Goal: Task Accomplishment & Management: Manage account settings

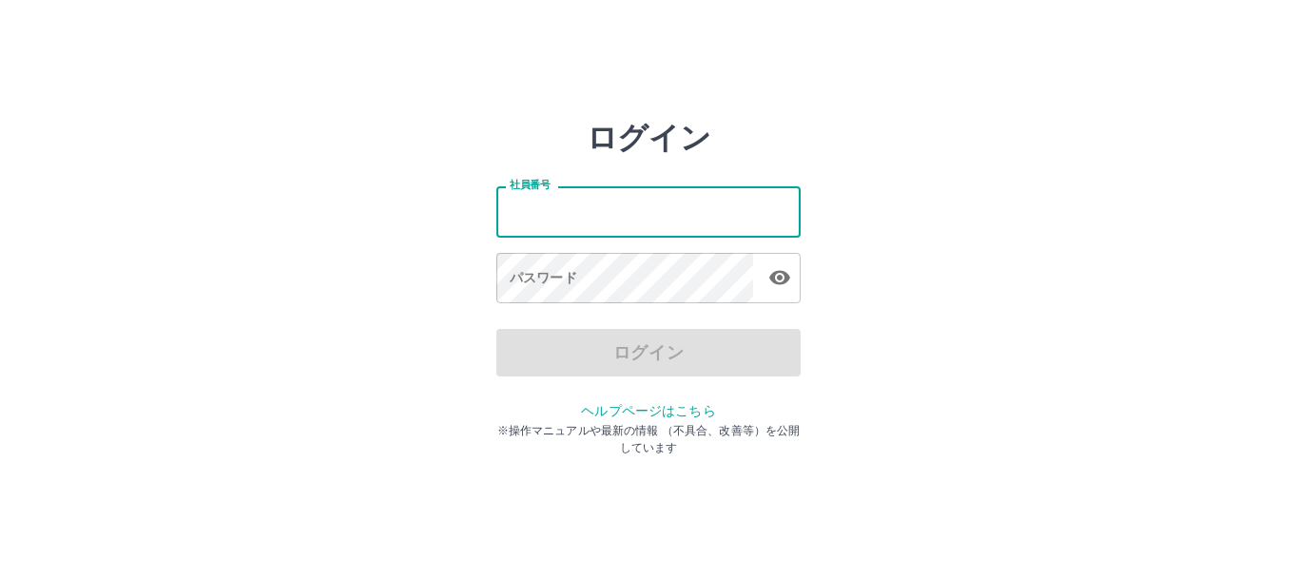
click at [539, 212] on input "社員番号" at bounding box center [648, 211] width 304 height 50
type input "*******"
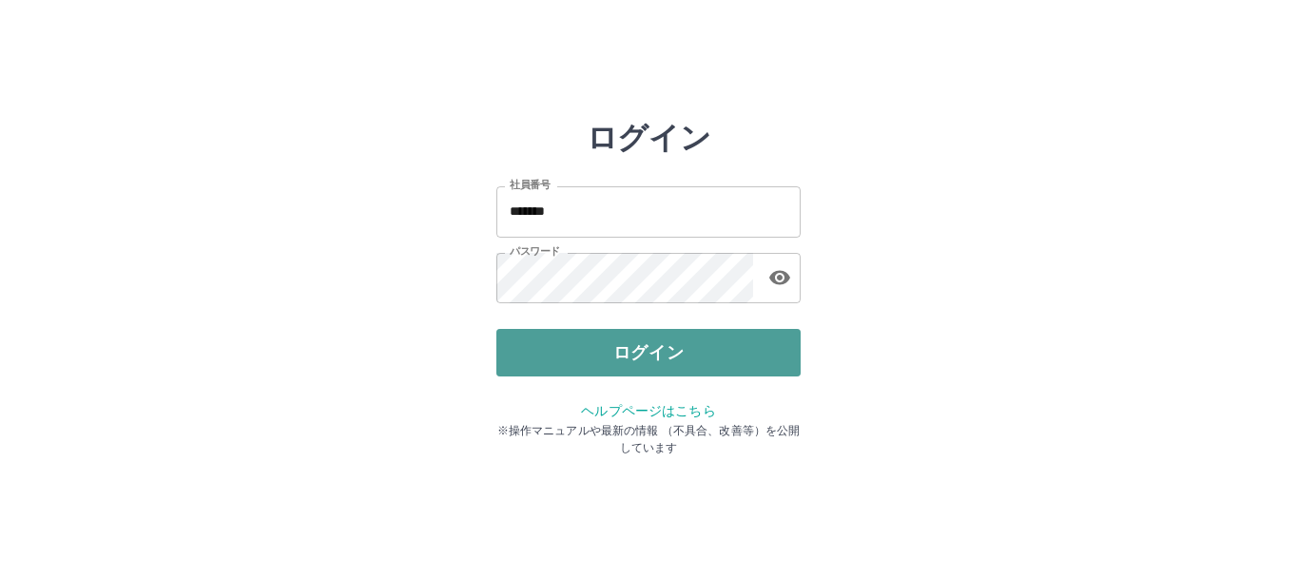
click at [593, 361] on button "ログイン" at bounding box center [648, 353] width 304 height 48
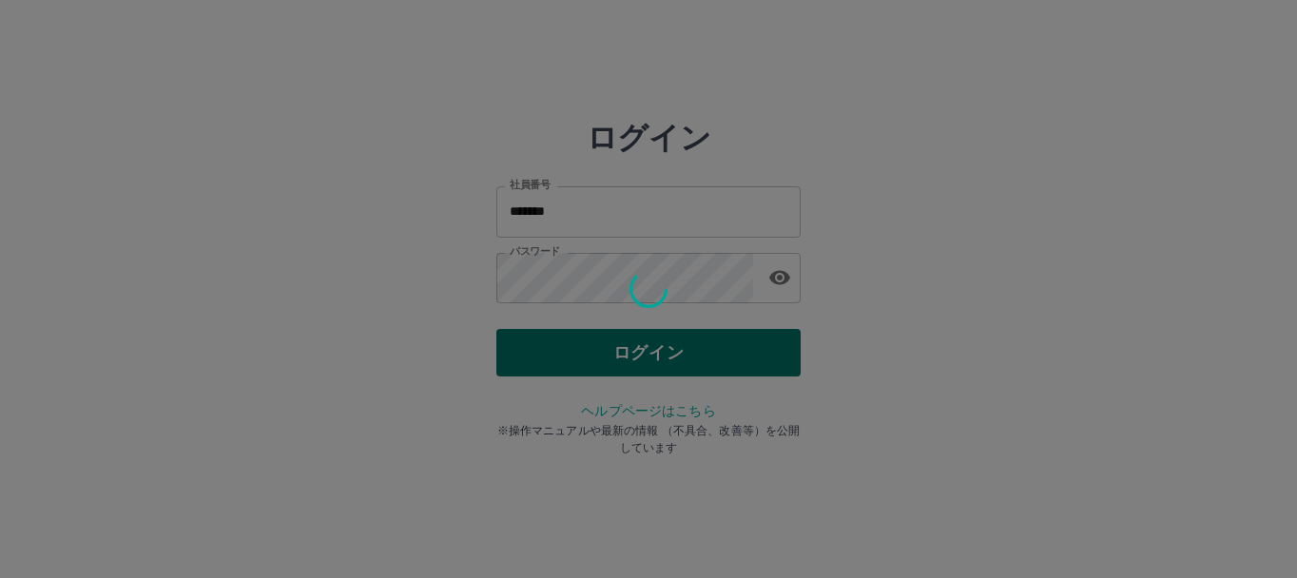
click at [593, 361] on div "ログイン 社員番号 ******* 社員番号 パスワード パスワード ログイン ヘルプページはこちら ※操作マニュアルや最新の情報 （不具合、改善等）を公開し…" at bounding box center [648, 272] width 304 height 304
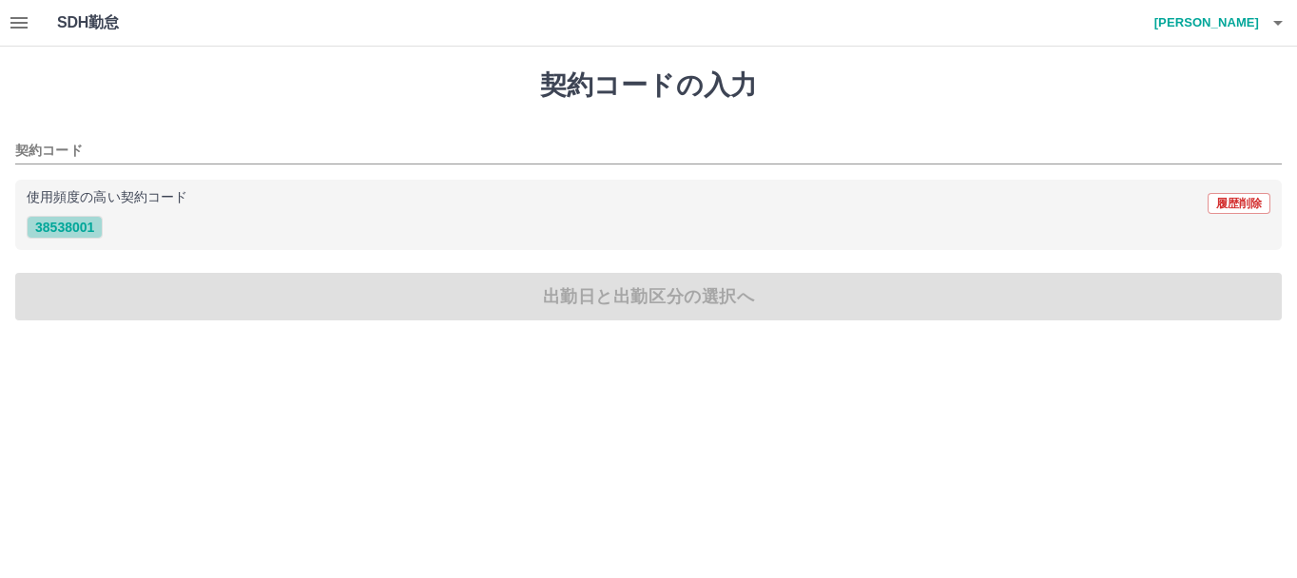
click at [76, 229] on button "38538001" at bounding box center [65, 227] width 76 height 23
type input "********"
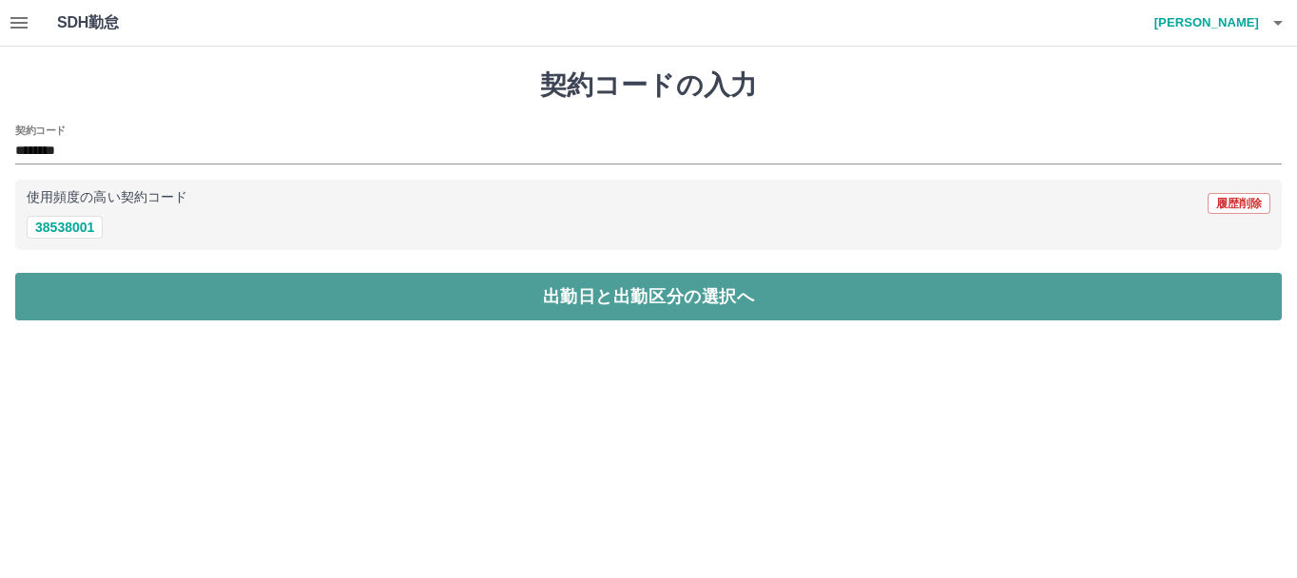
click at [139, 289] on button "出勤日と出勤区分の選択へ" at bounding box center [648, 297] width 1267 height 48
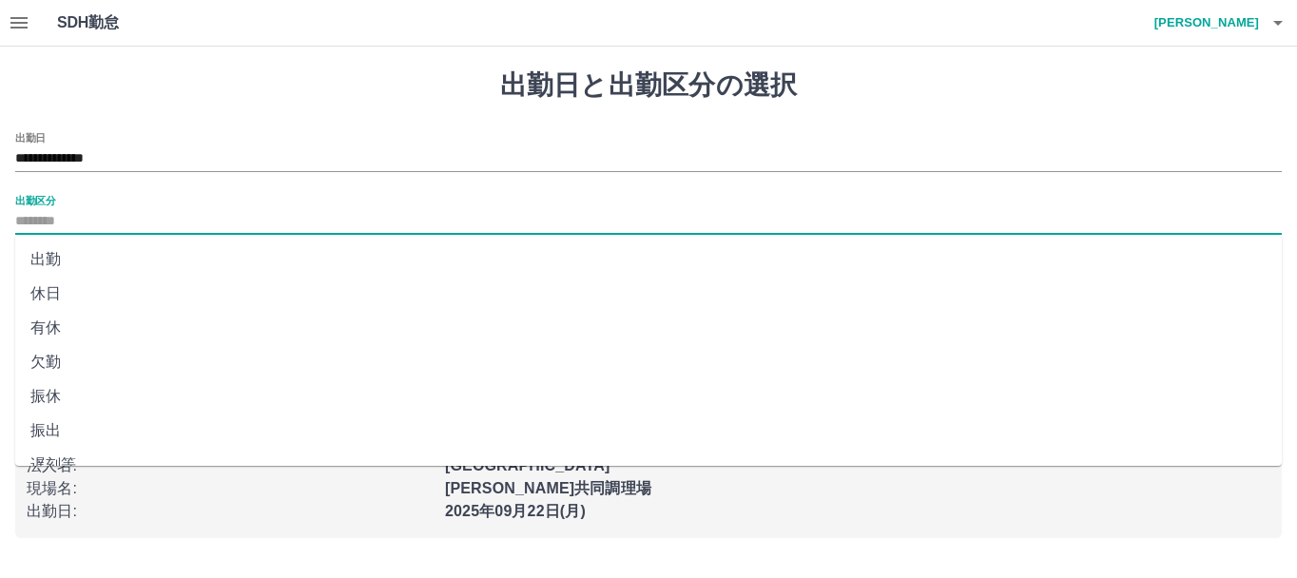
click at [119, 217] on input "出勤区分" at bounding box center [648, 222] width 1267 height 24
click at [64, 223] on input "出勤区分" at bounding box center [648, 222] width 1267 height 24
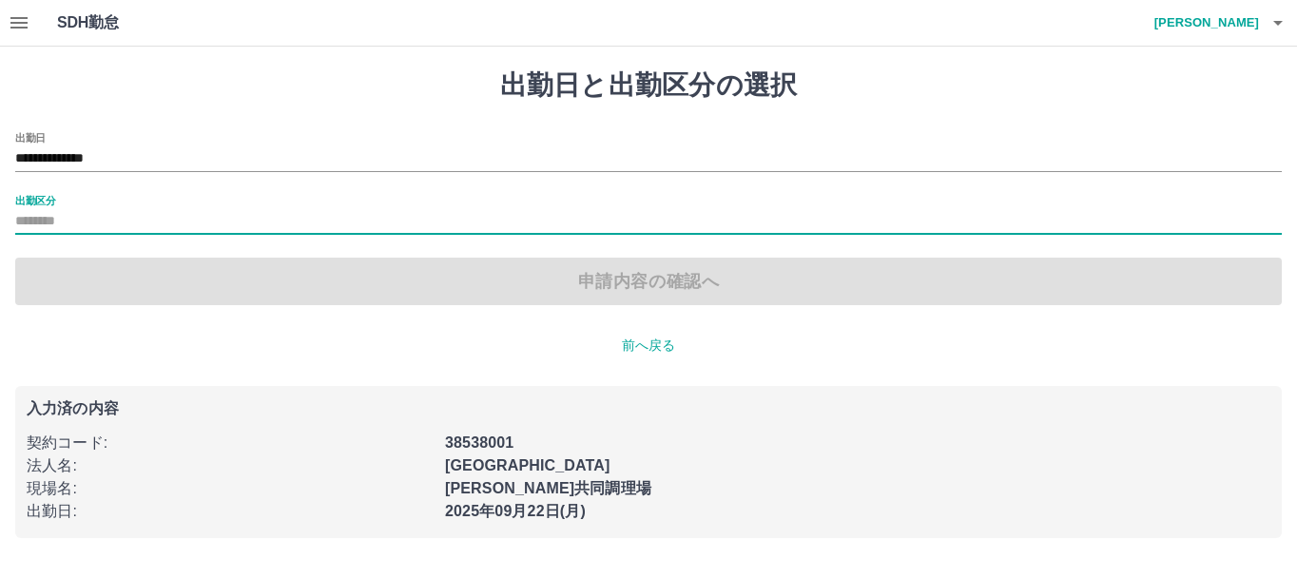
click at [64, 223] on input "出勤区分" at bounding box center [648, 222] width 1267 height 24
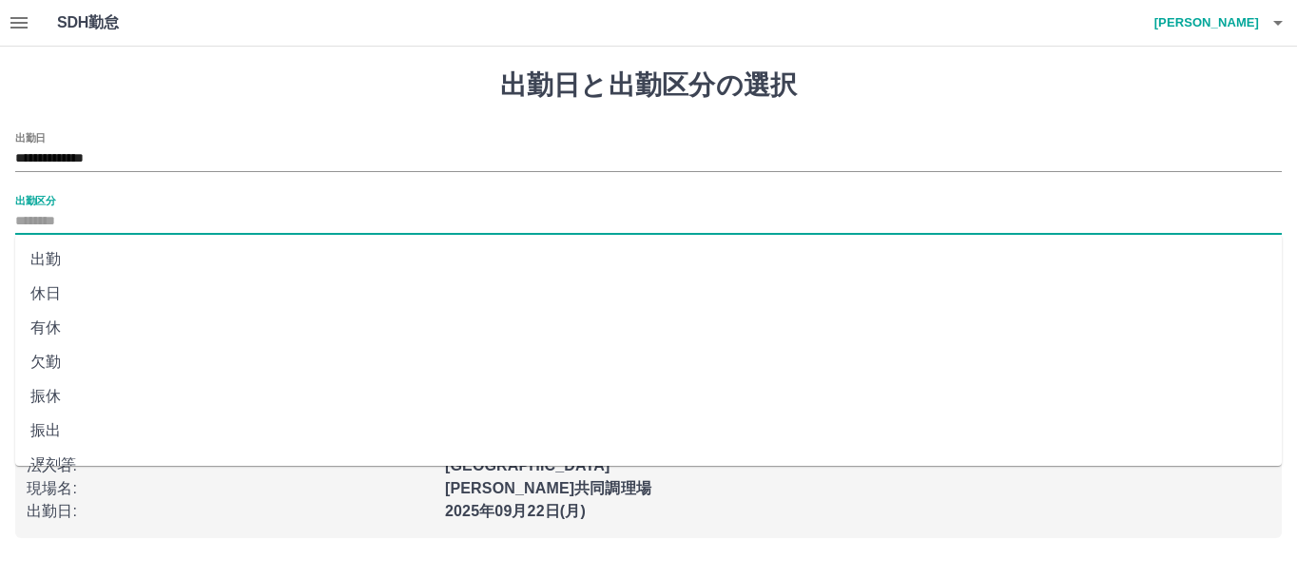
click at [64, 223] on input "出勤区分" at bounding box center [648, 222] width 1267 height 24
click at [42, 361] on li "欠勤" at bounding box center [648, 362] width 1267 height 34
type input "**"
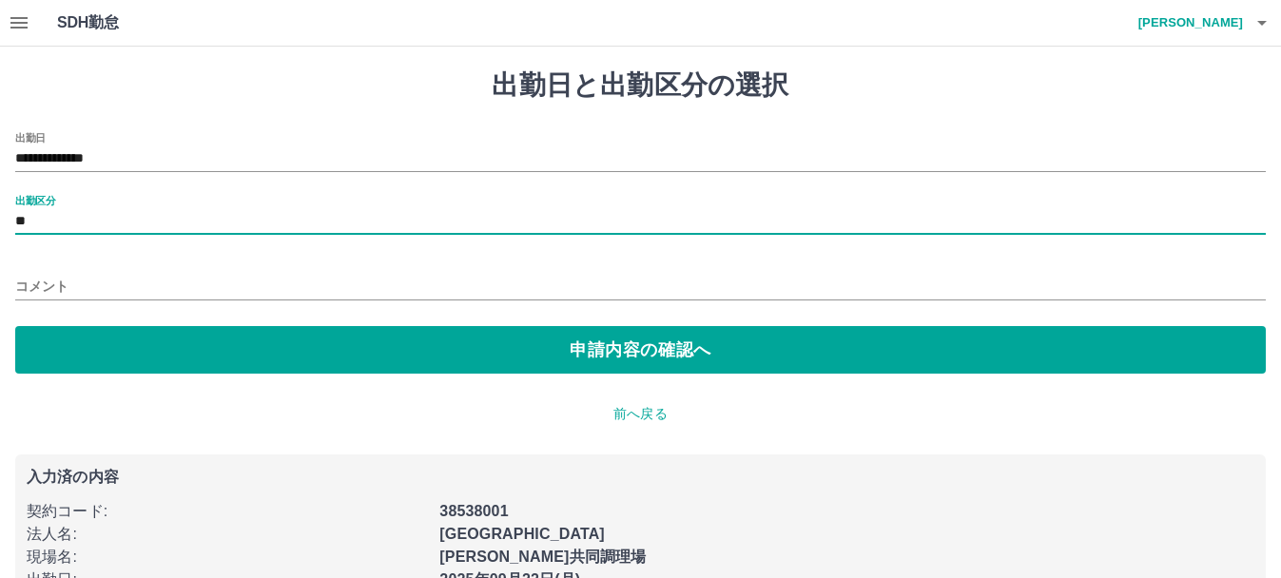
click at [34, 288] on input "コメント" at bounding box center [640, 287] width 1251 height 28
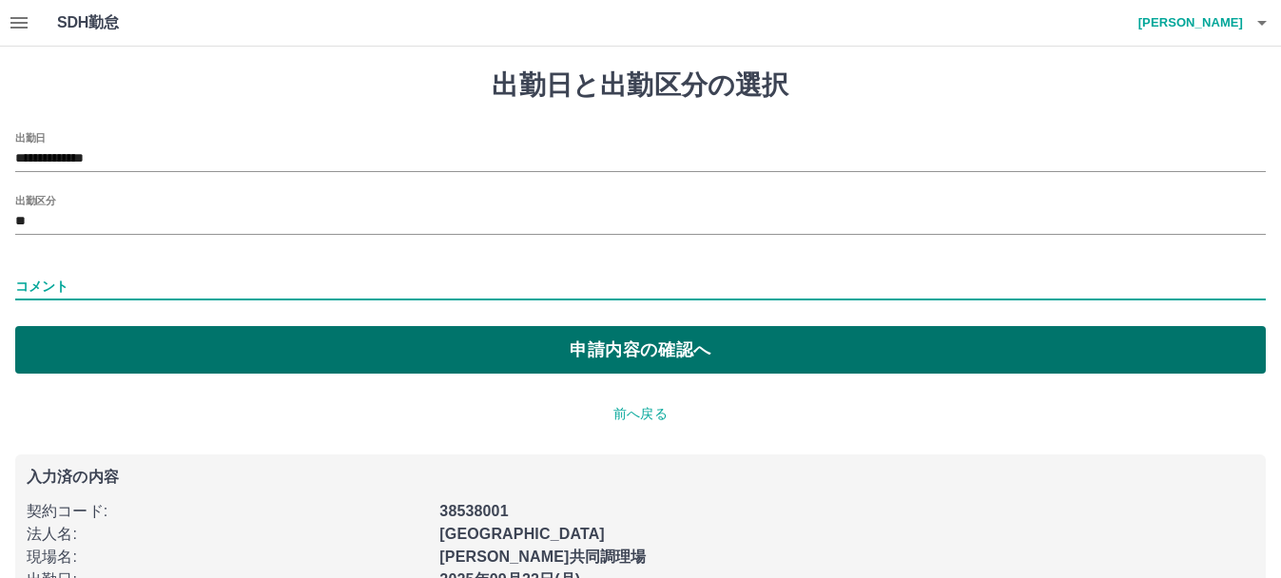
type input "****"
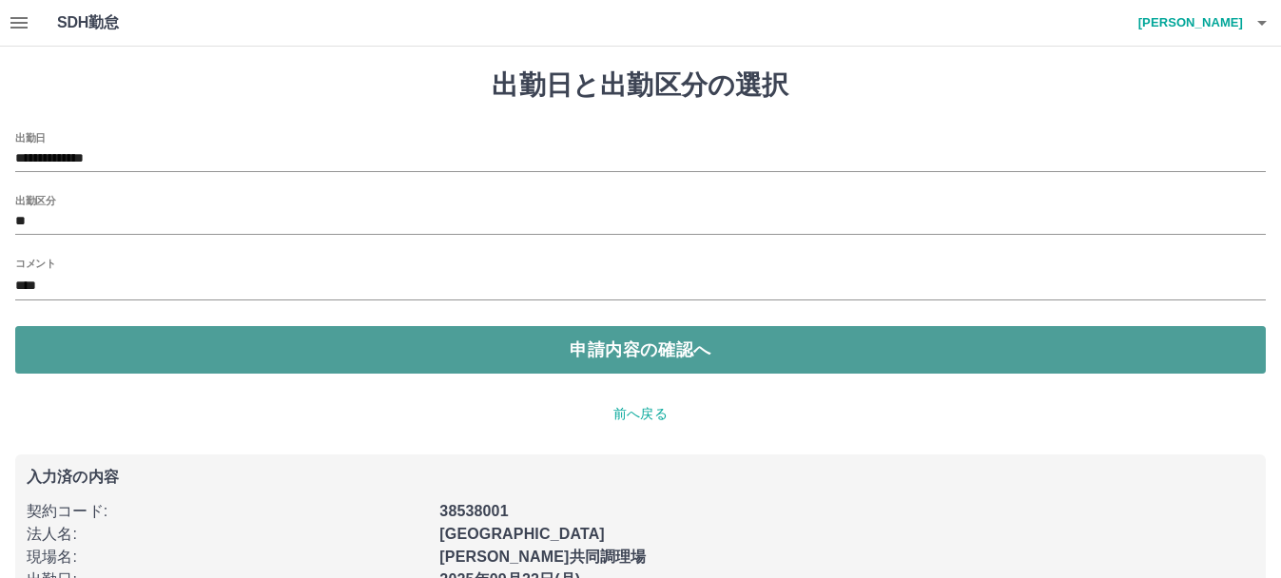
click at [110, 358] on button "申請内容の確認へ" at bounding box center [640, 350] width 1251 height 48
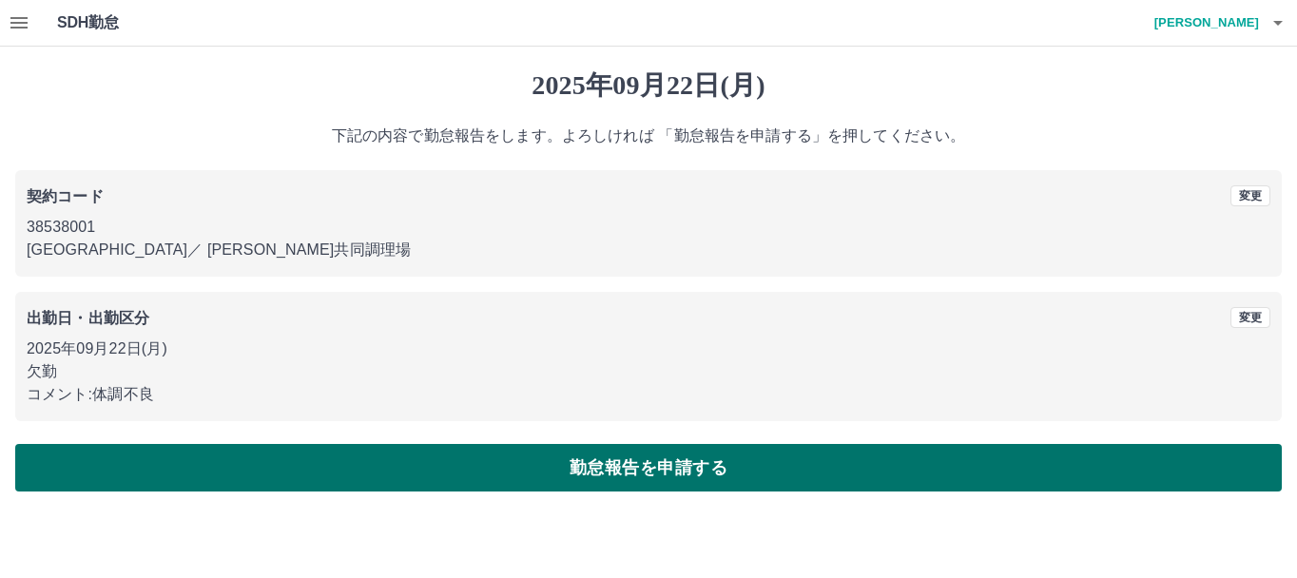
click at [304, 482] on button "勤怠報告を申請する" at bounding box center [648, 468] width 1267 height 48
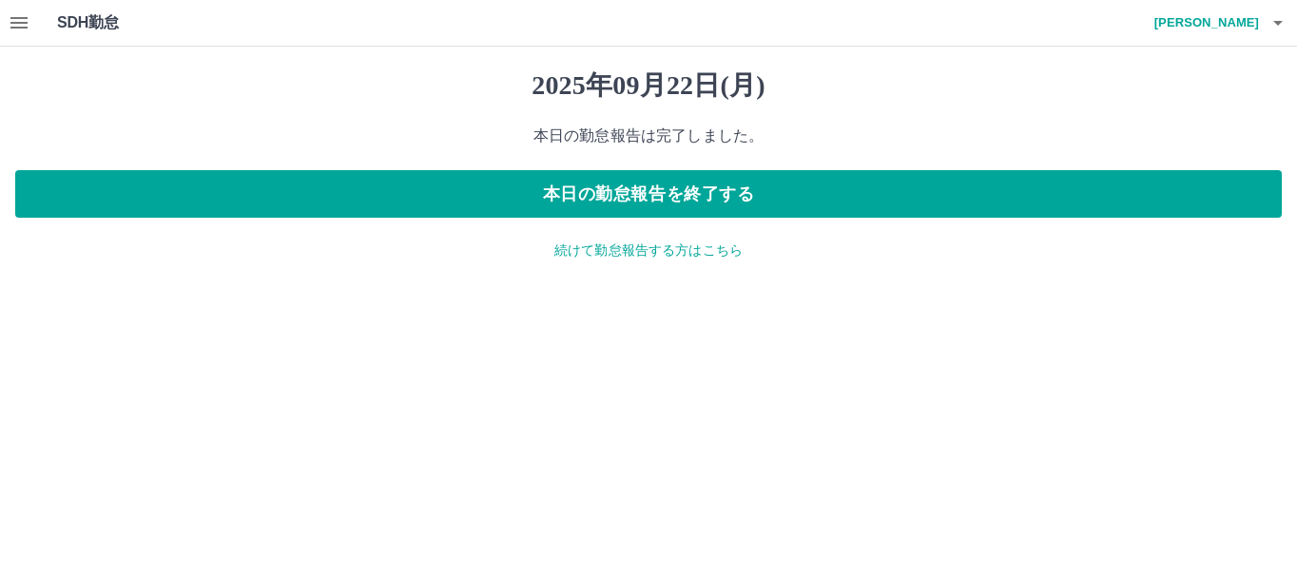
drag, startPoint x: 609, startPoint y: 255, endPoint x: 592, endPoint y: 253, distance: 17.2
click at [592, 253] on p "続けて勤怠報告する方はこちら" at bounding box center [648, 251] width 1267 height 20
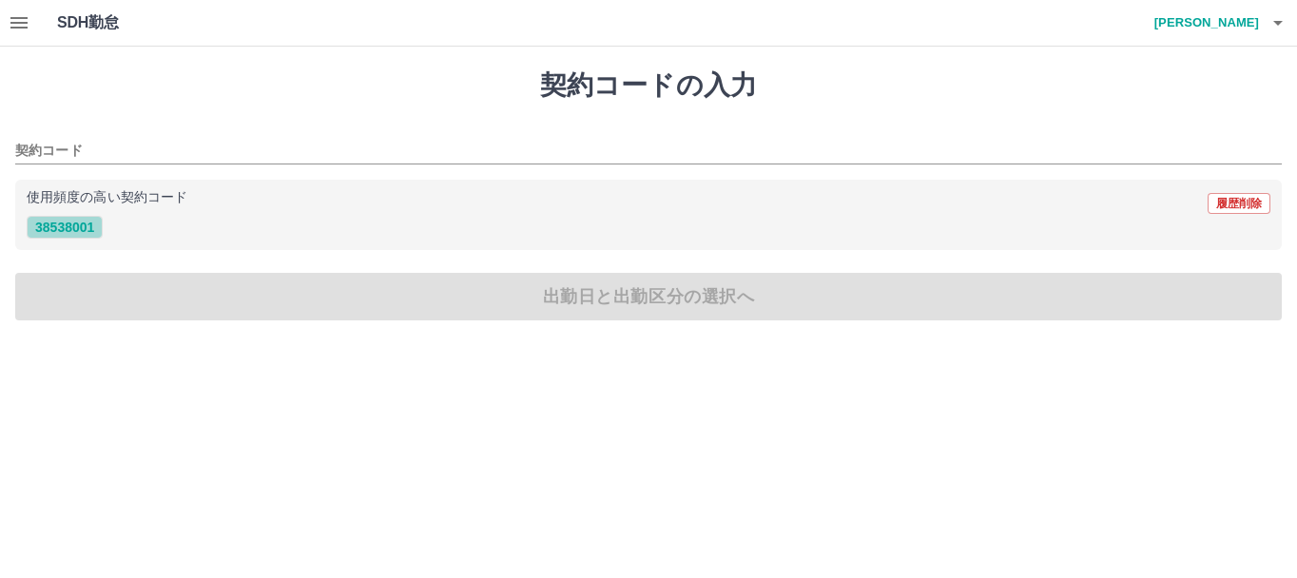
click at [60, 234] on button "38538001" at bounding box center [65, 227] width 76 height 23
type input "********"
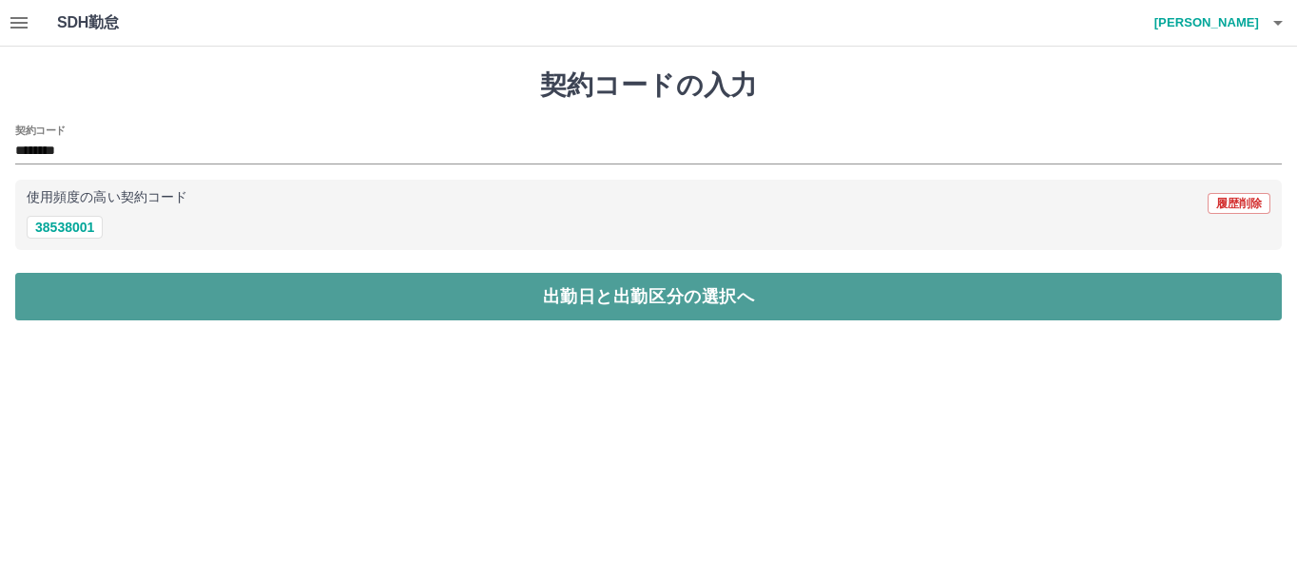
click at [86, 305] on button "出勤日と出勤区分の選択へ" at bounding box center [648, 297] width 1267 height 48
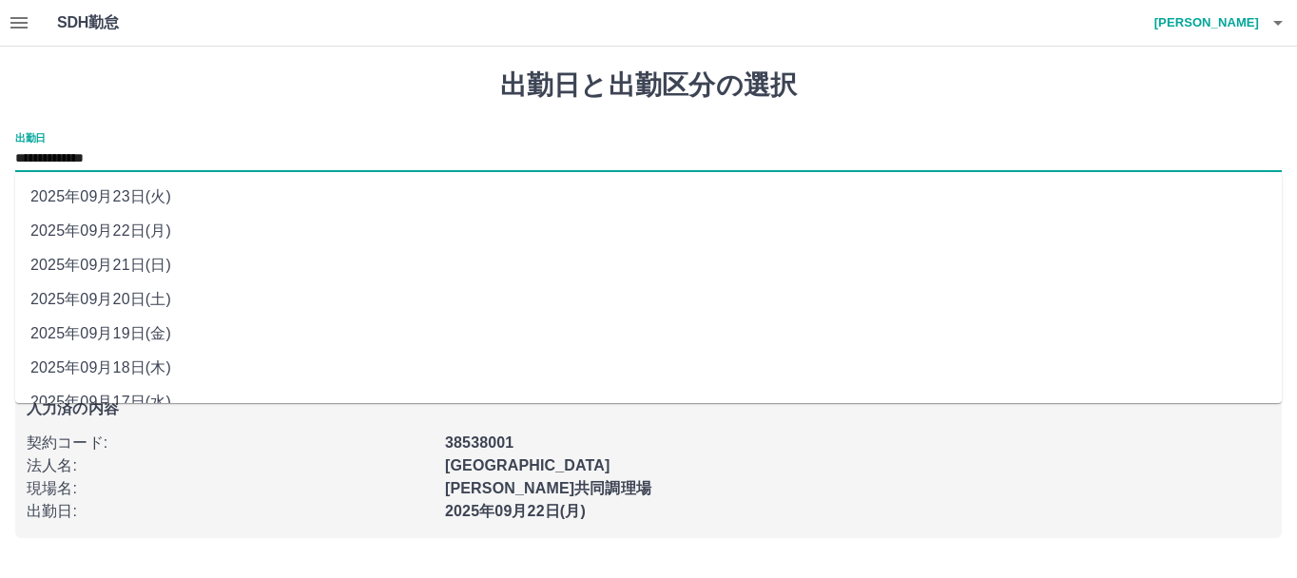
click at [180, 147] on input "**********" at bounding box center [648, 159] width 1267 height 24
click at [155, 272] on li "2025年09月21日(日)" at bounding box center [648, 265] width 1267 height 34
type input "**********"
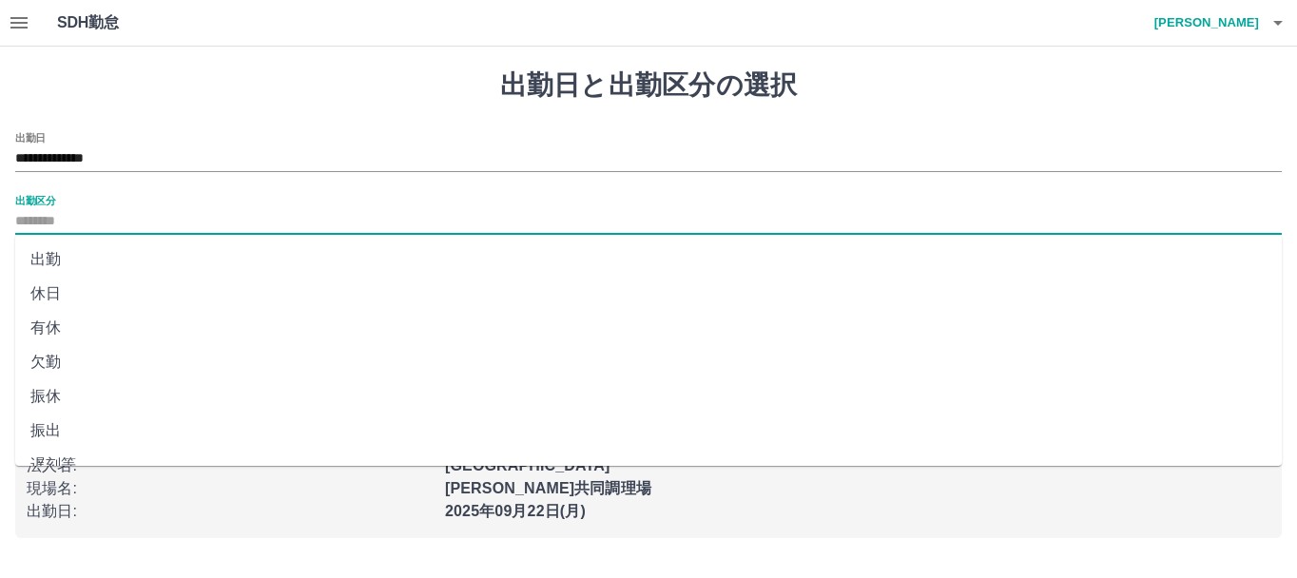
click at [117, 210] on input "出勤区分" at bounding box center [648, 222] width 1267 height 24
click at [68, 407] on li "法定休" at bounding box center [648, 407] width 1267 height 34
type input "***"
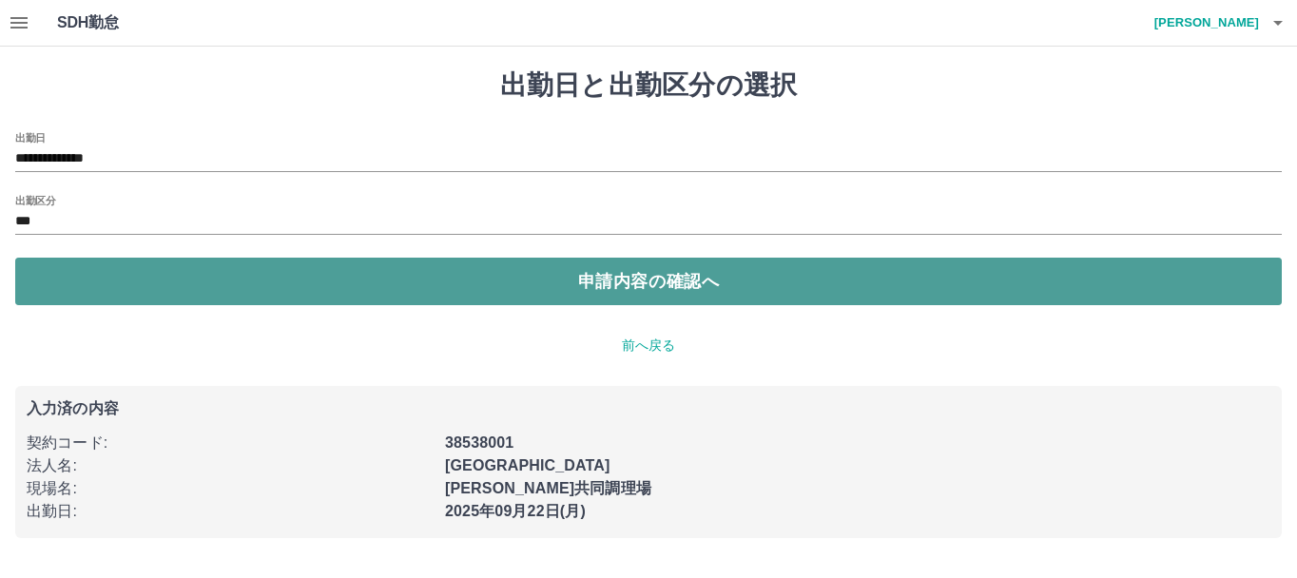
click at [62, 300] on button "申請内容の確認へ" at bounding box center [648, 282] width 1267 height 48
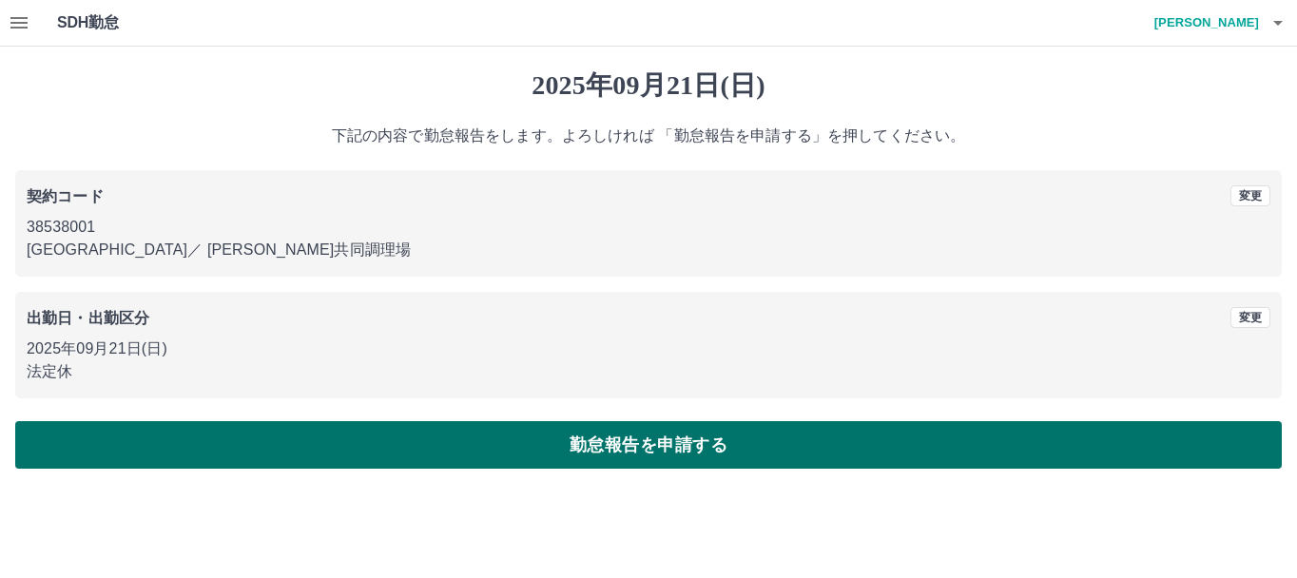
click at [173, 454] on button "勤怠報告を申請する" at bounding box center [648, 445] width 1267 height 48
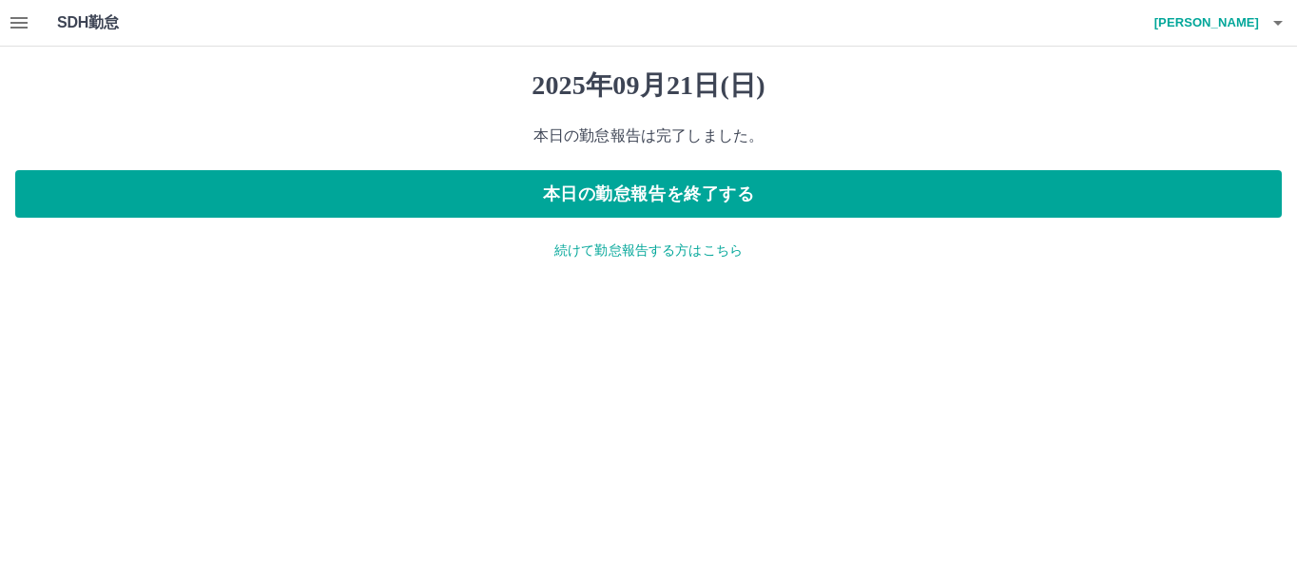
click at [590, 250] on p "続けて勤怠報告する方はこちら" at bounding box center [648, 251] width 1267 height 20
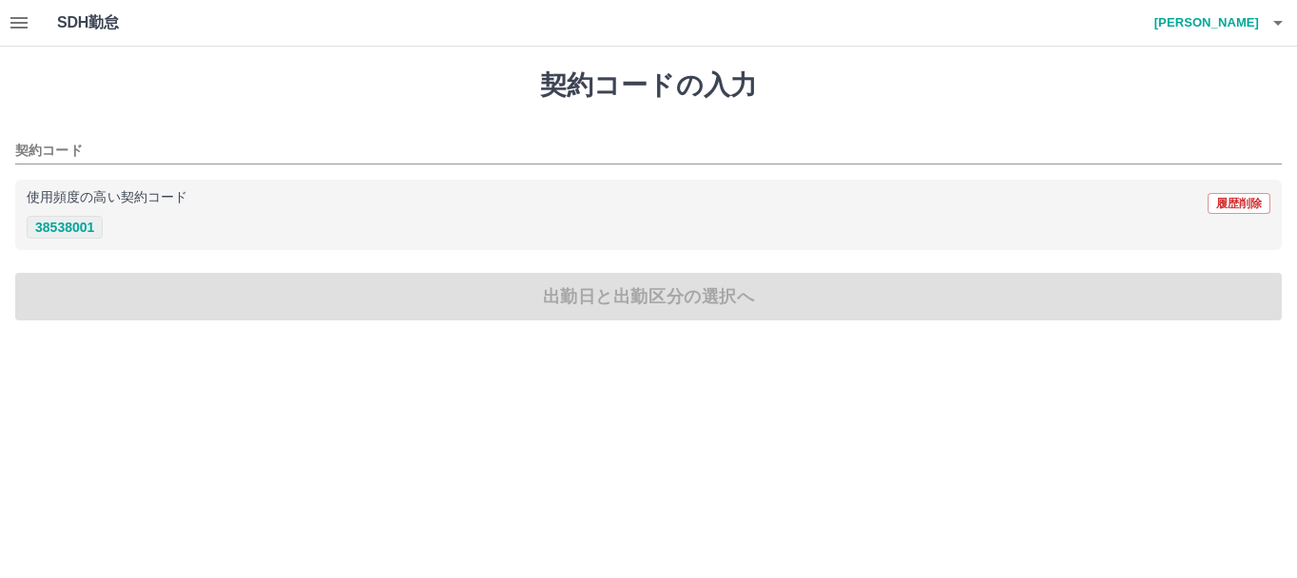
click at [59, 235] on button "38538001" at bounding box center [65, 227] width 76 height 23
type input "********"
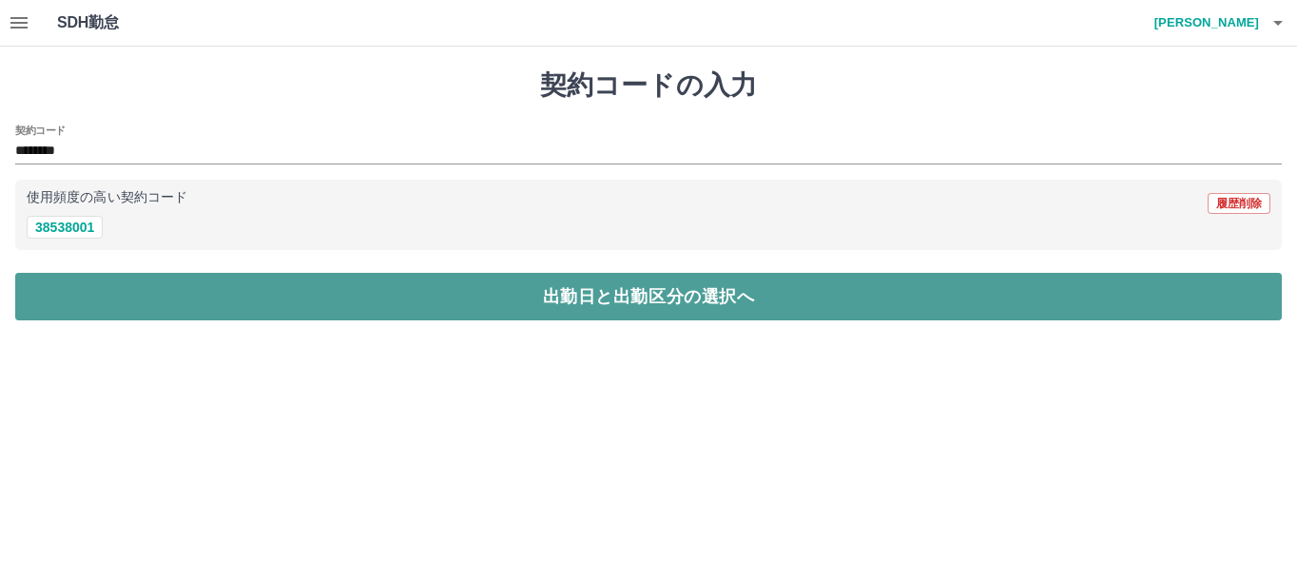
click at [89, 286] on button "出勤日と出勤区分の選択へ" at bounding box center [648, 297] width 1267 height 48
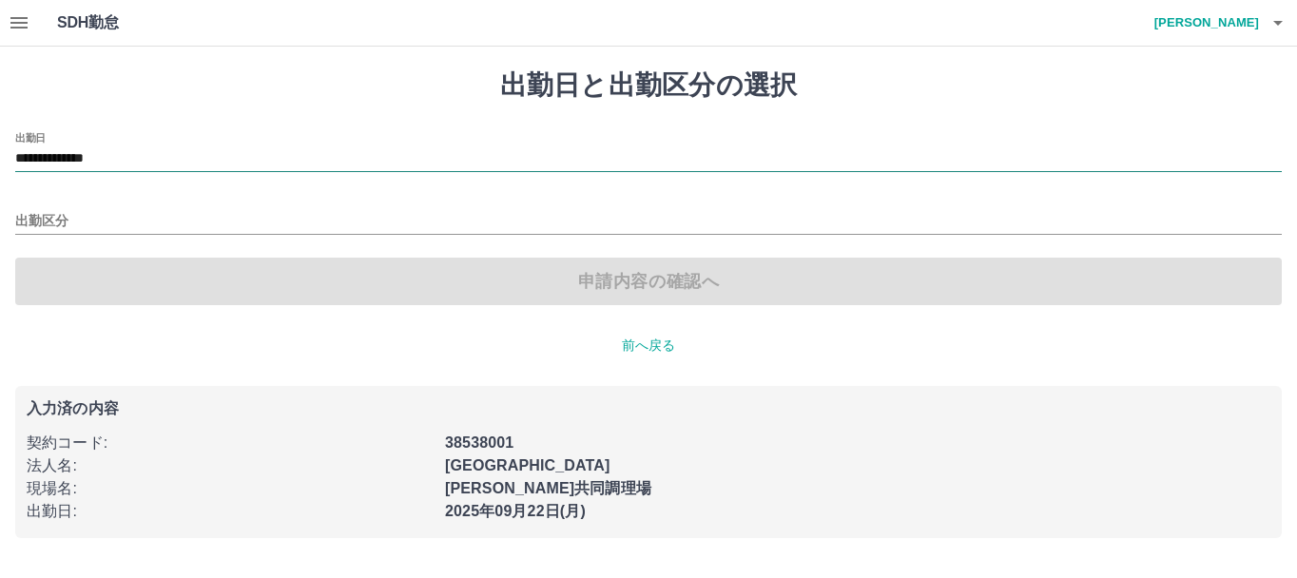
click at [173, 170] on input "**********" at bounding box center [648, 159] width 1267 height 24
click at [1189, 22] on h4 "嶋津　拓維" at bounding box center [1202, 23] width 114 height 46
click at [1214, 21] on div at bounding box center [648, 289] width 1297 height 578
click at [1214, 21] on h4 "嶋津　拓維" at bounding box center [1202, 23] width 114 height 46
click at [1218, 134] on li "ログアウト" at bounding box center [1198, 139] width 168 height 34
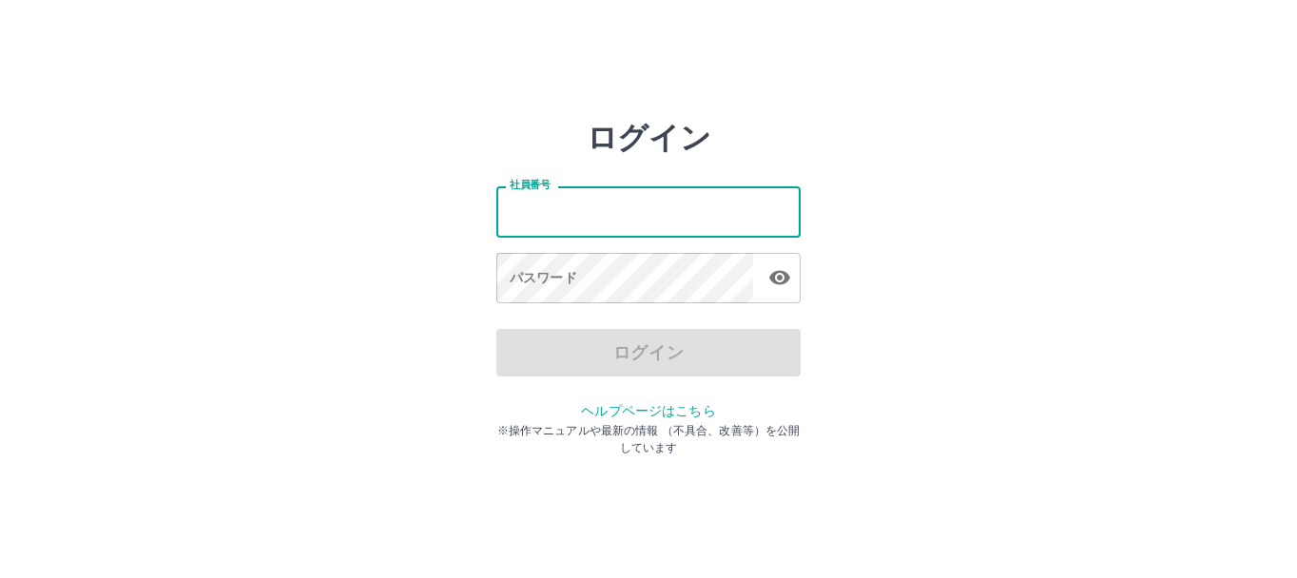
click at [727, 226] on input "社員番号" at bounding box center [648, 211] width 304 height 50
click at [574, 222] on input "社員番号" at bounding box center [648, 211] width 304 height 50
type input "*******"
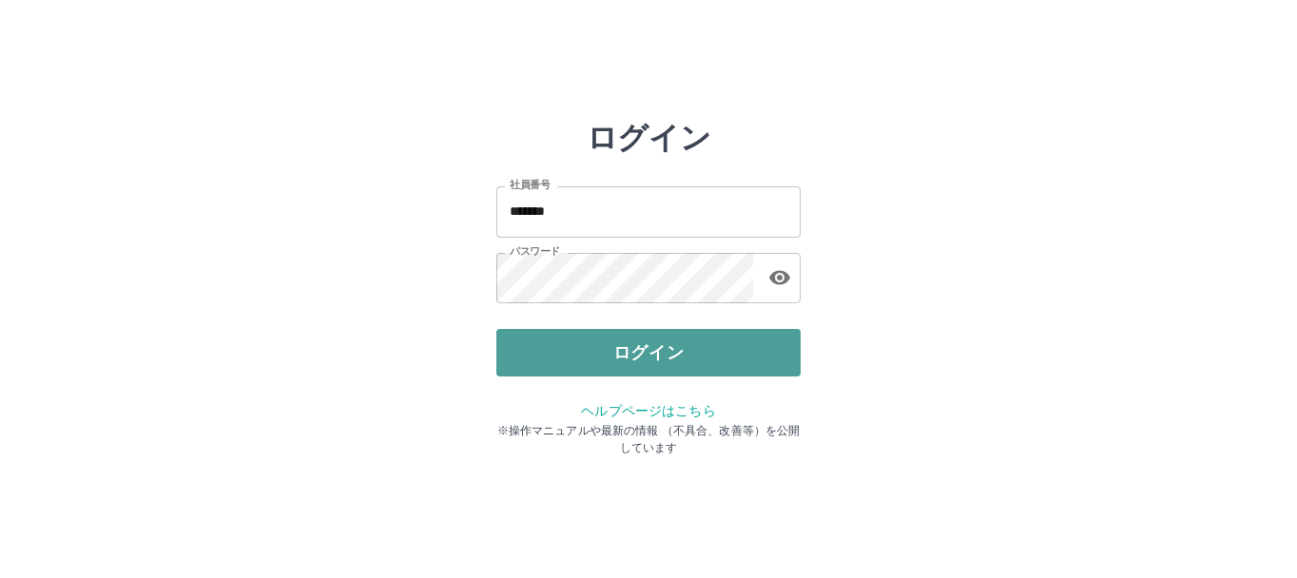
click at [647, 353] on button "ログイン" at bounding box center [648, 353] width 304 height 48
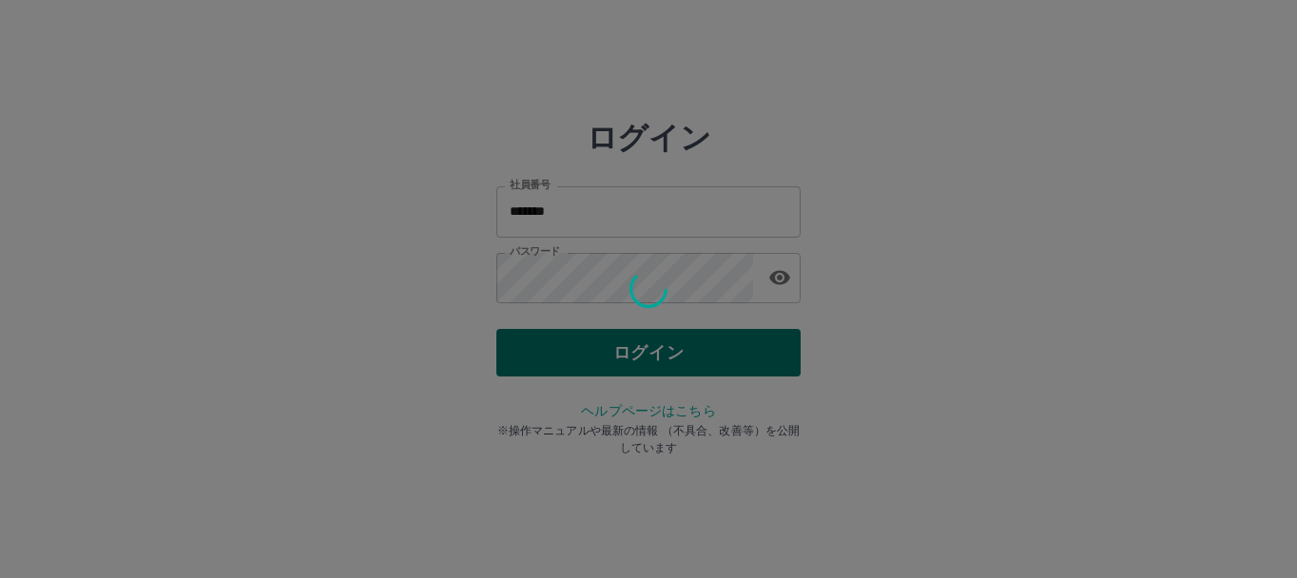
click at [647, 353] on div "ログイン 社員番号 ******* 社員番号 パスワード パスワード ログイン ヘルプページはこちら ※操作マニュアルや最新の情報 （不具合、改善等）を公開し…" at bounding box center [648, 272] width 304 height 304
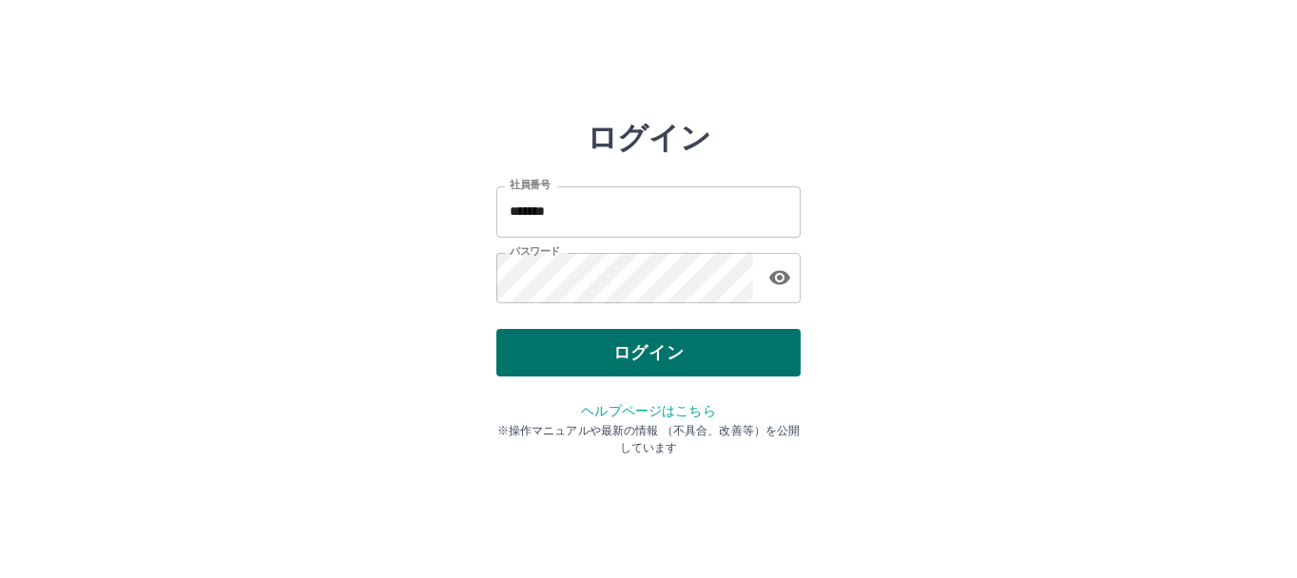
click at [647, 353] on button "ログイン" at bounding box center [648, 353] width 304 height 48
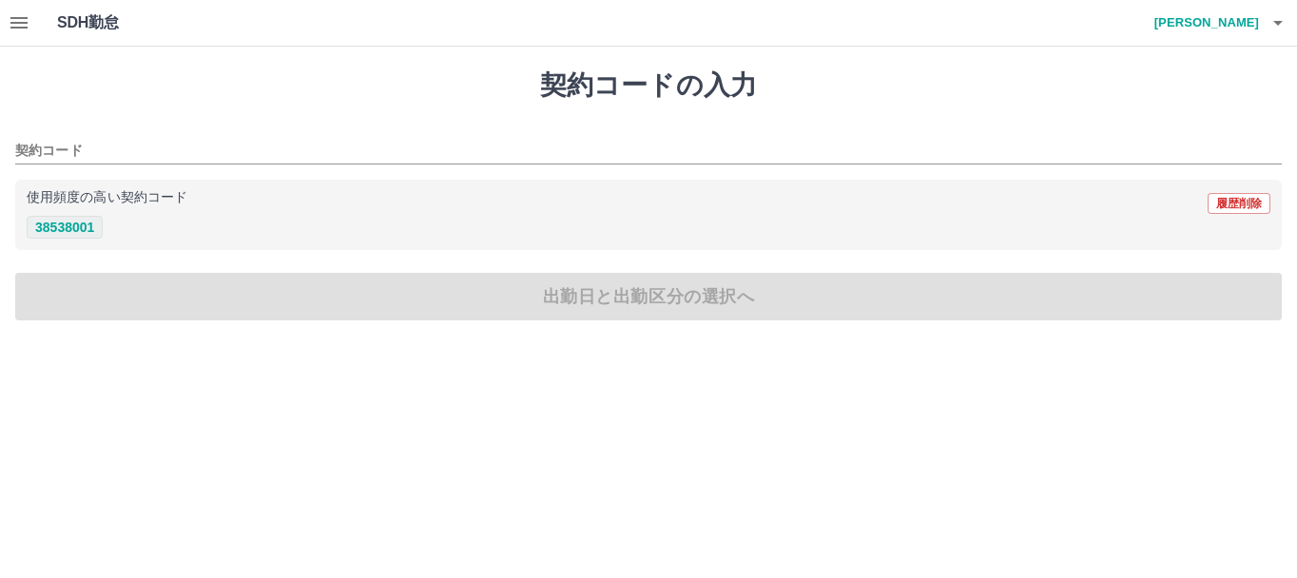
click at [55, 226] on button "38538001" at bounding box center [65, 227] width 76 height 23
type input "********"
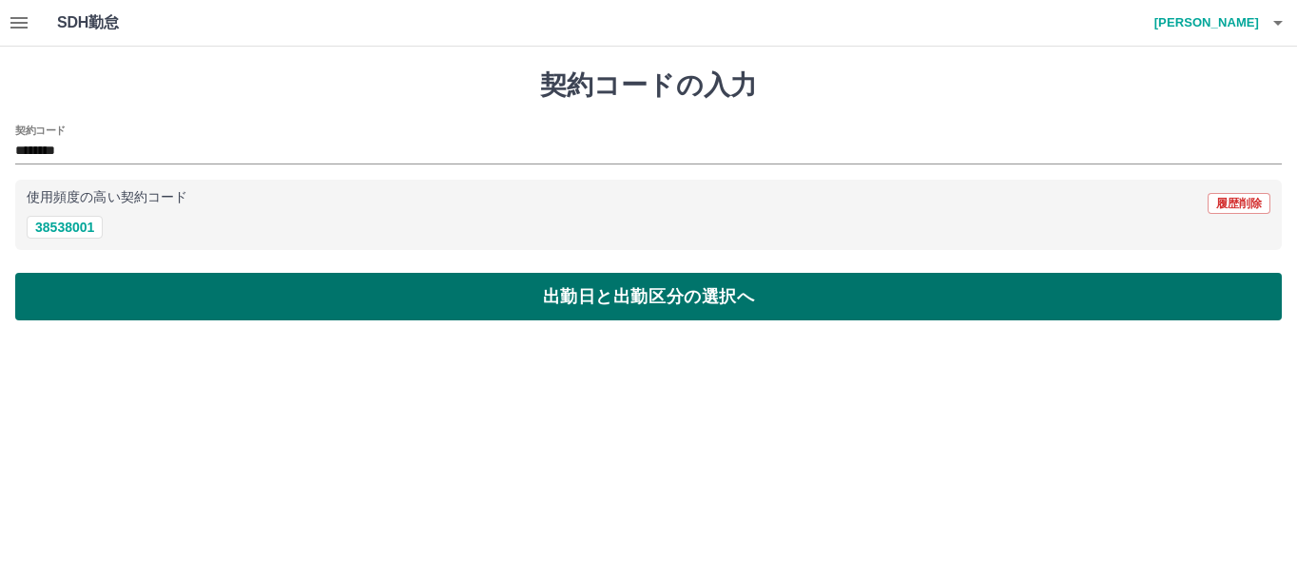
click at [80, 295] on button "出勤日と出勤区分の選択へ" at bounding box center [648, 297] width 1267 height 48
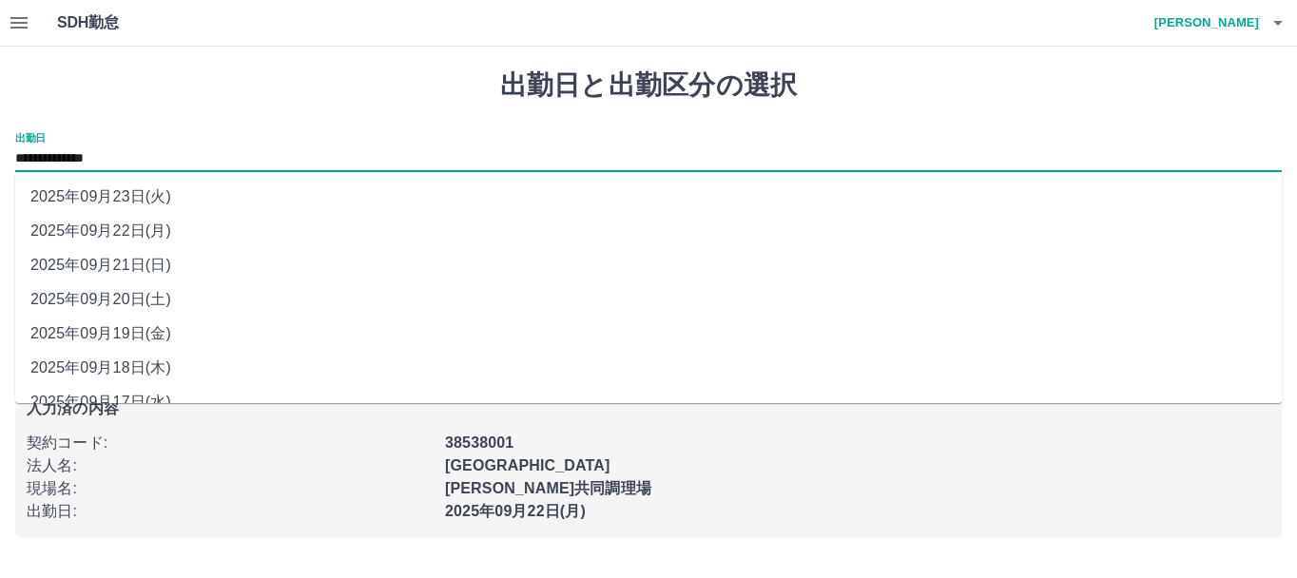
click at [187, 157] on input "**********" at bounding box center [648, 159] width 1267 height 24
click at [150, 269] on li "2025年09月21日(日)" at bounding box center [648, 265] width 1267 height 34
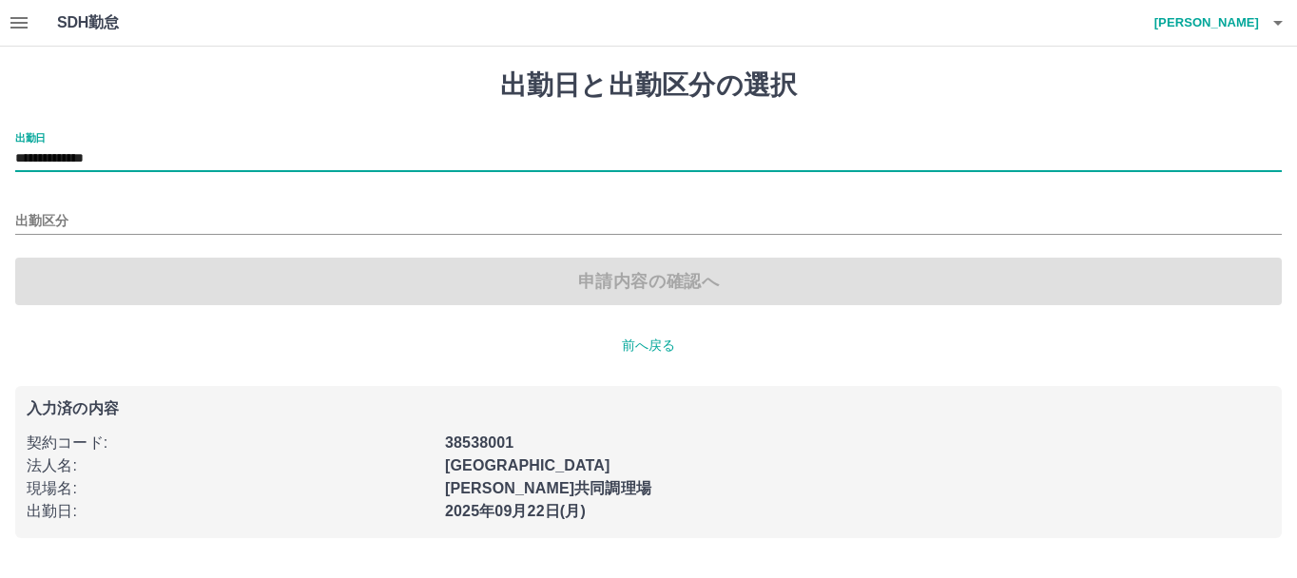
type input "**********"
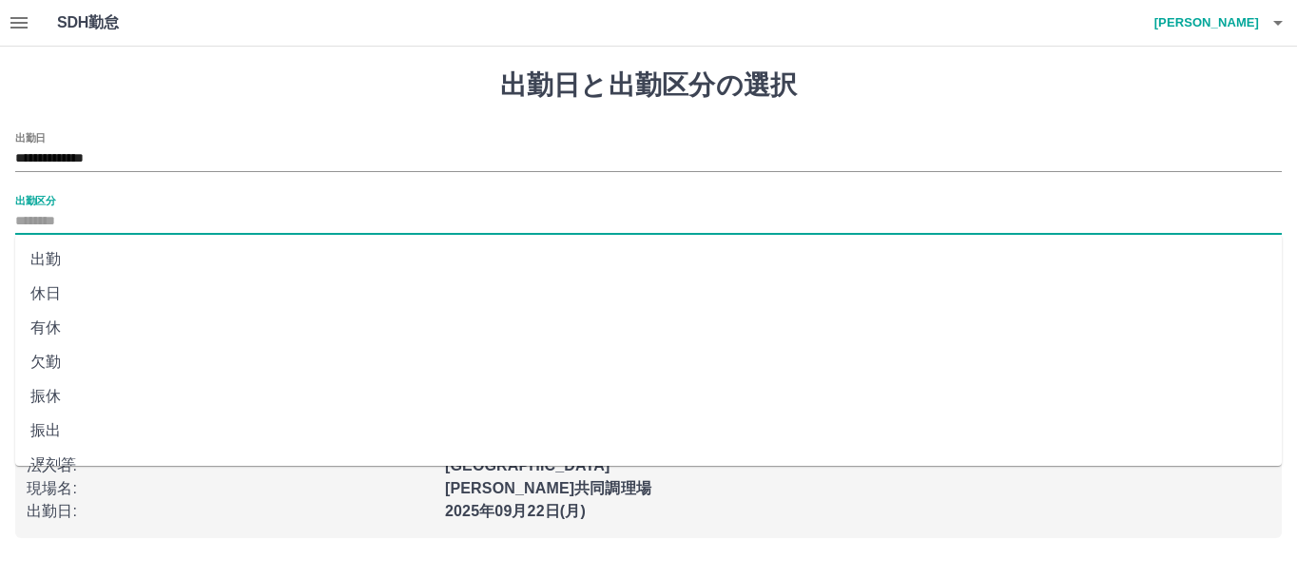
click at [87, 221] on input "出勤区分" at bounding box center [648, 222] width 1267 height 24
click at [72, 402] on li "法定休" at bounding box center [648, 407] width 1267 height 34
type input "***"
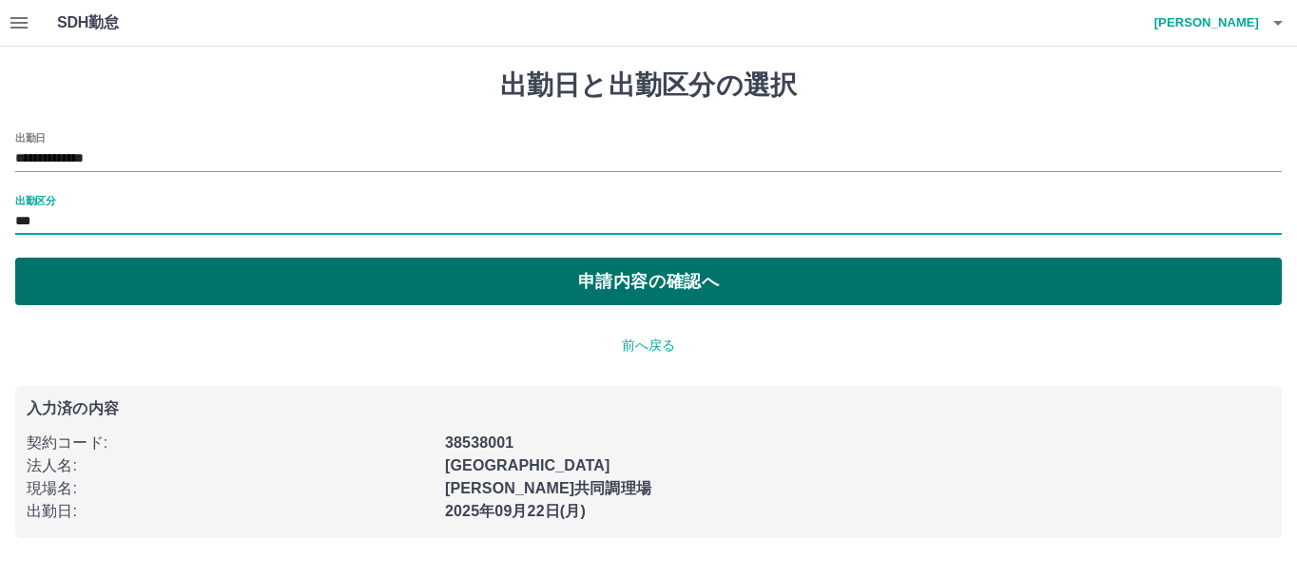
click at [135, 279] on button "申請内容の確認へ" at bounding box center [648, 282] width 1267 height 48
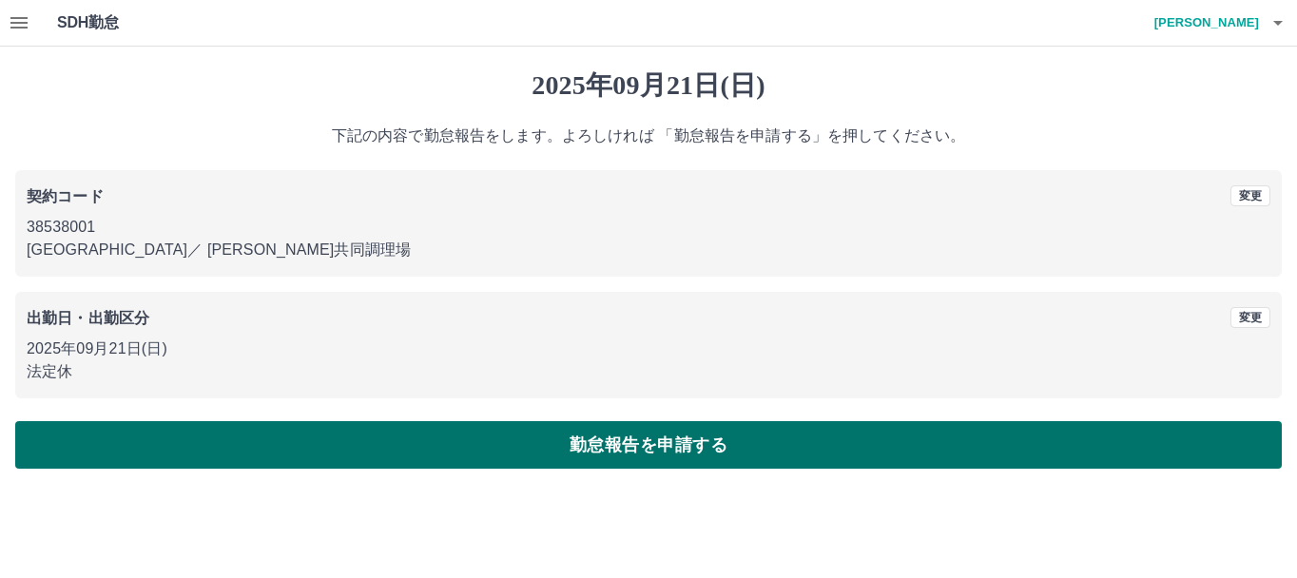
click at [221, 449] on button "勤怠報告を申請する" at bounding box center [648, 445] width 1267 height 48
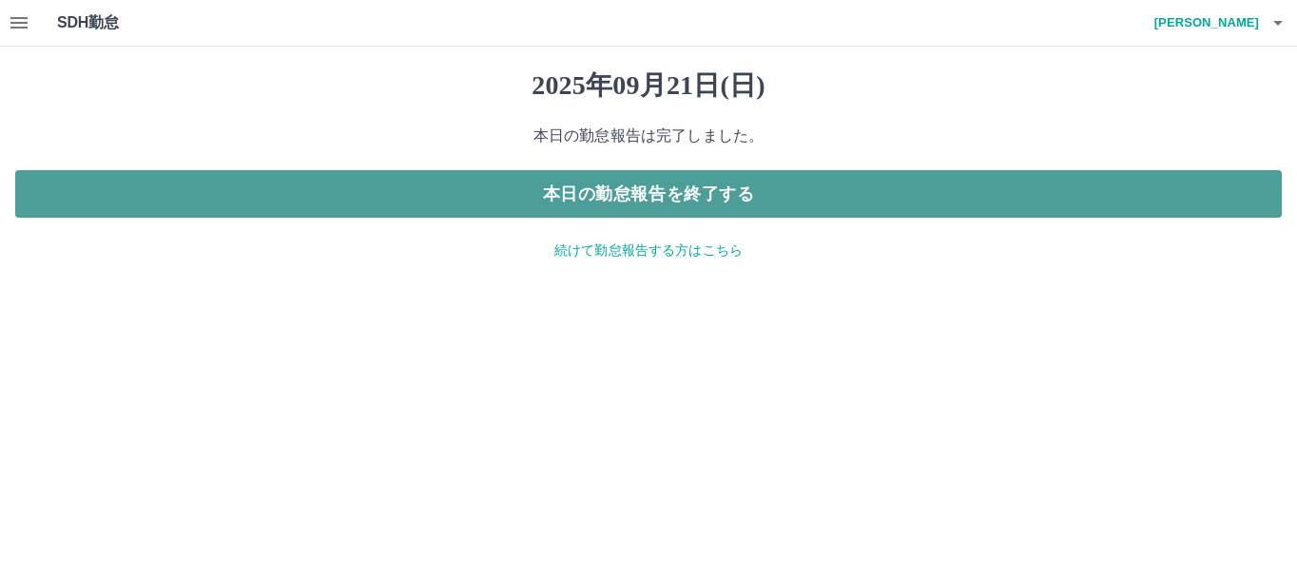
click at [584, 192] on button "本日の勤怠報告を終了する" at bounding box center [648, 194] width 1267 height 48
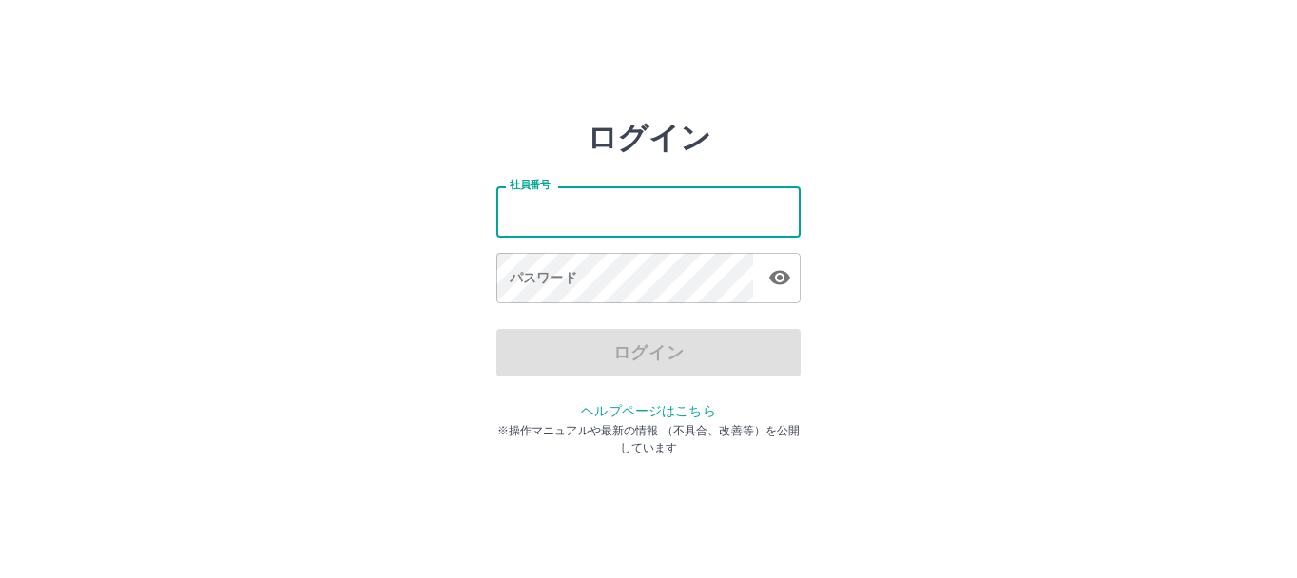
click at [551, 211] on input "社員番号" at bounding box center [648, 211] width 304 height 50
type input "*******"
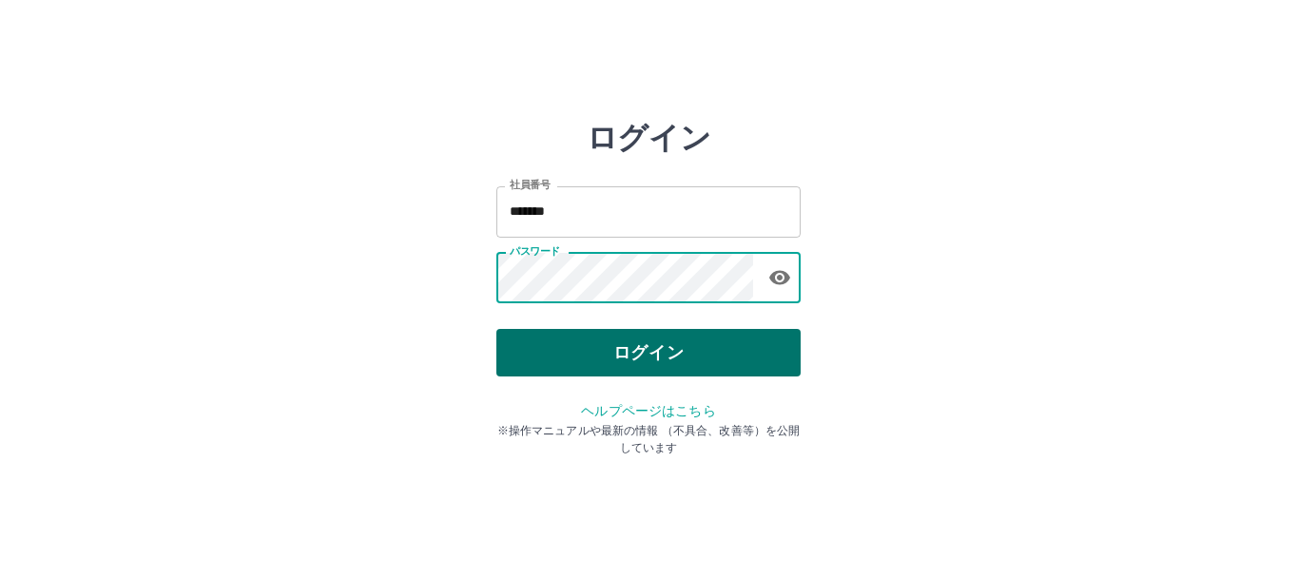
click at [581, 362] on button "ログイン" at bounding box center [648, 353] width 304 height 48
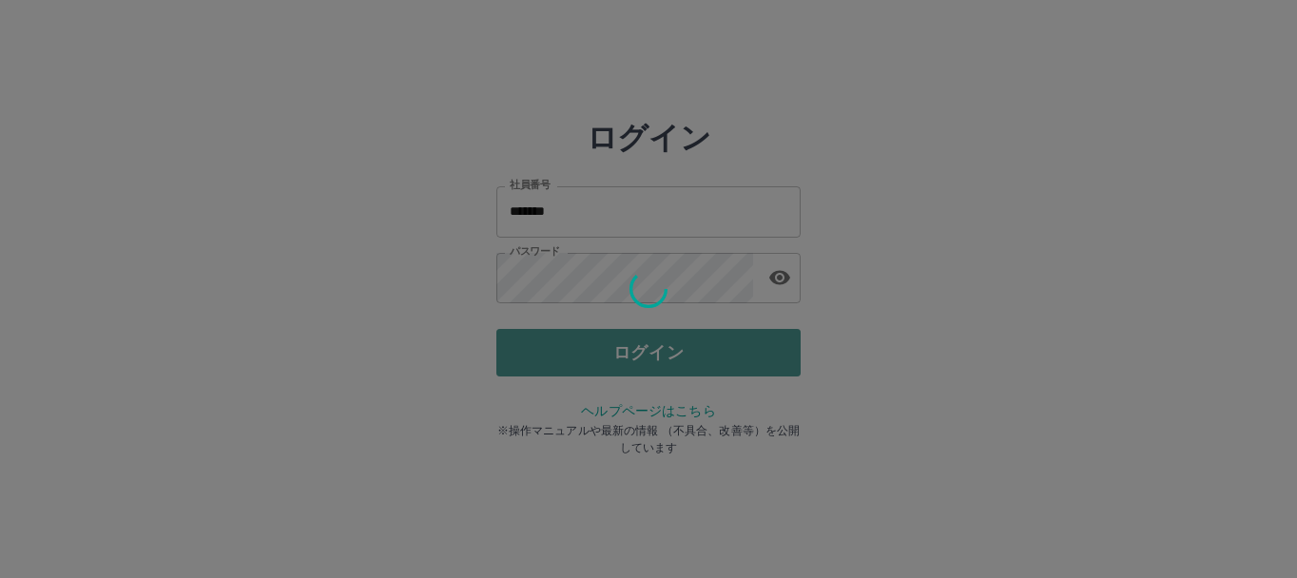
click at [581, 362] on div "ログイン 社員番号 ******* 社員番号 パスワード パスワード ログイン ヘルプページはこちら ※操作マニュアルや最新の情報 （不具合、改善等）を公開し…" at bounding box center [648, 272] width 304 height 304
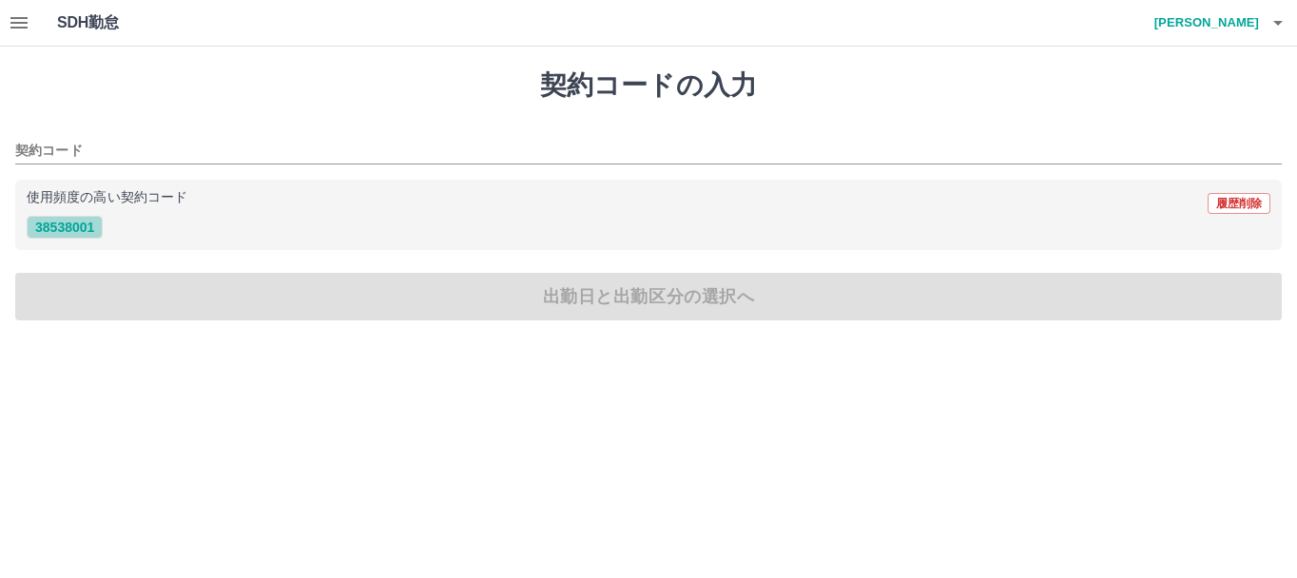
click at [63, 227] on button "38538001" at bounding box center [65, 227] width 76 height 23
type input "********"
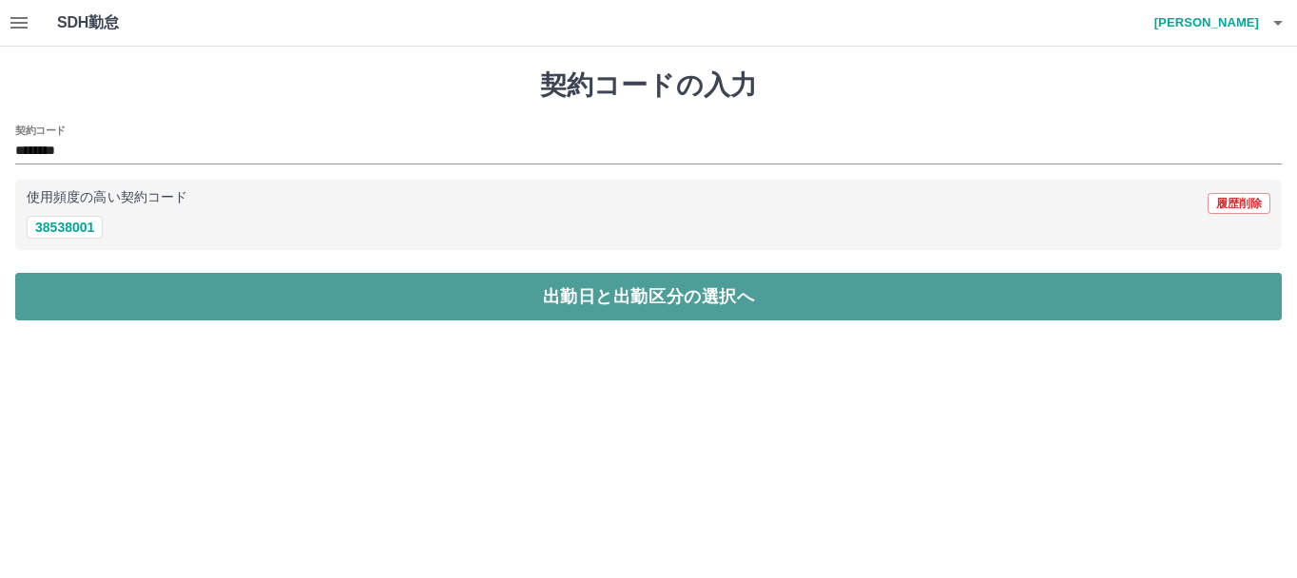
click at [160, 297] on button "出勤日と出勤区分の選択へ" at bounding box center [648, 297] width 1267 height 48
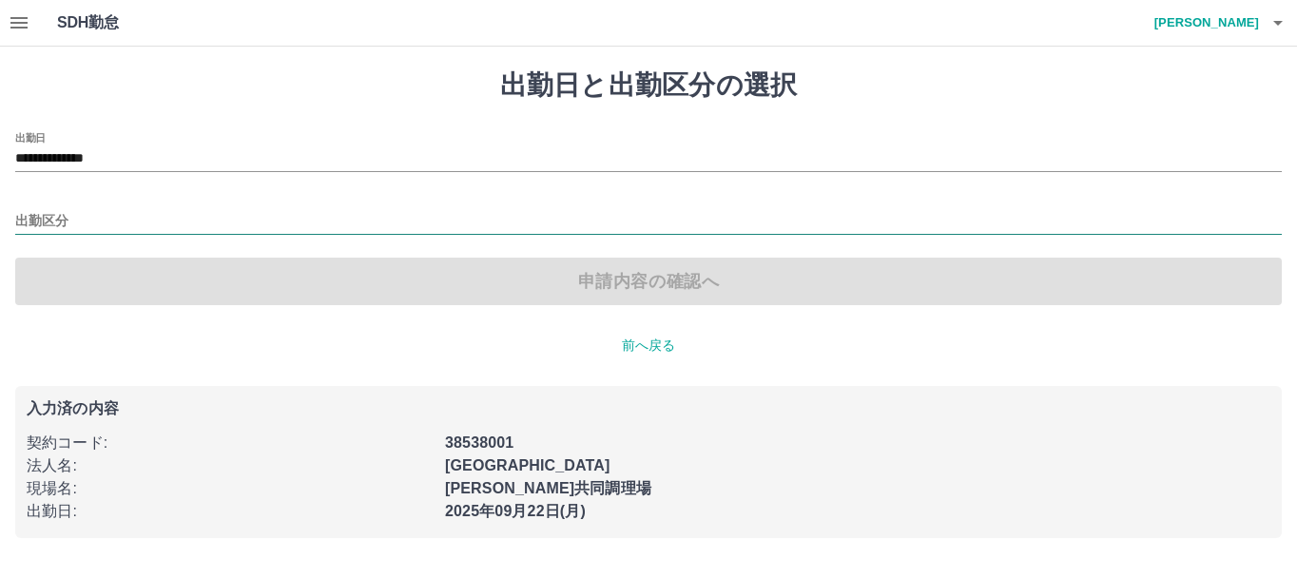
click at [100, 222] on input "出勤区分" at bounding box center [648, 222] width 1267 height 24
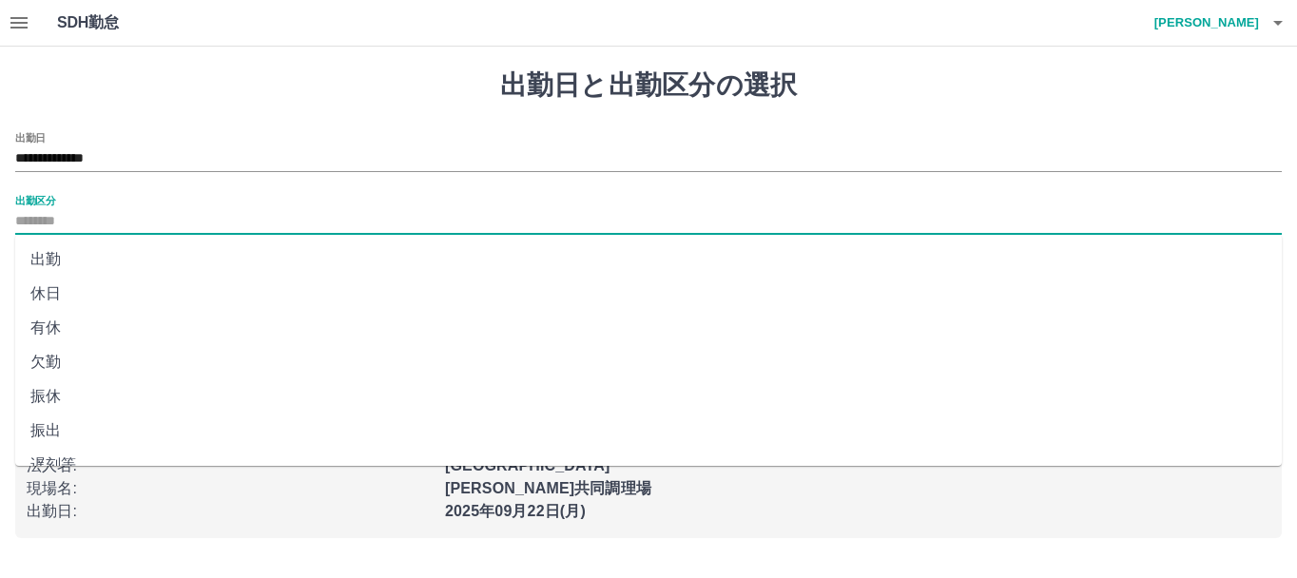
click at [77, 285] on li "休日" at bounding box center [648, 294] width 1267 height 34
type input "**"
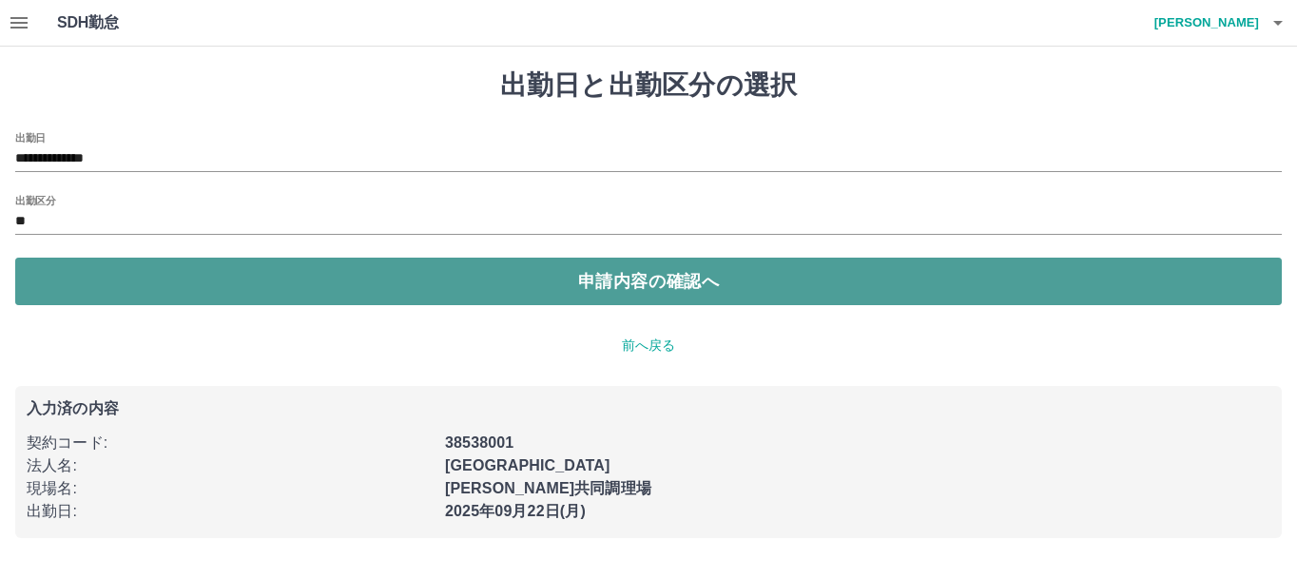
click at [95, 282] on button "申請内容の確認へ" at bounding box center [648, 282] width 1267 height 48
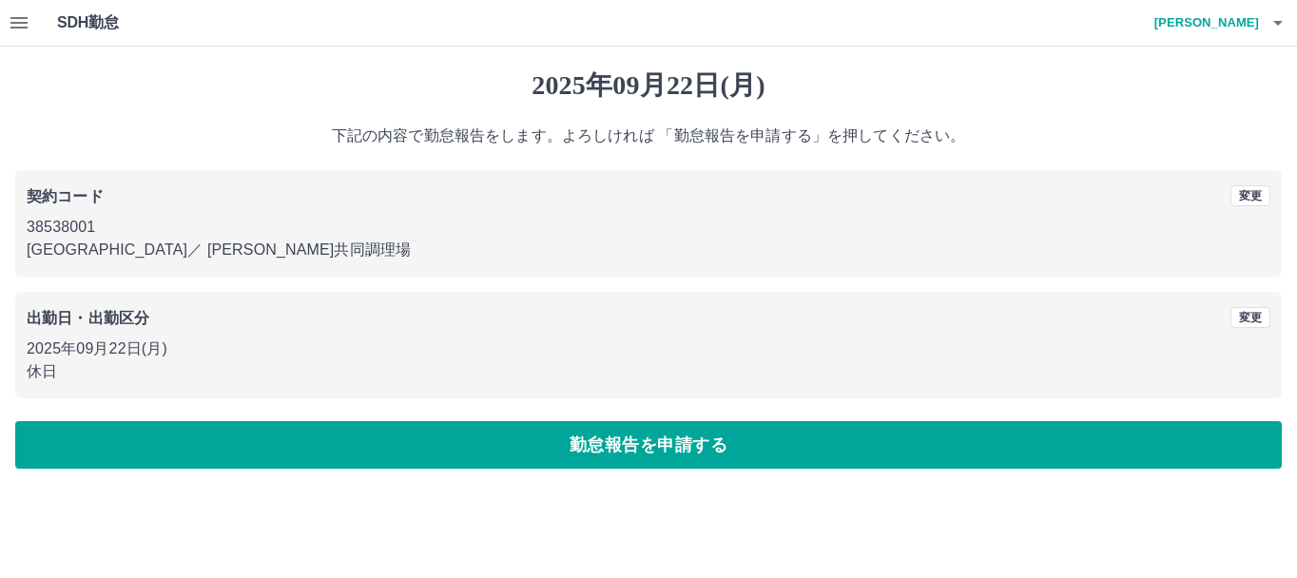
click at [447, 480] on div "2025年09月22日(月) 下記の内容で勤怠報告をします。よろしければ 「勤怠報告を申請する」を押してください。 契約コード 変更 38538001 熊本市…" at bounding box center [648, 269] width 1297 height 445
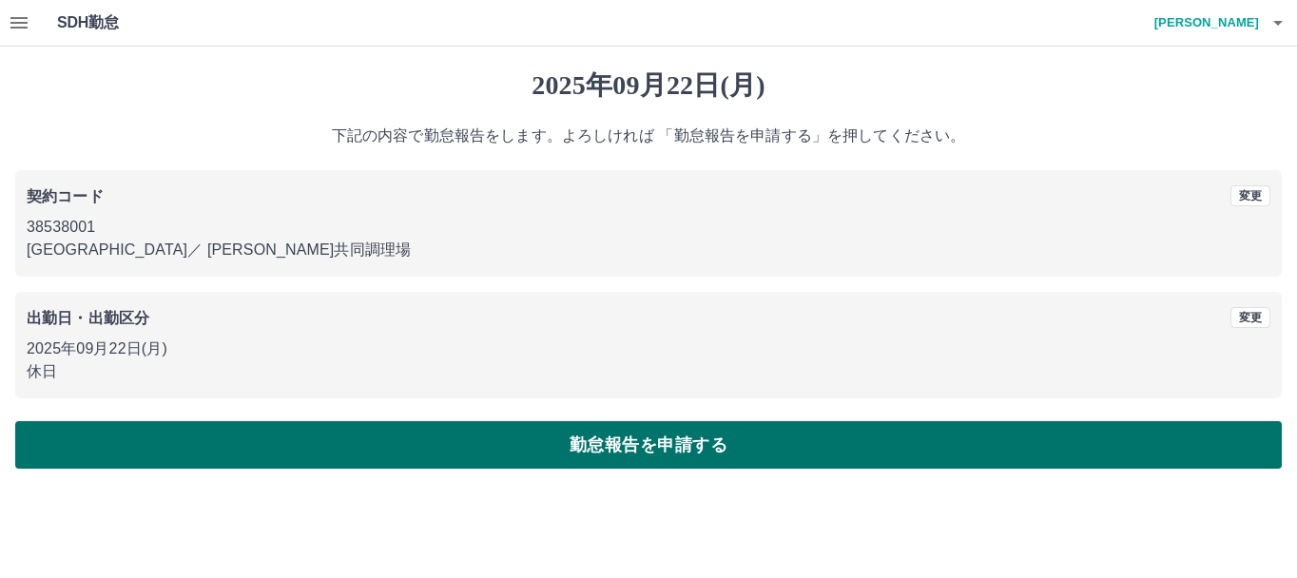
click at [440, 434] on button "勤怠報告を申請する" at bounding box center [648, 445] width 1267 height 48
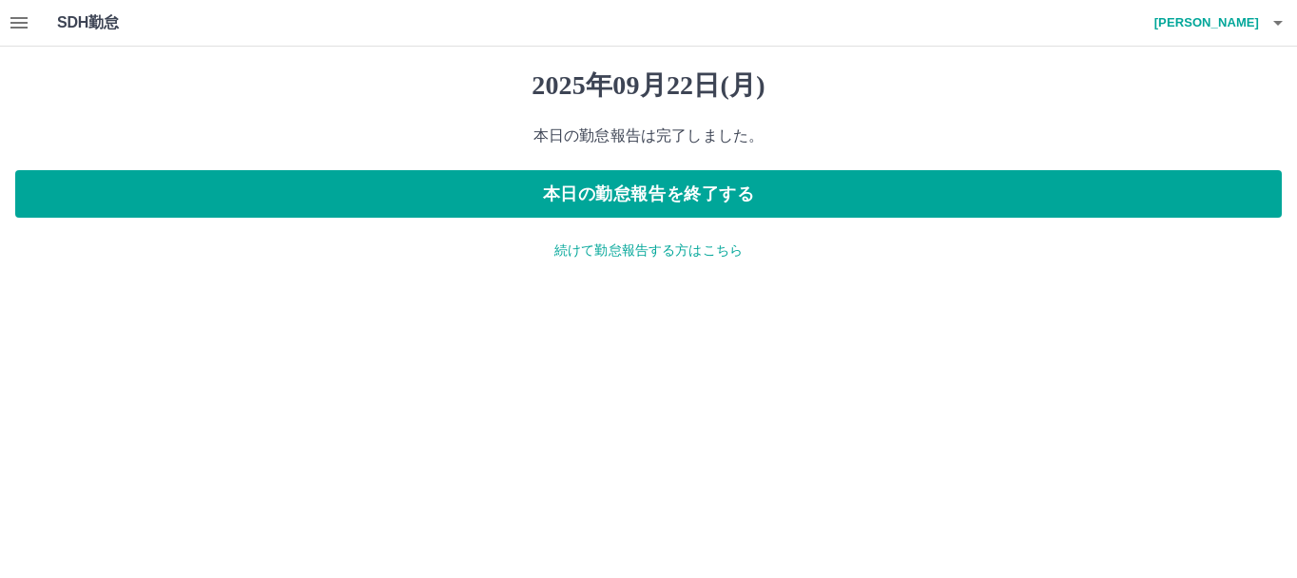
click at [606, 258] on p "続けて勤怠報告する方はこちら" at bounding box center [648, 251] width 1267 height 20
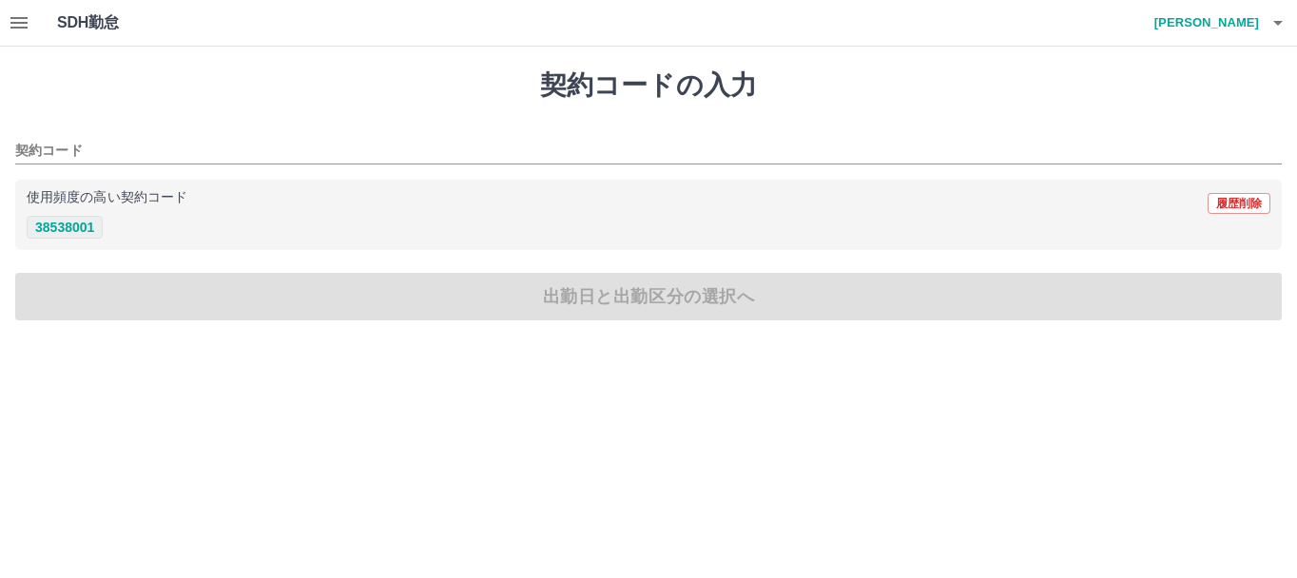
click at [81, 227] on button "38538001" at bounding box center [65, 227] width 76 height 23
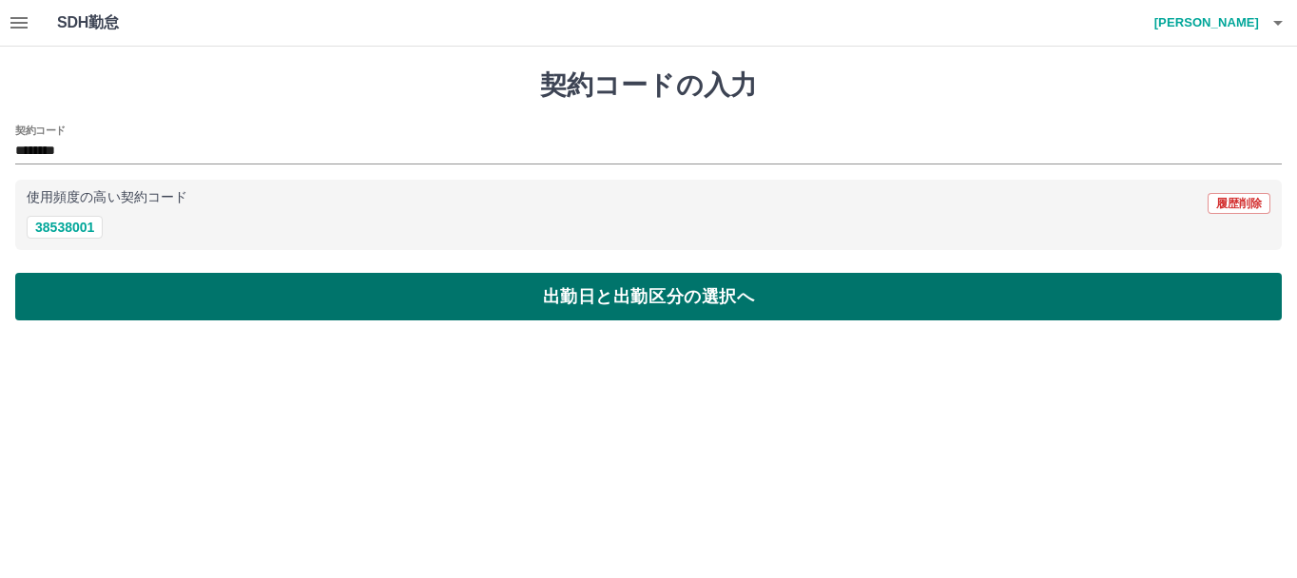
type input "********"
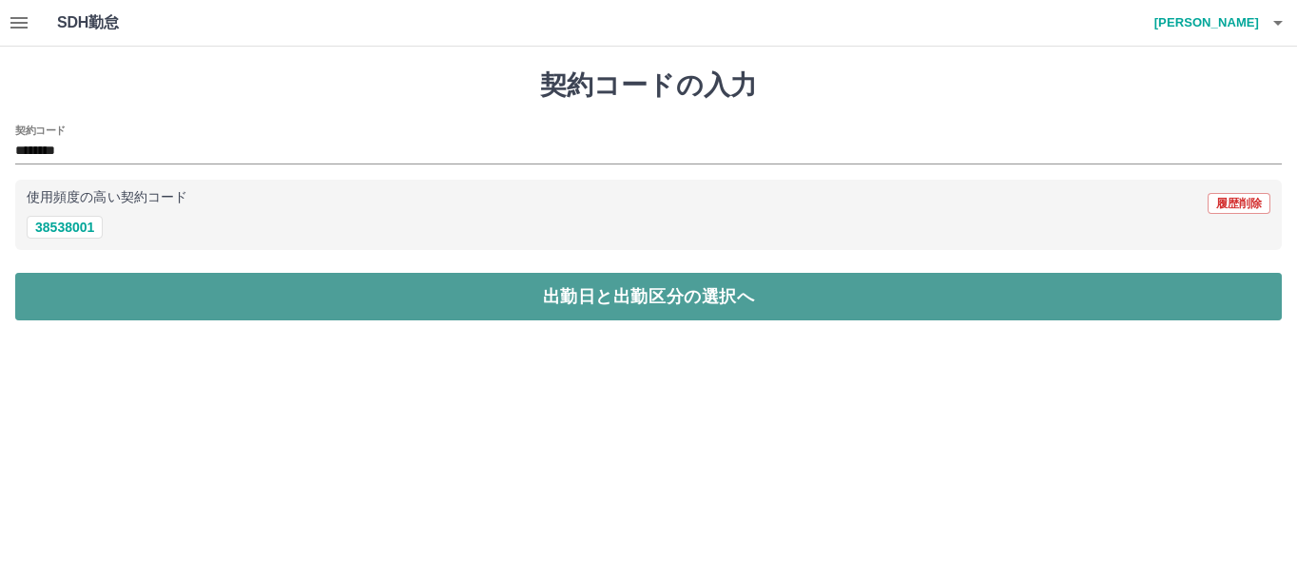
click at [161, 303] on button "出勤日と出勤区分の選択へ" at bounding box center [648, 297] width 1267 height 48
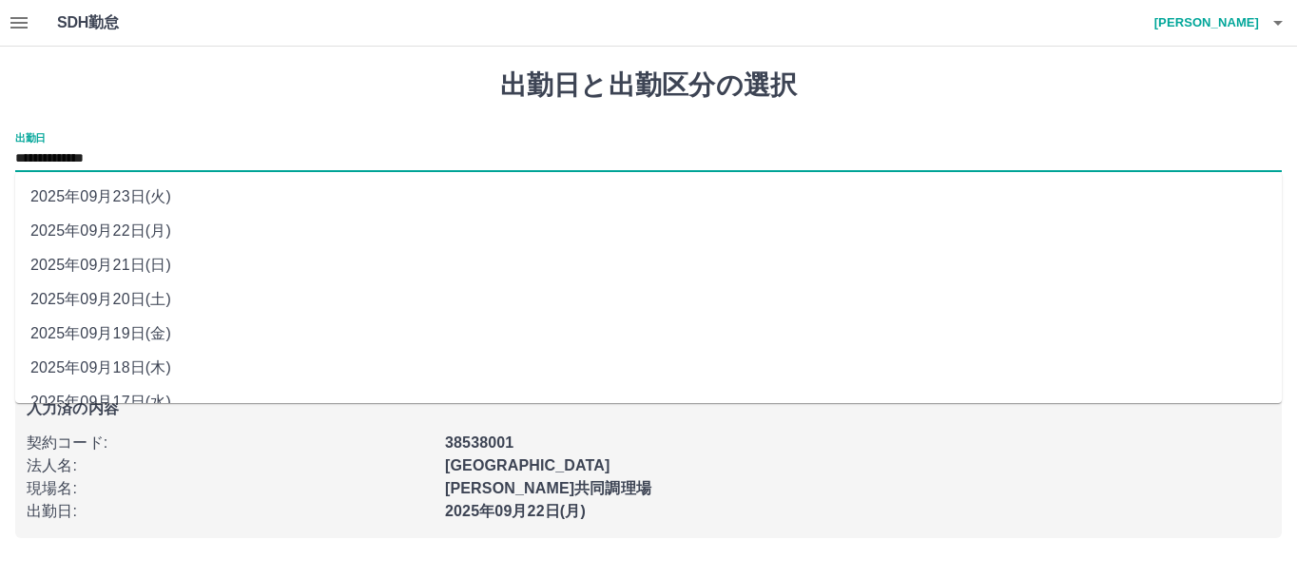
click at [130, 153] on input "**********" at bounding box center [648, 159] width 1267 height 24
click at [143, 196] on li "2025年09月23日(火)" at bounding box center [648, 197] width 1267 height 34
type input "**********"
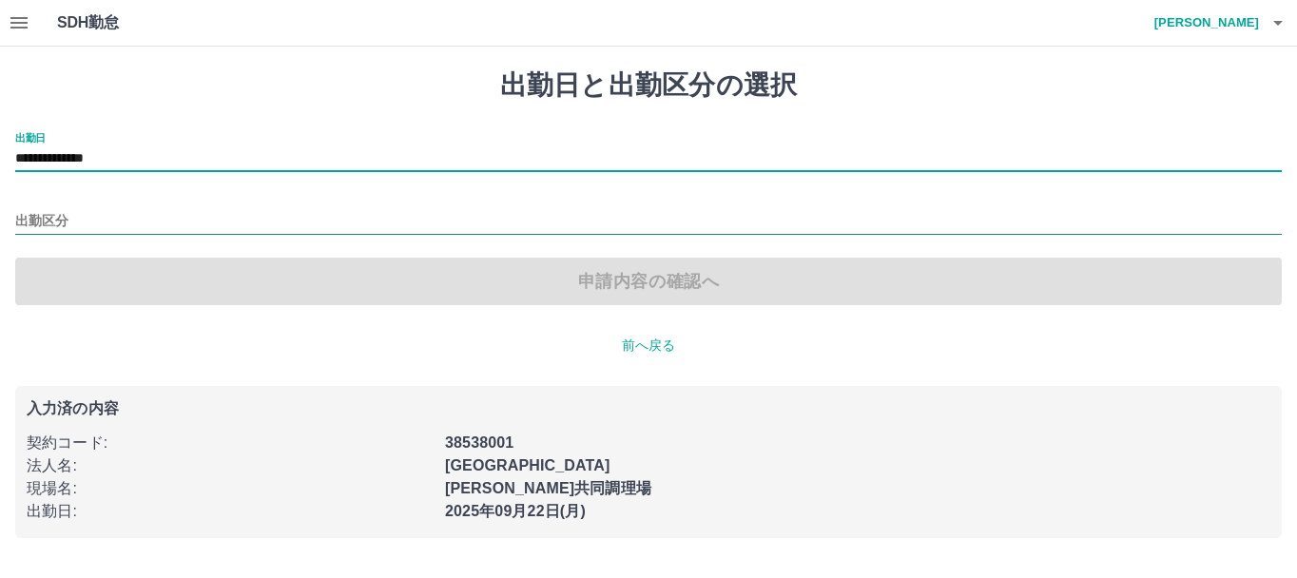
click at [158, 217] on input "出勤区分" at bounding box center [648, 222] width 1267 height 24
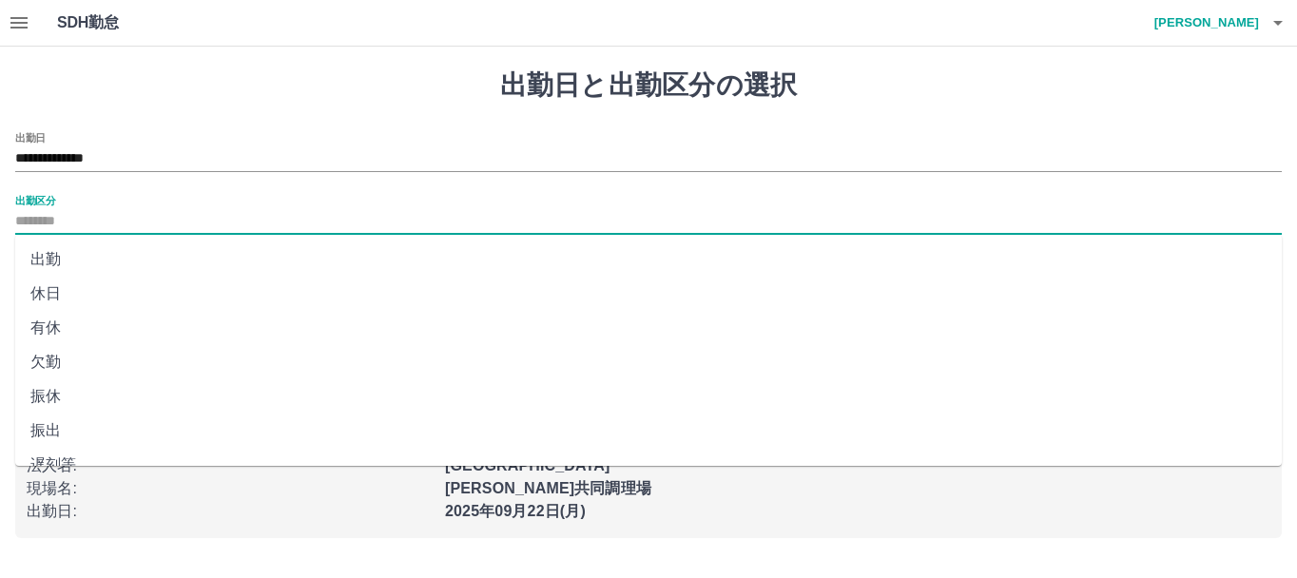
click at [83, 294] on li "休日" at bounding box center [648, 294] width 1267 height 34
type input "**"
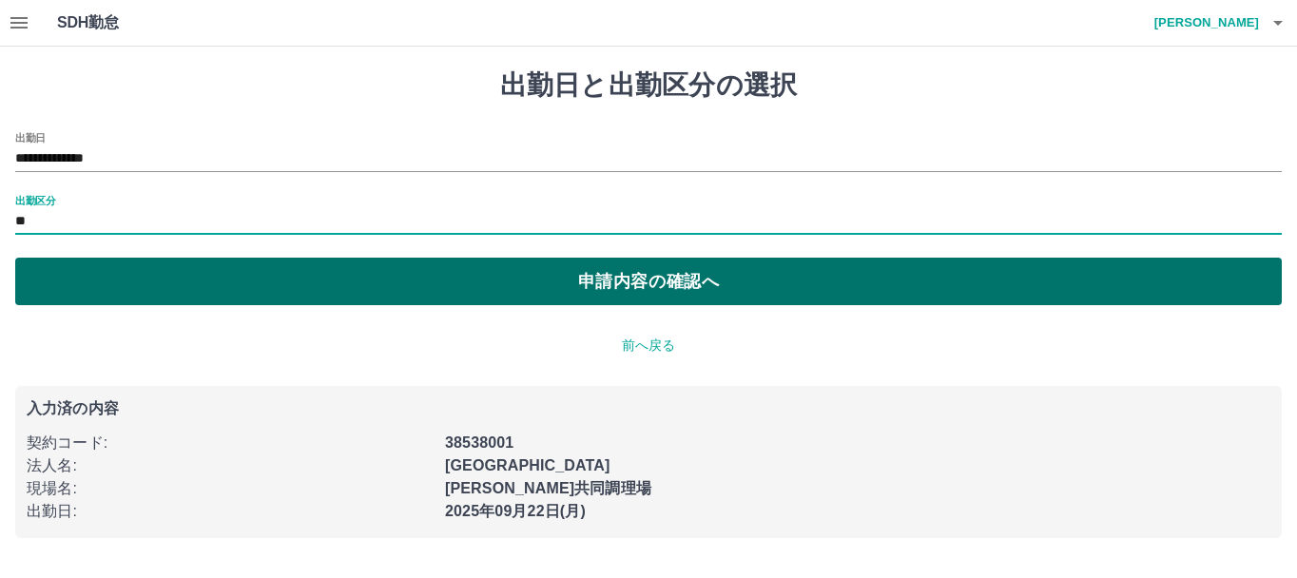
click at [85, 292] on button "申請内容の確認へ" at bounding box center [648, 282] width 1267 height 48
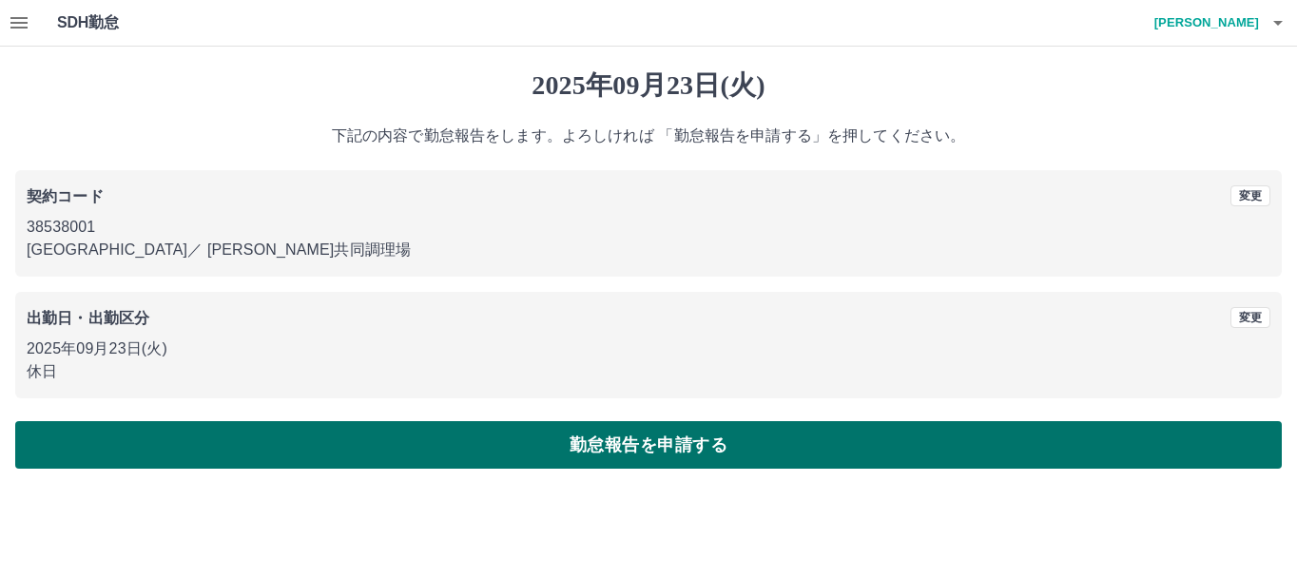
click at [345, 455] on button "勤怠報告を申請する" at bounding box center [648, 445] width 1267 height 48
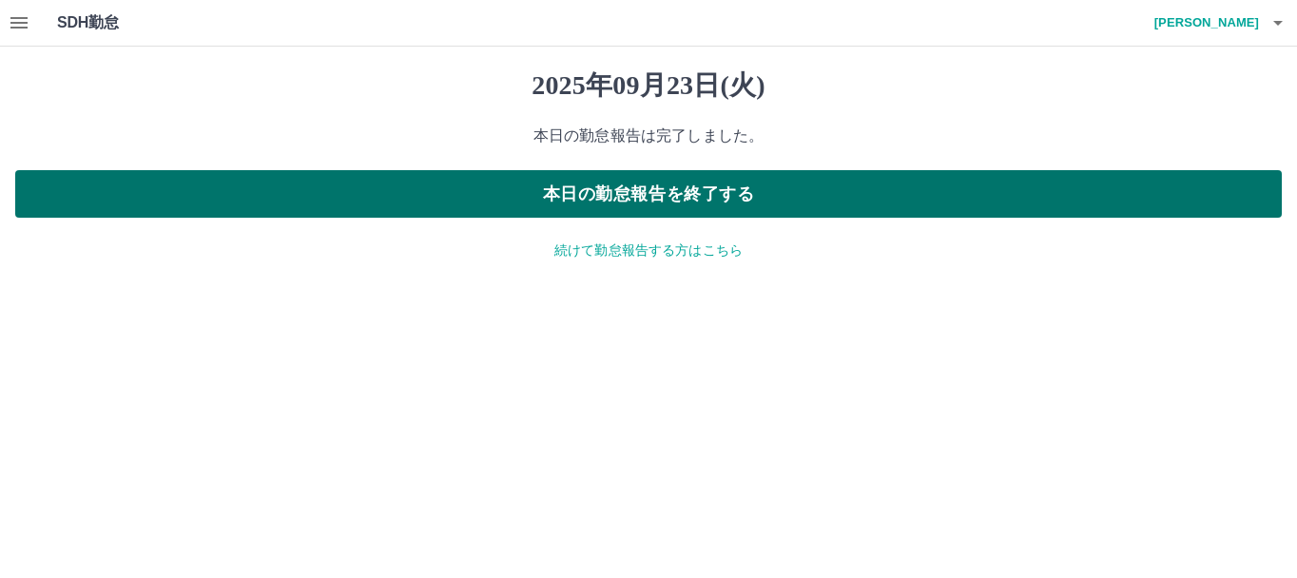
click at [594, 198] on button "本日の勤怠報告を終了する" at bounding box center [648, 194] width 1267 height 48
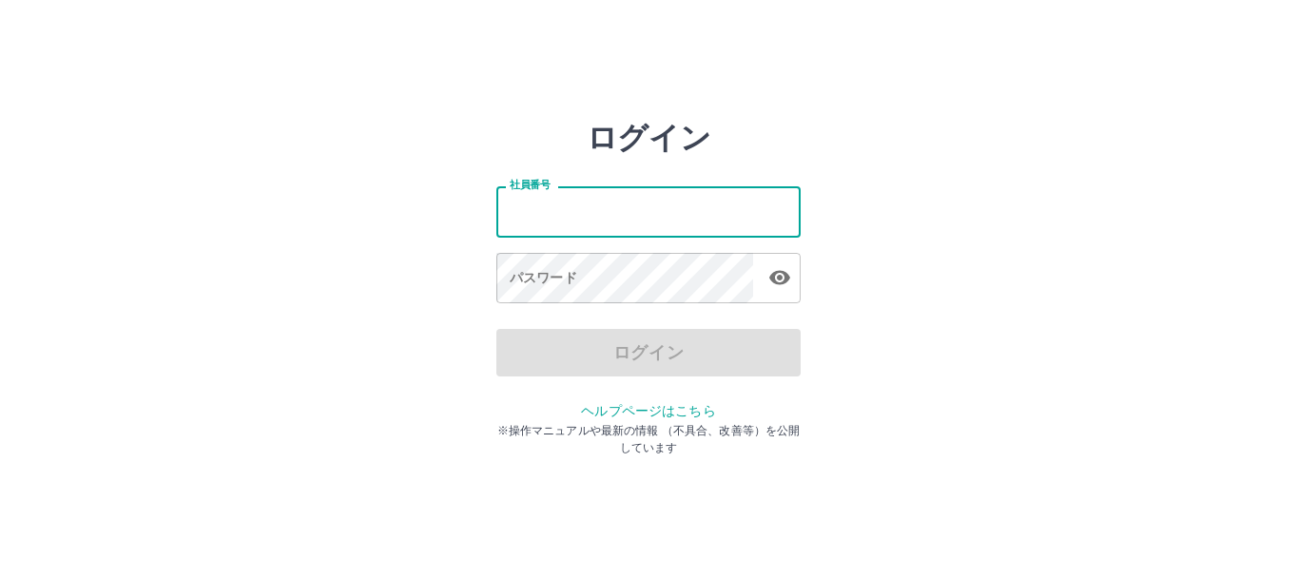
click at [598, 207] on input "社員番号" at bounding box center [648, 211] width 304 height 50
type input "*******"
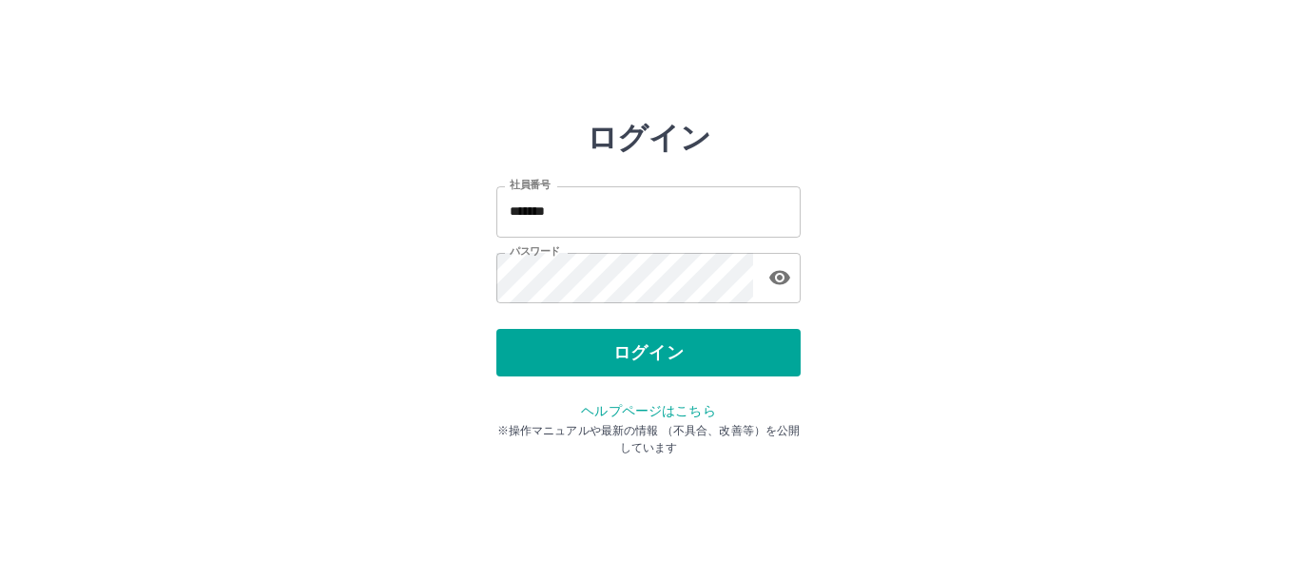
click at [618, 379] on div "ログイン 社員番号 ******* 社員番号 パスワード パスワード ログイン ヘルプページはこちら ※操作マニュアルや最新の情報 （不具合、改善等）を公開し…" at bounding box center [648, 272] width 304 height 304
click at [613, 373] on button "ログイン" at bounding box center [648, 353] width 304 height 48
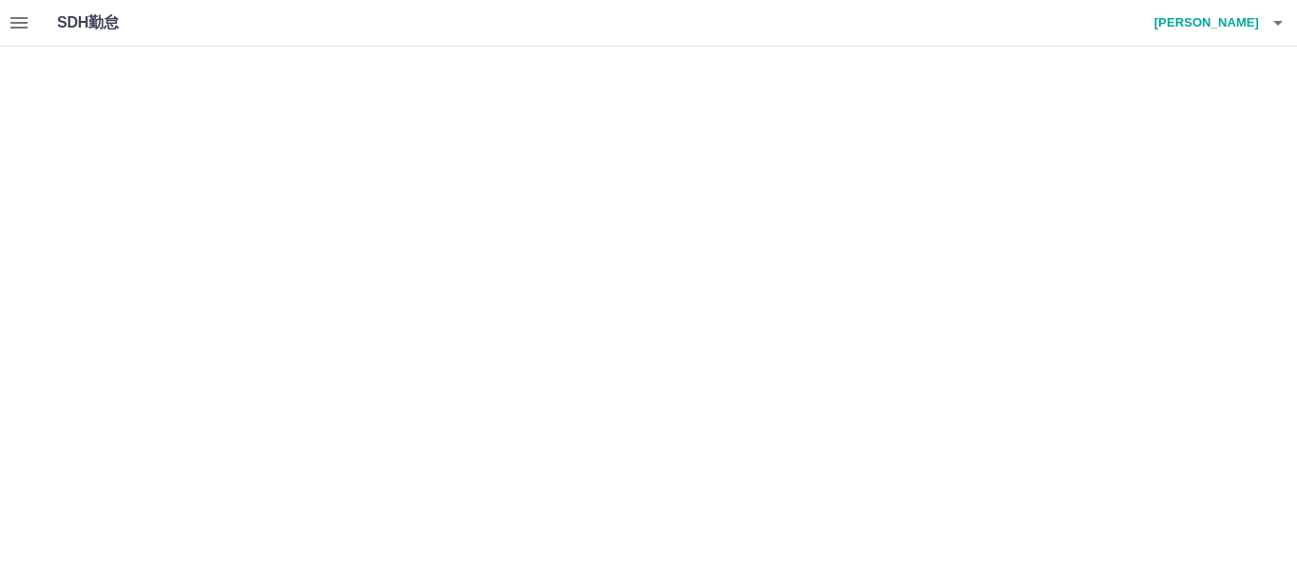
drag, startPoint x: 0, startPoint y: 0, endPoint x: 613, endPoint y: 373, distance: 717.8
click at [613, 47] on html "SDH勤怠 [PERSON_NAME]" at bounding box center [648, 23] width 1297 height 47
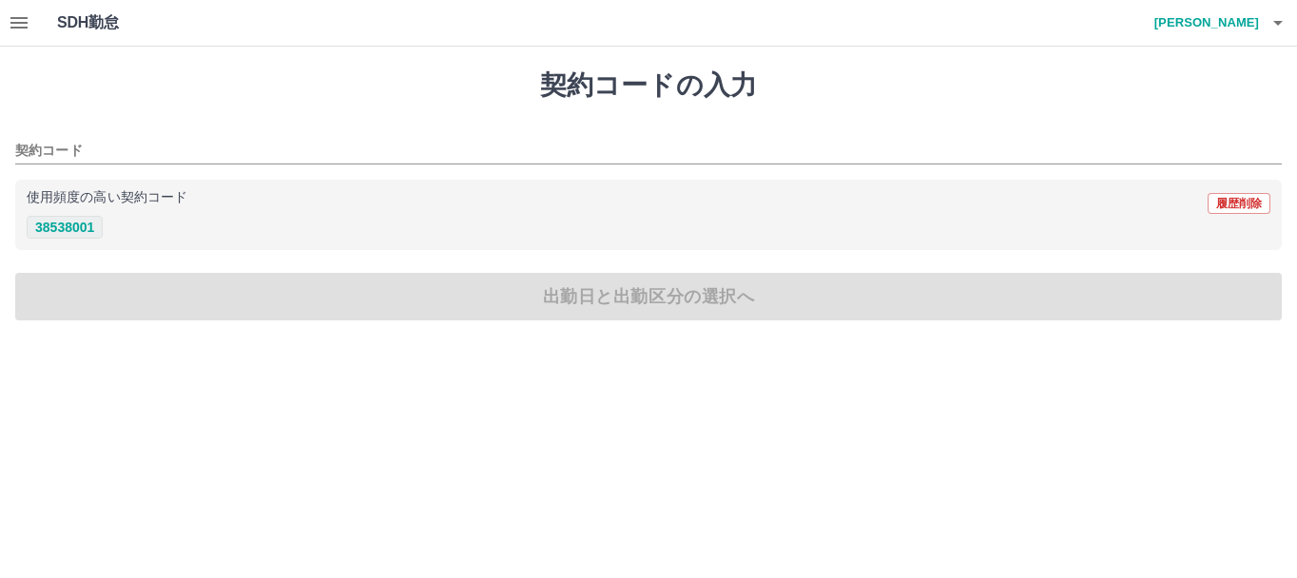
click at [84, 228] on button "38538001" at bounding box center [65, 227] width 76 height 23
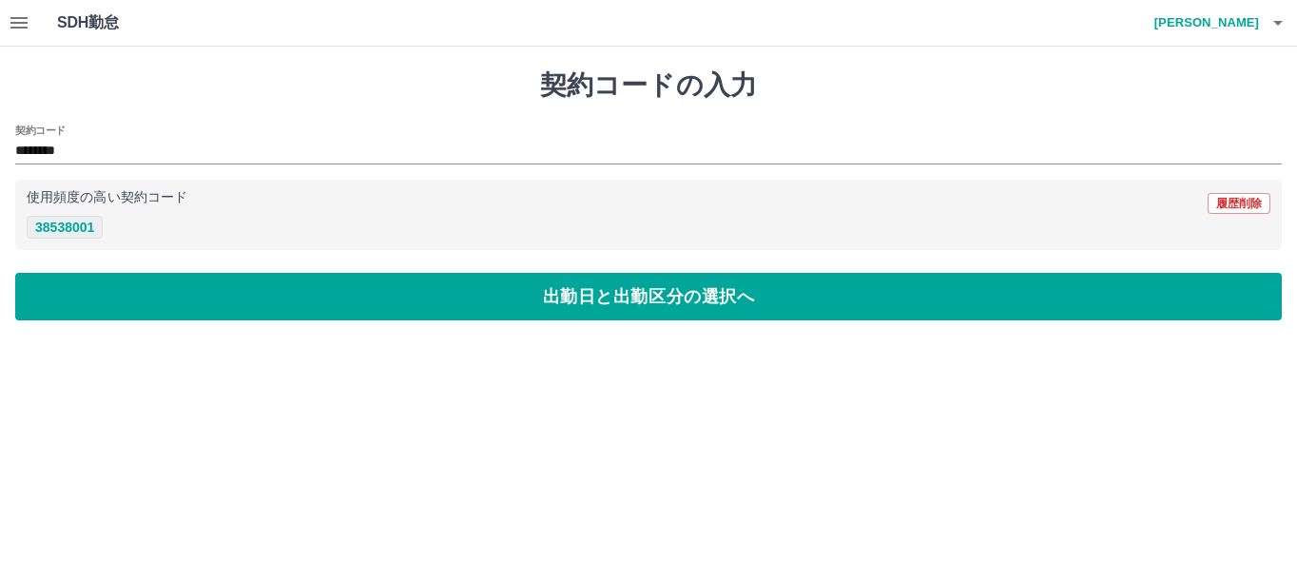
type input "********"
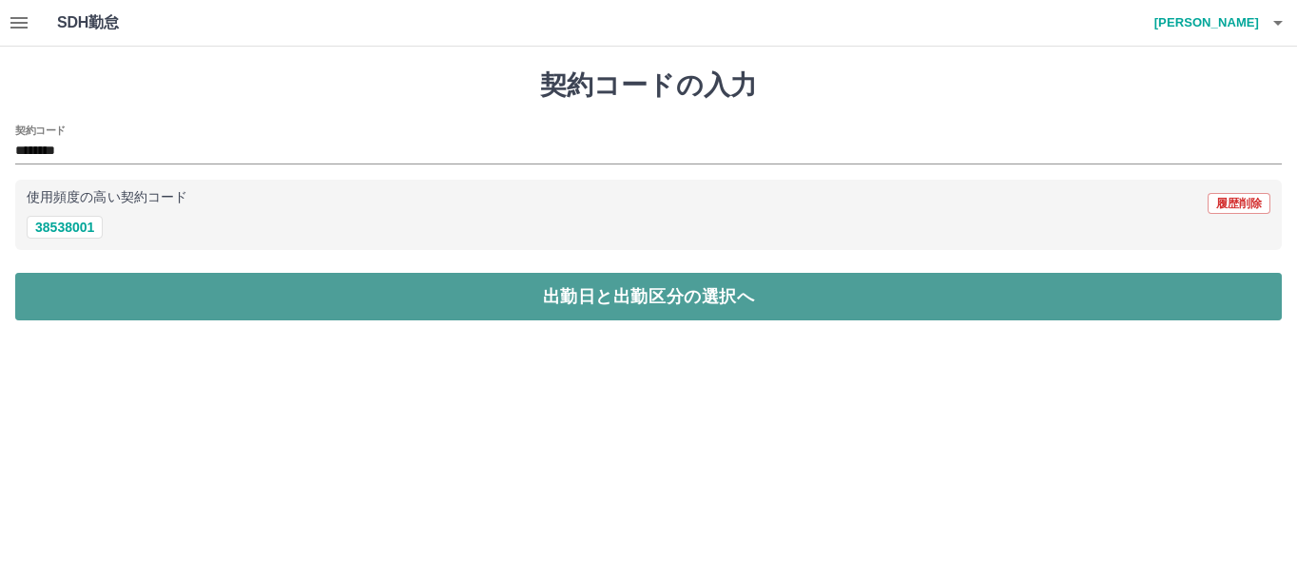
click at [137, 291] on button "出勤日と出勤区分の選択へ" at bounding box center [648, 297] width 1267 height 48
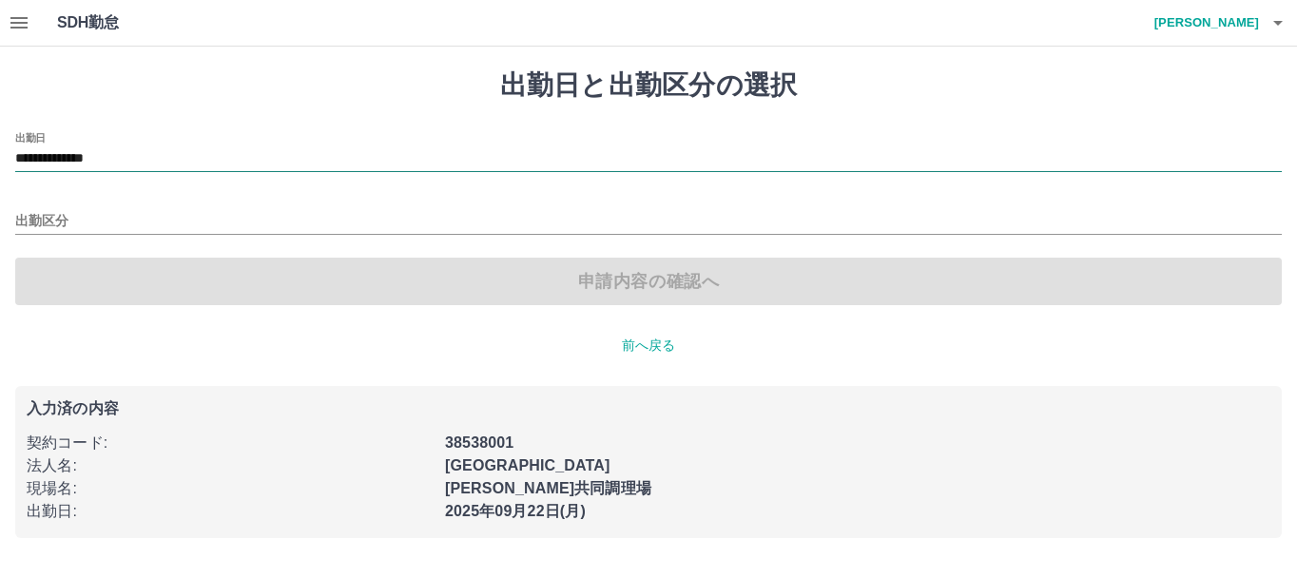
click at [117, 162] on input "**********" at bounding box center [648, 159] width 1267 height 24
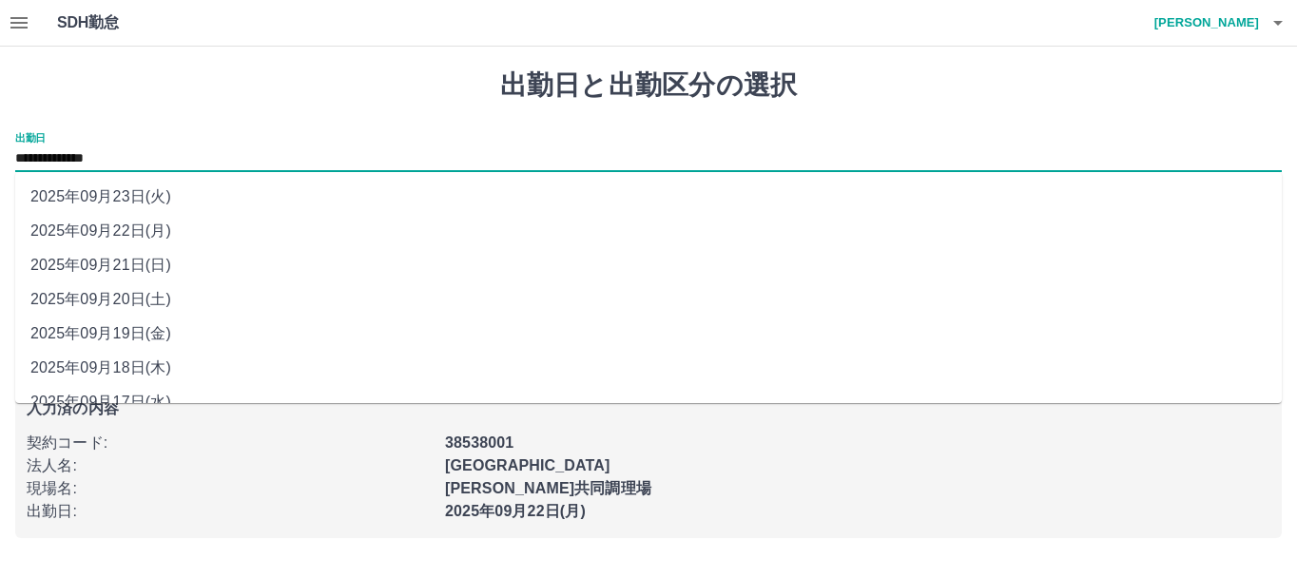
click at [136, 188] on li "2025年09月23日(火)" at bounding box center [648, 197] width 1267 height 34
type input "**********"
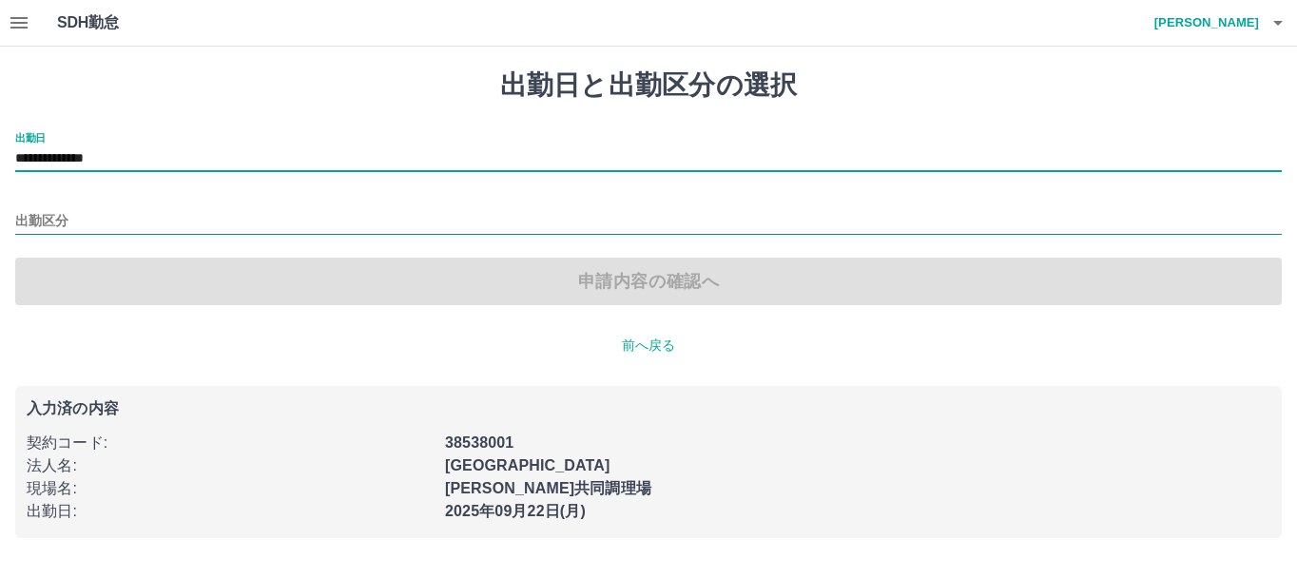
click at [153, 212] on input "出勤区分" at bounding box center [648, 222] width 1267 height 24
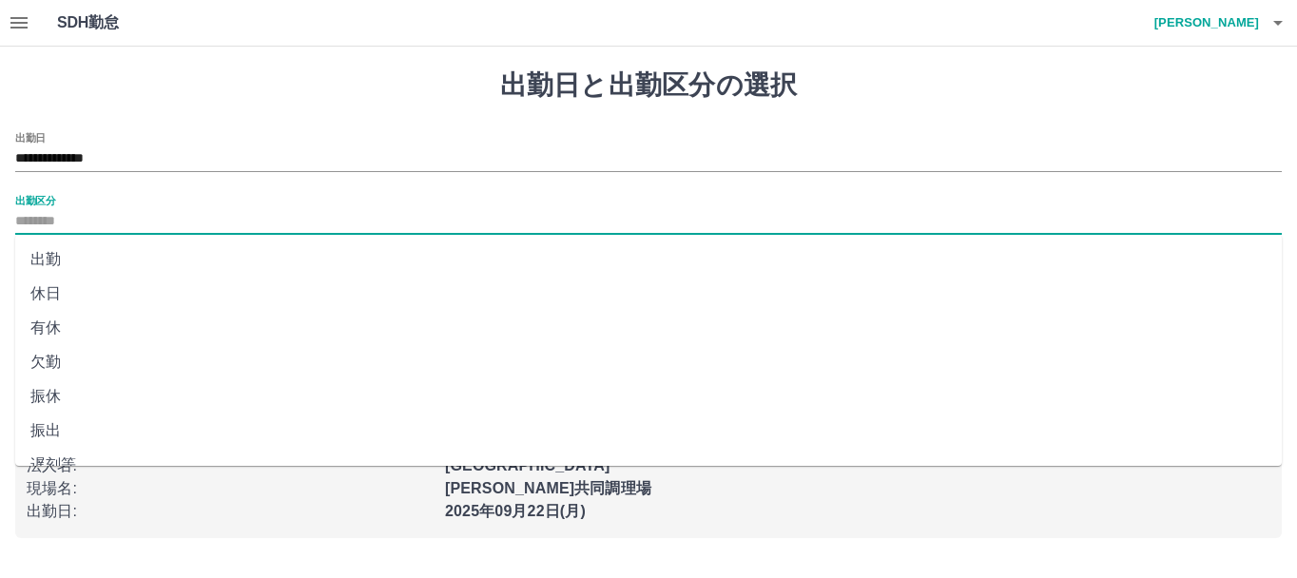
click at [48, 291] on li "休日" at bounding box center [648, 294] width 1267 height 34
type input "**"
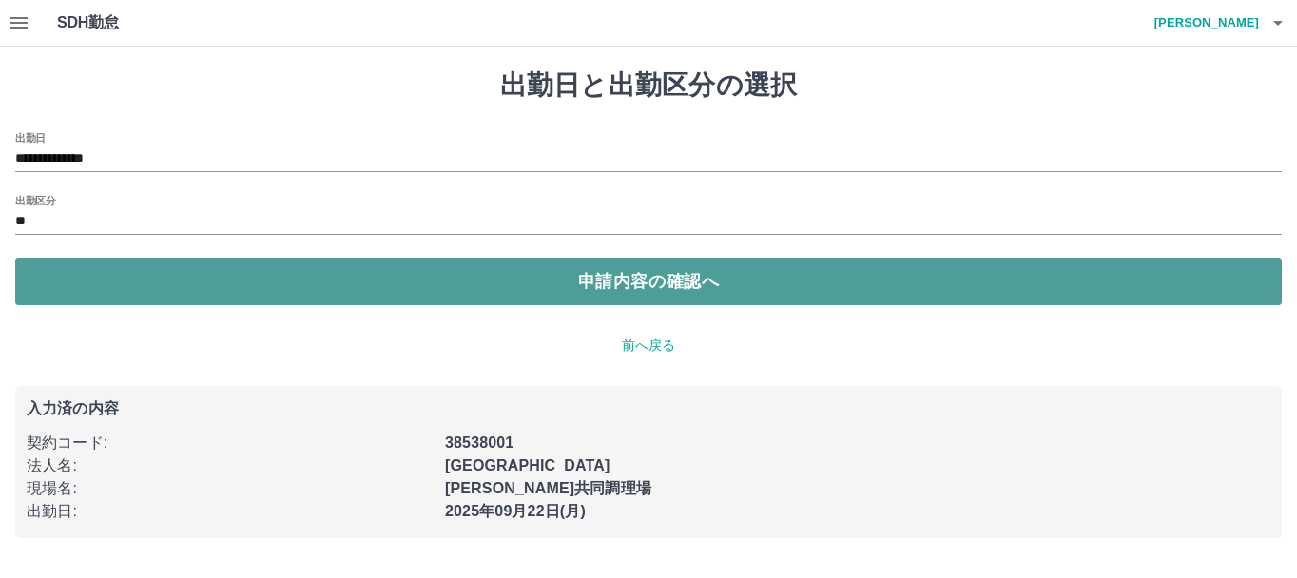
click at [149, 298] on button "申請内容の確認へ" at bounding box center [648, 282] width 1267 height 48
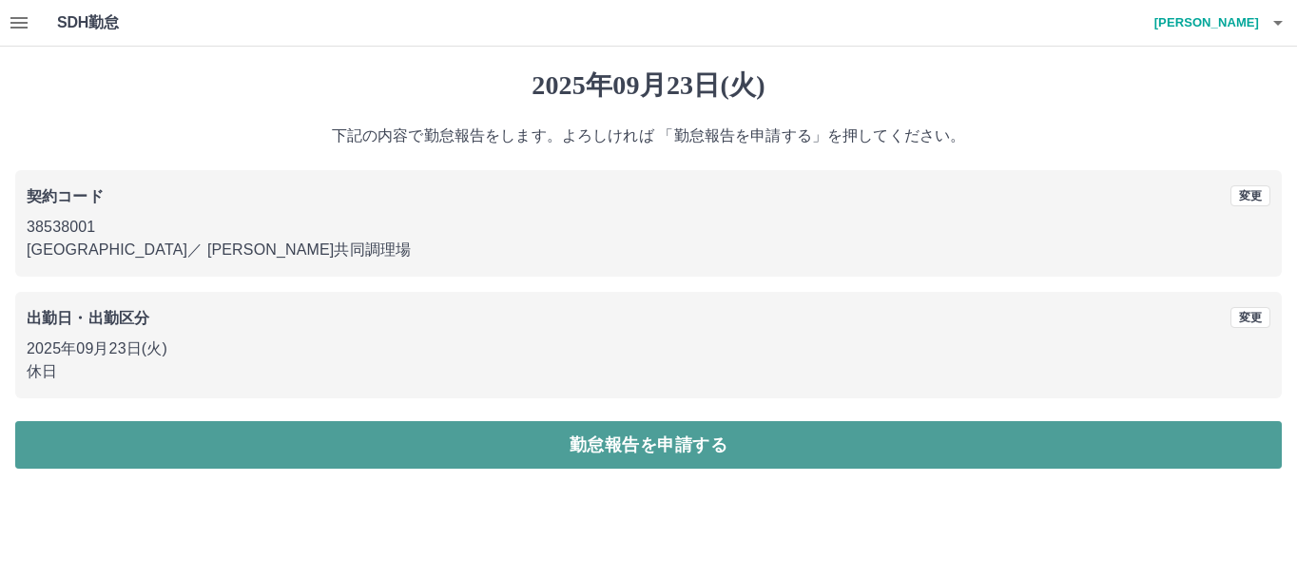
click at [594, 457] on button "勤怠報告を申請する" at bounding box center [648, 445] width 1267 height 48
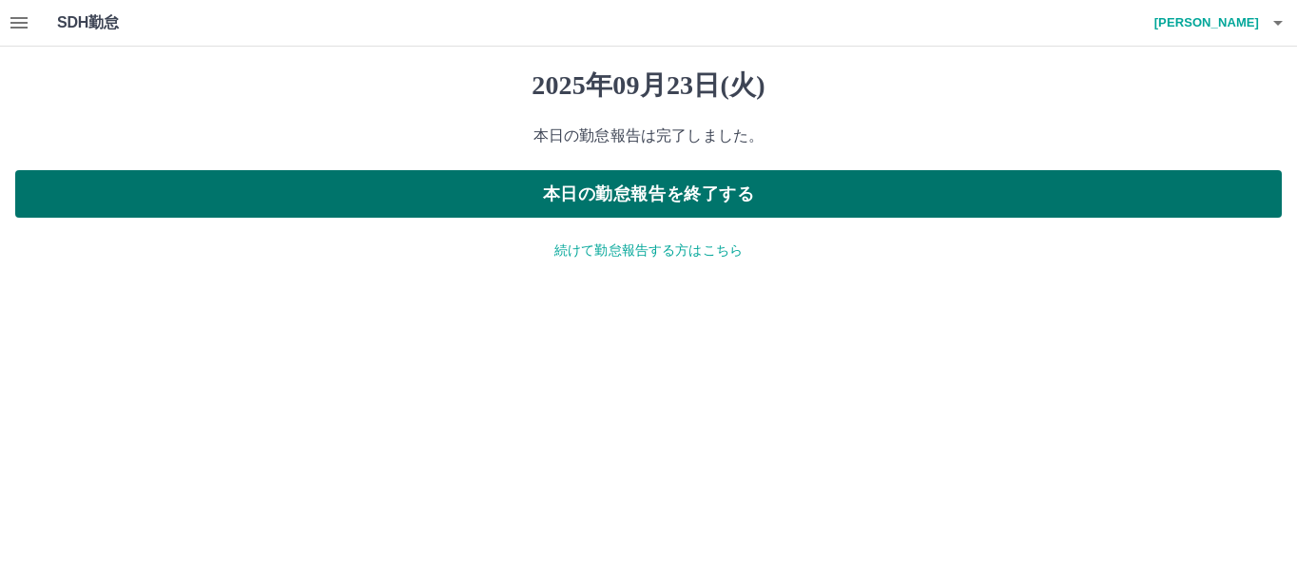
click at [573, 198] on button "本日の勤怠報告を終了する" at bounding box center [648, 194] width 1267 height 48
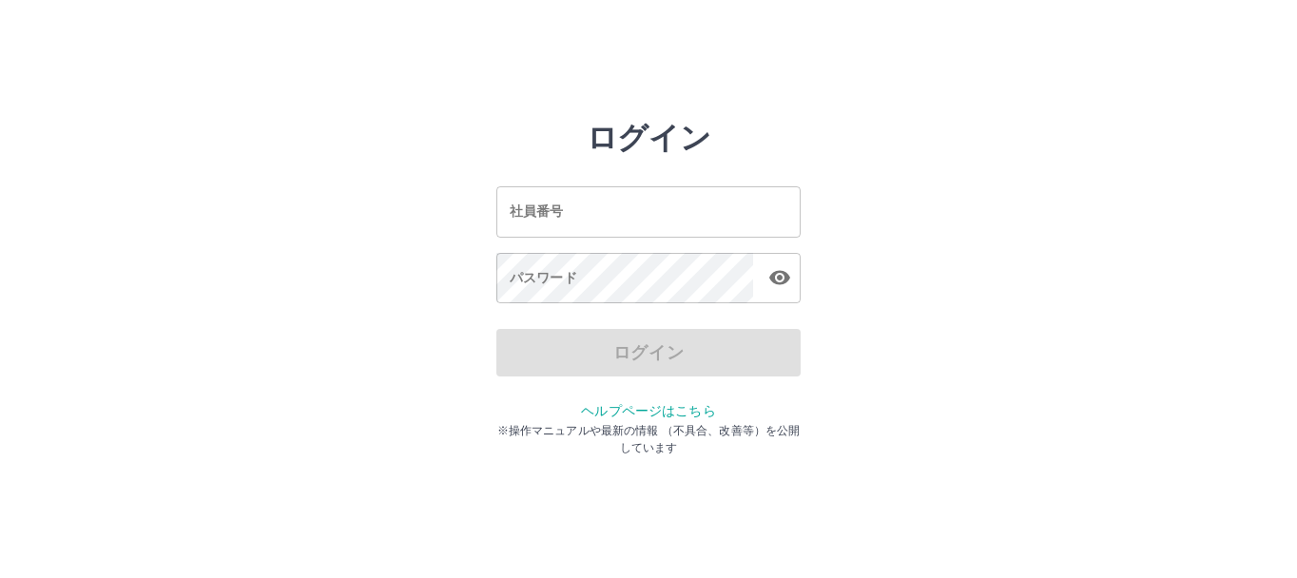
drag, startPoint x: 0, startPoint y: 0, endPoint x: 576, endPoint y: 198, distance: 609.3
click at [576, 198] on input "社員番号" at bounding box center [648, 211] width 304 height 50
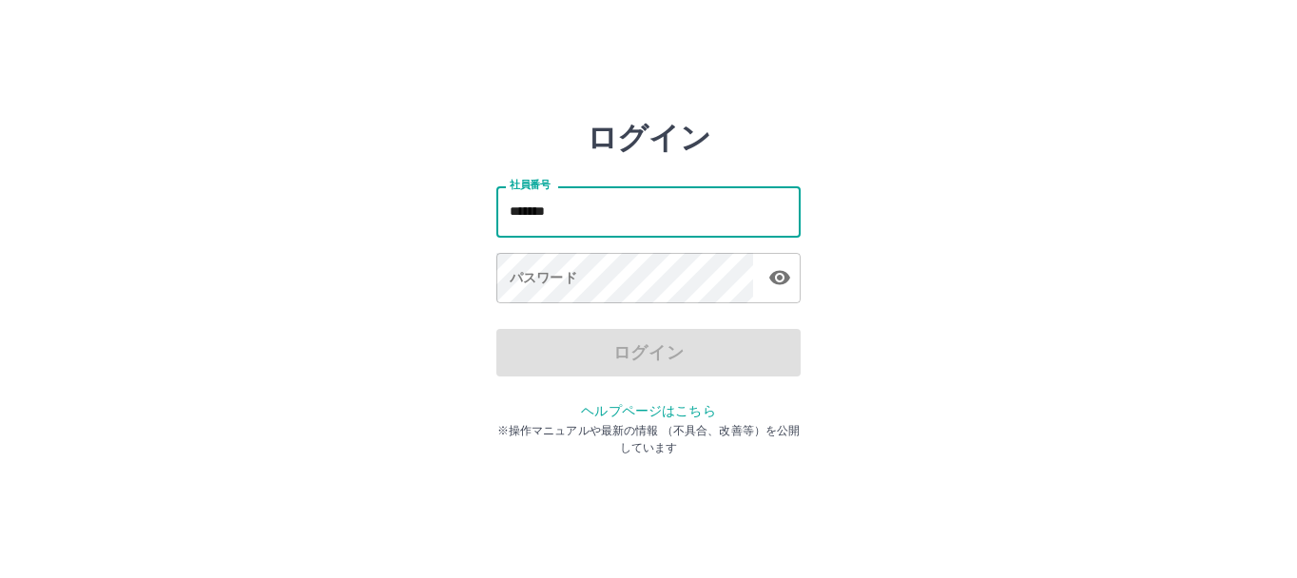
type input "*******"
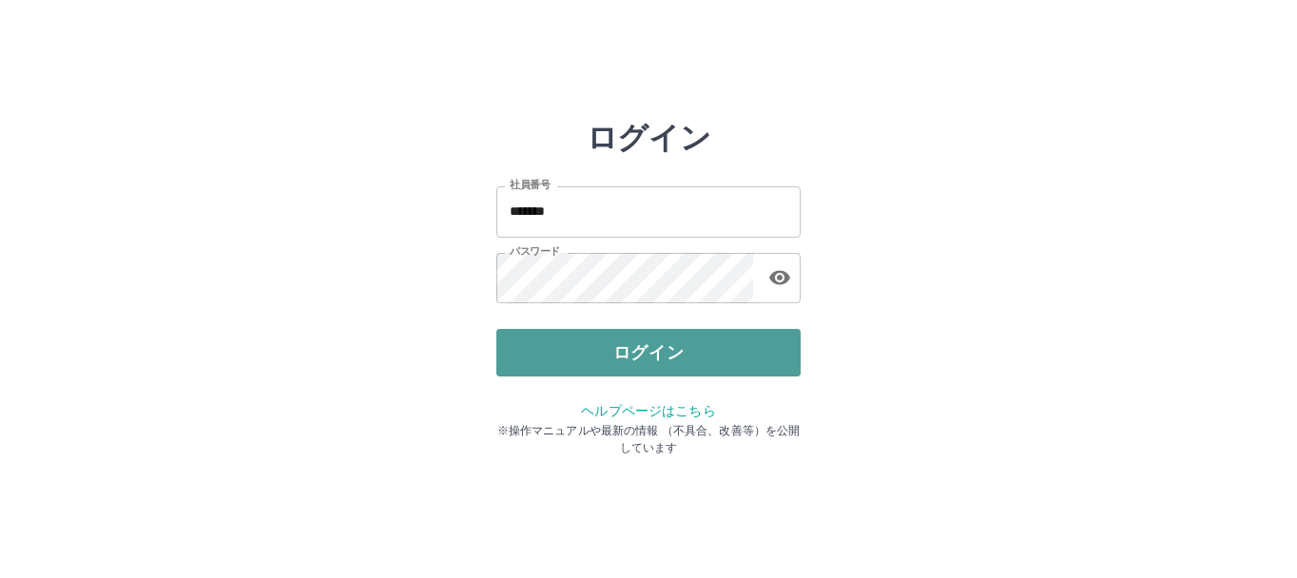
click at [544, 362] on button "ログイン" at bounding box center [648, 353] width 304 height 48
click at [544, 362] on div "ログイン 社員番号 ******* 社員番号 パスワード パスワード ログイン ヘルプページはこちら ※操作マニュアルや最新の情報 （不具合、改善等）を公開し…" at bounding box center [648, 272] width 304 height 304
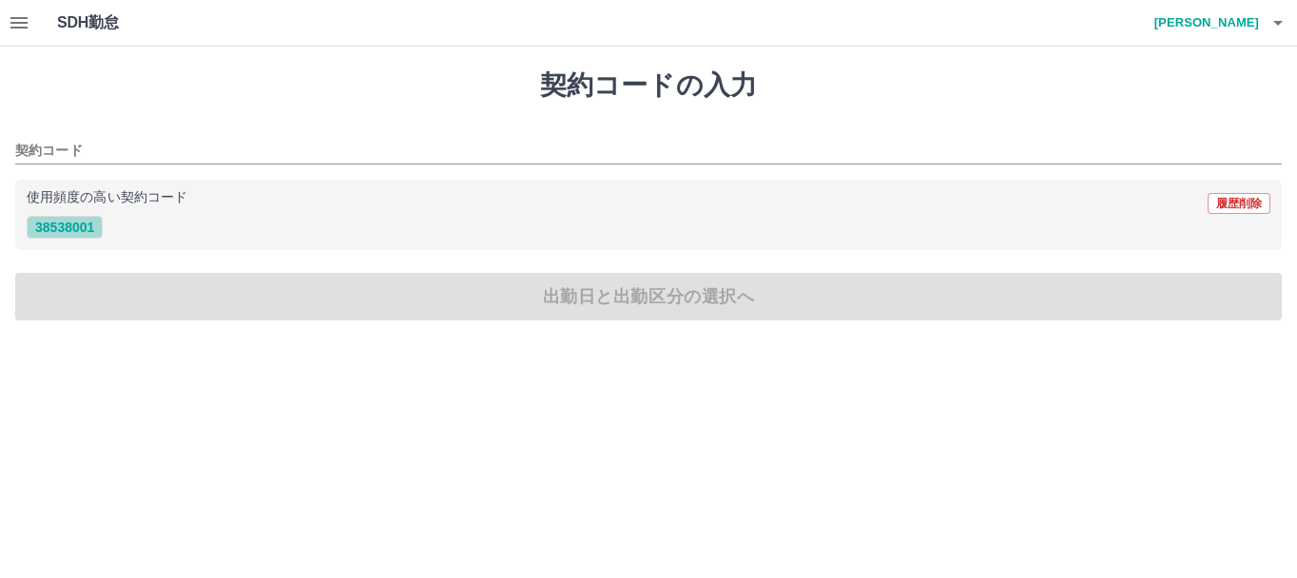
click at [62, 229] on button "38538001" at bounding box center [65, 227] width 76 height 23
type input "********"
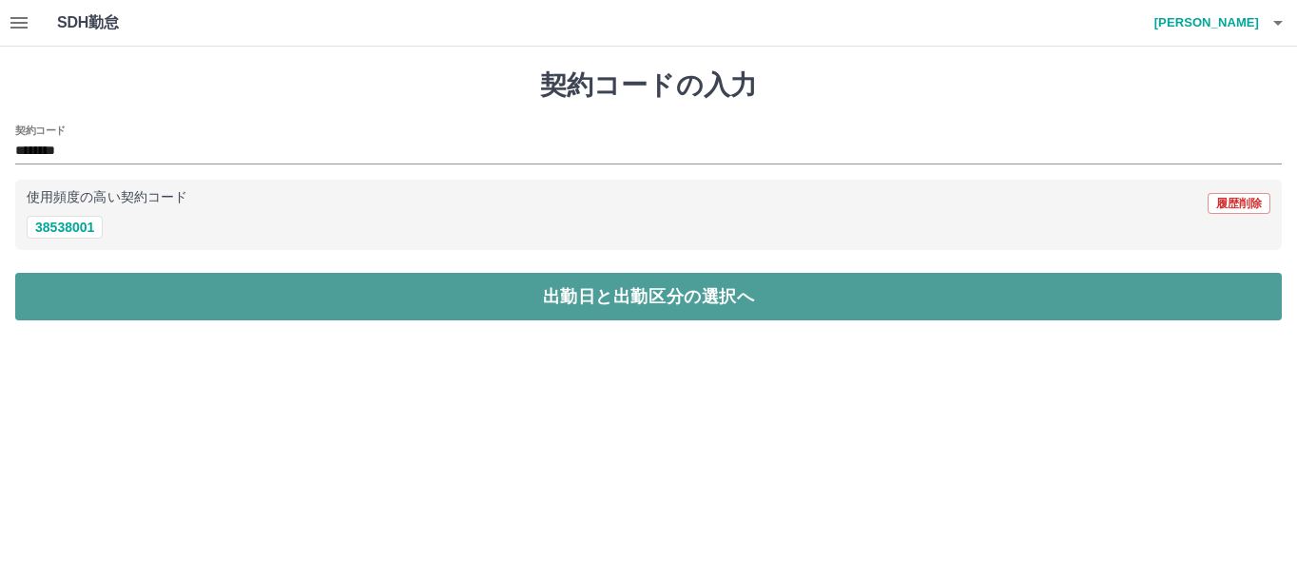
click at [112, 289] on button "出勤日と出勤区分の選択へ" at bounding box center [648, 297] width 1267 height 48
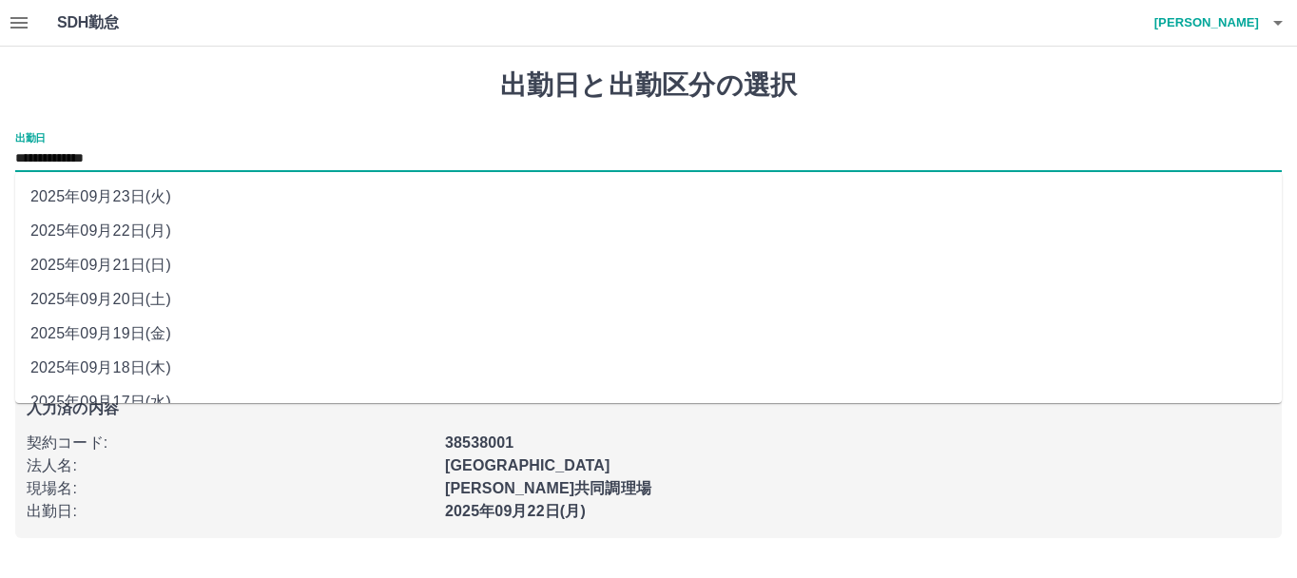
click at [126, 163] on input "**********" at bounding box center [648, 159] width 1267 height 24
click at [133, 267] on li "2025年09月21日(日)" at bounding box center [648, 265] width 1267 height 34
type input "**********"
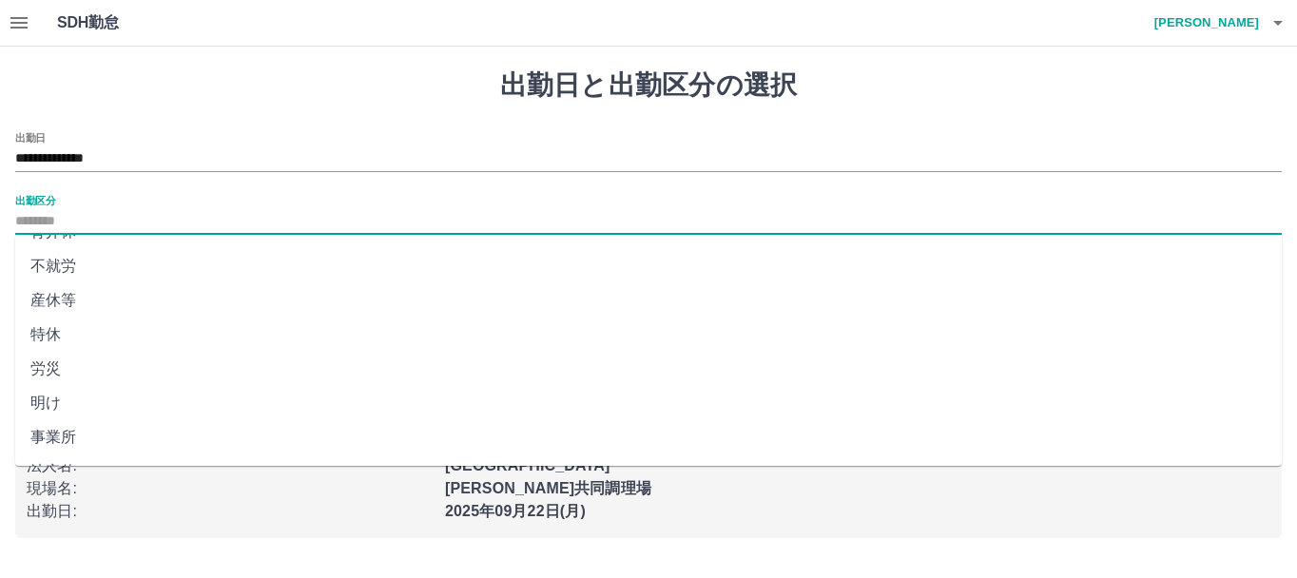
scroll to position [400, 0]
drag, startPoint x: 119, startPoint y: 225, endPoint x: 47, endPoint y: 429, distance: 216.0
click at [47, 429] on li "休職" at bounding box center [648, 441] width 1267 height 34
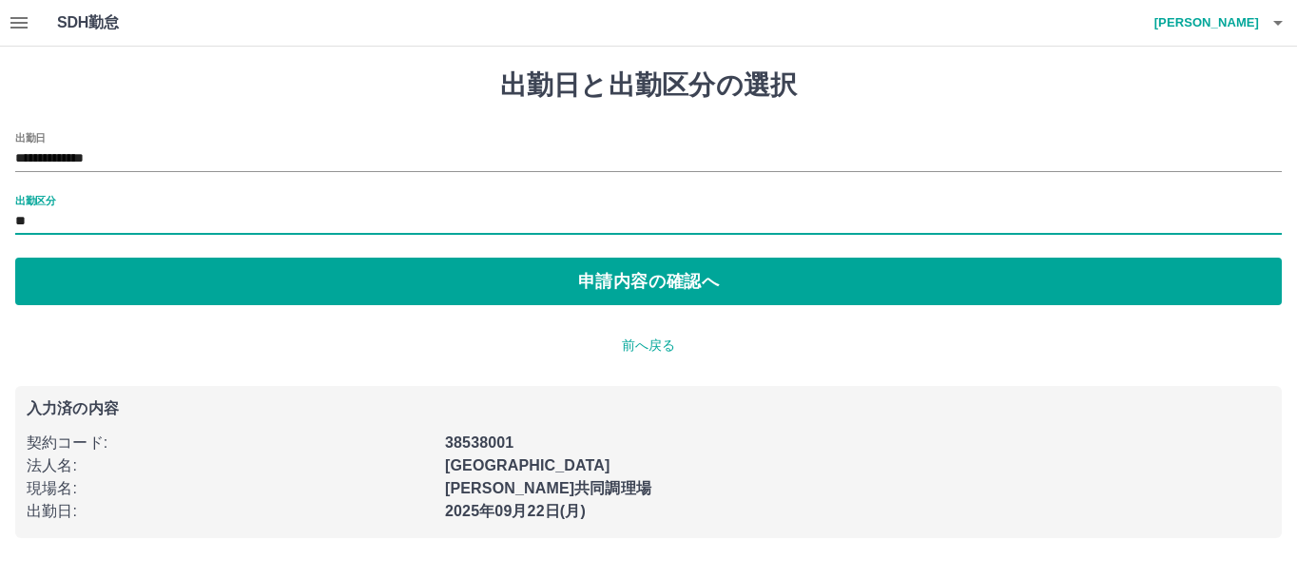
click at [58, 213] on input "**" at bounding box center [648, 222] width 1267 height 24
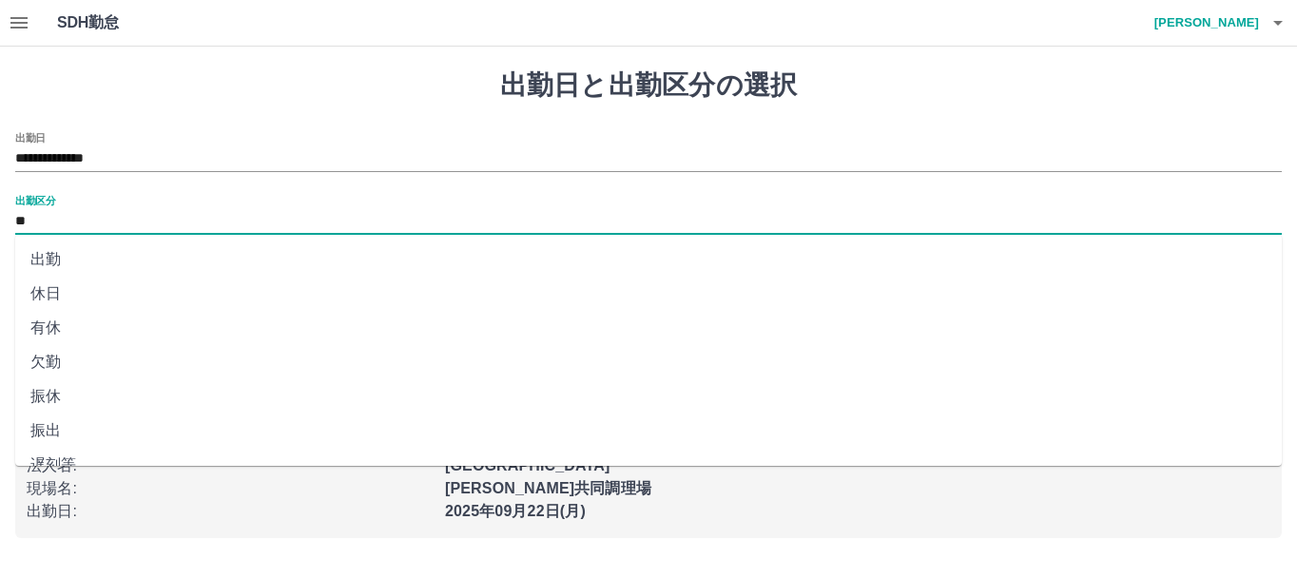
scroll to position [393, 0]
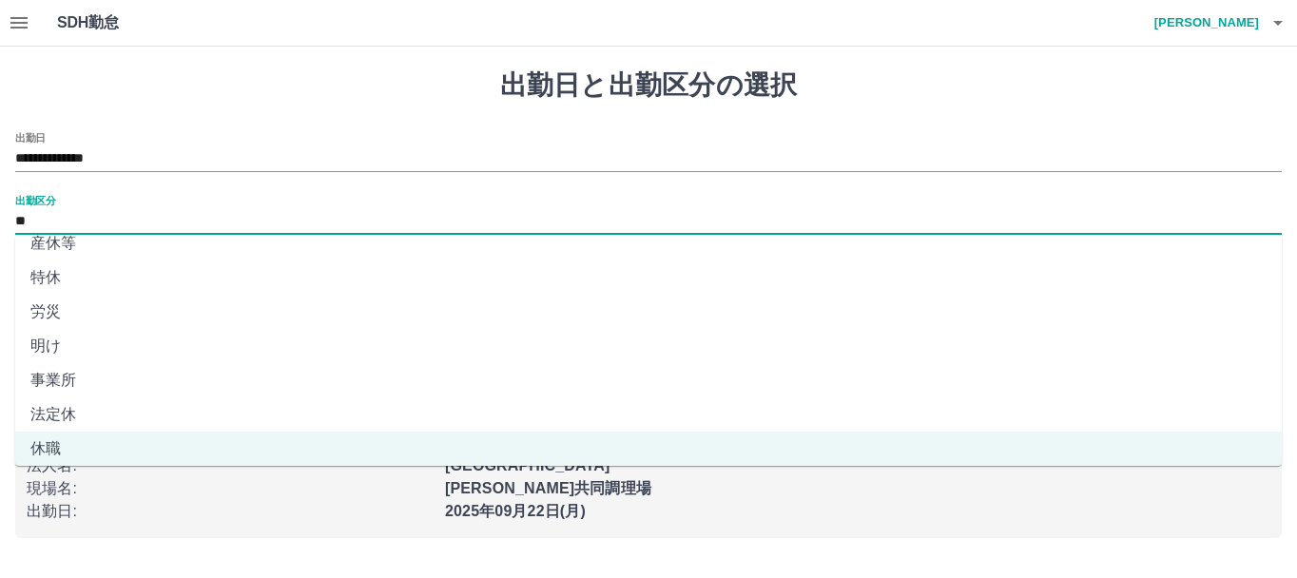
click at [55, 409] on li "法定休" at bounding box center [648, 415] width 1267 height 34
type input "***"
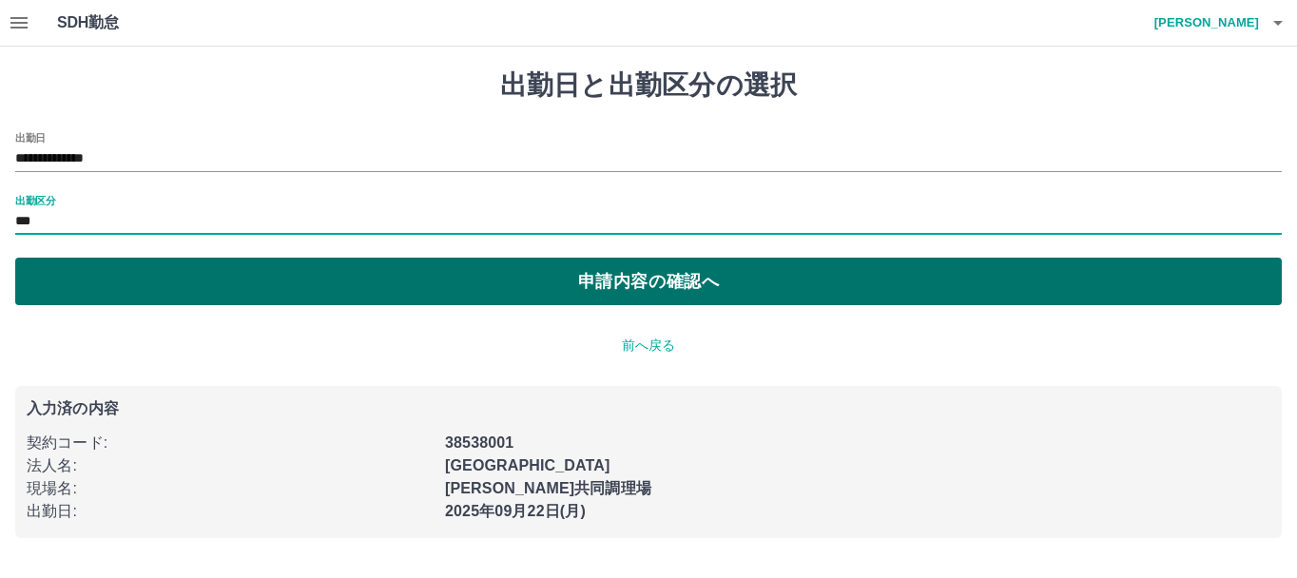
click at [76, 288] on button "申請内容の確認へ" at bounding box center [648, 282] width 1267 height 48
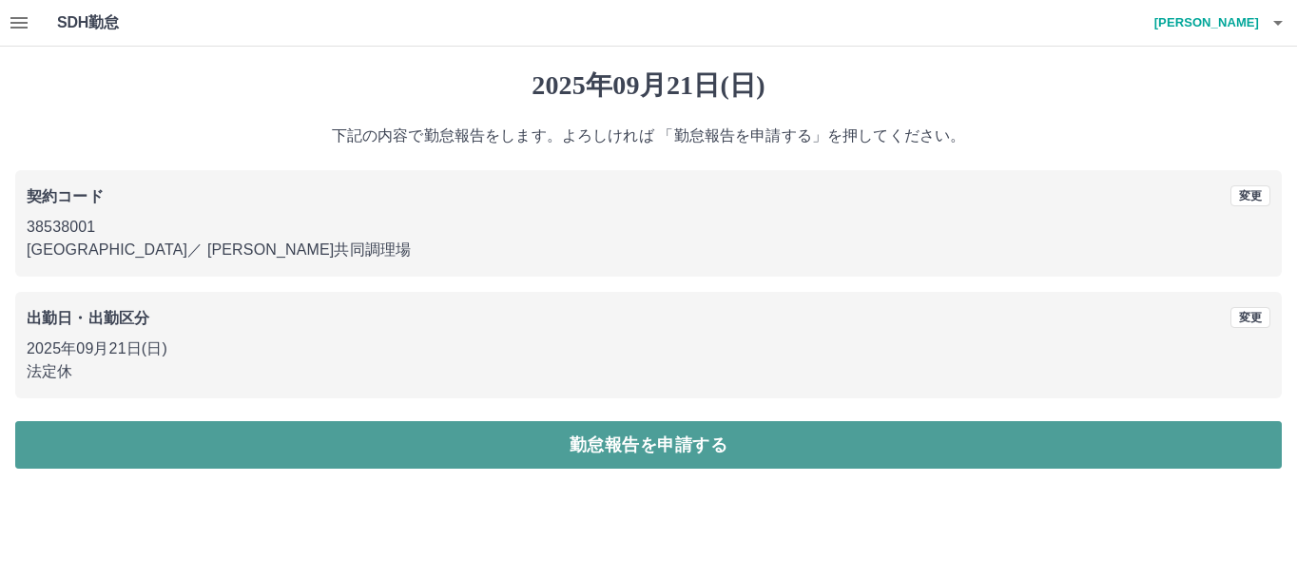
click at [372, 447] on button "勤怠報告を申請する" at bounding box center [648, 445] width 1267 height 48
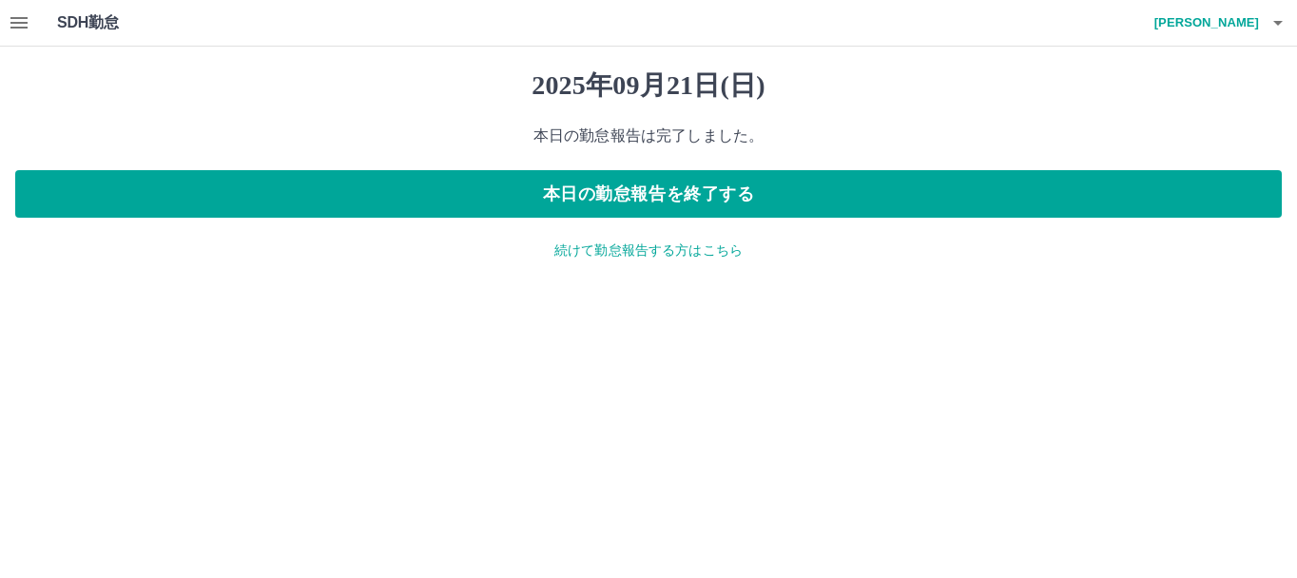
click at [580, 249] on p "続けて勤怠報告する方はこちら" at bounding box center [648, 251] width 1267 height 20
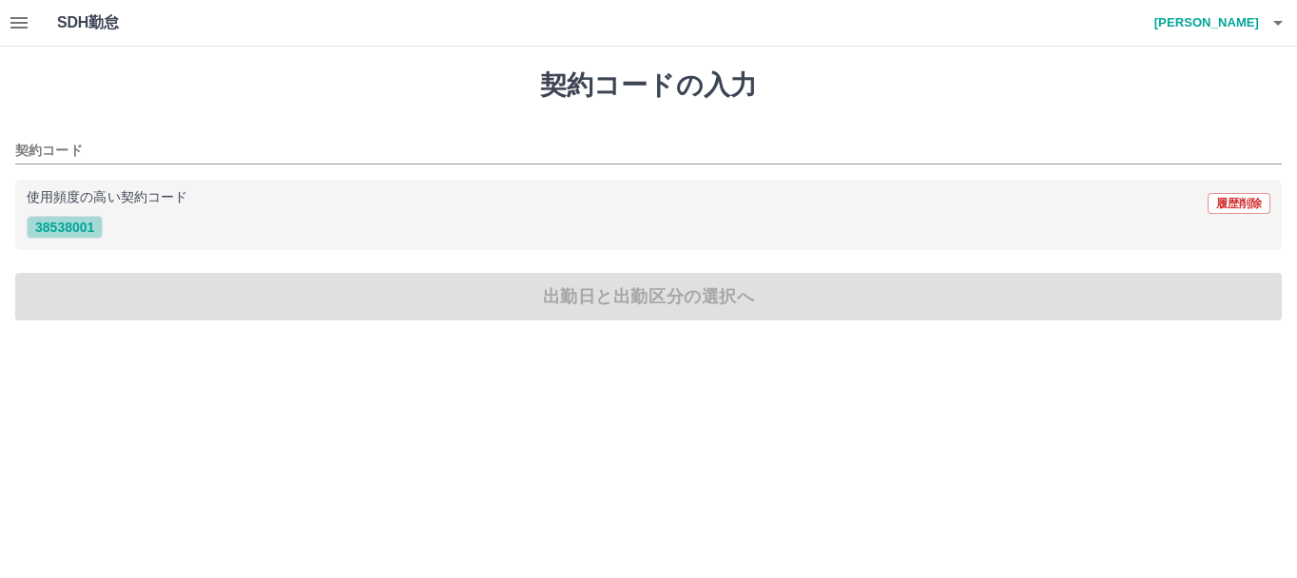
click at [64, 228] on button "38538001" at bounding box center [65, 227] width 76 height 23
type input "********"
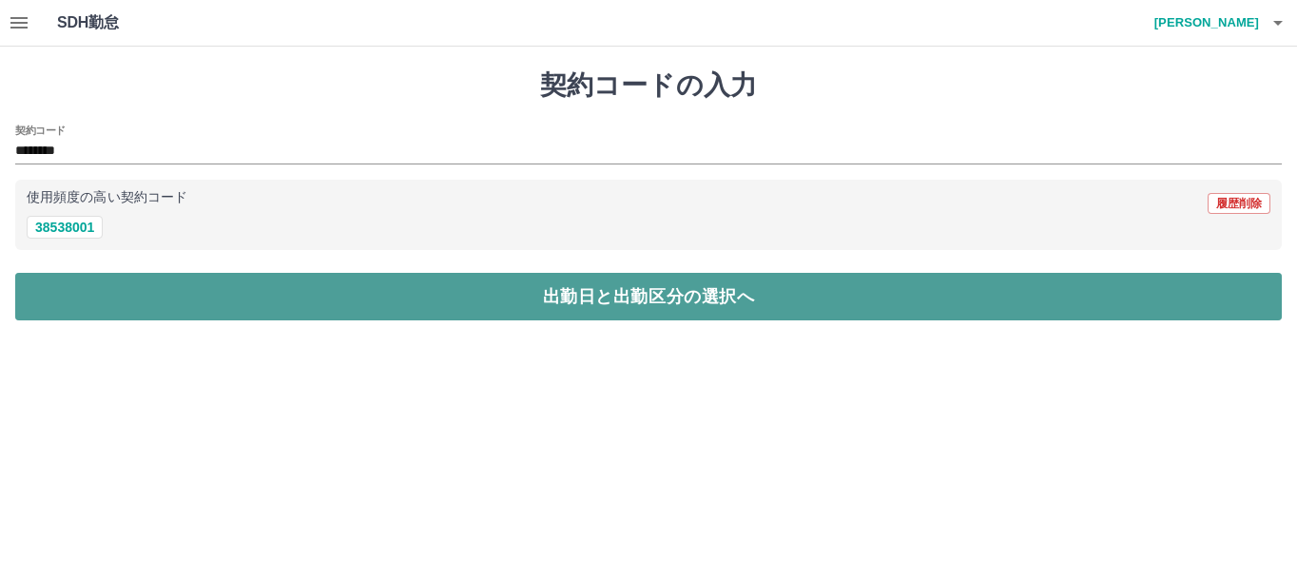
click at [165, 288] on button "出勤日と出勤区分の選択へ" at bounding box center [648, 297] width 1267 height 48
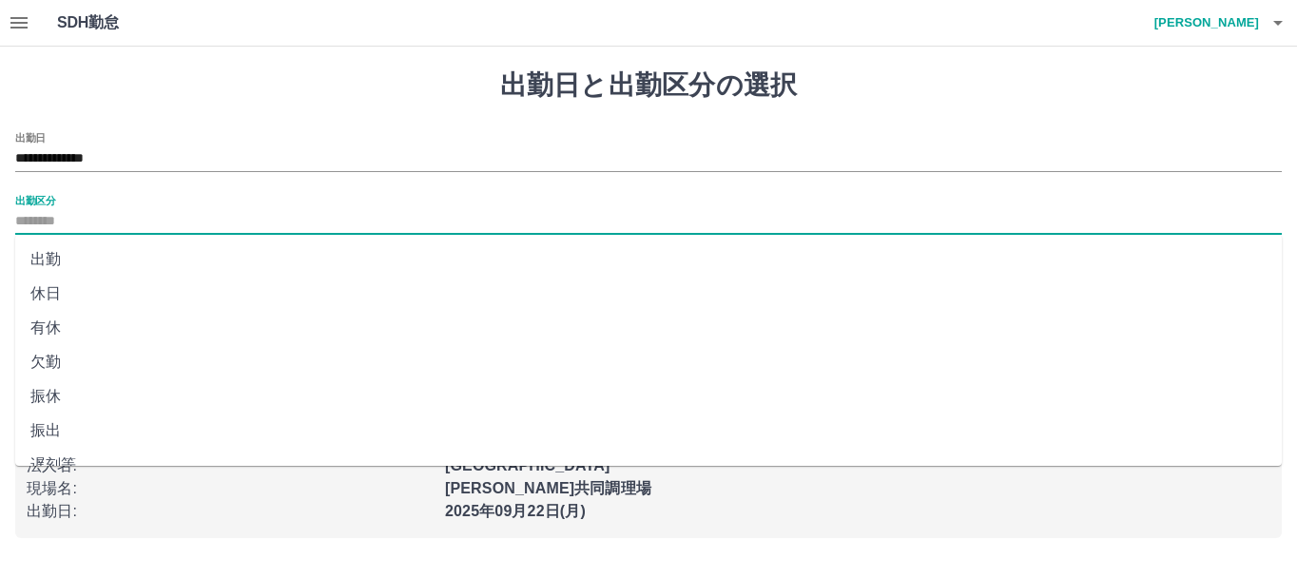
click at [109, 217] on input "出勤区分" at bounding box center [648, 222] width 1267 height 24
click at [58, 260] on li "休日" at bounding box center [648, 257] width 1267 height 34
type input "**"
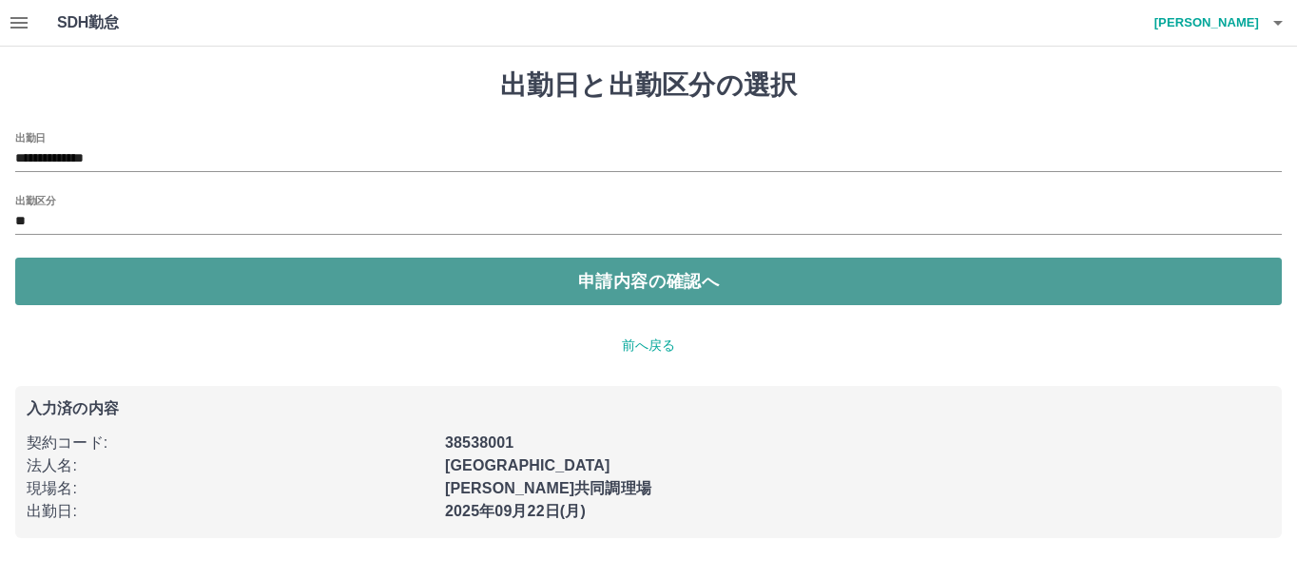
click at [60, 280] on button "申請内容の確認へ" at bounding box center [648, 282] width 1267 height 48
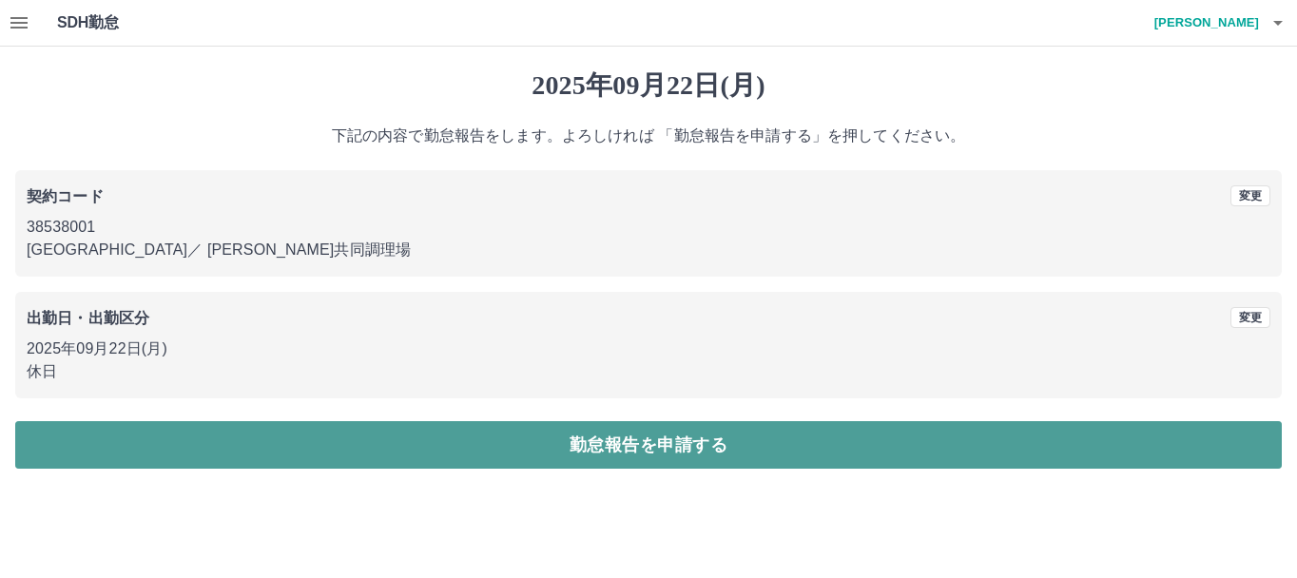
click at [526, 440] on button "勤怠報告を申請する" at bounding box center [648, 445] width 1267 height 48
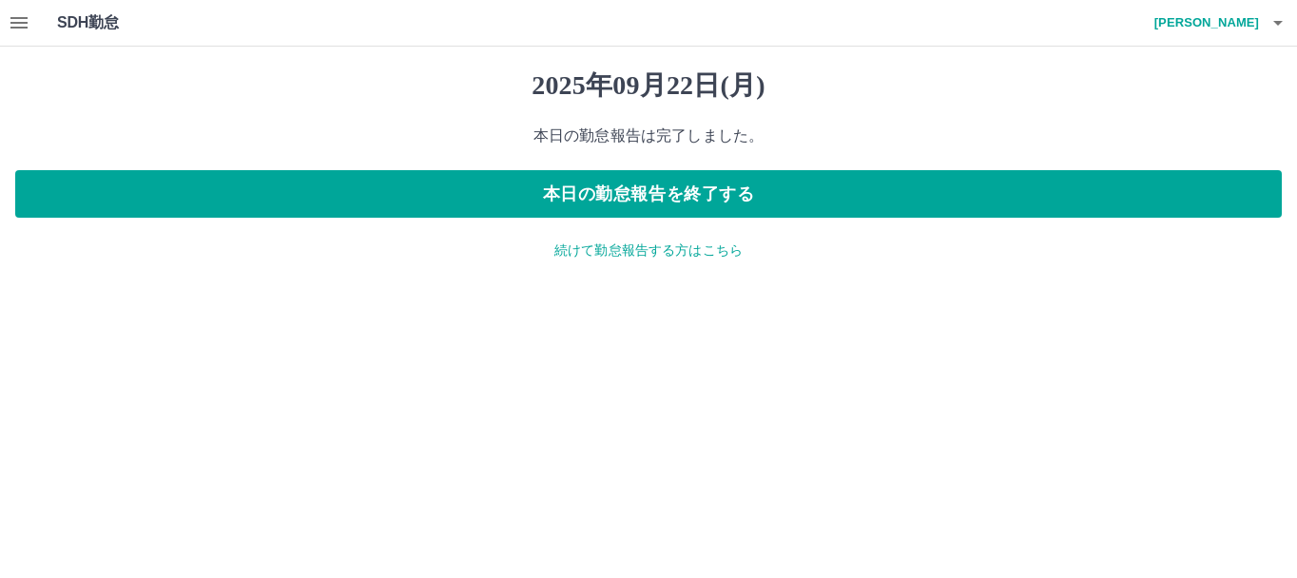
click at [652, 253] on p "続けて勤怠報告する方はこちら" at bounding box center [648, 251] width 1267 height 20
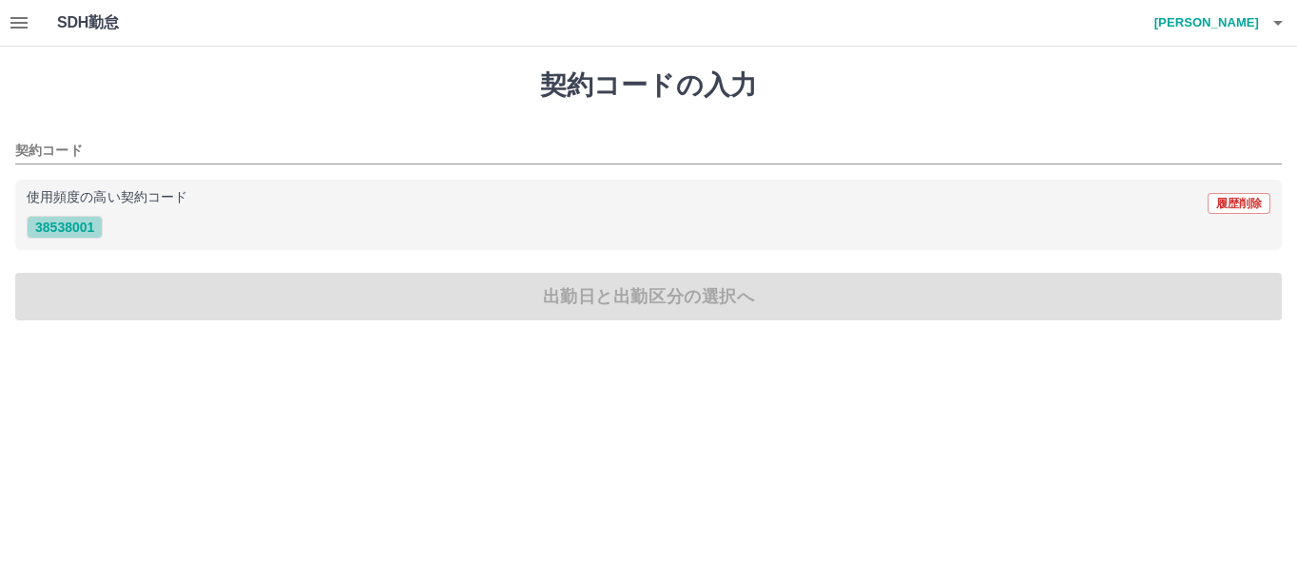
click at [68, 234] on button "38538001" at bounding box center [65, 227] width 76 height 23
type input "********"
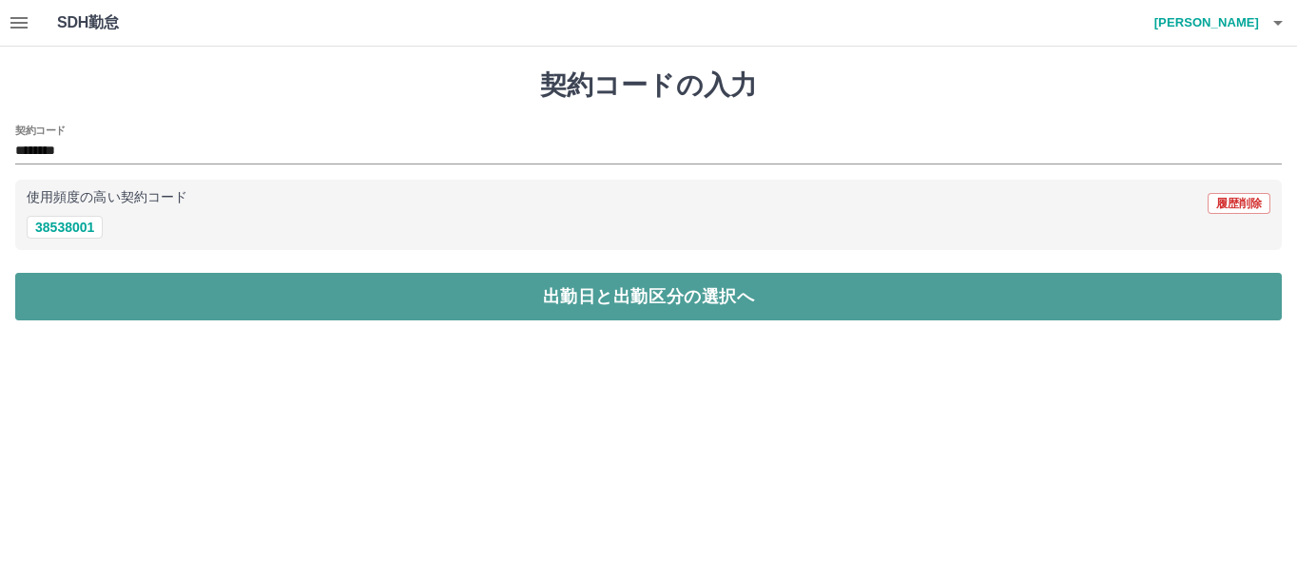
click at [174, 297] on button "出勤日と出勤区分の選択へ" at bounding box center [648, 297] width 1267 height 48
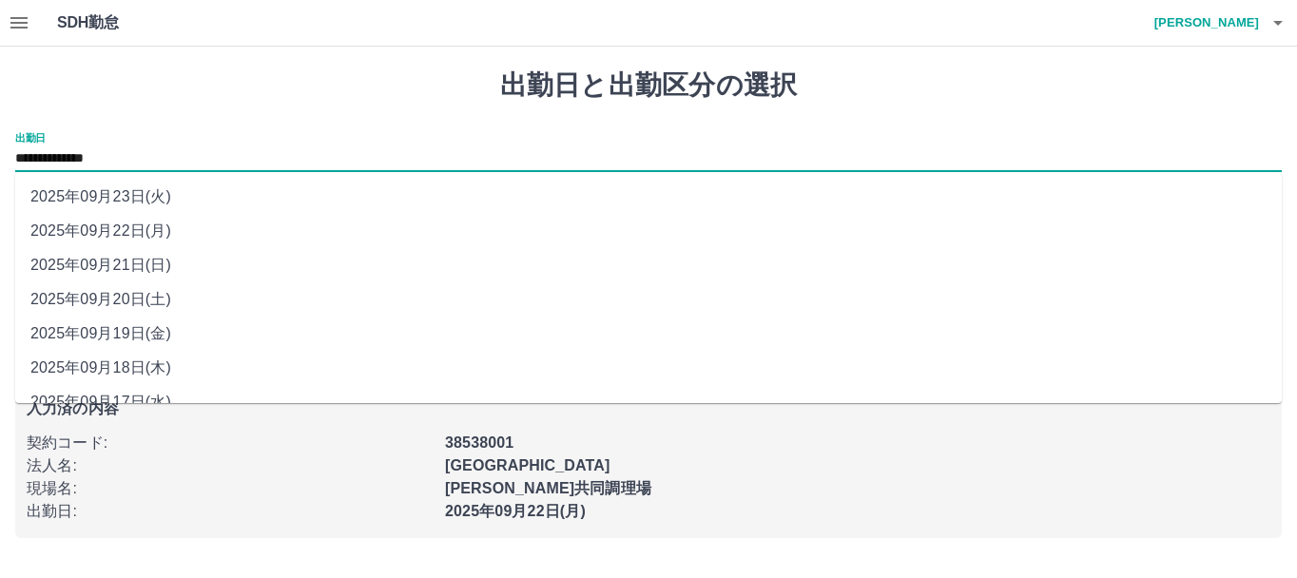
click at [147, 166] on input "**********" at bounding box center [648, 159] width 1267 height 24
click at [149, 189] on li "2025年09月23日(火)" at bounding box center [648, 197] width 1267 height 34
type input "**********"
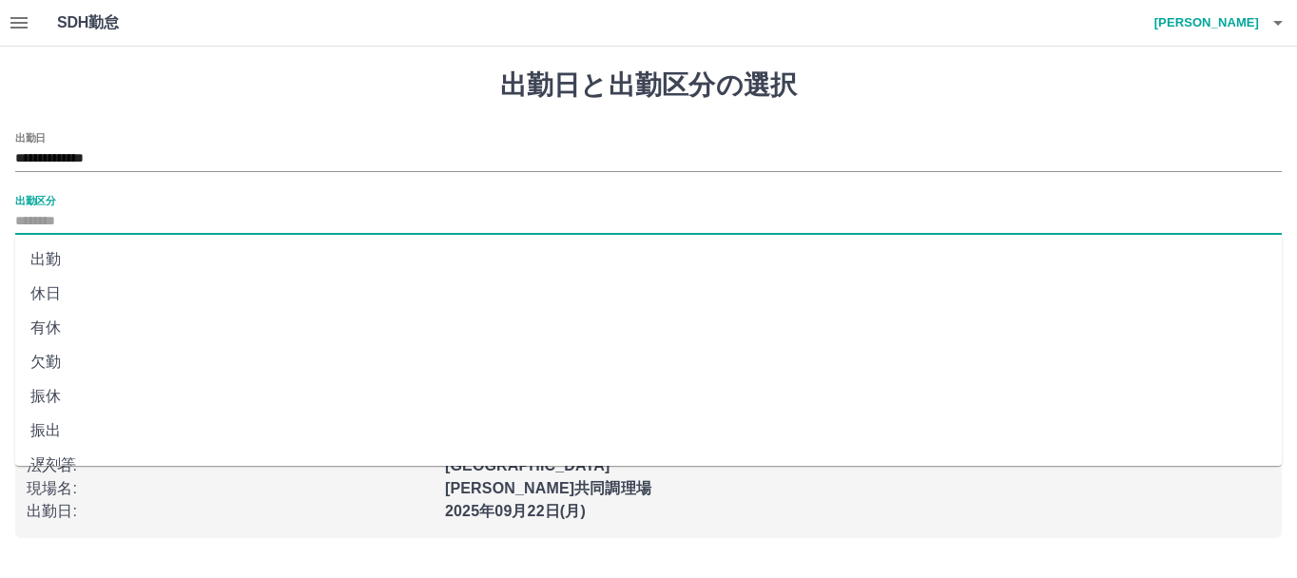
click at [149, 210] on input "出勤区分" at bounding box center [648, 222] width 1267 height 24
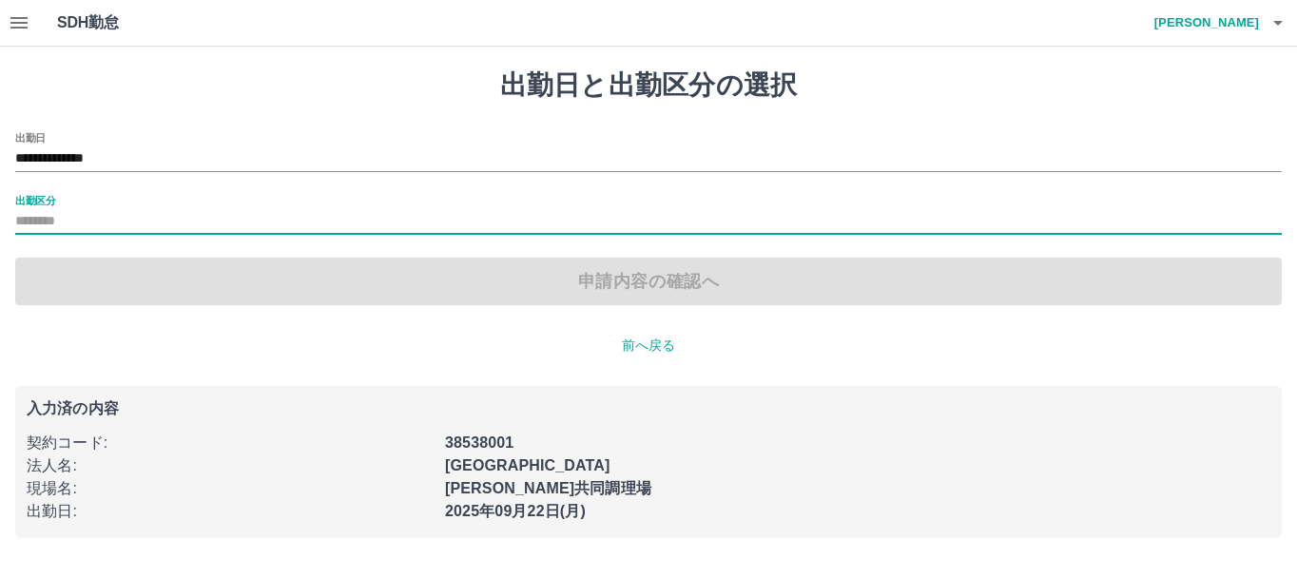
click at [81, 225] on input "出勤区分" at bounding box center [648, 222] width 1267 height 24
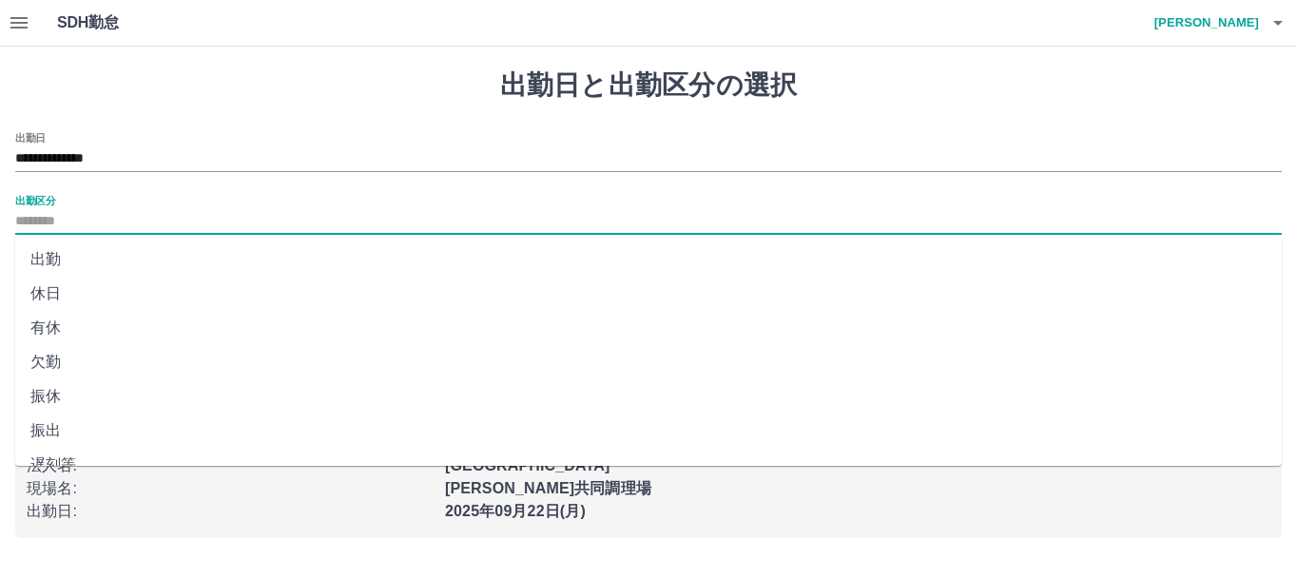
click at [81, 225] on input "出勤区分" at bounding box center [648, 222] width 1267 height 24
click at [54, 295] on li "休日" at bounding box center [648, 294] width 1267 height 34
type input "**"
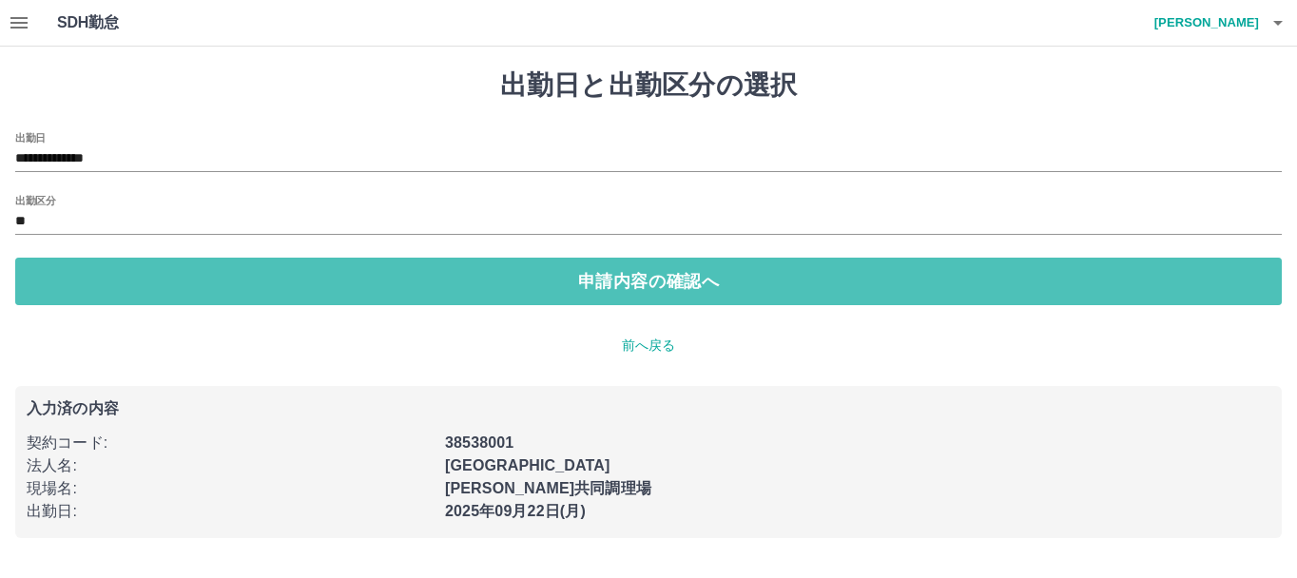
click at [54, 295] on button "申請内容の確認へ" at bounding box center [648, 282] width 1267 height 48
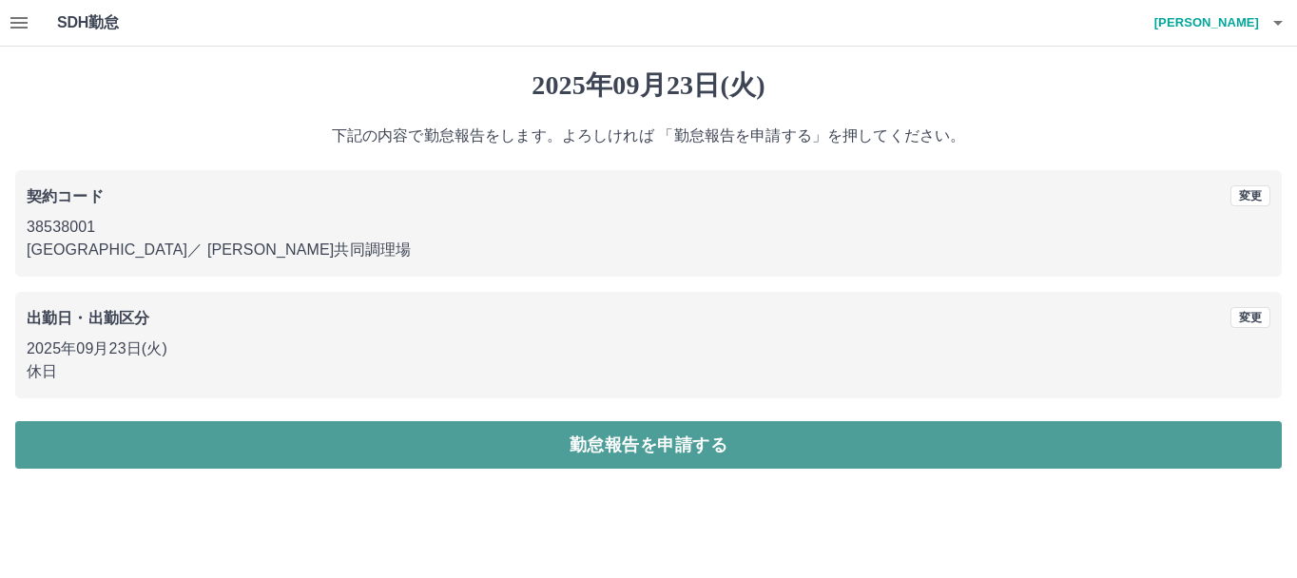
click at [402, 429] on button "勤怠報告を申請する" at bounding box center [648, 445] width 1267 height 48
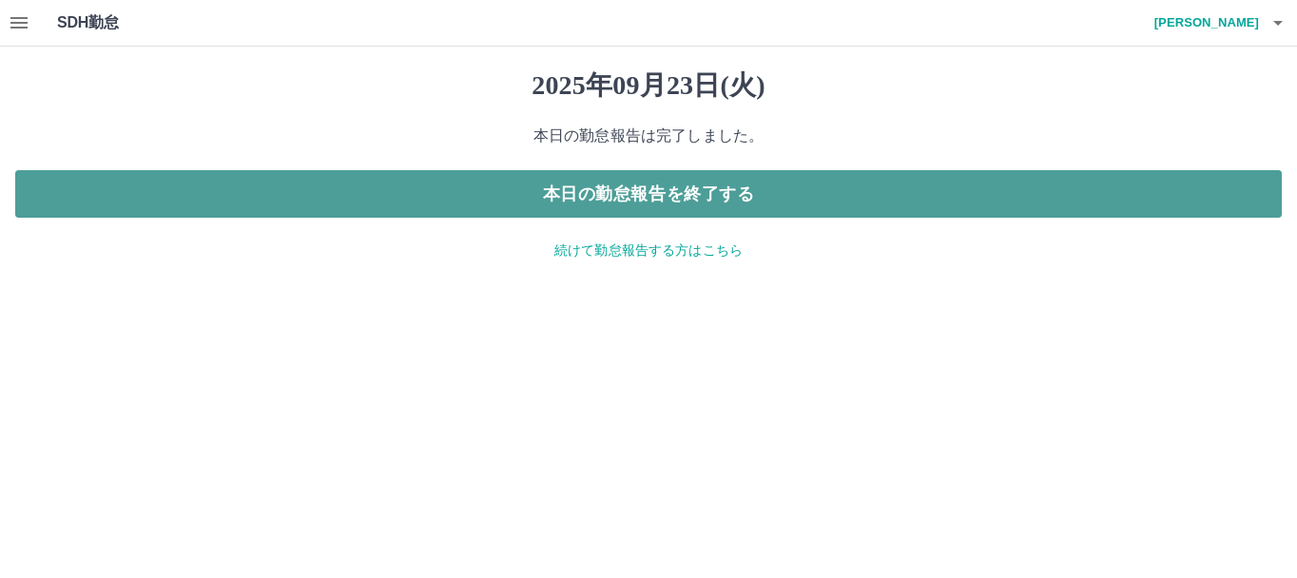
click at [746, 196] on button "本日の勤怠報告を終了する" at bounding box center [648, 194] width 1267 height 48
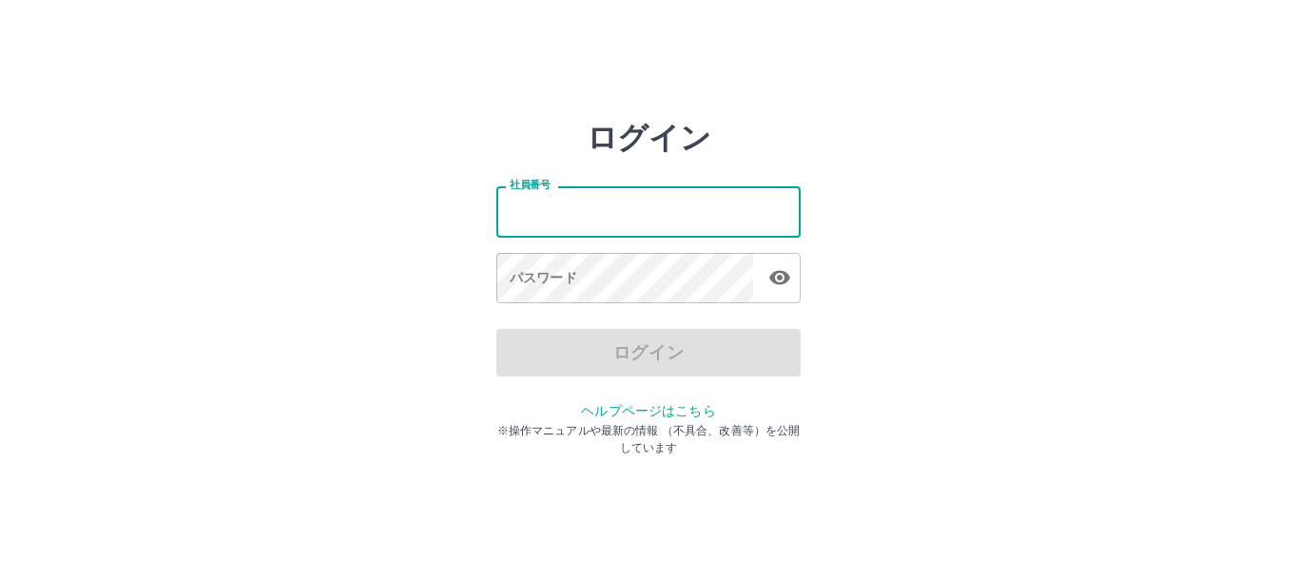
click at [728, 214] on input "社員番号" at bounding box center [648, 211] width 304 height 50
type input "*******"
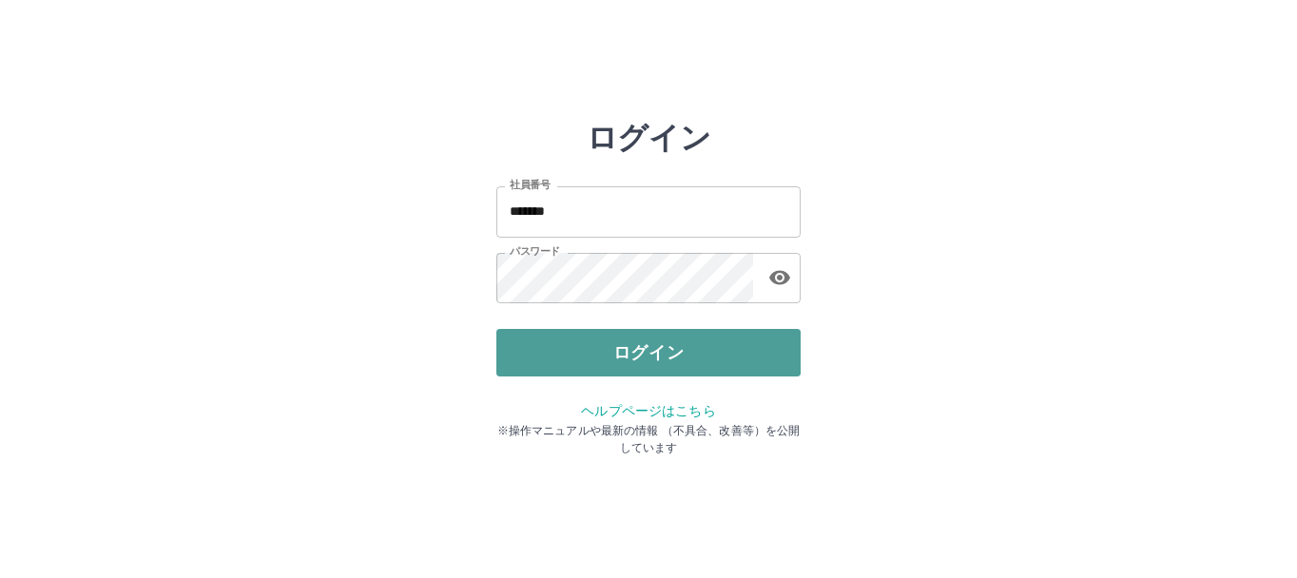
click at [686, 353] on button "ログイン" at bounding box center [648, 353] width 304 height 48
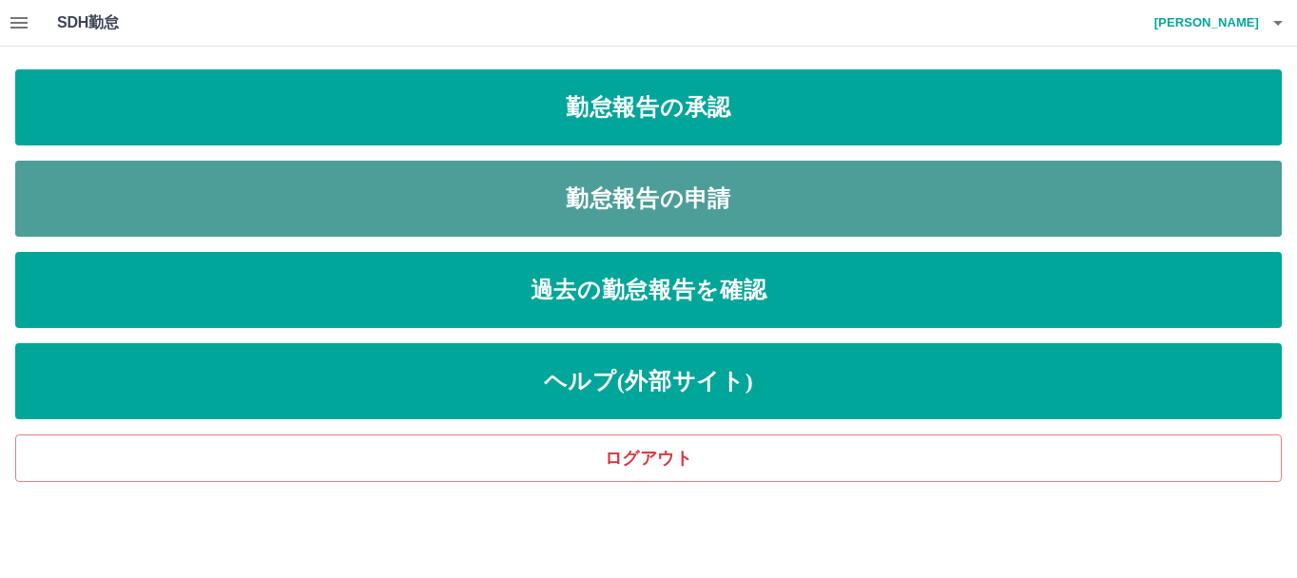
click at [729, 199] on link "勤怠報告の申請" at bounding box center [648, 199] width 1267 height 76
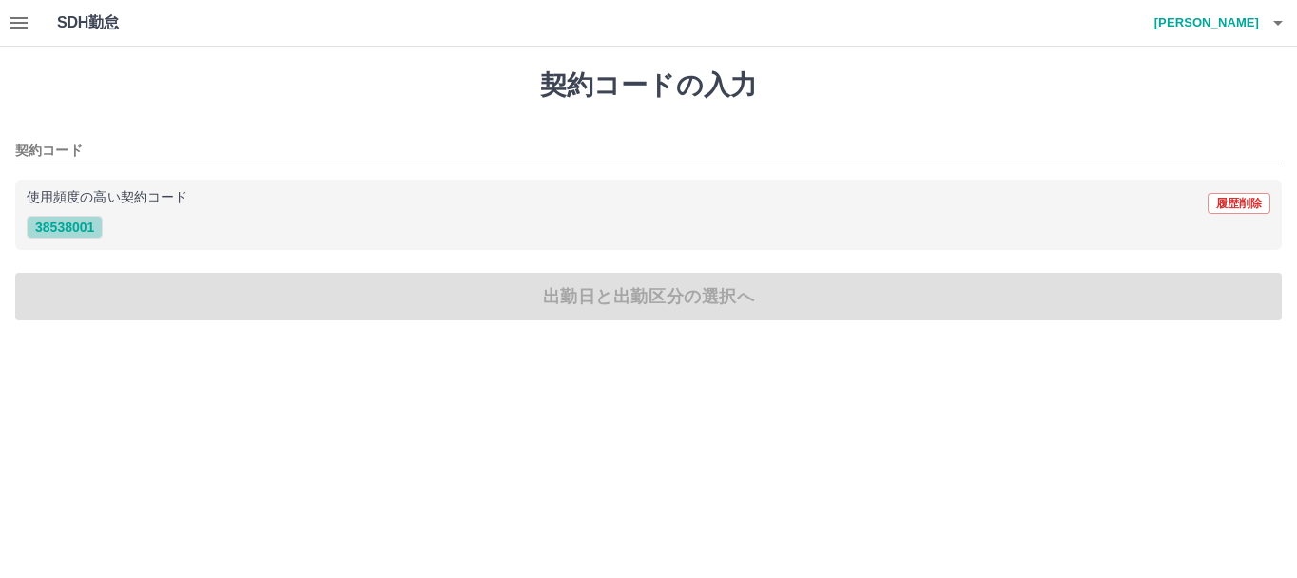
click at [71, 228] on button "38538001" at bounding box center [65, 227] width 76 height 23
type input "********"
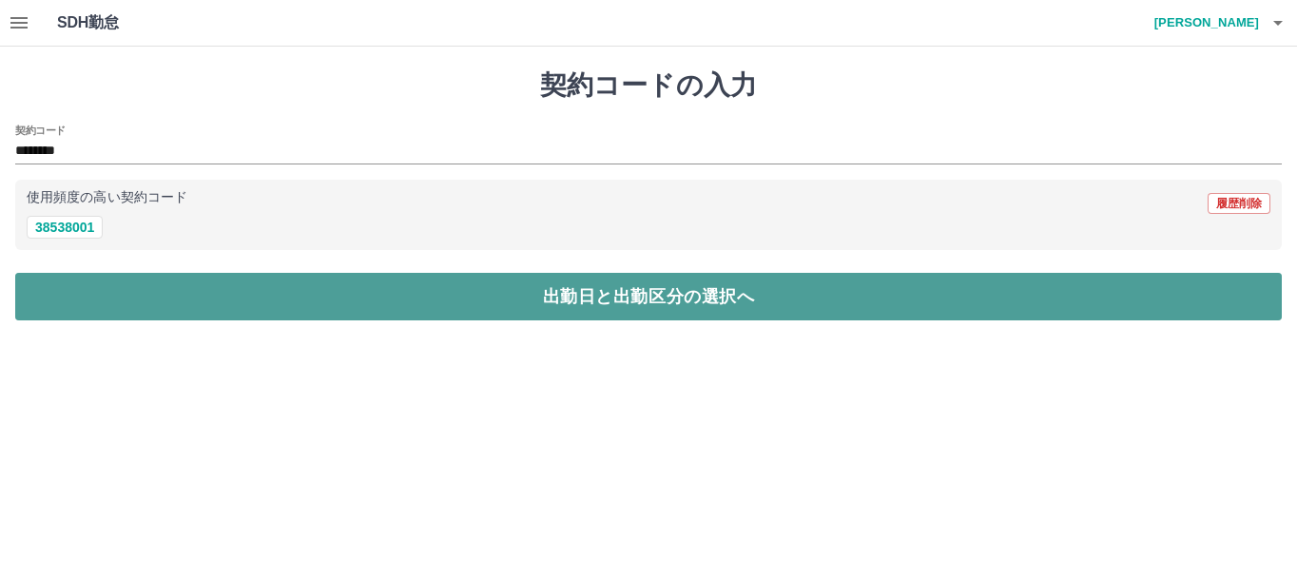
click at [242, 299] on button "出勤日と出勤区分の選択へ" at bounding box center [648, 297] width 1267 height 48
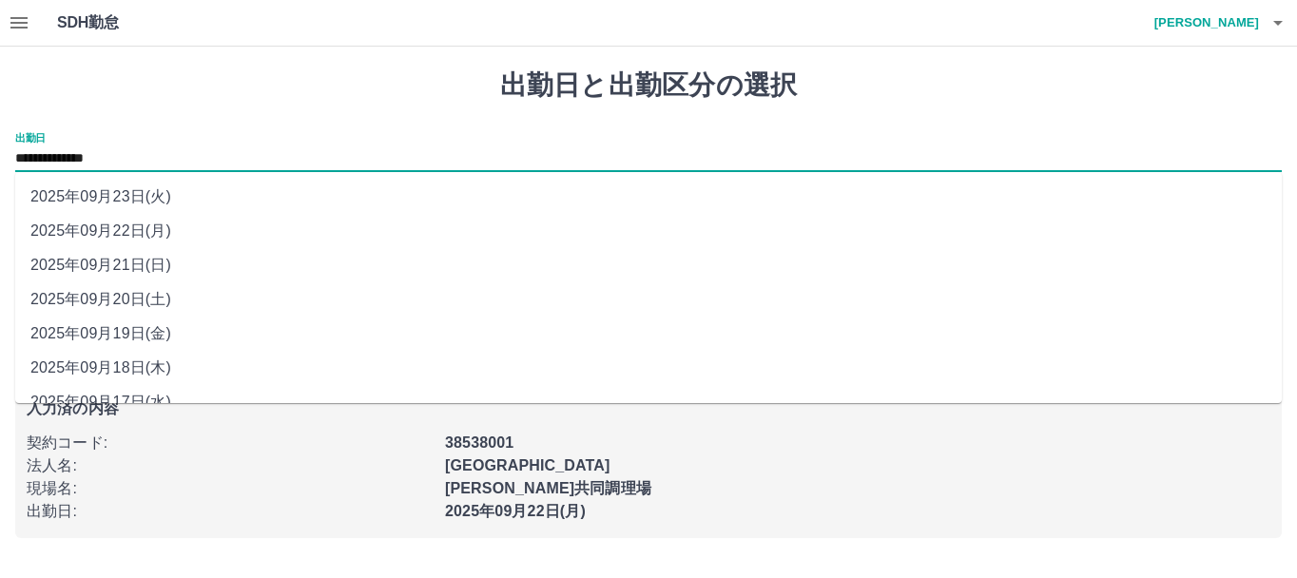
click at [192, 164] on input "**********" at bounding box center [648, 159] width 1267 height 24
click at [150, 265] on li "2025年09月21日(日)" at bounding box center [648, 265] width 1267 height 34
type input "**********"
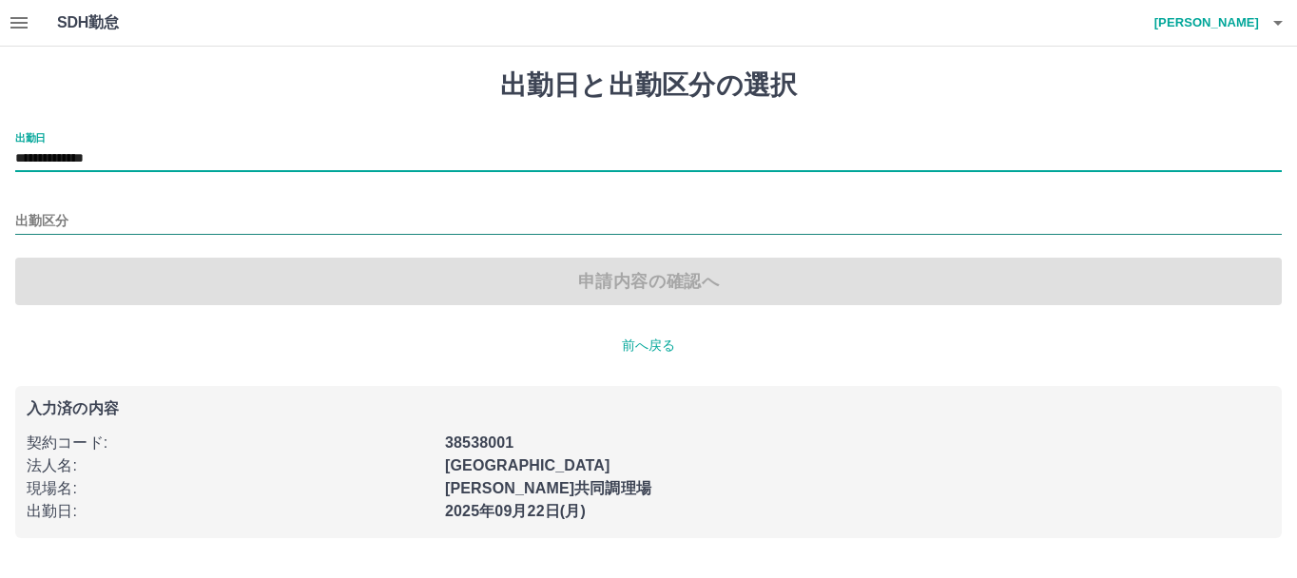
click at [121, 216] on input "出勤区分" at bounding box center [648, 222] width 1267 height 24
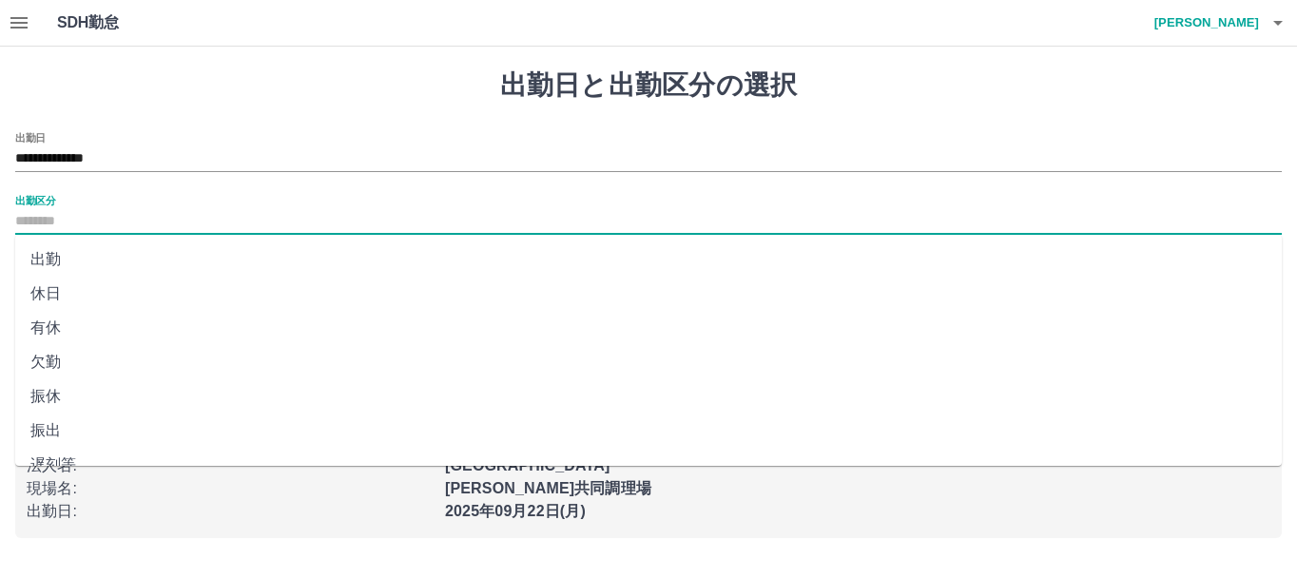
scroll to position [400, 0]
click at [50, 401] on li "法定休" at bounding box center [648, 407] width 1267 height 34
type input "***"
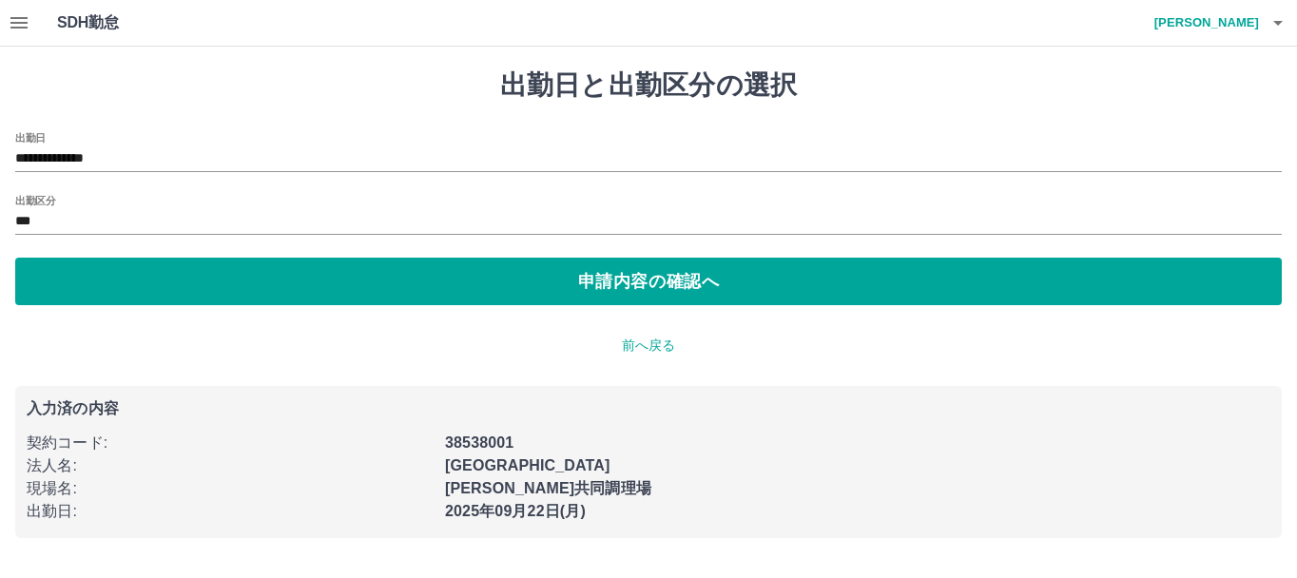
click at [202, 306] on div "**********" at bounding box center [648, 304] width 1297 height 515
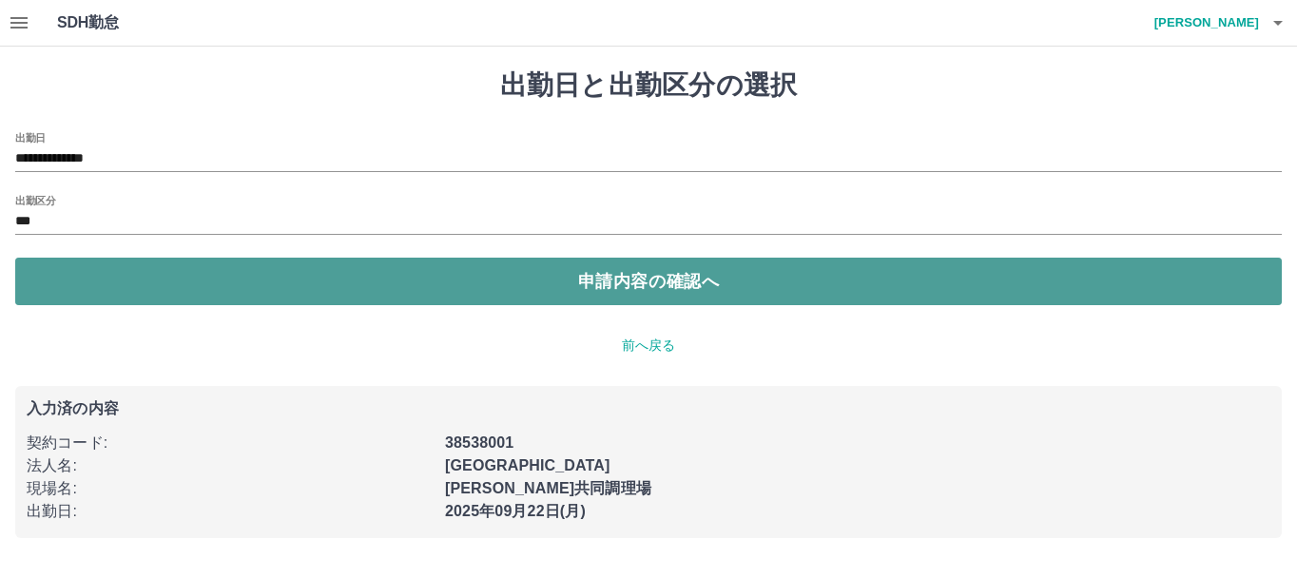
click at [188, 290] on button "申請内容の確認へ" at bounding box center [648, 282] width 1267 height 48
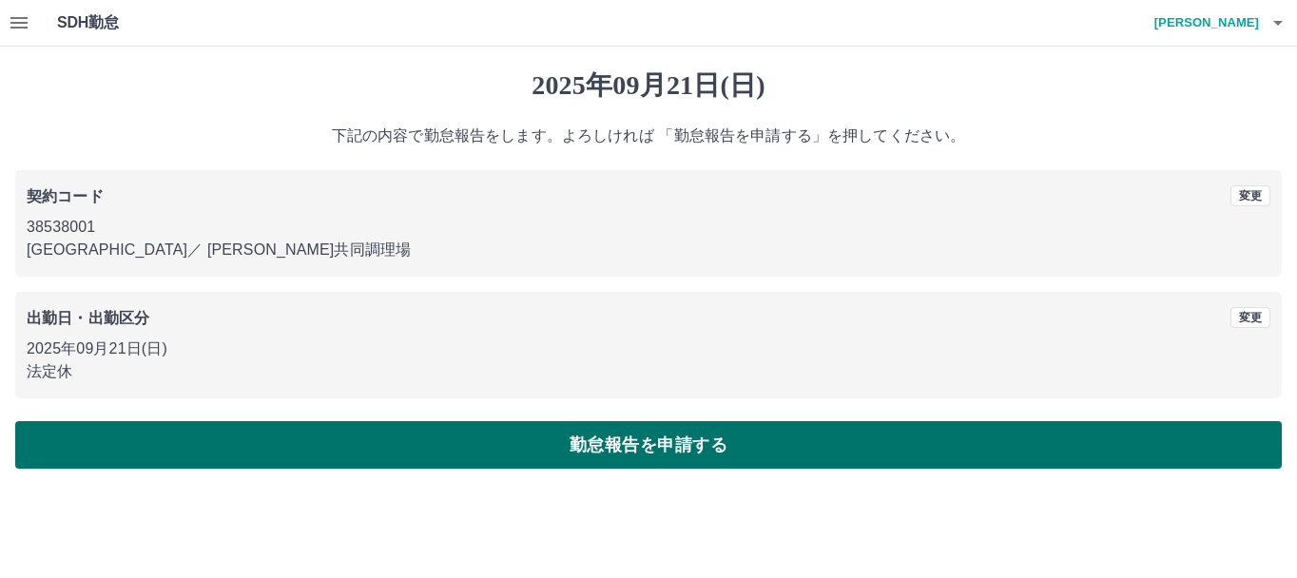
click at [211, 435] on button "勤怠報告を申請する" at bounding box center [648, 445] width 1267 height 48
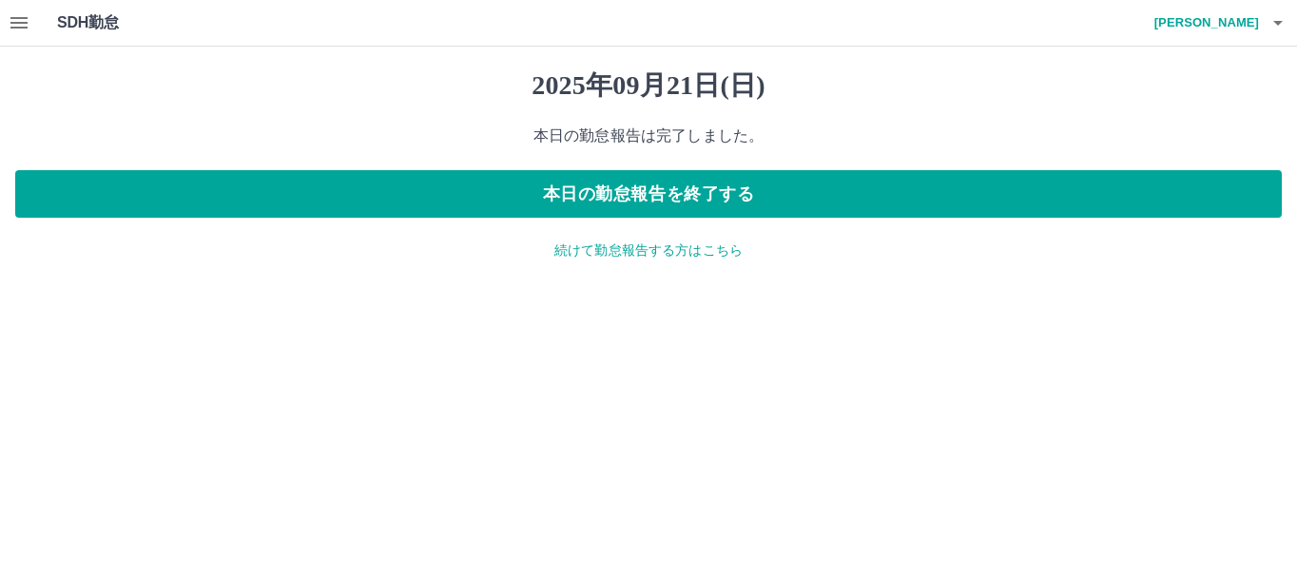
click at [578, 260] on p "続けて勤怠報告する方はこちら" at bounding box center [648, 251] width 1267 height 20
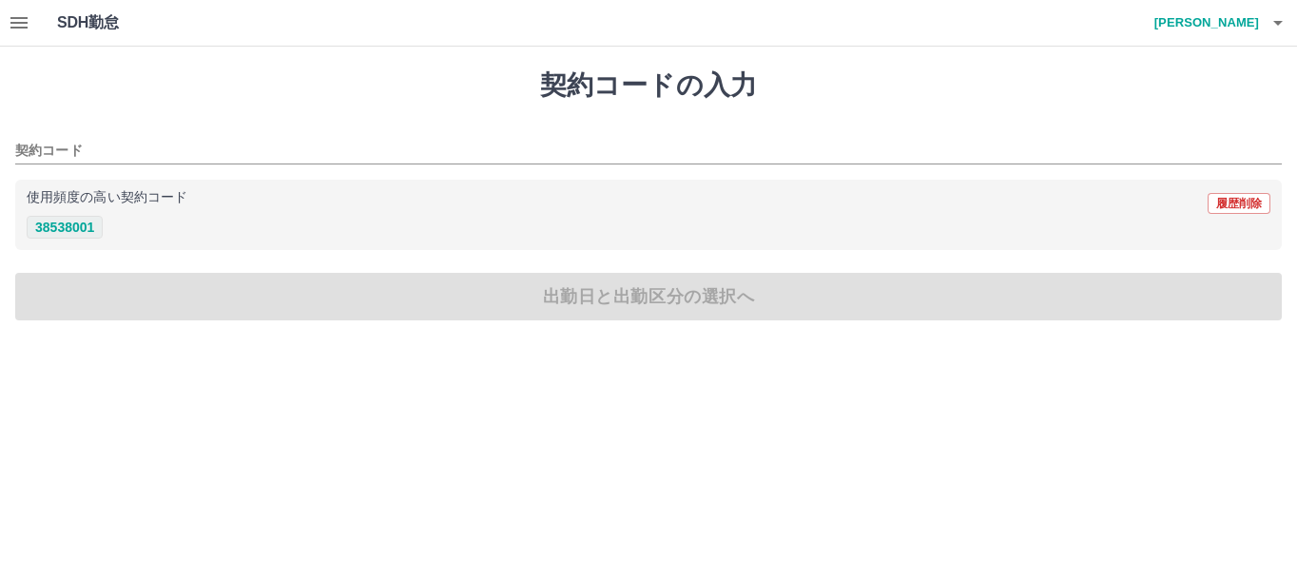
click at [54, 232] on button "38538001" at bounding box center [65, 227] width 76 height 23
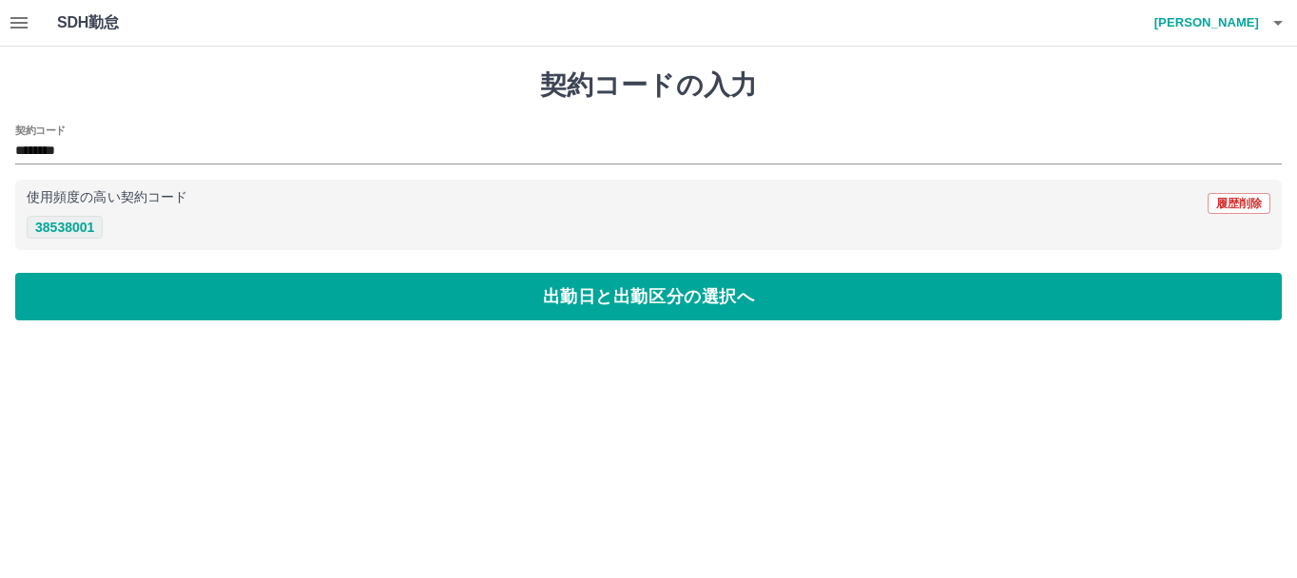
type input "********"
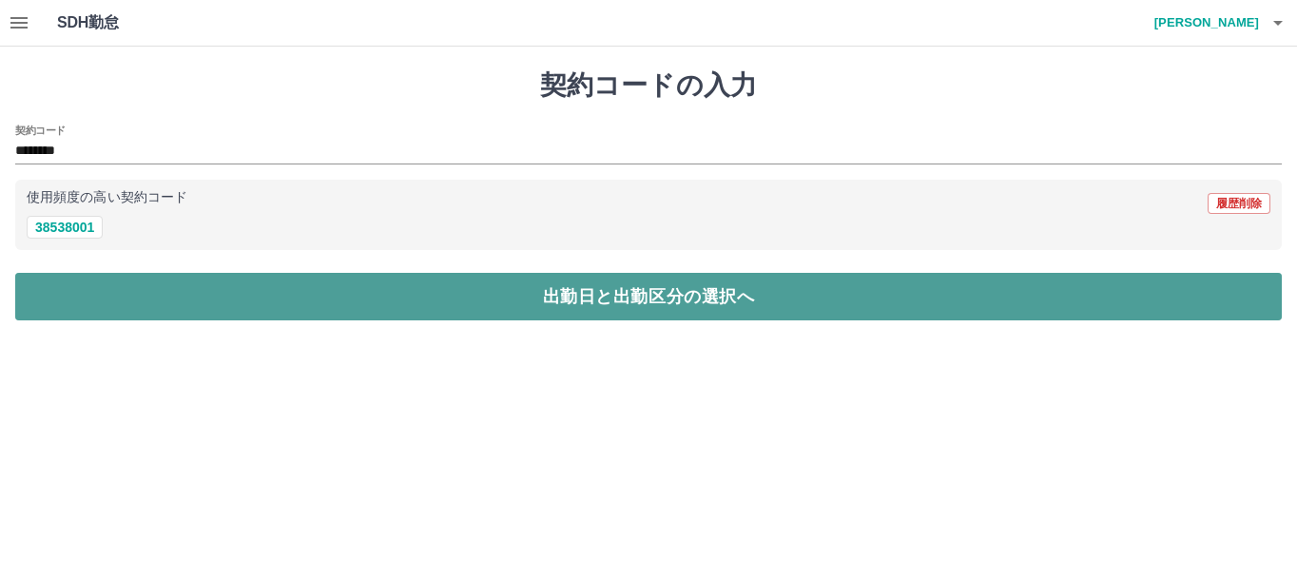
click at [165, 311] on button "出勤日と出勤区分の選択へ" at bounding box center [648, 297] width 1267 height 48
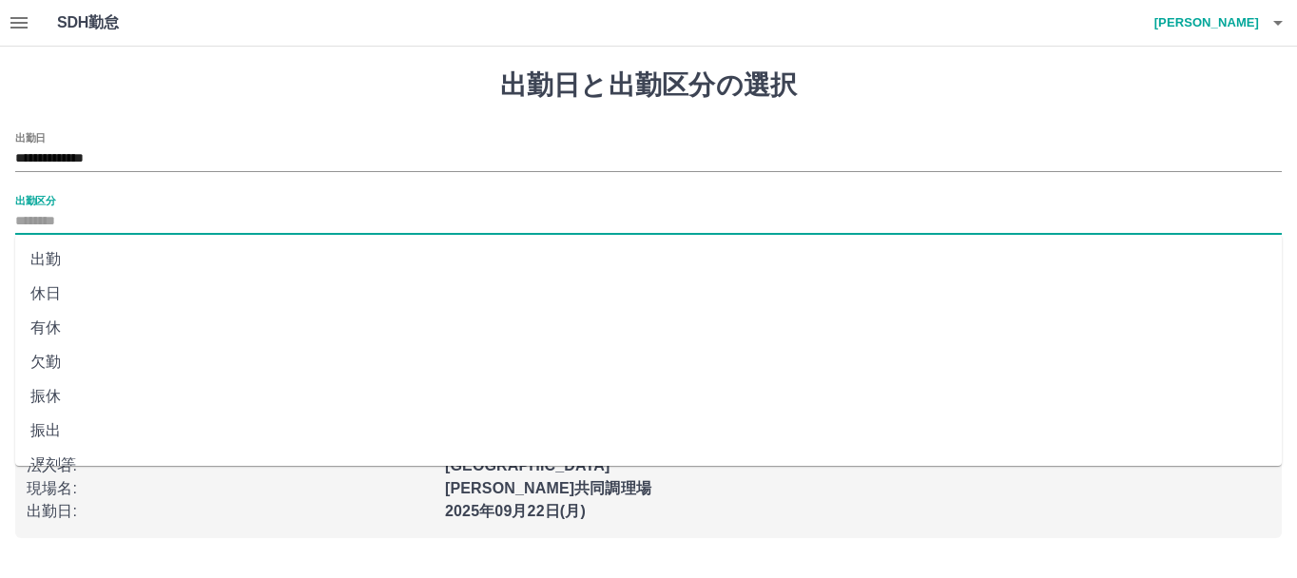
click at [162, 214] on input "出勤区分" at bounding box center [648, 222] width 1267 height 24
click at [41, 327] on li "有休" at bounding box center [648, 328] width 1267 height 34
type input "**"
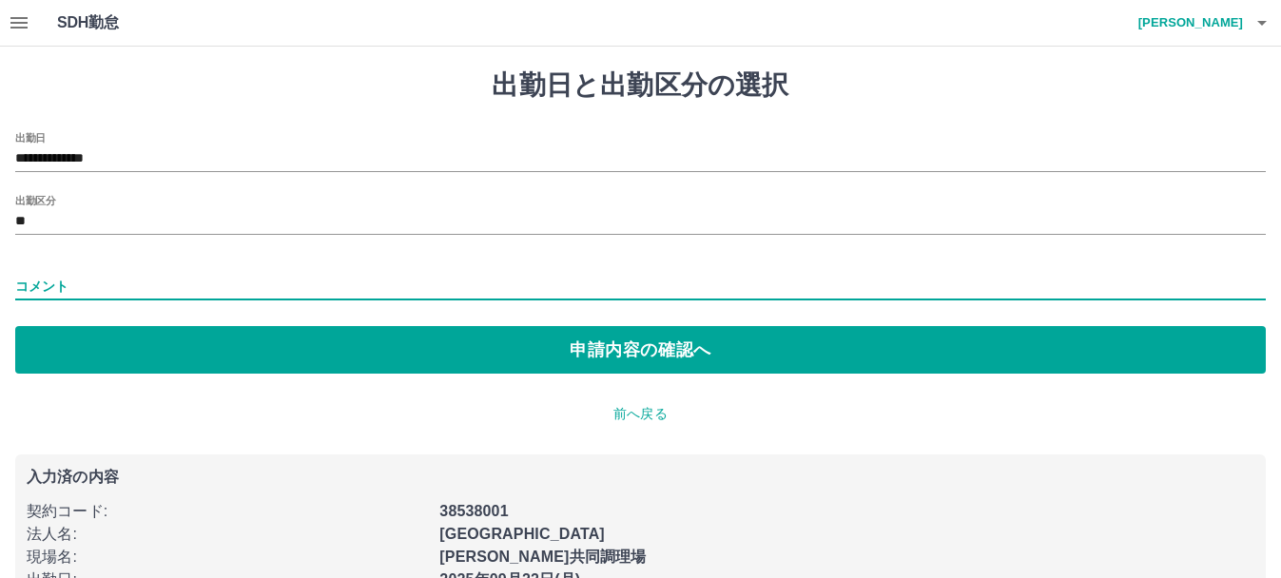
click at [96, 289] on input "コメント" at bounding box center [640, 287] width 1251 height 28
type input "**"
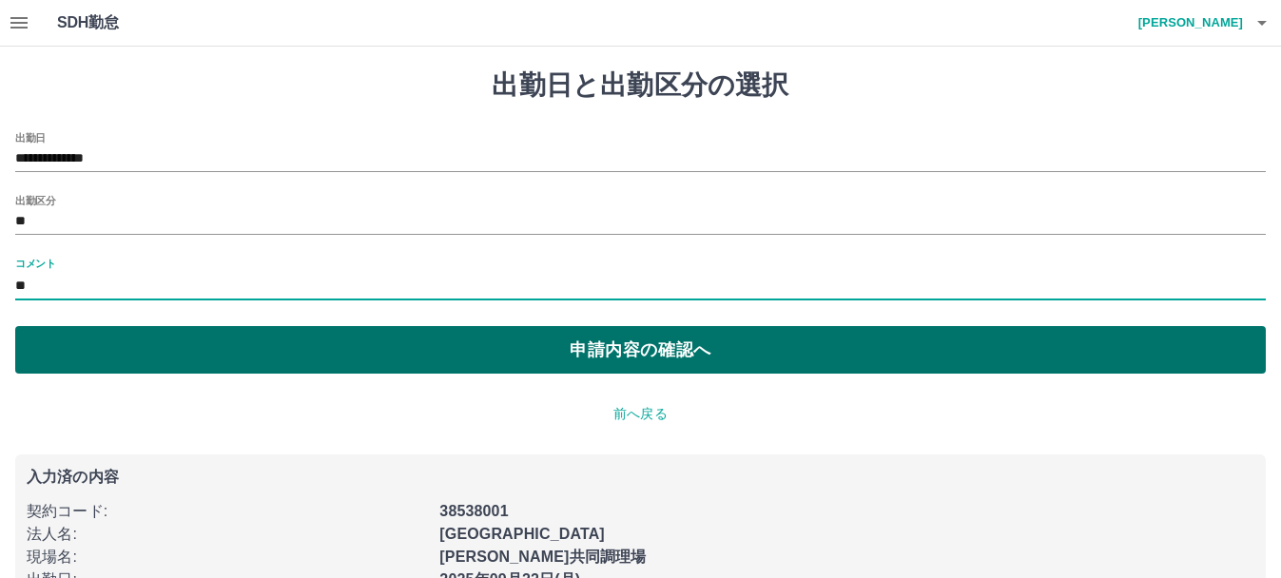
click at [186, 338] on button "申請内容の確認へ" at bounding box center [640, 350] width 1251 height 48
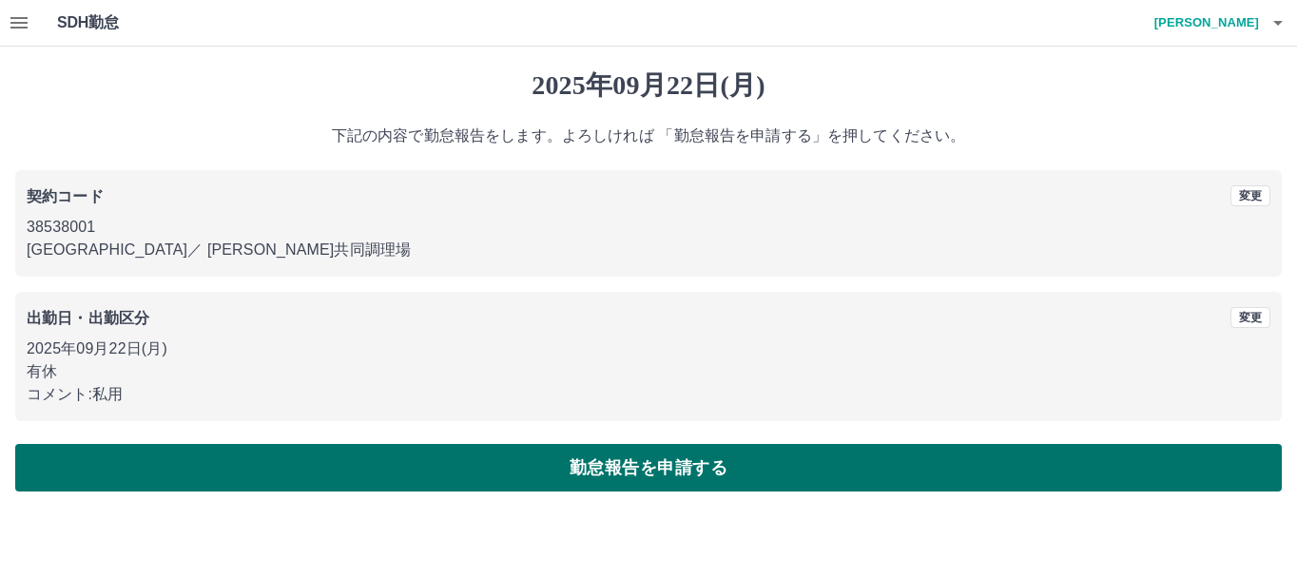
click at [258, 459] on button "勤怠報告を申請する" at bounding box center [648, 468] width 1267 height 48
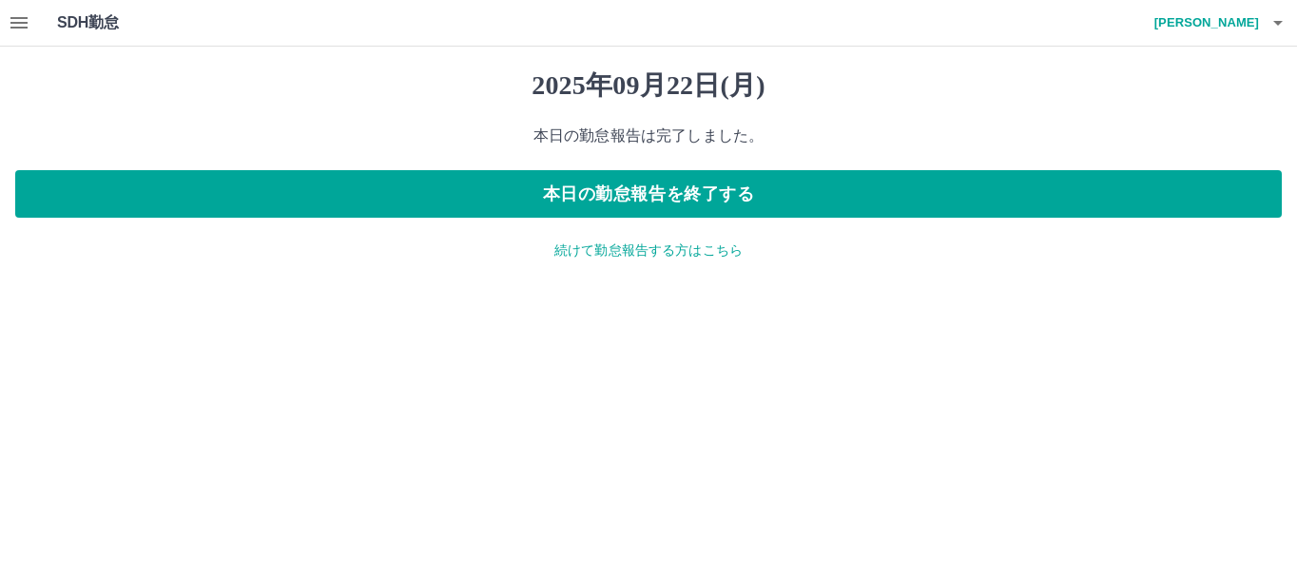
click at [663, 254] on p "続けて勤怠報告する方はこちら" at bounding box center [648, 251] width 1267 height 20
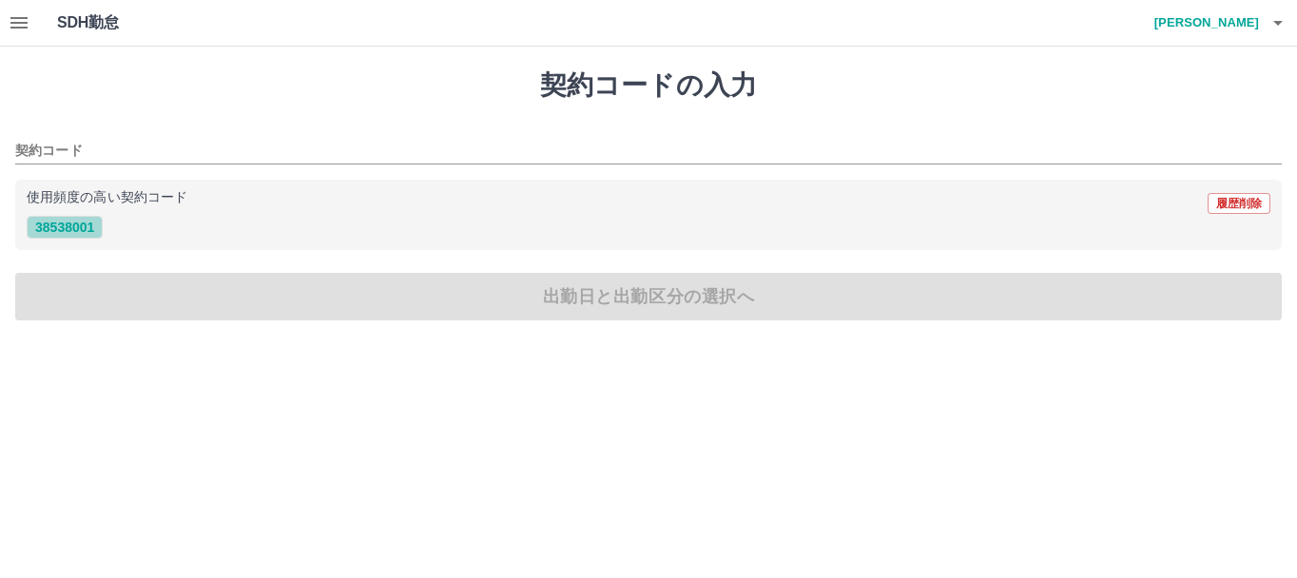
click at [93, 233] on button "38538001" at bounding box center [65, 227] width 76 height 23
type input "********"
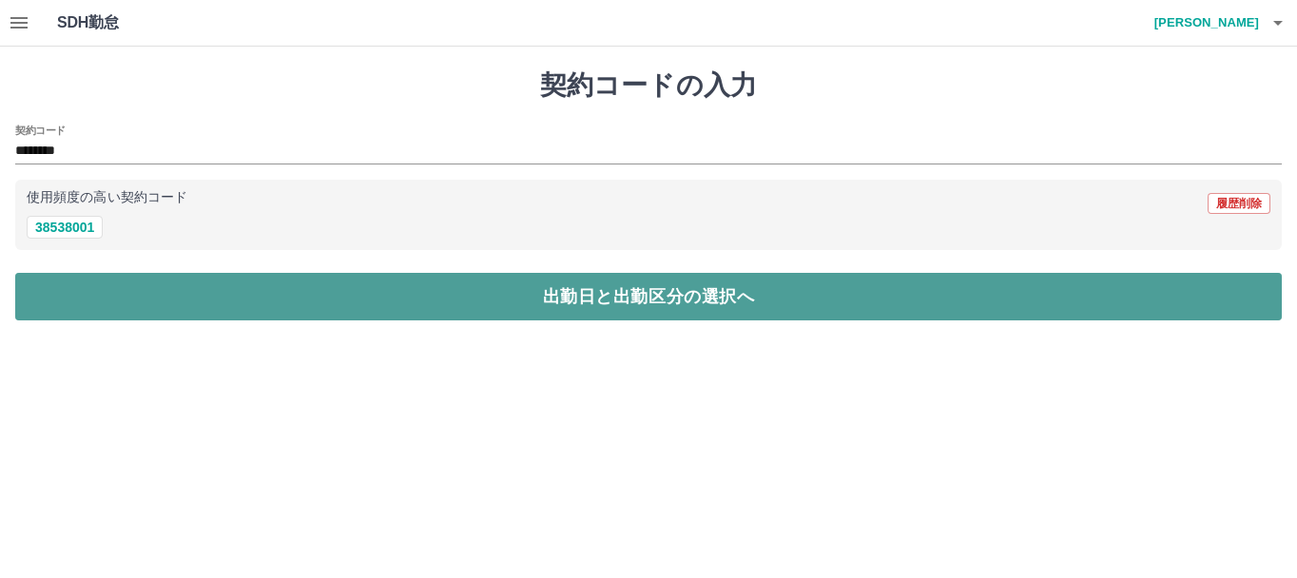
click at [163, 276] on button "出勤日と出勤区分の選択へ" at bounding box center [648, 297] width 1267 height 48
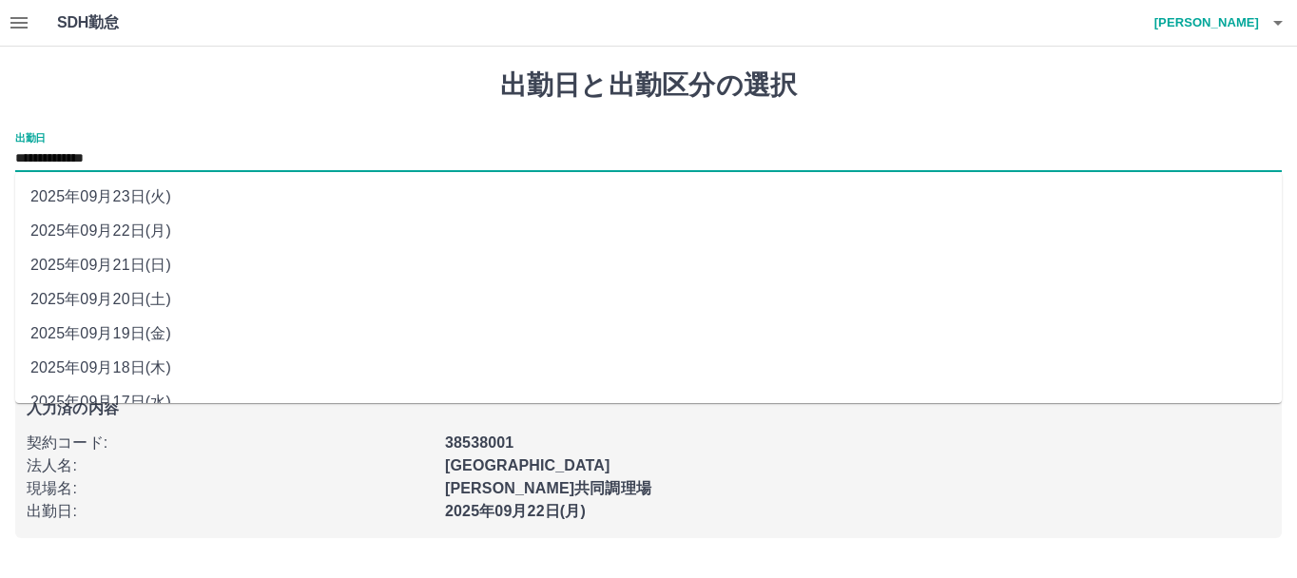
click at [153, 165] on input "**********" at bounding box center [648, 159] width 1267 height 24
click at [153, 202] on li "2025年09月23日(火)" at bounding box center [648, 197] width 1267 height 34
type input "**********"
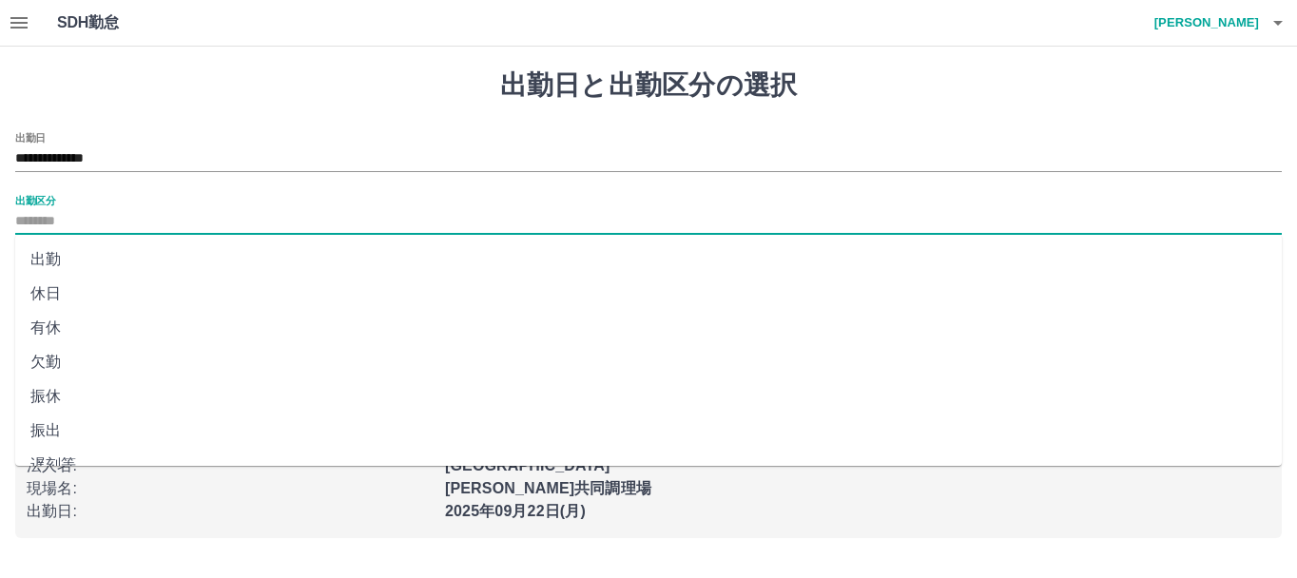
click at [86, 225] on input "出勤区分" at bounding box center [648, 222] width 1267 height 24
click at [66, 306] on li "休日" at bounding box center [648, 294] width 1267 height 34
type input "**"
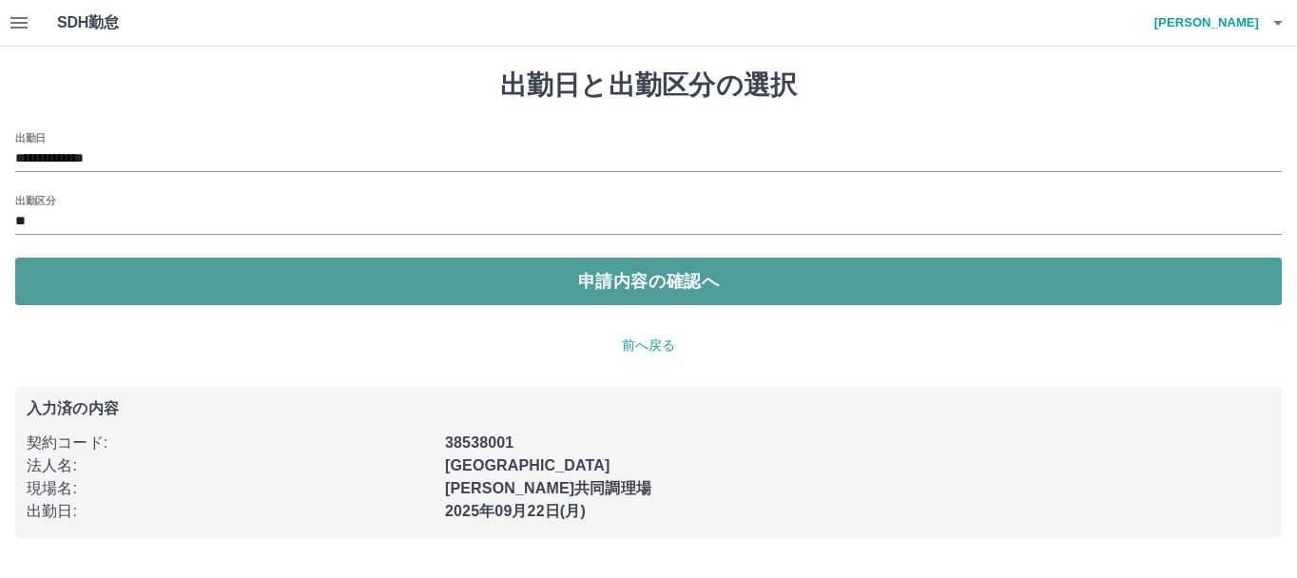
click at [110, 304] on button "申請内容の確認へ" at bounding box center [648, 282] width 1267 height 48
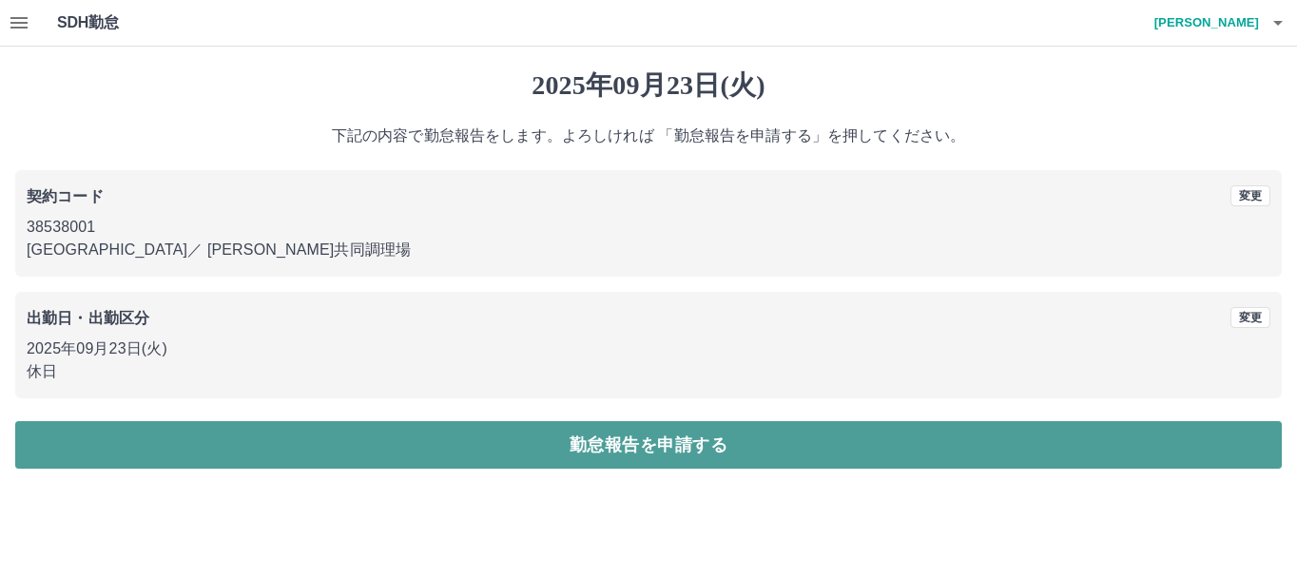
click at [299, 450] on button "勤怠報告を申請する" at bounding box center [648, 445] width 1267 height 48
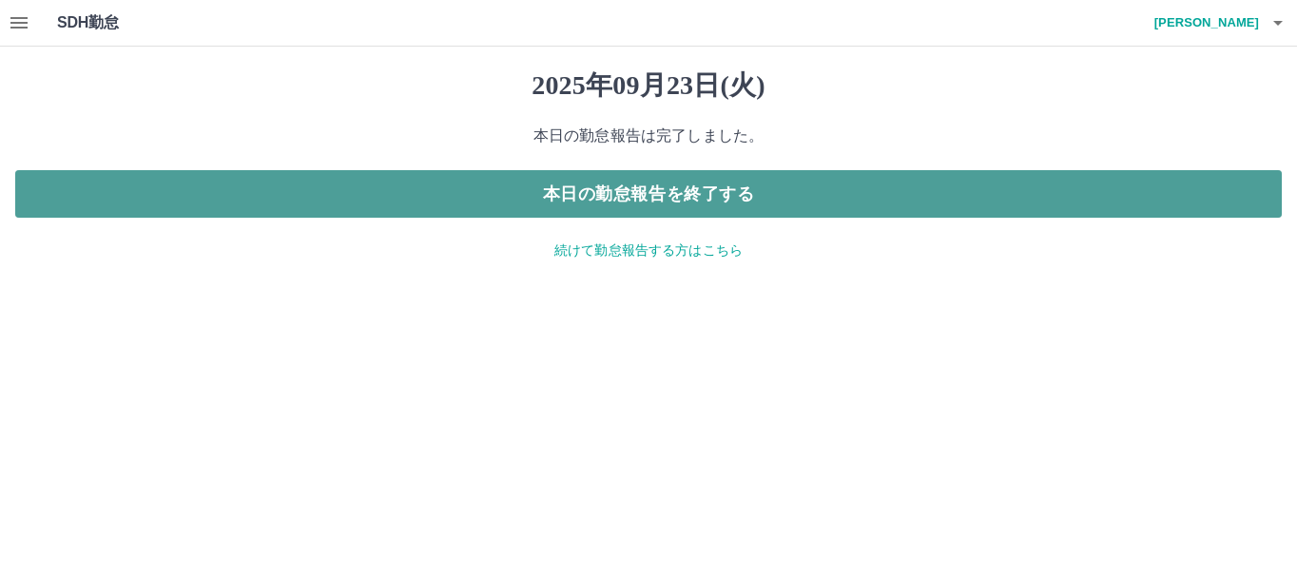
click at [578, 211] on button "本日の勤怠報告を終了する" at bounding box center [648, 194] width 1267 height 48
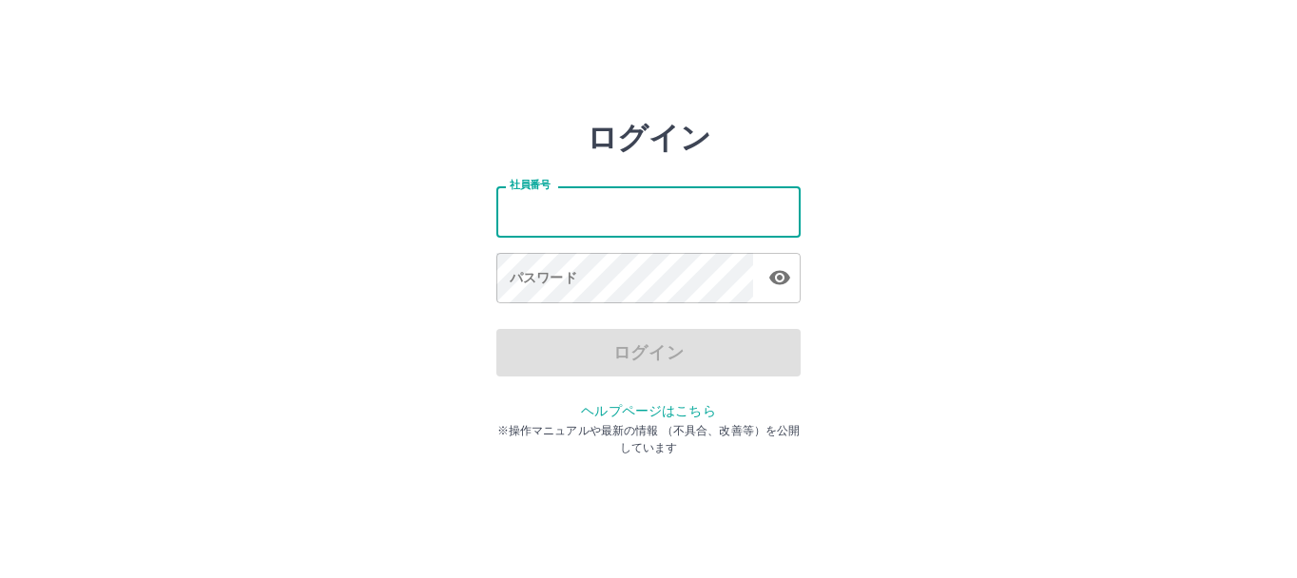
type input "*******"
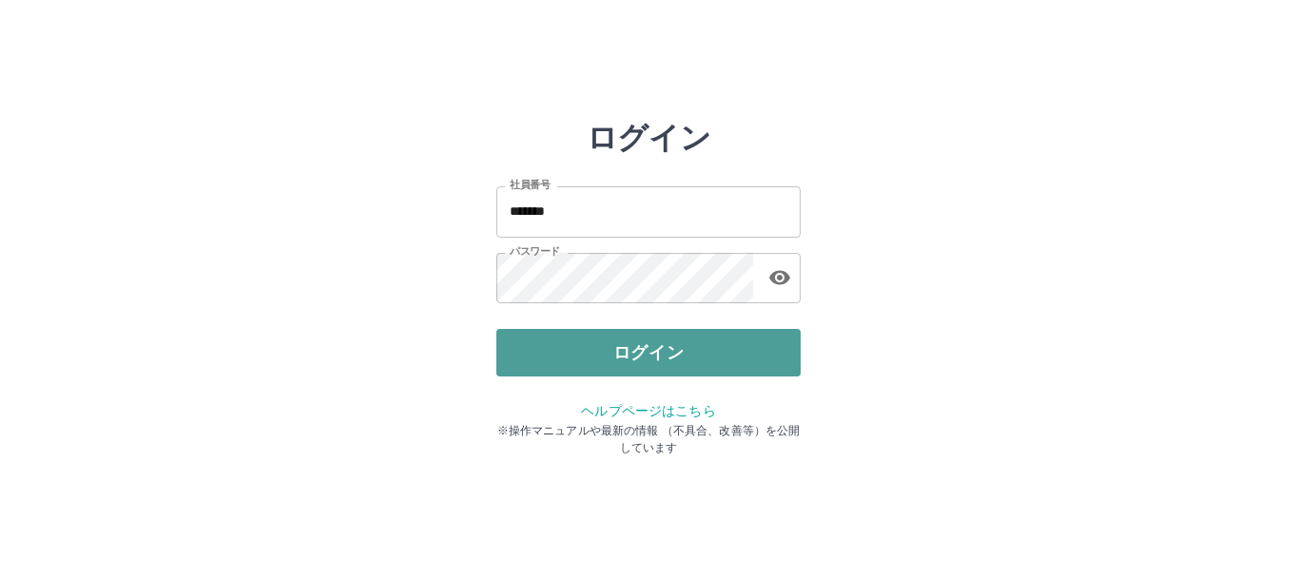
click at [615, 353] on button "ログイン" at bounding box center [648, 353] width 304 height 48
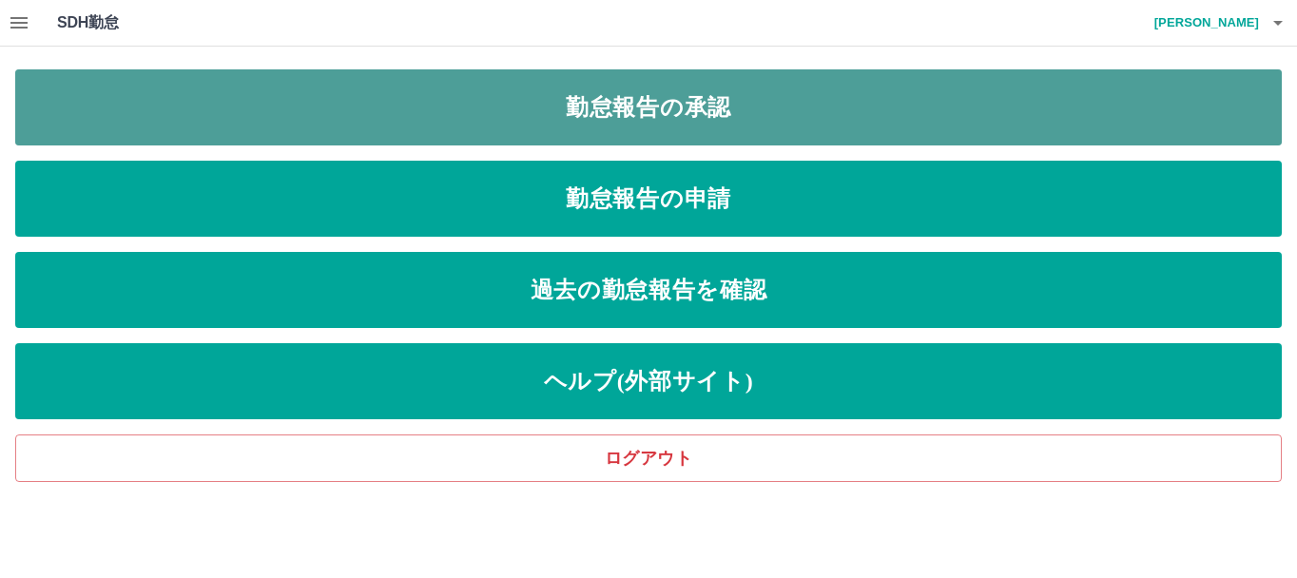
click at [707, 128] on link "勤怠報告の承認" at bounding box center [648, 107] width 1267 height 76
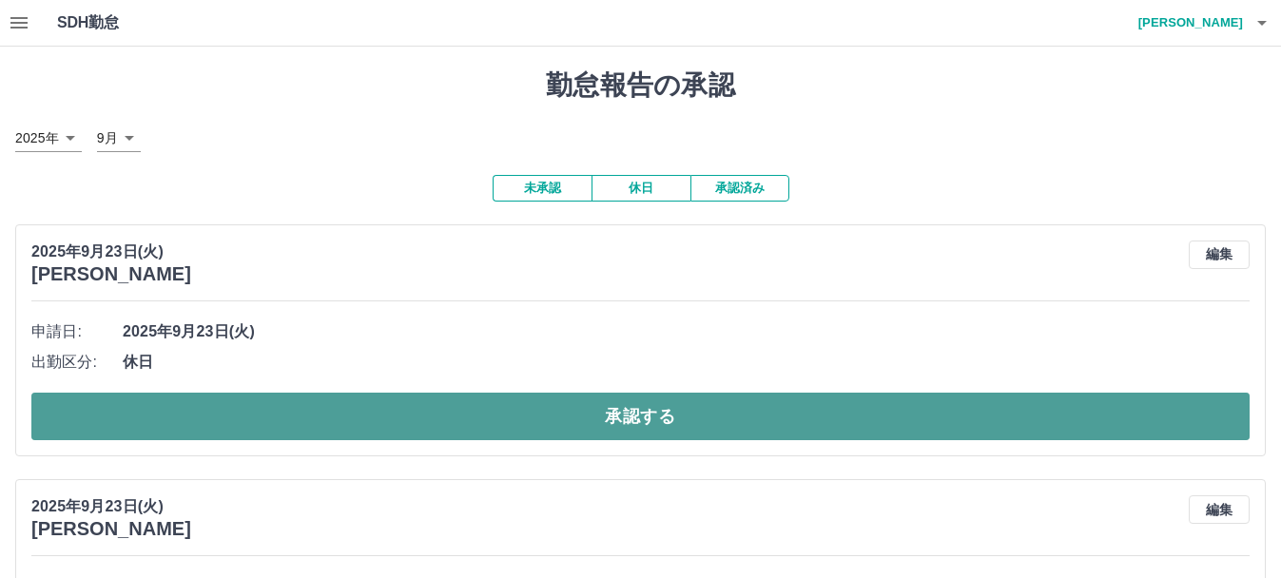
click at [696, 409] on button "承認する" at bounding box center [640, 417] width 1218 height 48
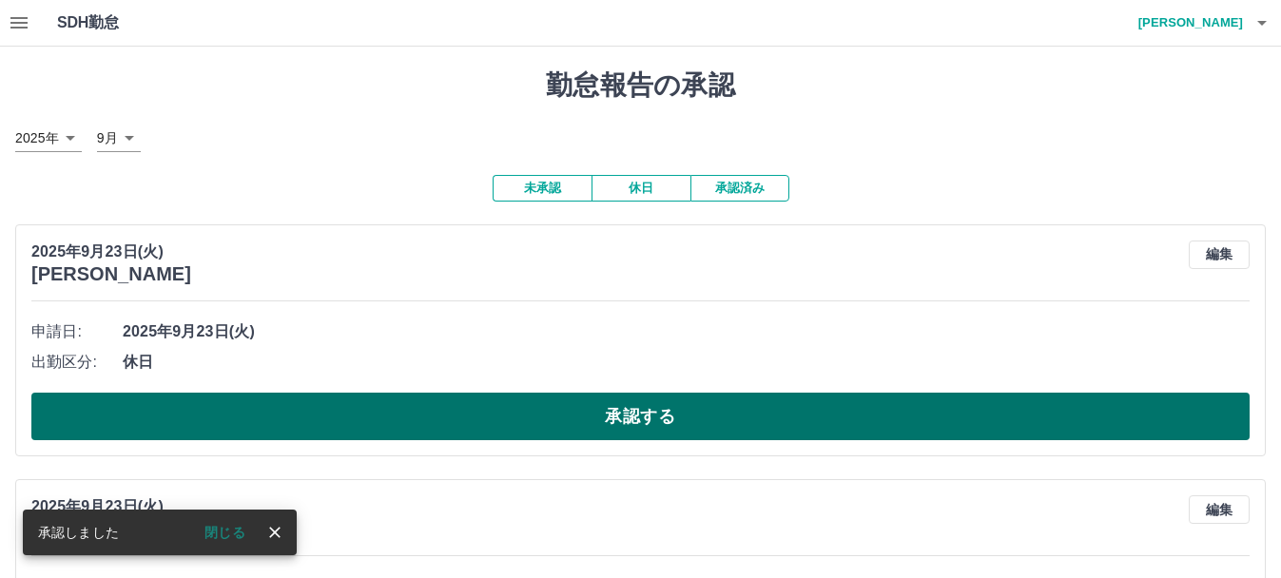
click at [702, 396] on button "承認する" at bounding box center [640, 417] width 1218 height 48
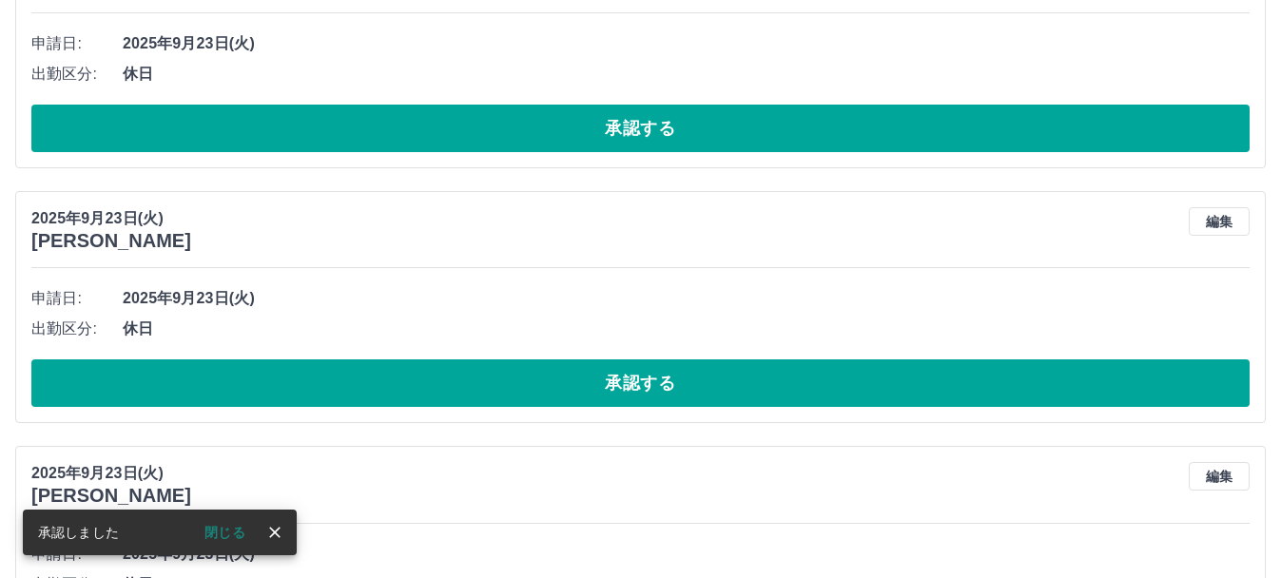
scroll to position [33, 0]
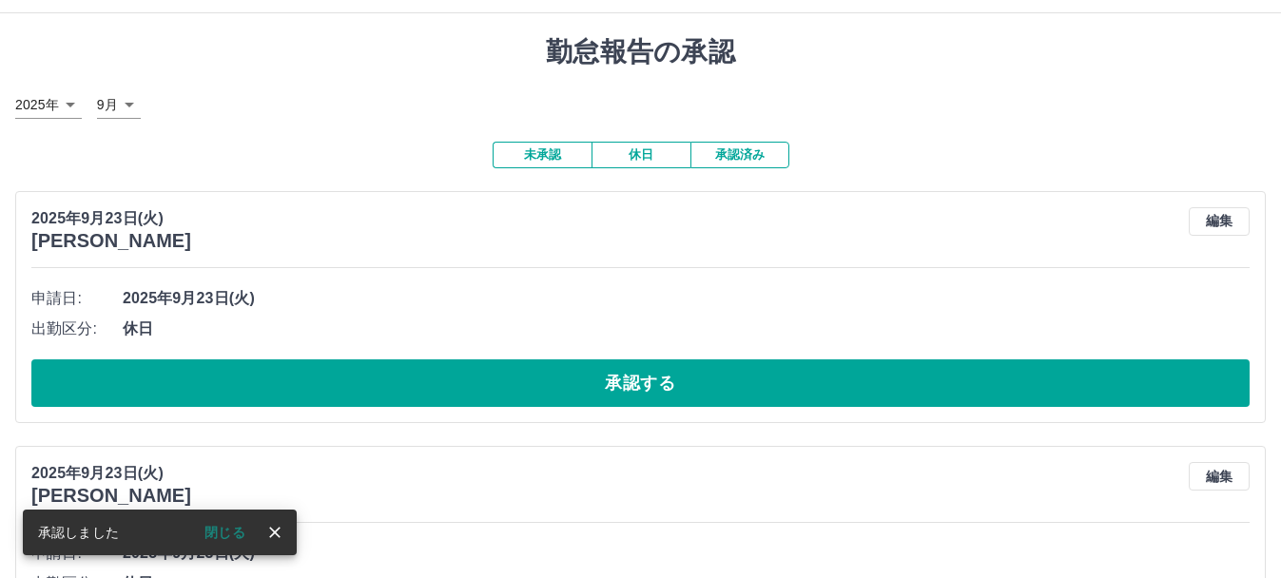
click at [702, 396] on button "承認する" at bounding box center [640, 383] width 1218 height 48
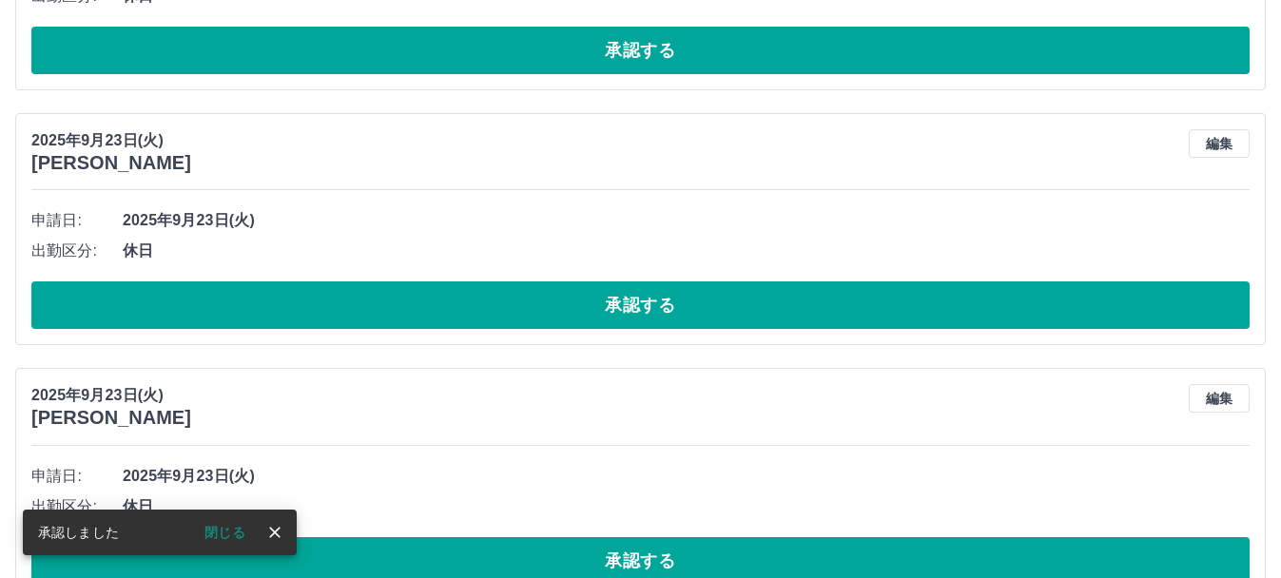
scroll to position [111, 0]
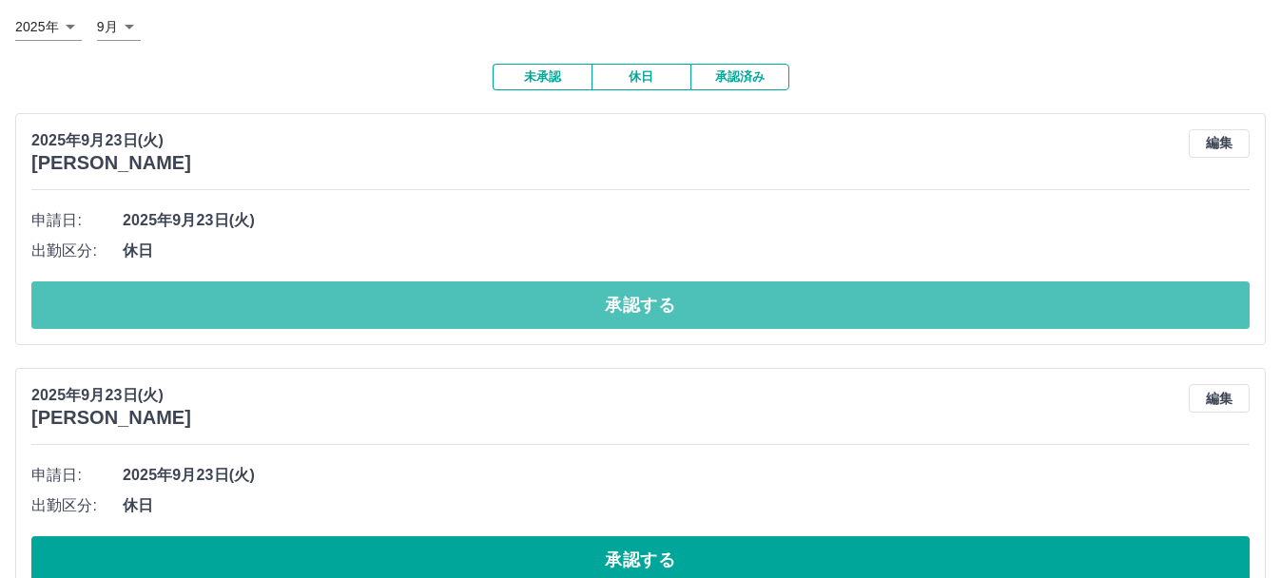
click at [702, 316] on button "承認する" at bounding box center [640, 306] width 1218 height 48
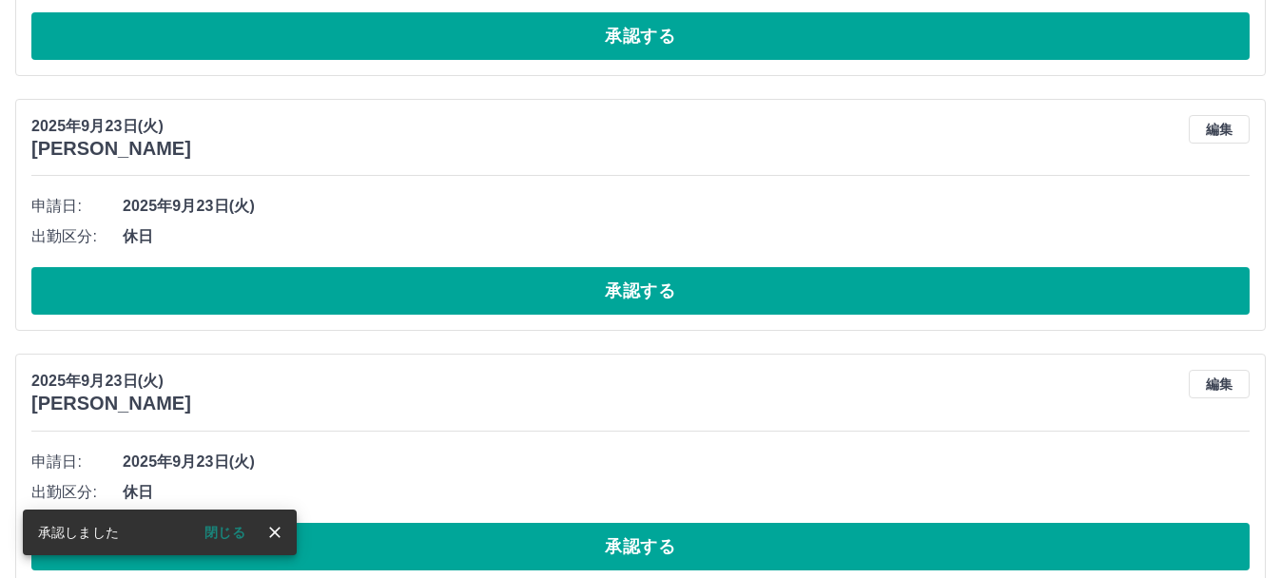
scroll to position [126, 0]
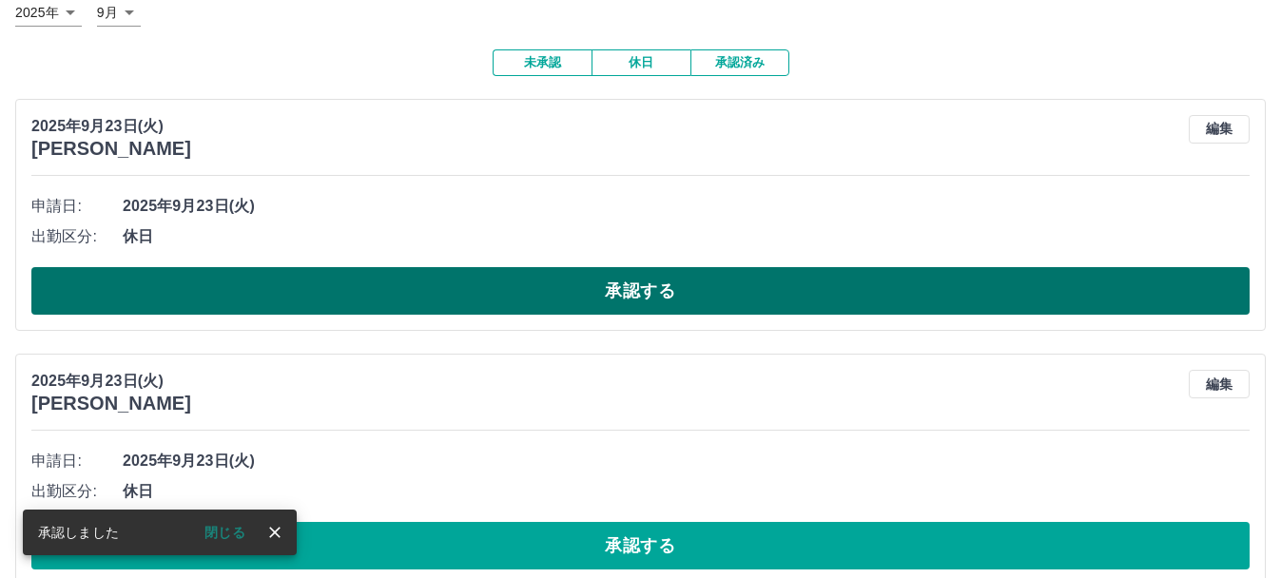
click at [693, 299] on button "承認する" at bounding box center [640, 291] width 1218 height 48
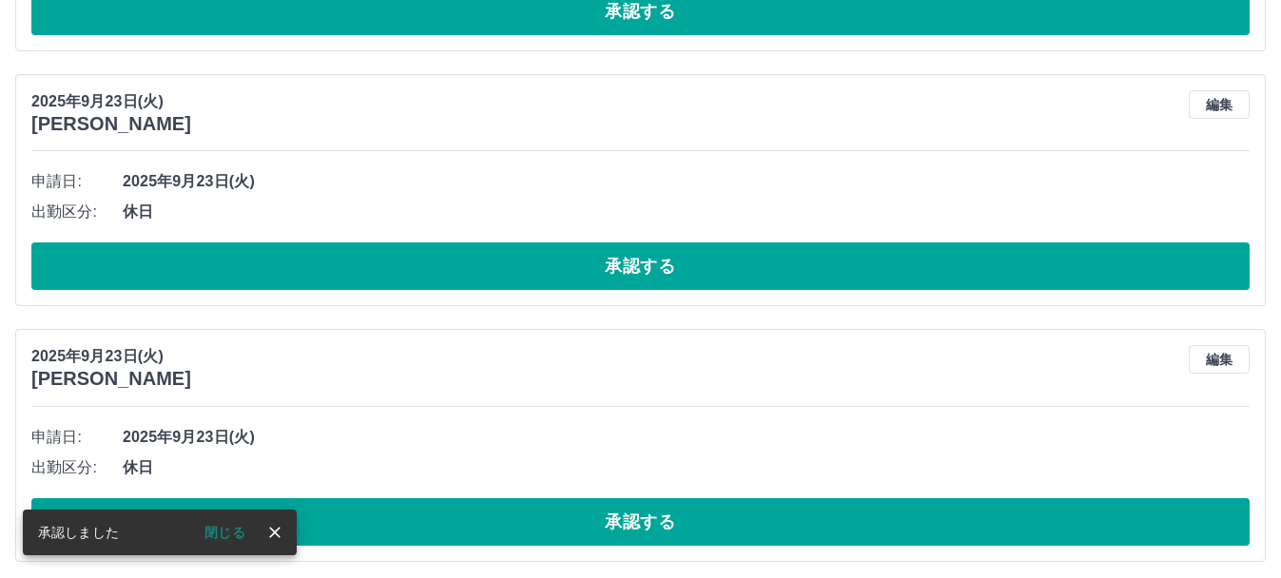
scroll to position [150, 0]
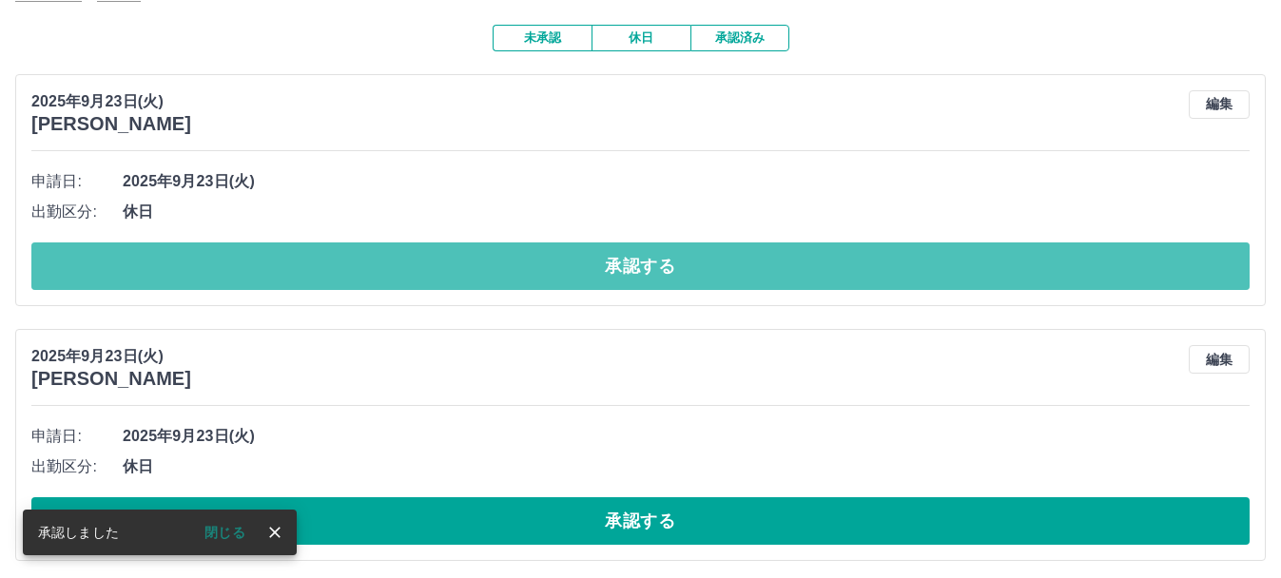
click at [683, 275] on button "承認する" at bounding box center [640, 267] width 1218 height 48
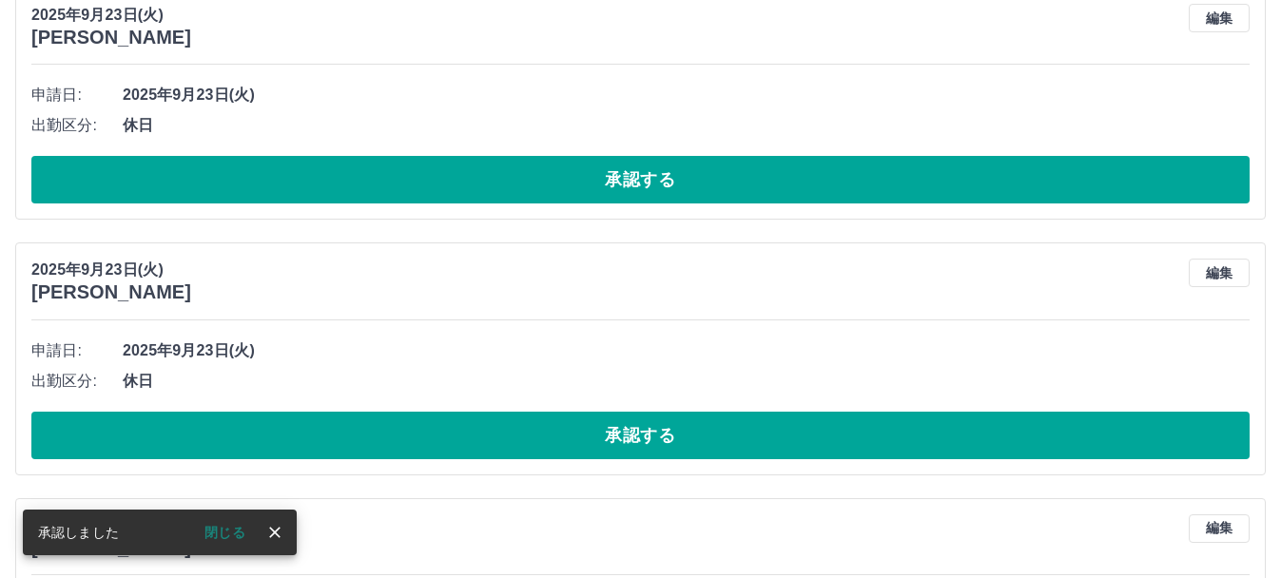
scroll to position [237, 0]
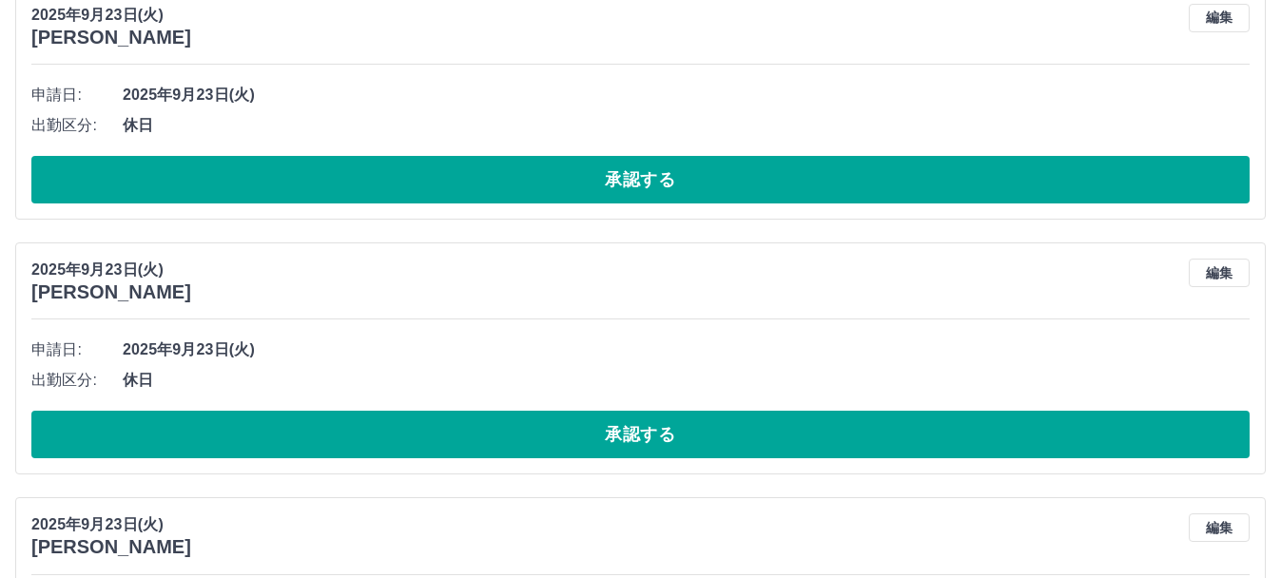
click at [688, 180] on button "承認する" at bounding box center [640, 180] width 1218 height 48
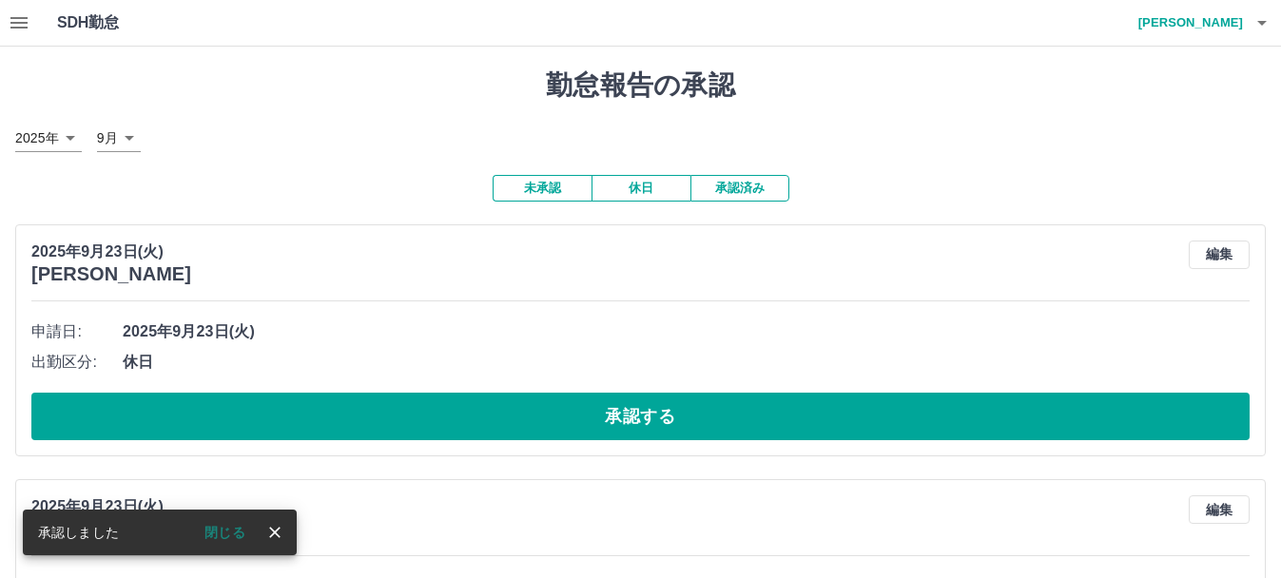
scroll to position [272, 0]
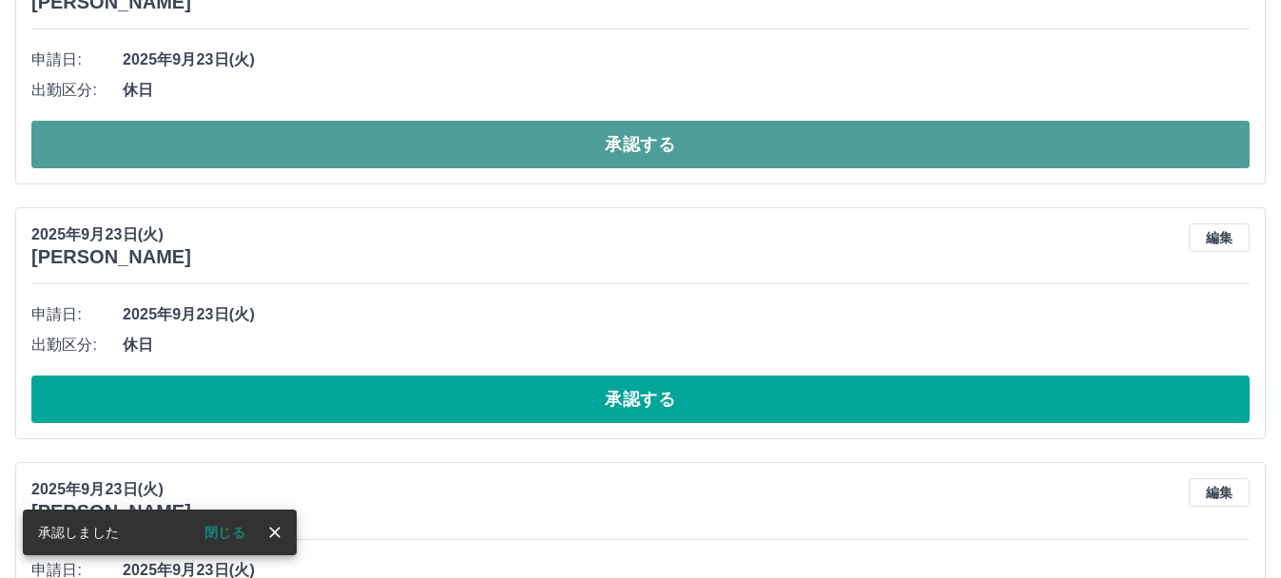
click at [688, 146] on button "承認する" at bounding box center [640, 145] width 1218 height 48
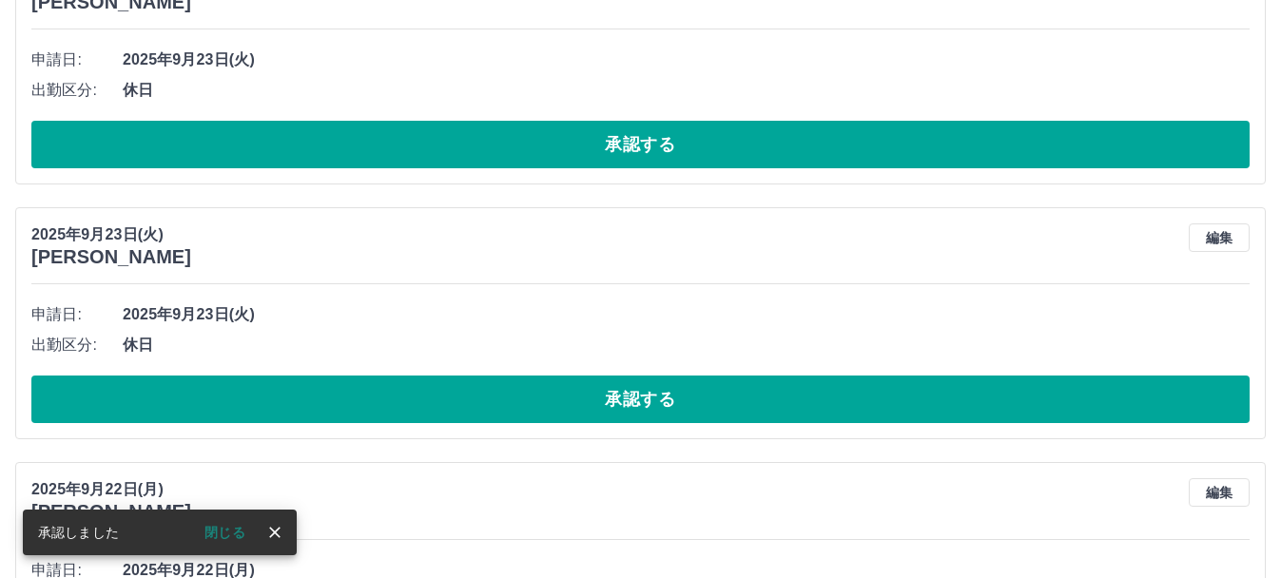
scroll to position [17, 0]
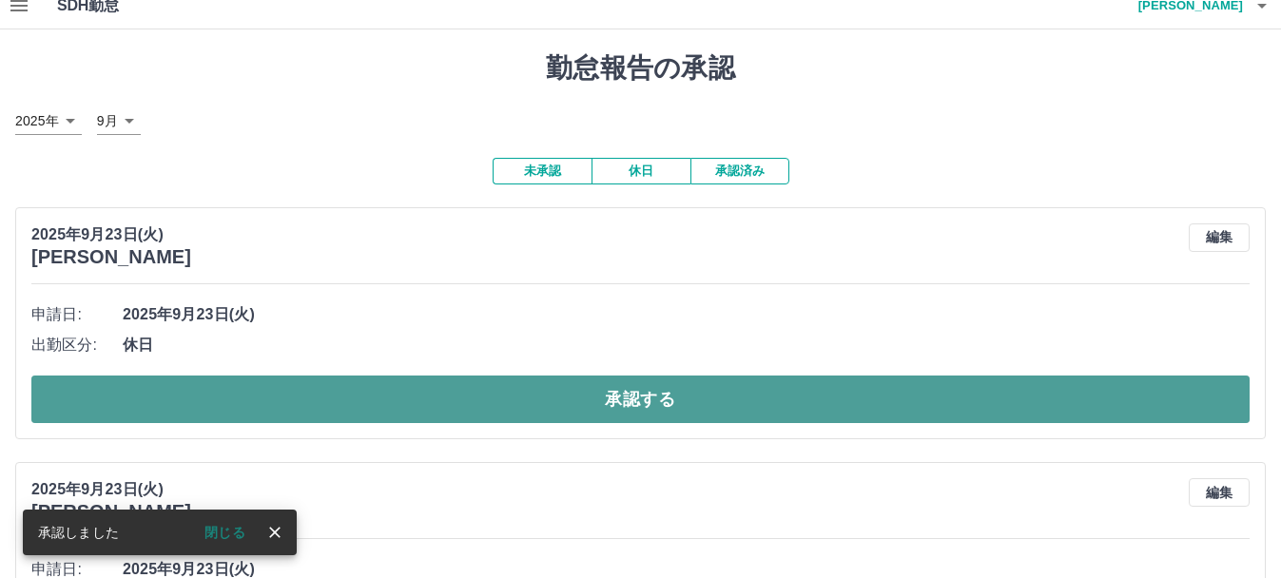
click at [722, 385] on button "承認する" at bounding box center [640, 400] width 1218 height 48
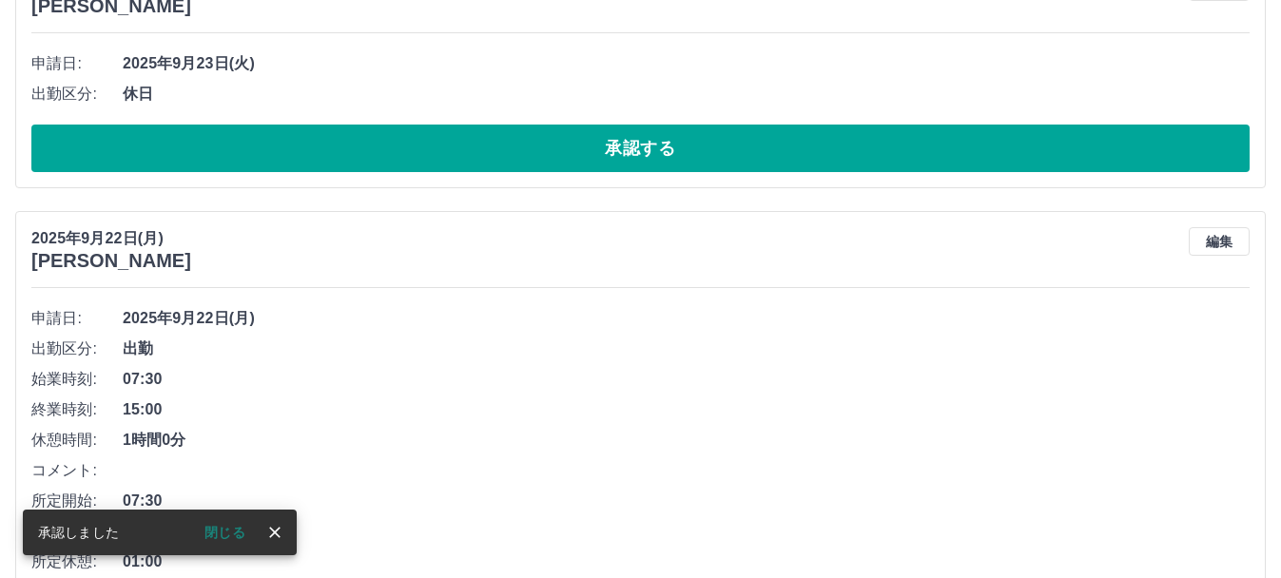
scroll to position [13, 0]
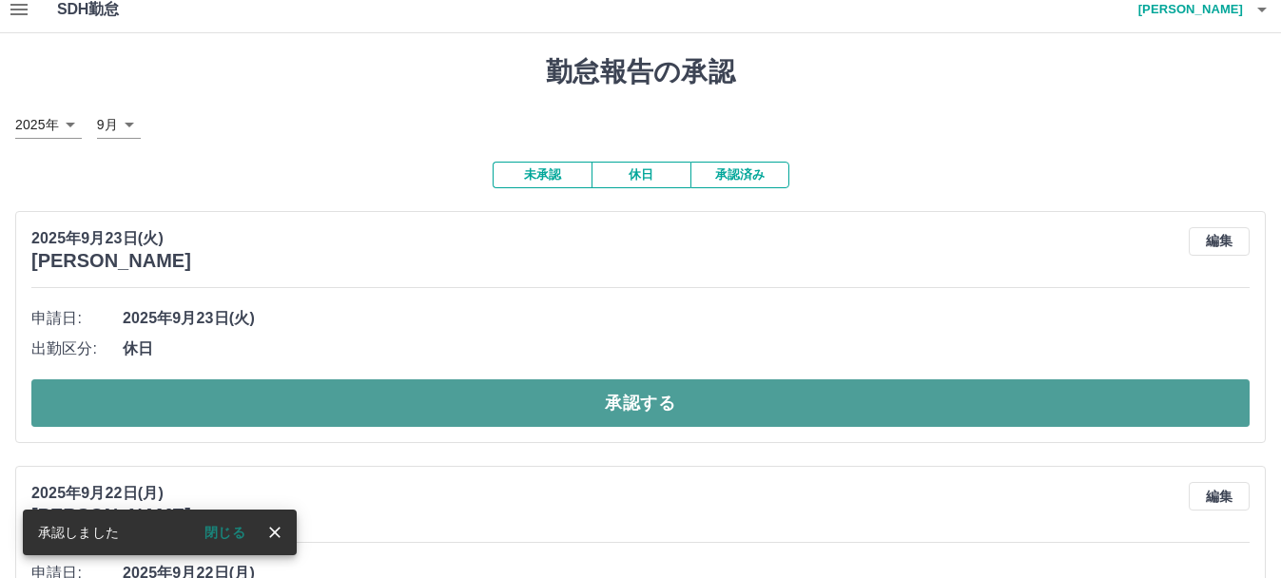
click at [727, 398] on button "承認する" at bounding box center [640, 403] width 1218 height 48
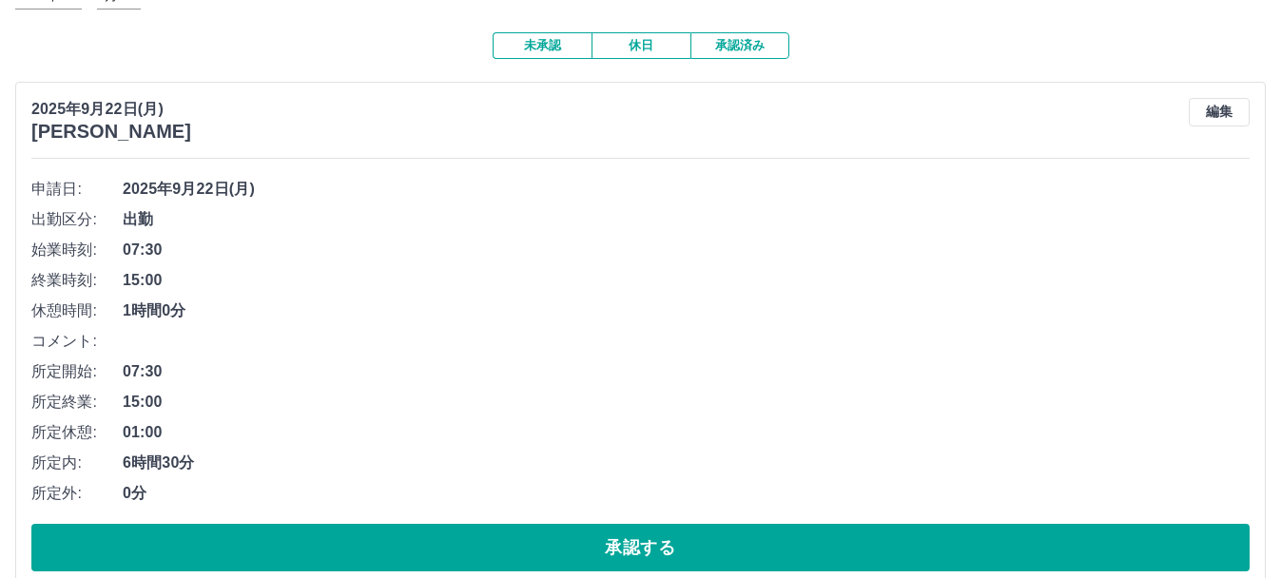
scroll to position [0, 0]
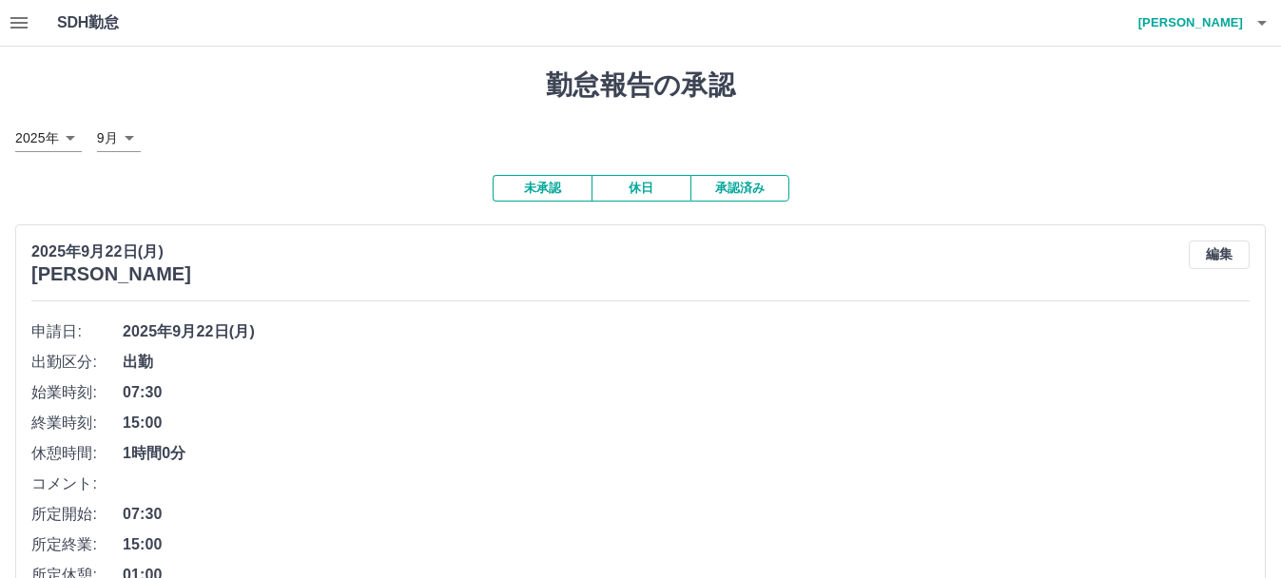
click at [548, 193] on button "未承認" at bounding box center [542, 188] width 99 height 27
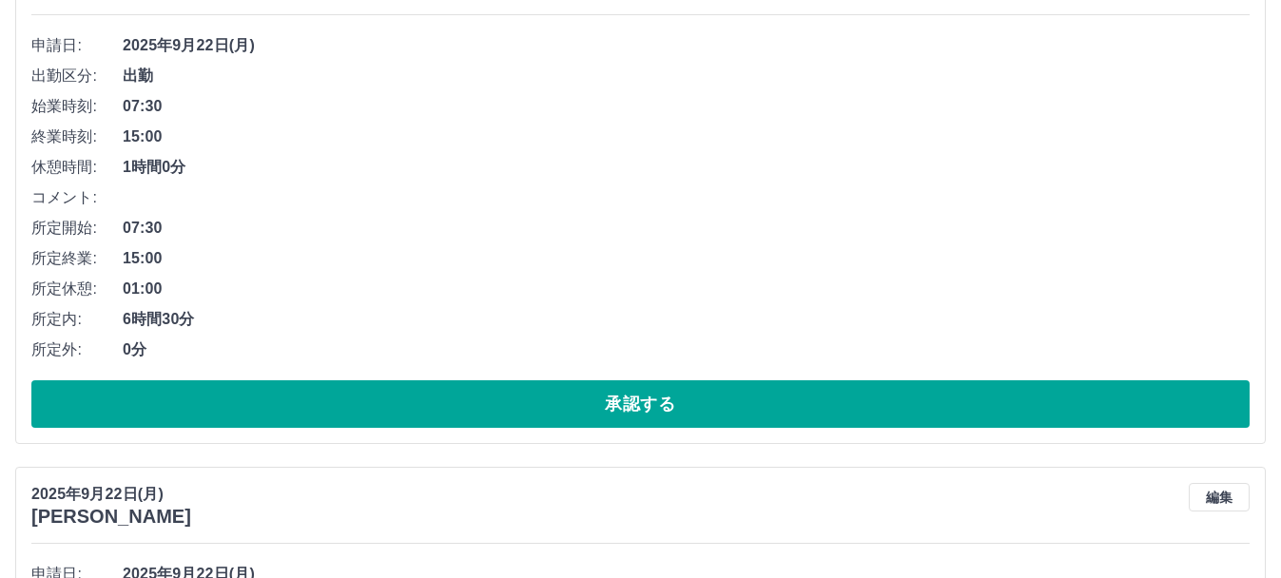
scroll to position [287, 0]
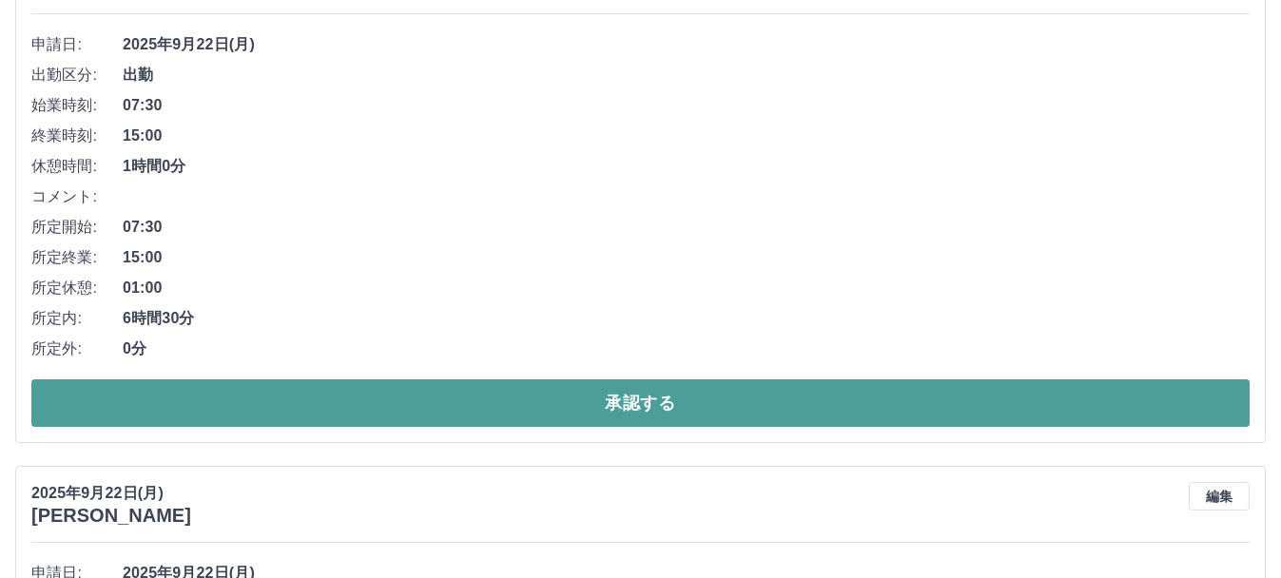
click at [443, 408] on button "承認する" at bounding box center [640, 403] width 1218 height 48
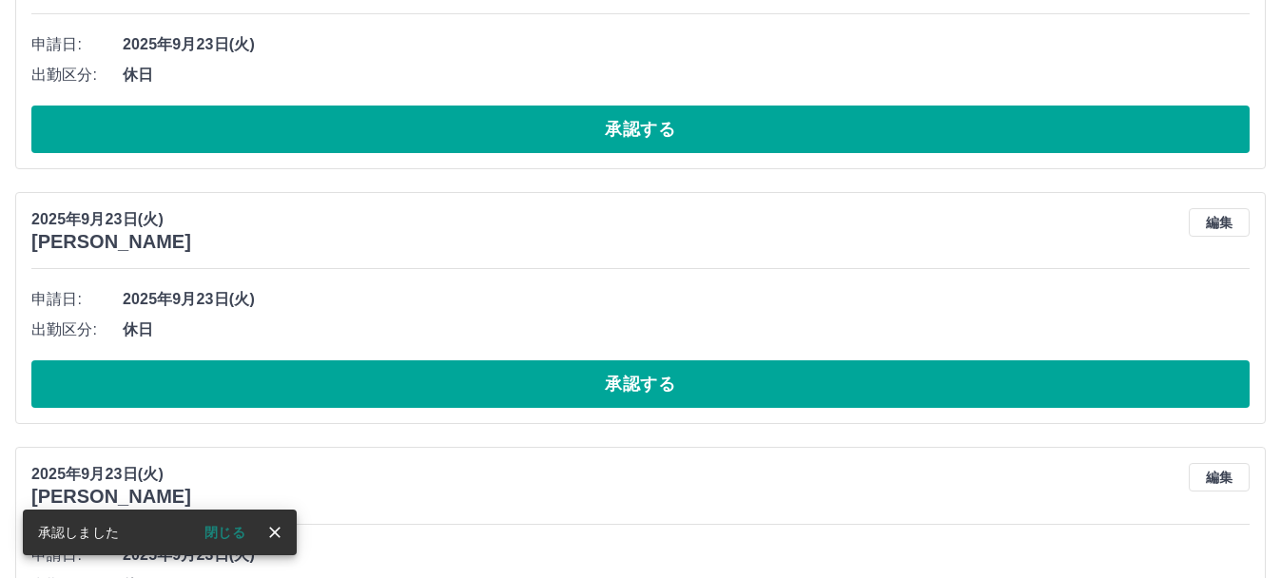
scroll to position [779, 0]
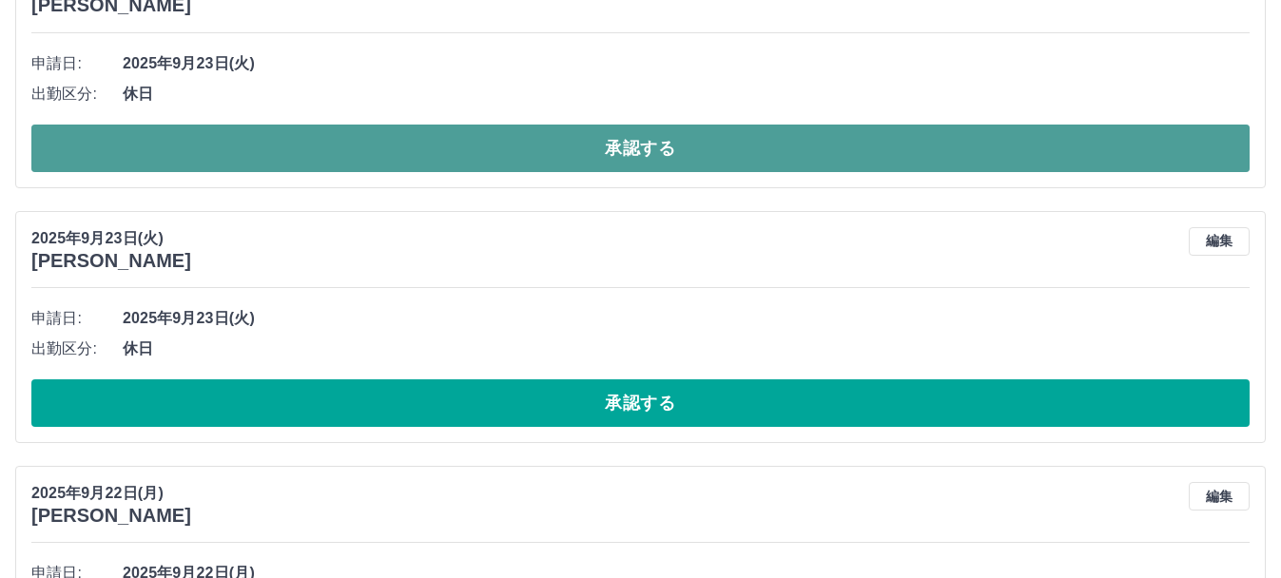
click at [630, 155] on button "承認する" at bounding box center [640, 149] width 1218 height 48
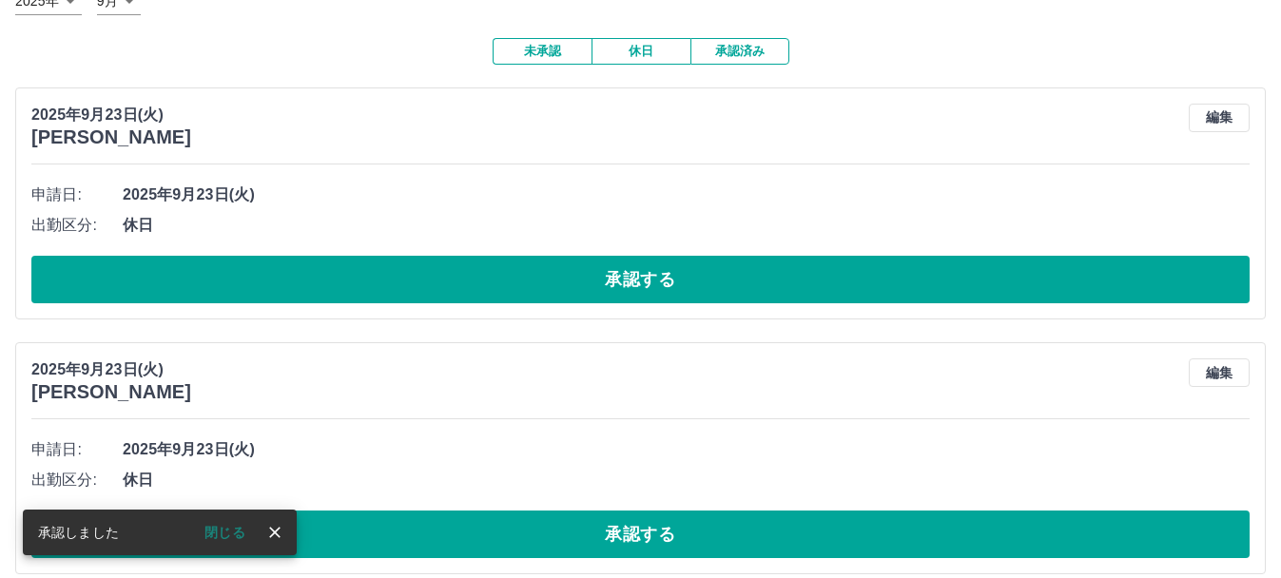
scroll to position [136, 0]
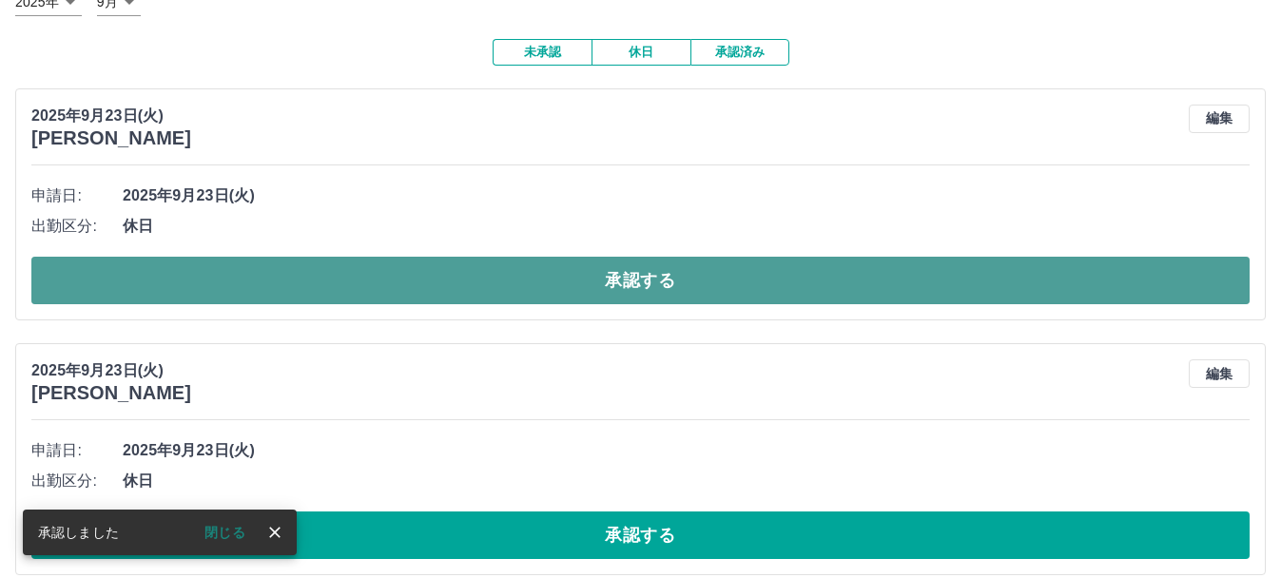
click at [595, 278] on button "承認する" at bounding box center [640, 281] width 1218 height 48
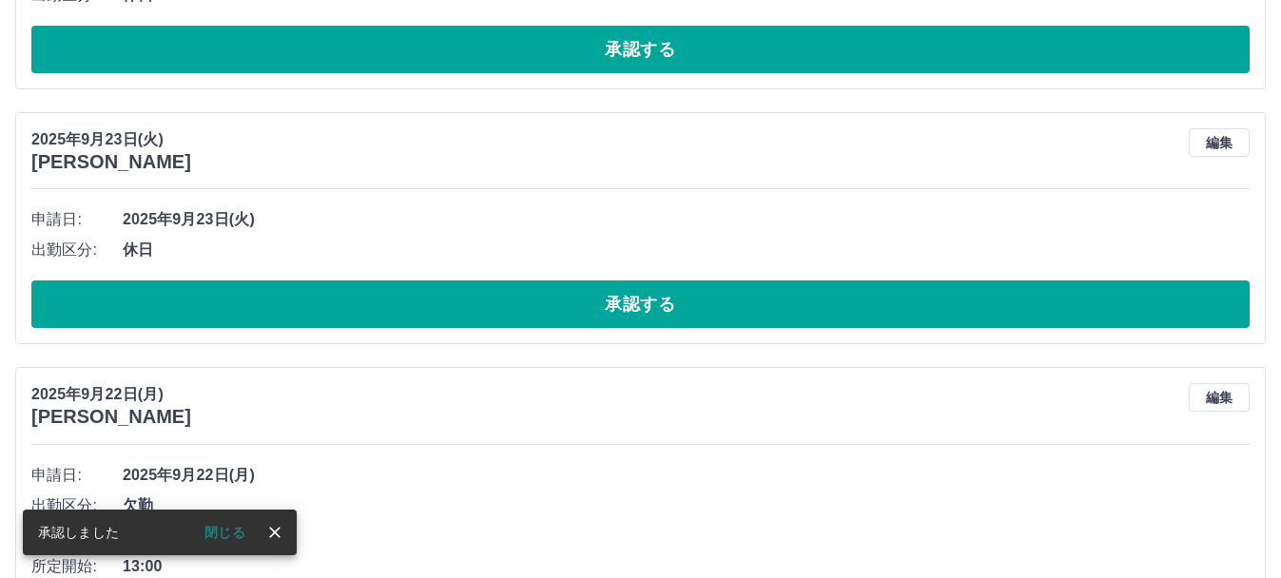
scroll to position [373, 0]
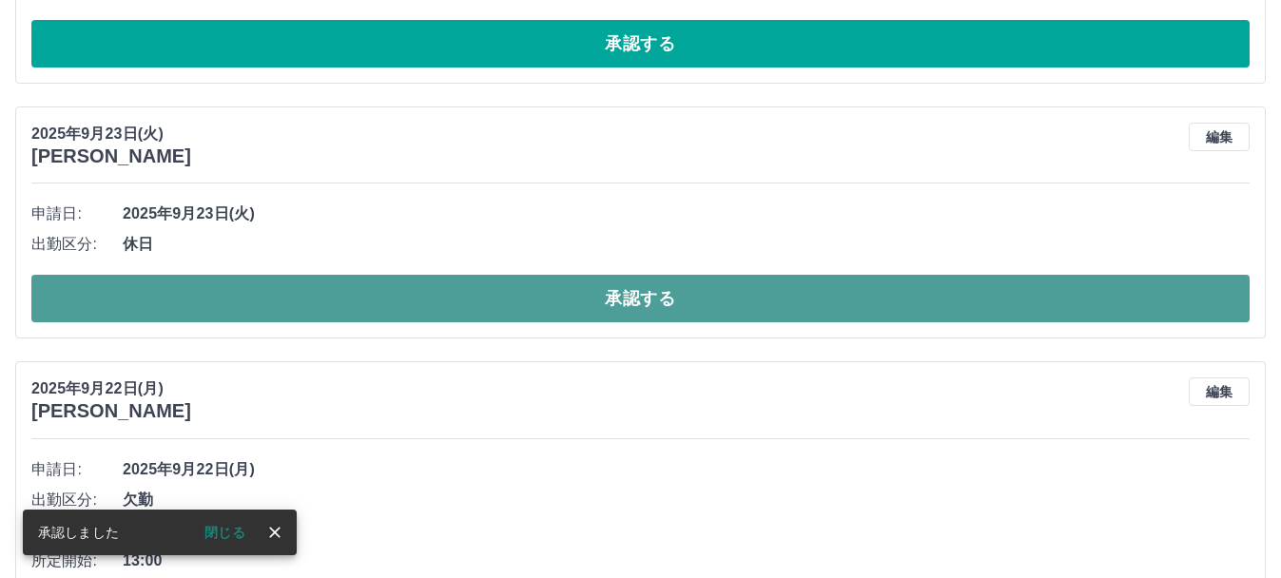
click at [594, 307] on button "承認する" at bounding box center [640, 299] width 1218 height 48
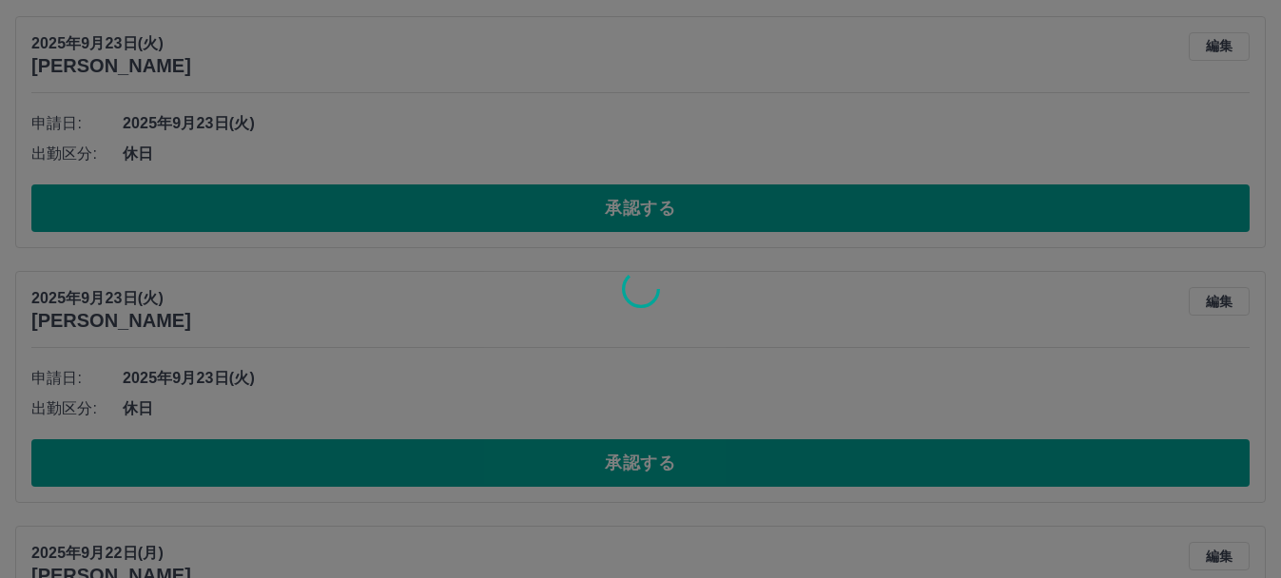
scroll to position [199, 0]
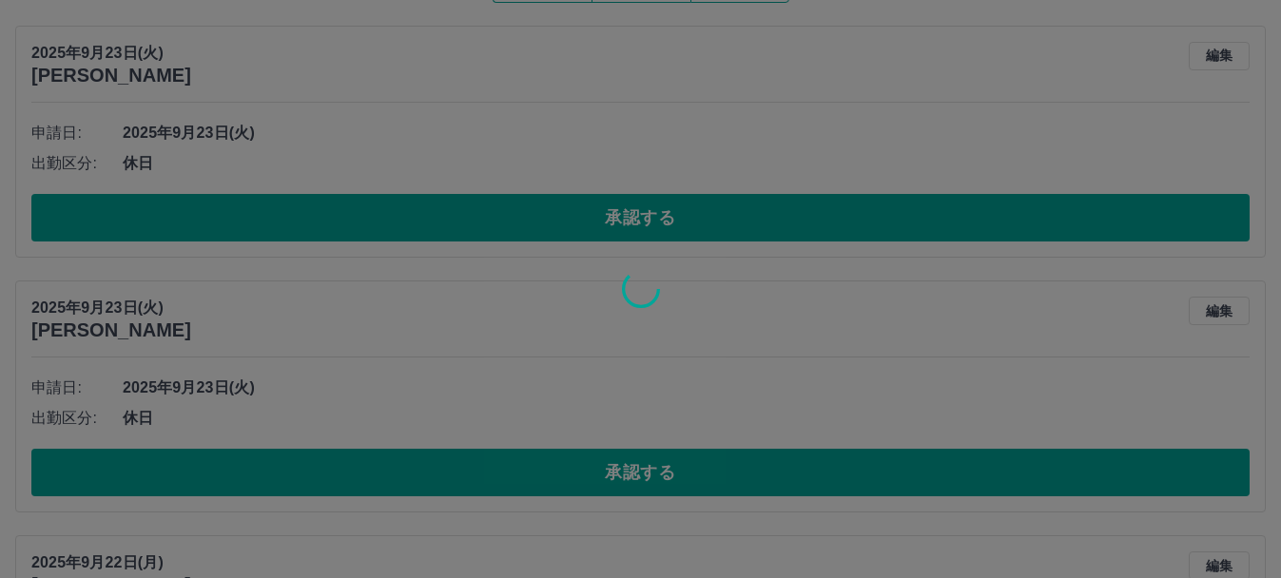
click at [594, 222] on div at bounding box center [640, 289] width 1281 height 578
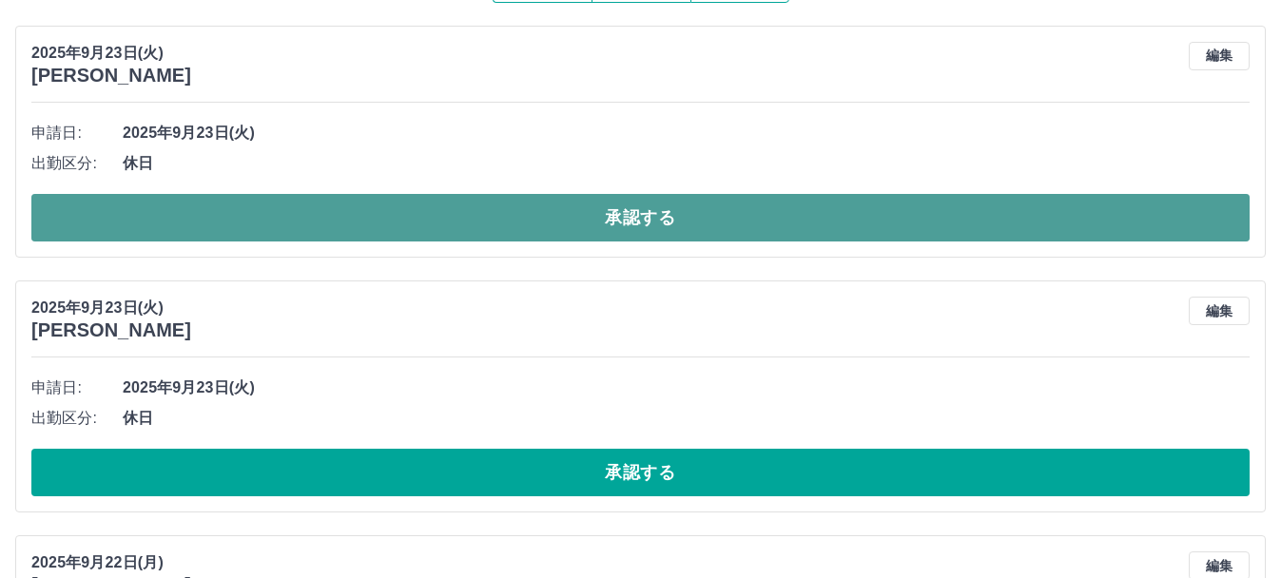
click at [594, 222] on button "承認する" at bounding box center [640, 218] width 1218 height 48
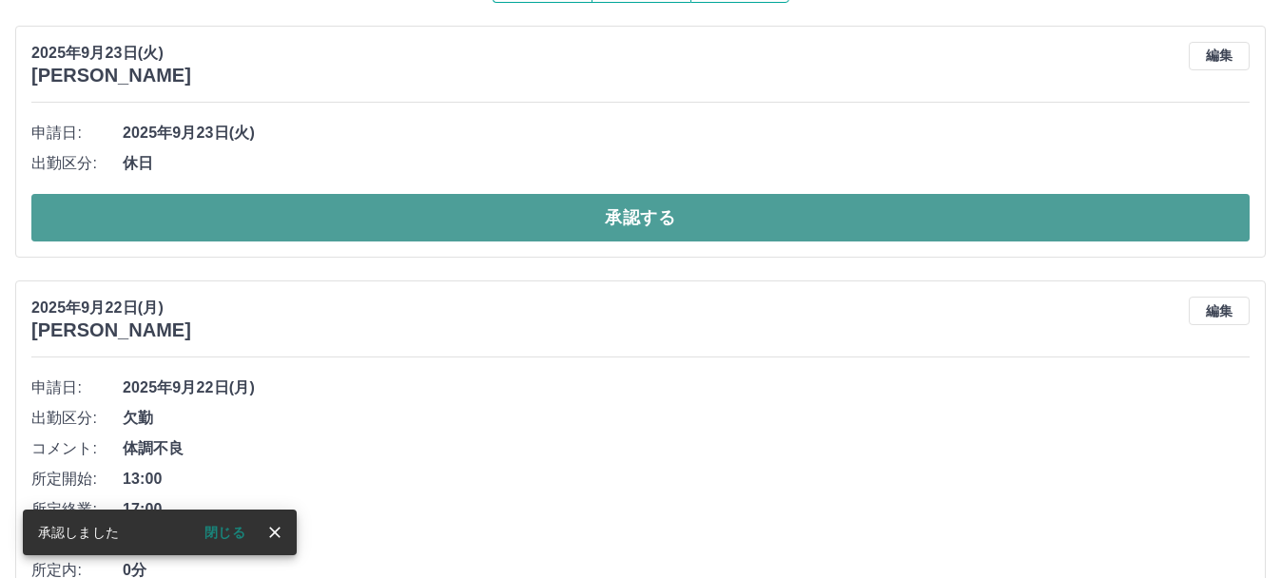
click at [594, 222] on button "承認する" at bounding box center [640, 218] width 1218 height 48
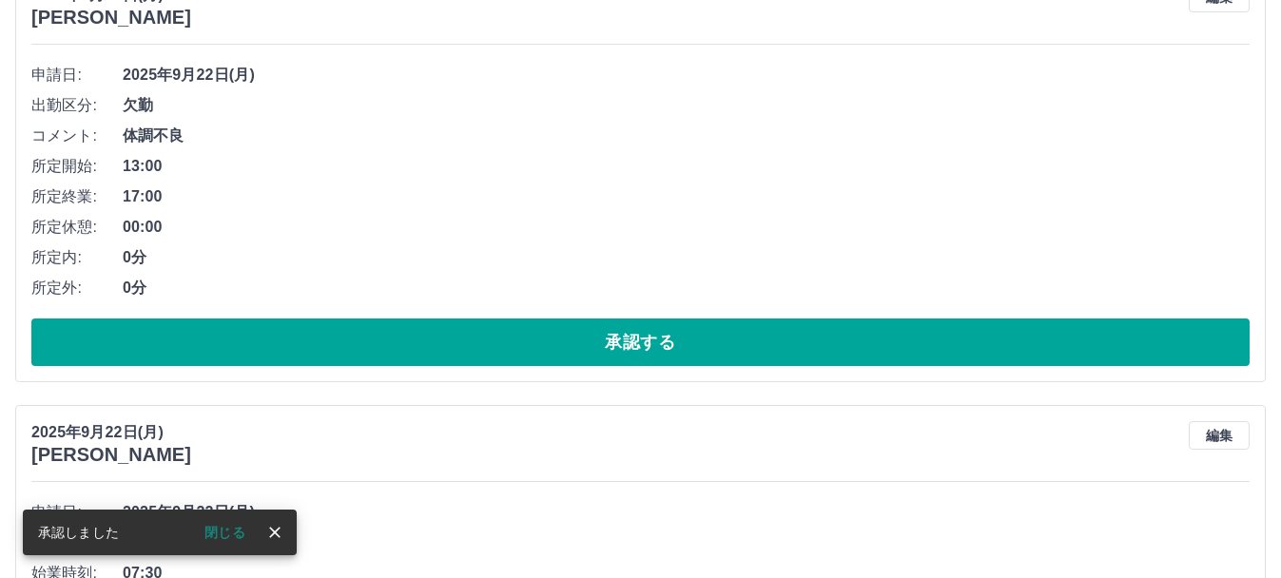
scroll to position [258, 0]
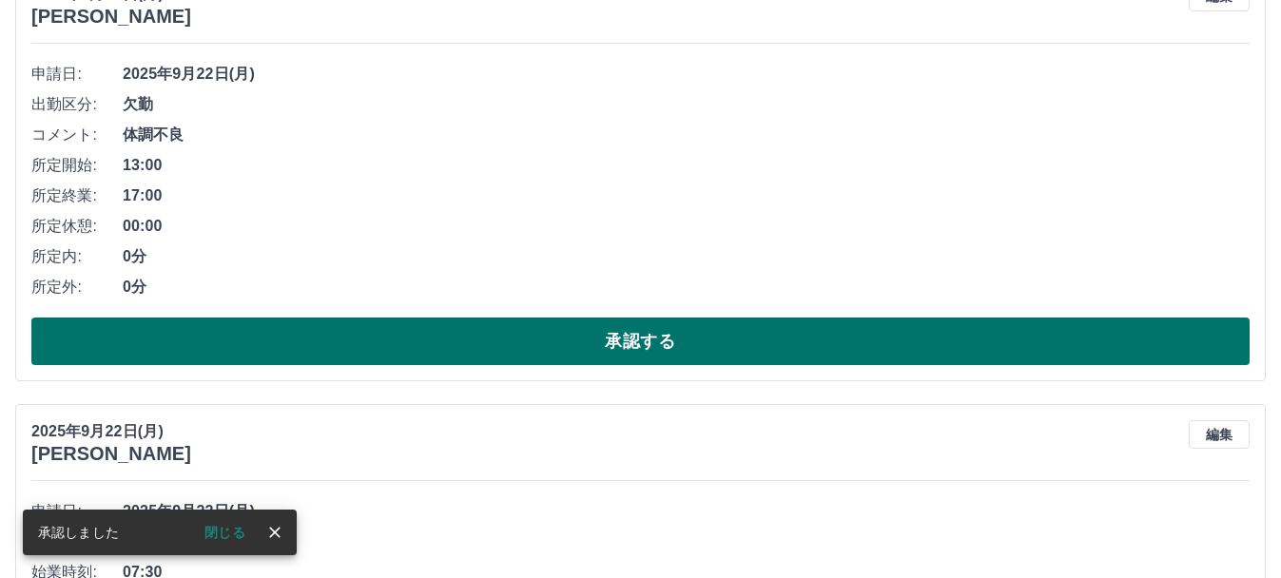
click at [633, 346] on button "承認する" at bounding box center [640, 342] width 1218 height 48
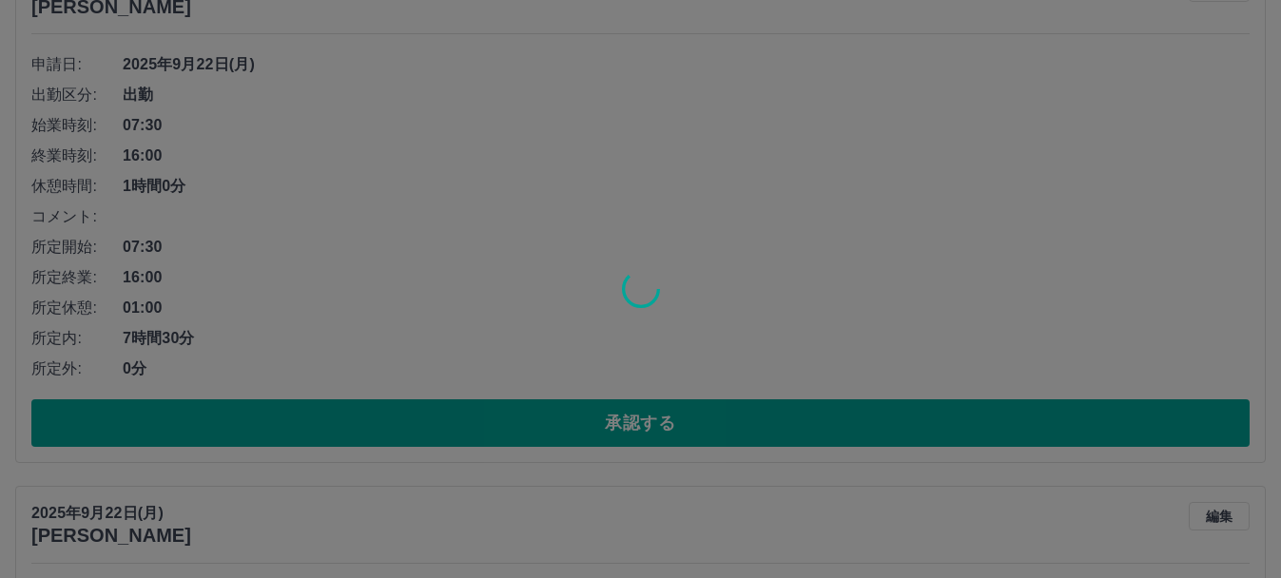
scroll to position [706, 0]
click at [643, 418] on div at bounding box center [640, 289] width 1281 height 578
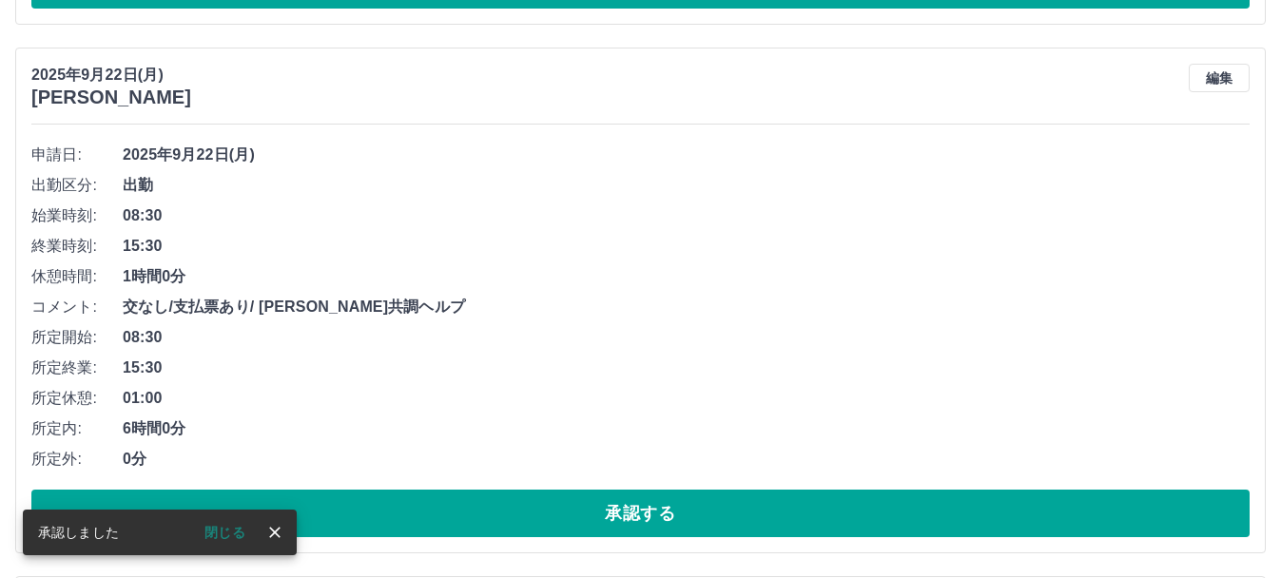
scroll to position [268, 0]
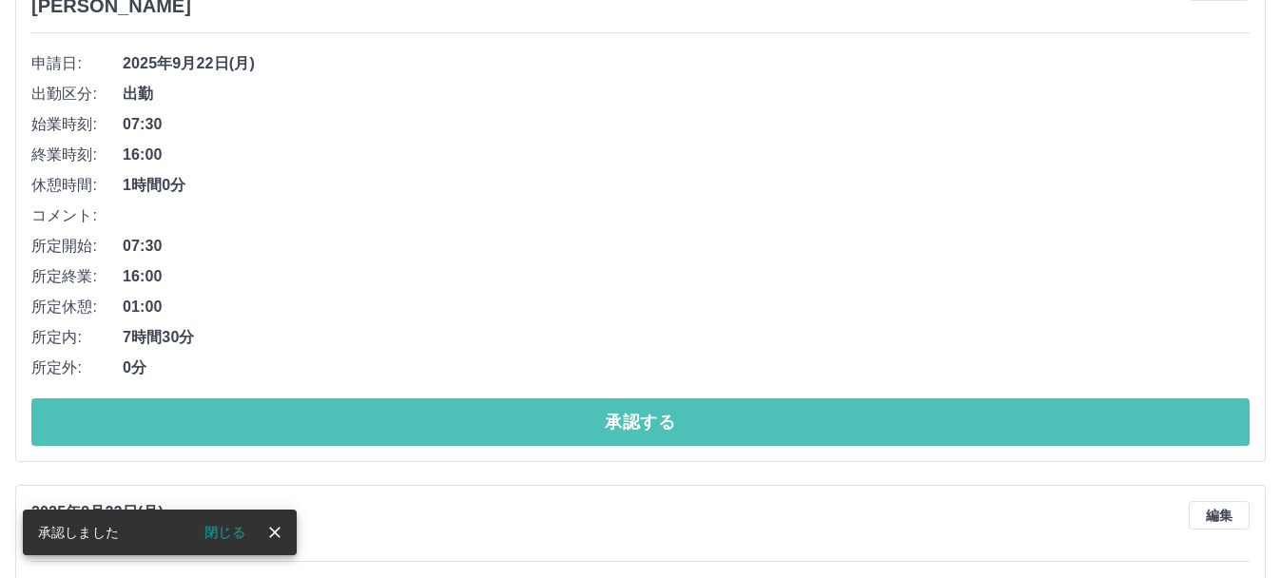
click at [643, 418] on button "承認する" at bounding box center [640, 422] width 1218 height 48
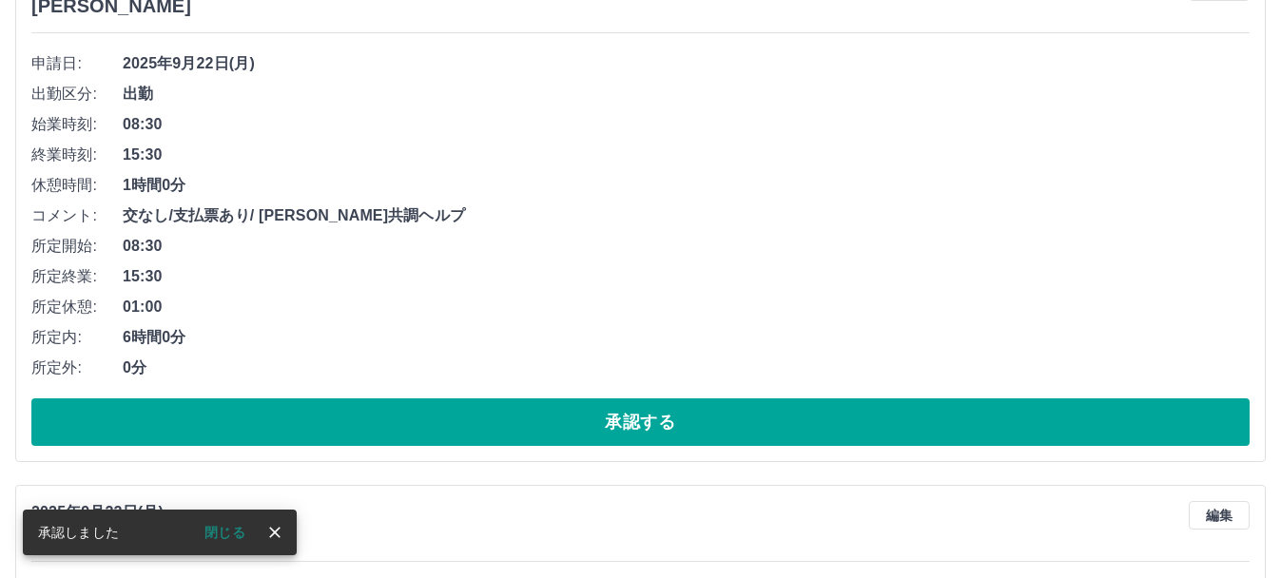
scroll to position [0, 0]
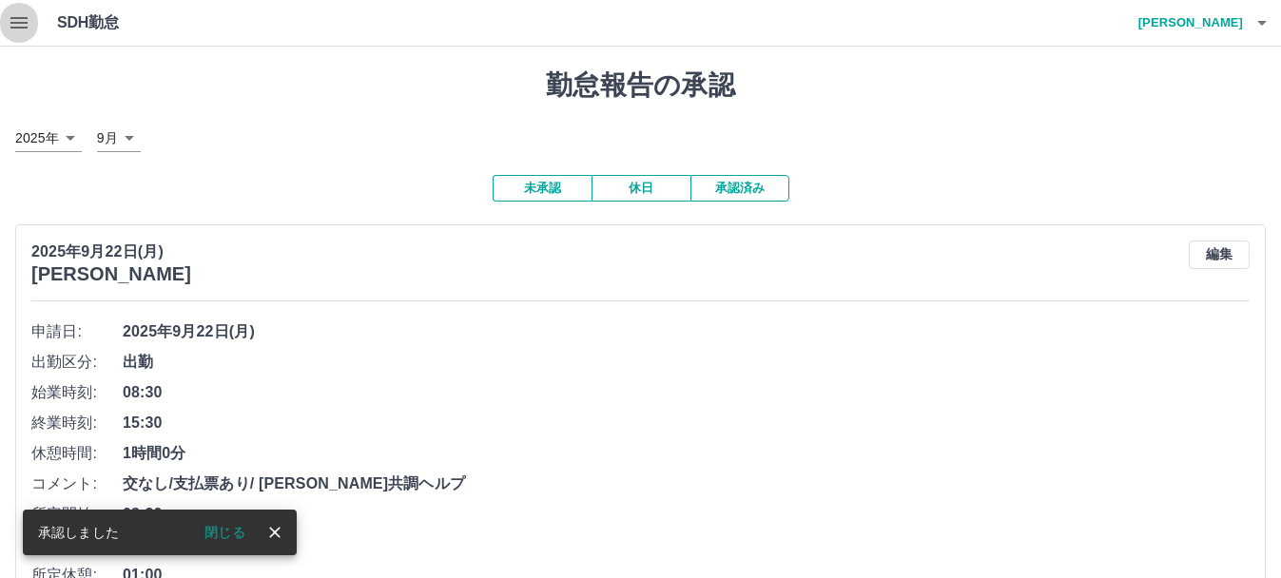
click at [5, 26] on button "button" at bounding box center [19, 23] width 38 height 46
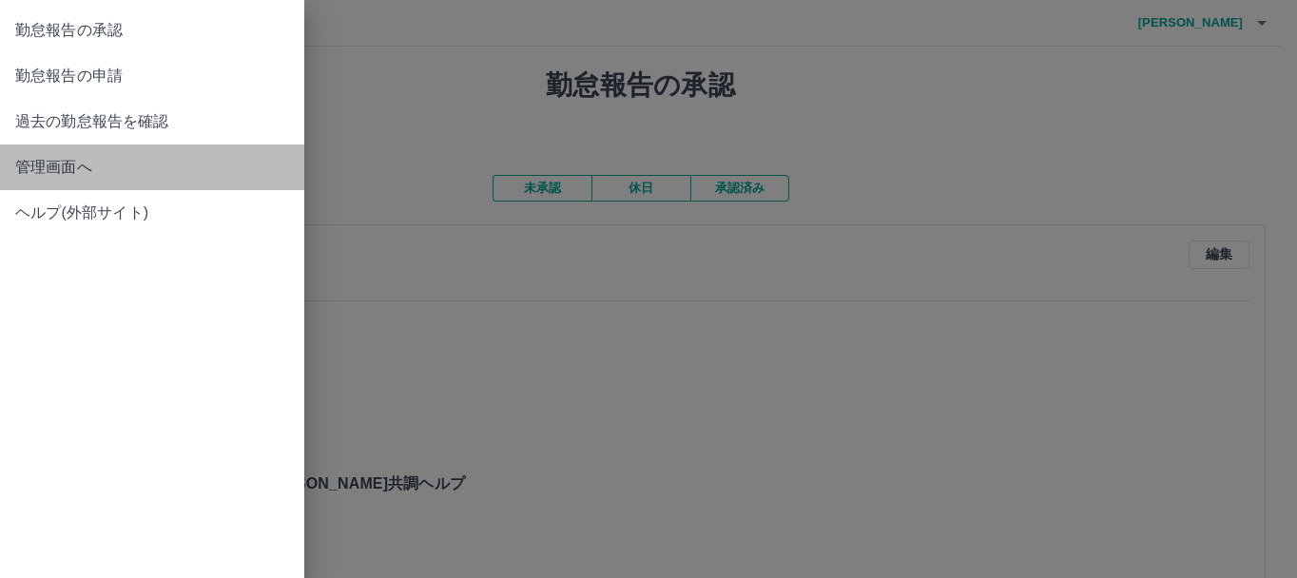
click at [91, 158] on span "管理画面へ" at bounding box center [152, 167] width 274 height 23
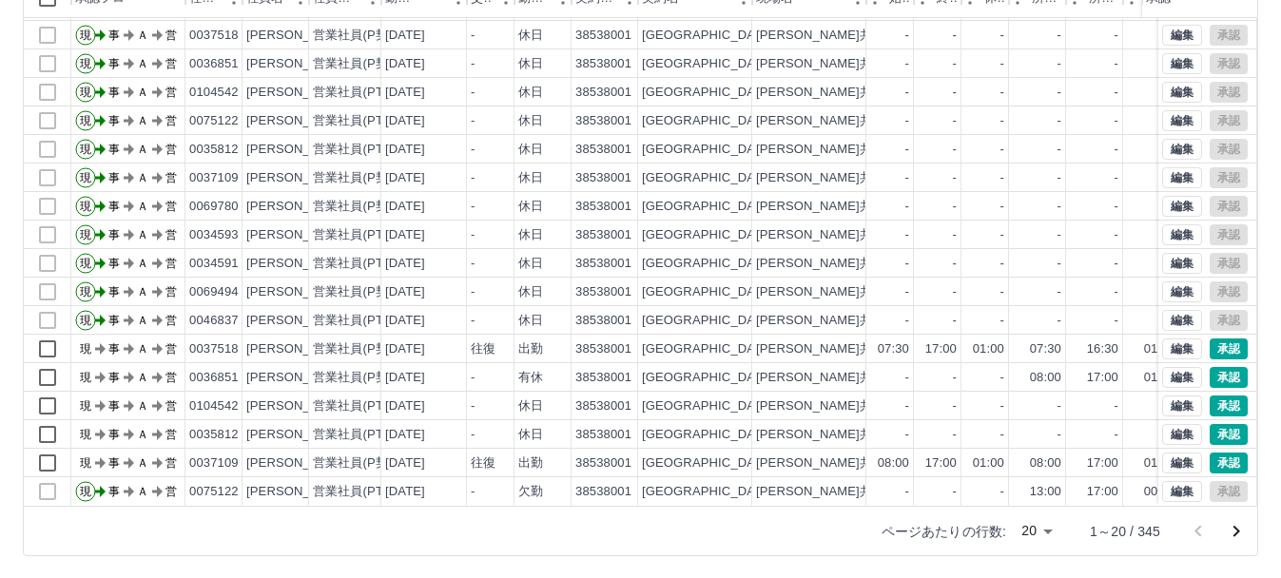
scroll to position [223, 0]
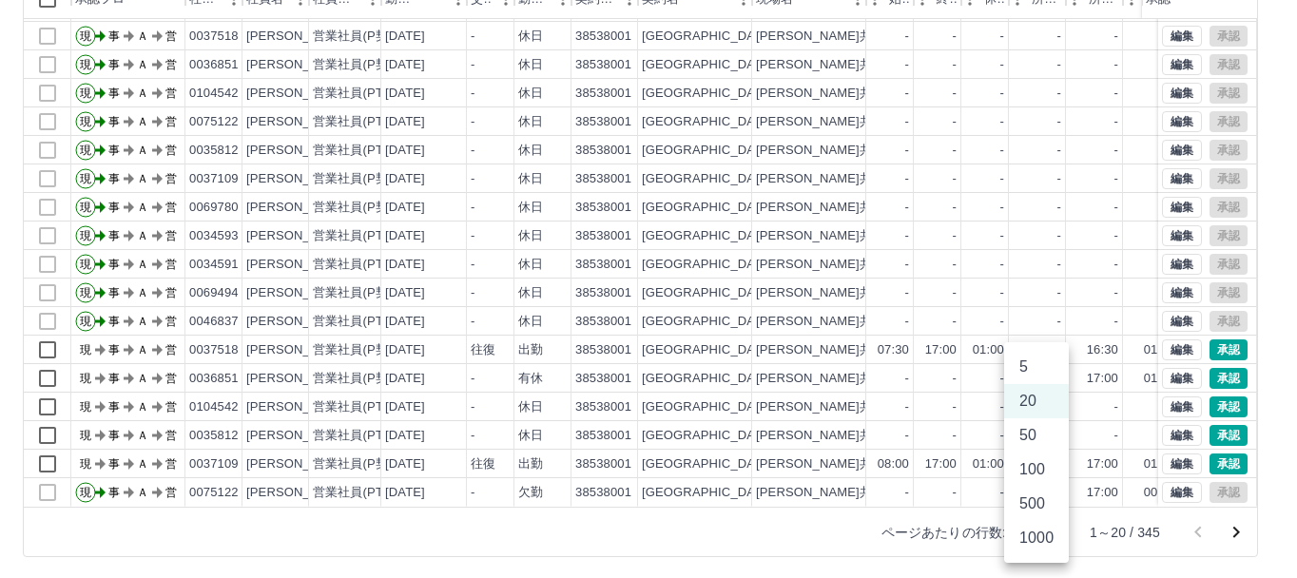
click at [1048, 533] on body "SDH勤怠 [PERSON_NAME]実績承認 前月 [DATE] 次月 今月 月選択 承認モード 削除モード 一括承認 列一覧 0 フィルター 行間隔 エク…" at bounding box center [648, 179] width 1297 height 804
click at [1037, 441] on li "50" at bounding box center [1036, 435] width 65 height 34
type input "**"
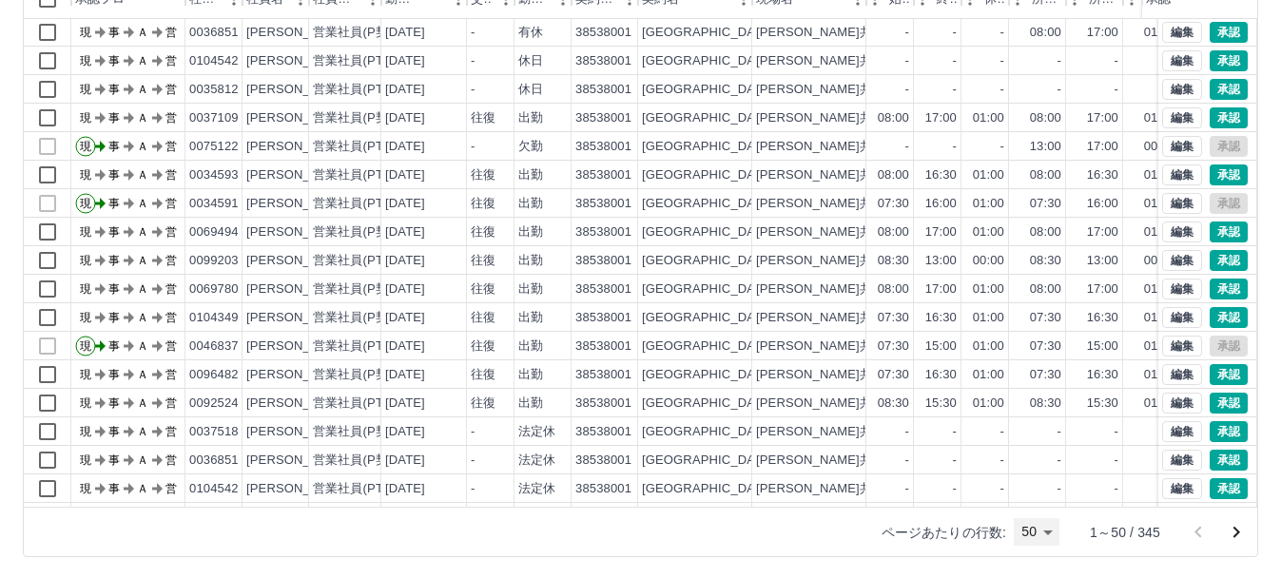
scroll to position [429, 0]
click at [1162, 405] on button "編集" at bounding box center [1182, 403] width 40 height 21
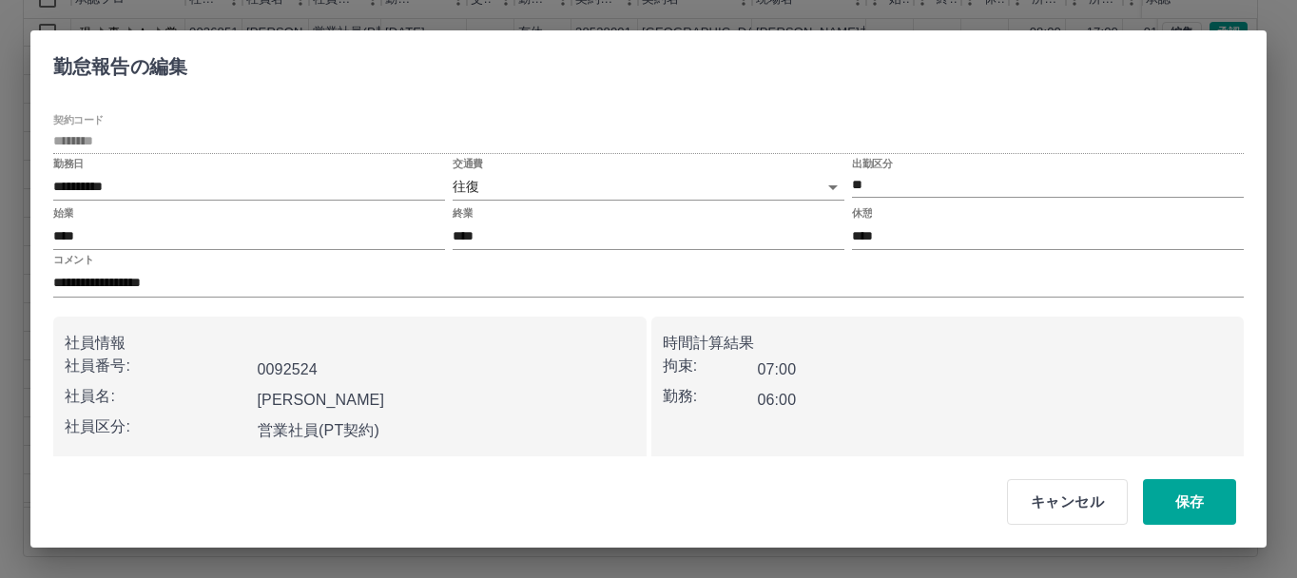
click at [554, 186] on body "SDH勤怠 [PERSON_NAME]実績承認 前月 [DATE] 次月 今月 月選択 承認モード 削除モード 一括承認 列一覧 0 フィルター 行間隔 エク…" at bounding box center [648, 179] width 1297 height 804
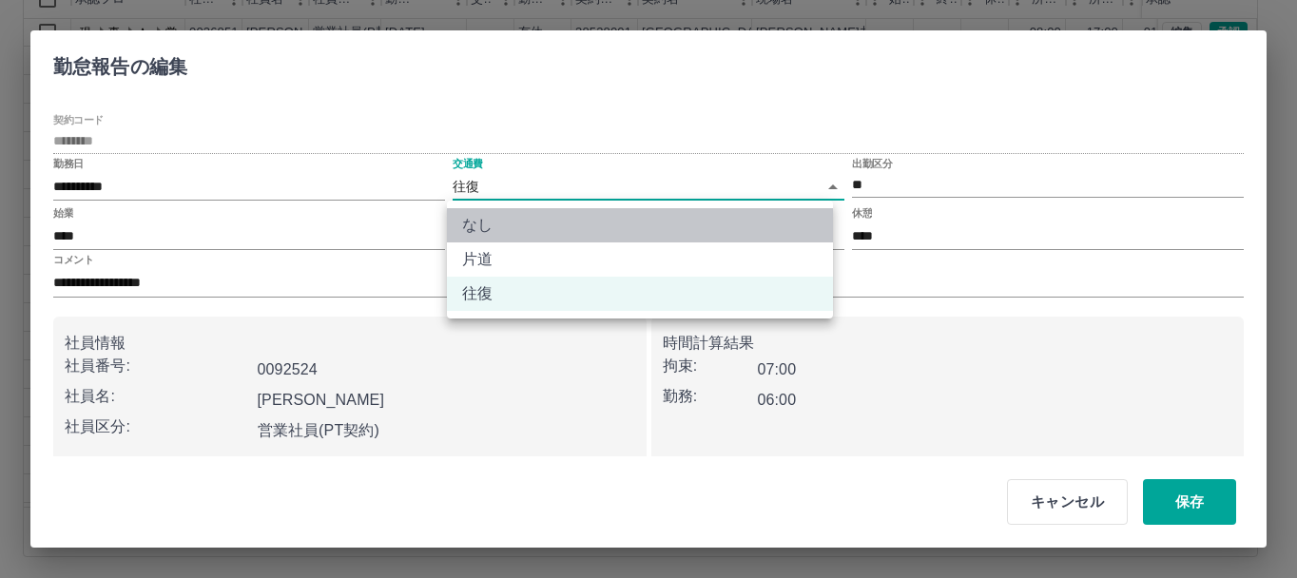
click at [499, 228] on li "なし" at bounding box center [640, 225] width 386 height 34
type input "****"
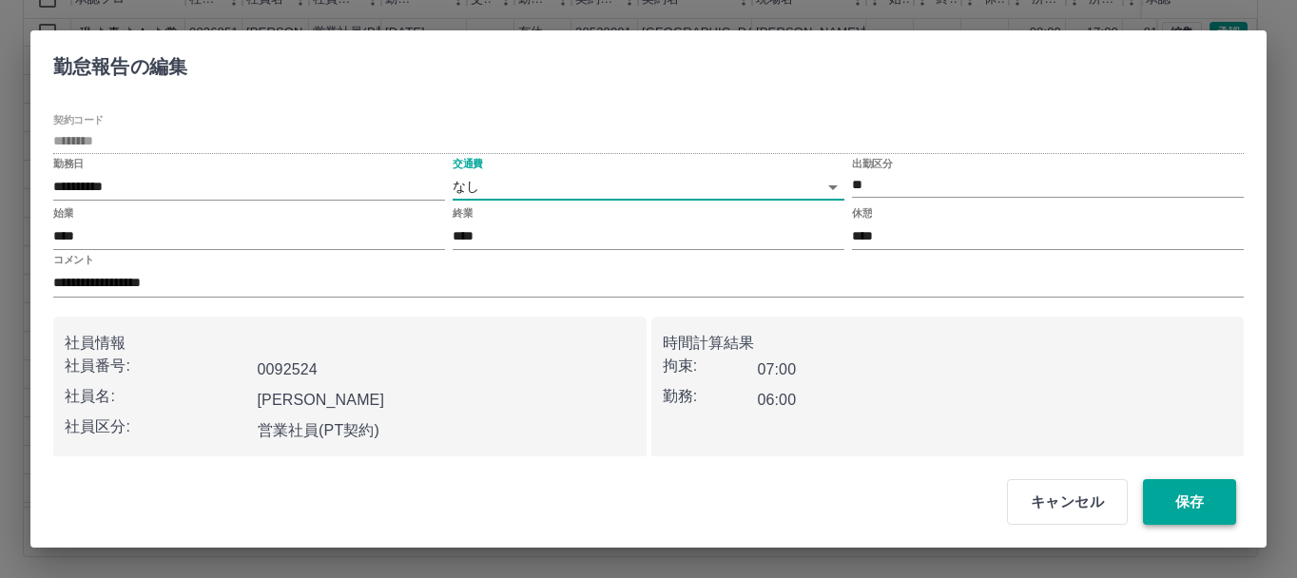
click at [1195, 512] on button "保存" at bounding box center [1189, 502] width 93 height 46
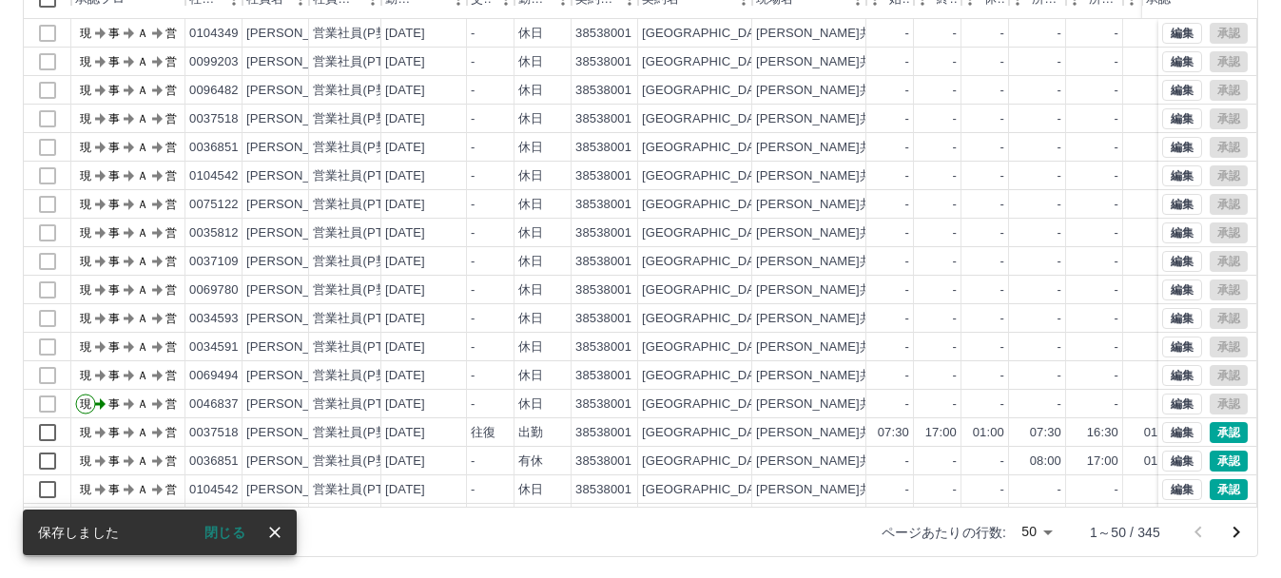
scroll to position [0, 0]
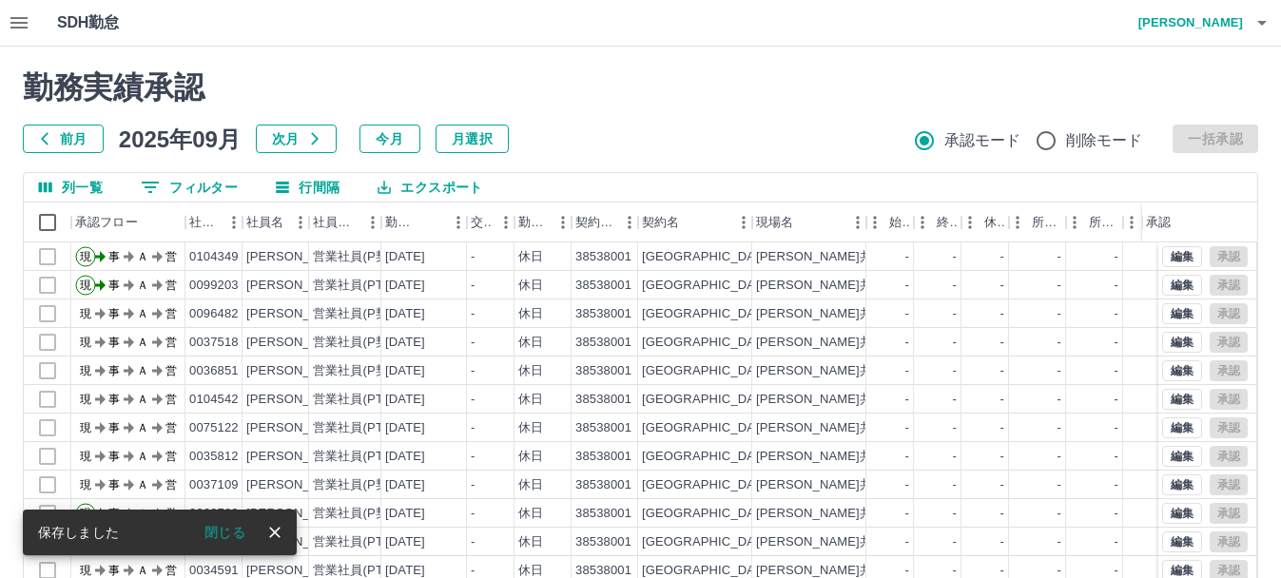
click at [8, 22] on icon "button" at bounding box center [19, 22] width 23 height 23
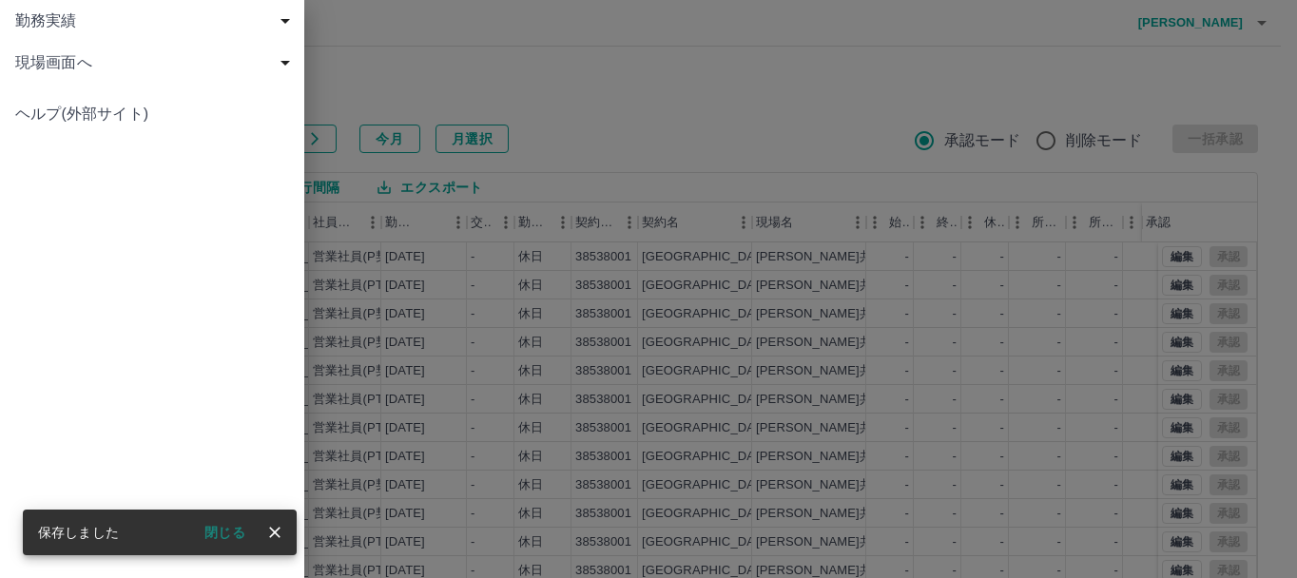
click at [50, 58] on span "現場画面へ" at bounding box center [156, 62] width 282 height 23
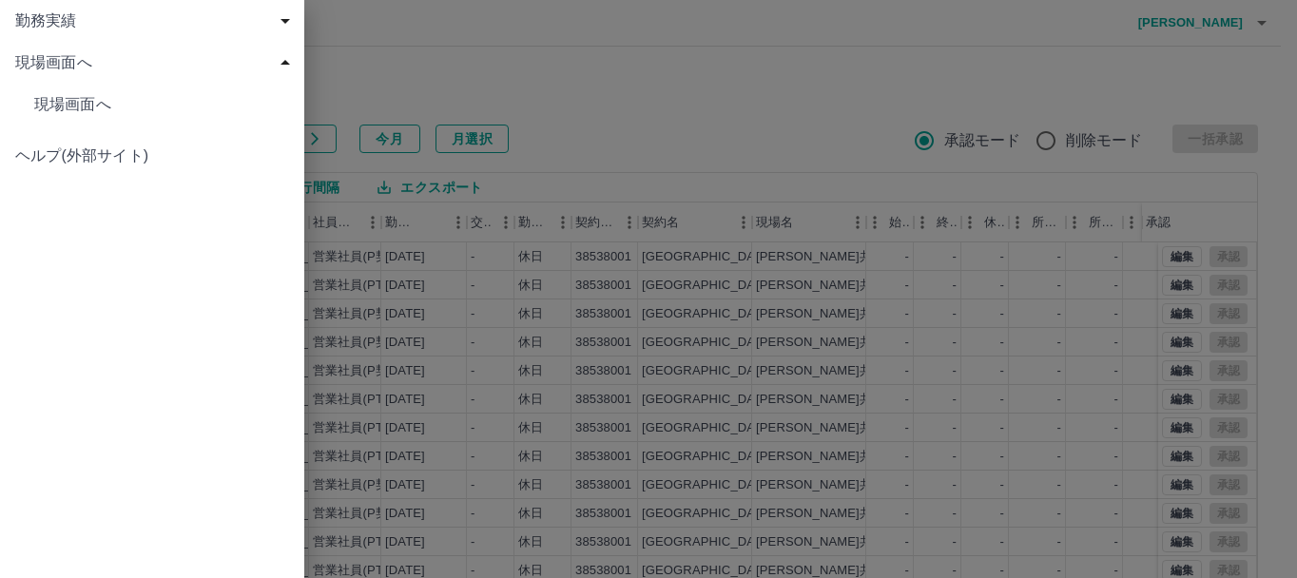
click at [74, 100] on span "現場画面へ" at bounding box center [161, 104] width 255 height 23
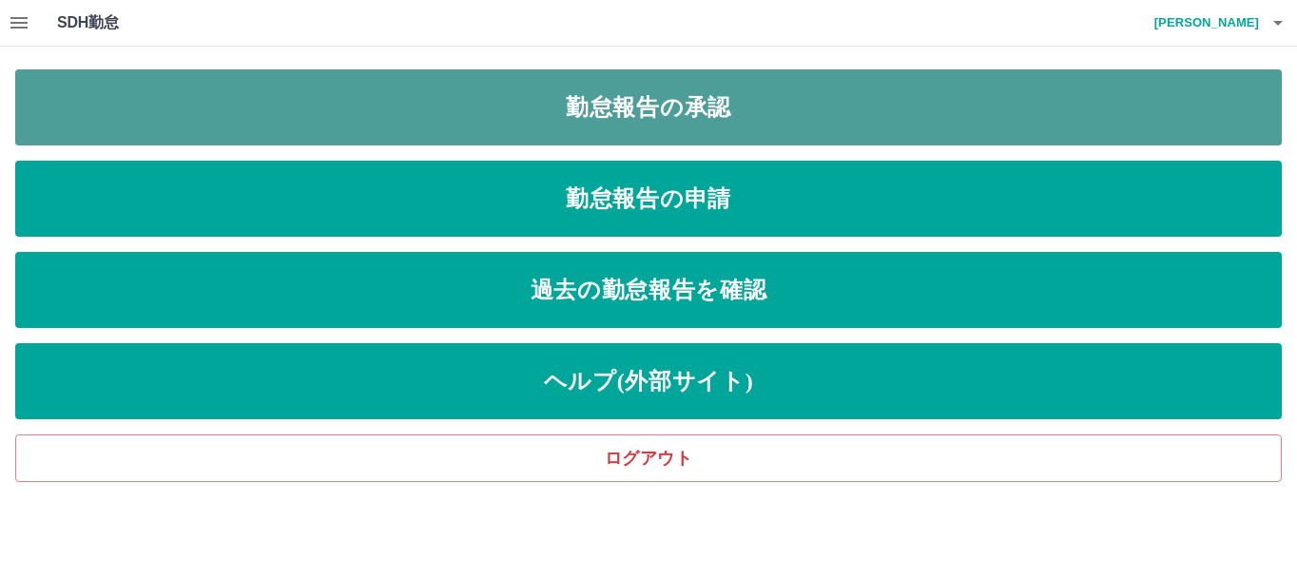
click at [77, 101] on link "勤怠報告の承認" at bounding box center [648, 107] width 1267 height 76
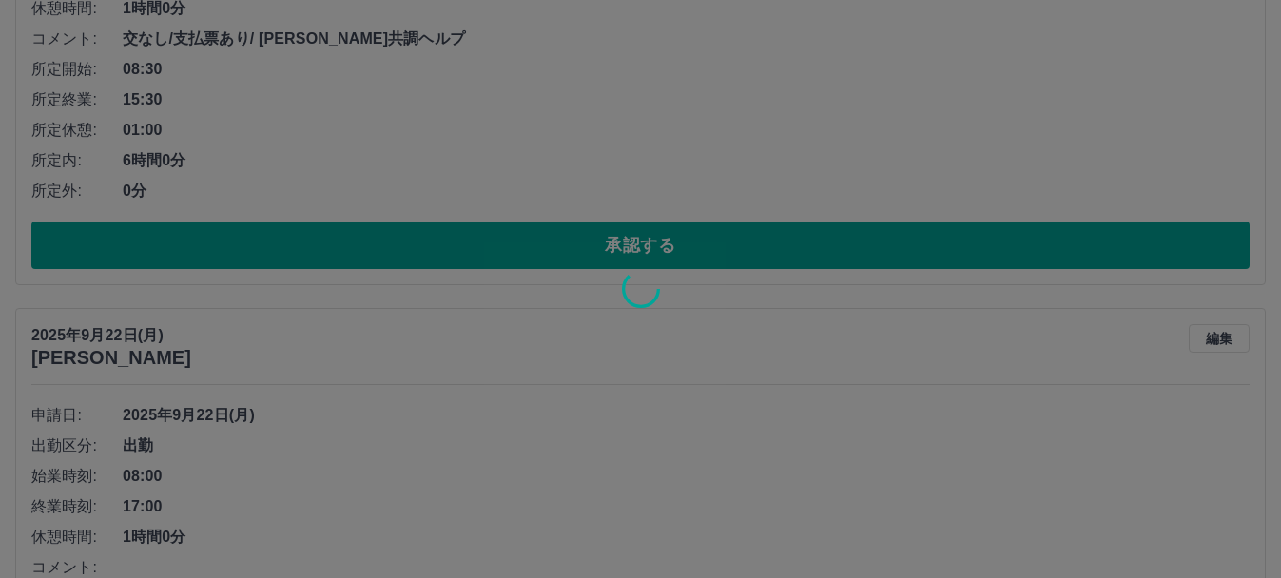
scroll to position [446, 0]
click at [564, 251] on div at bounding box center [640, 289] width 1281 height 578
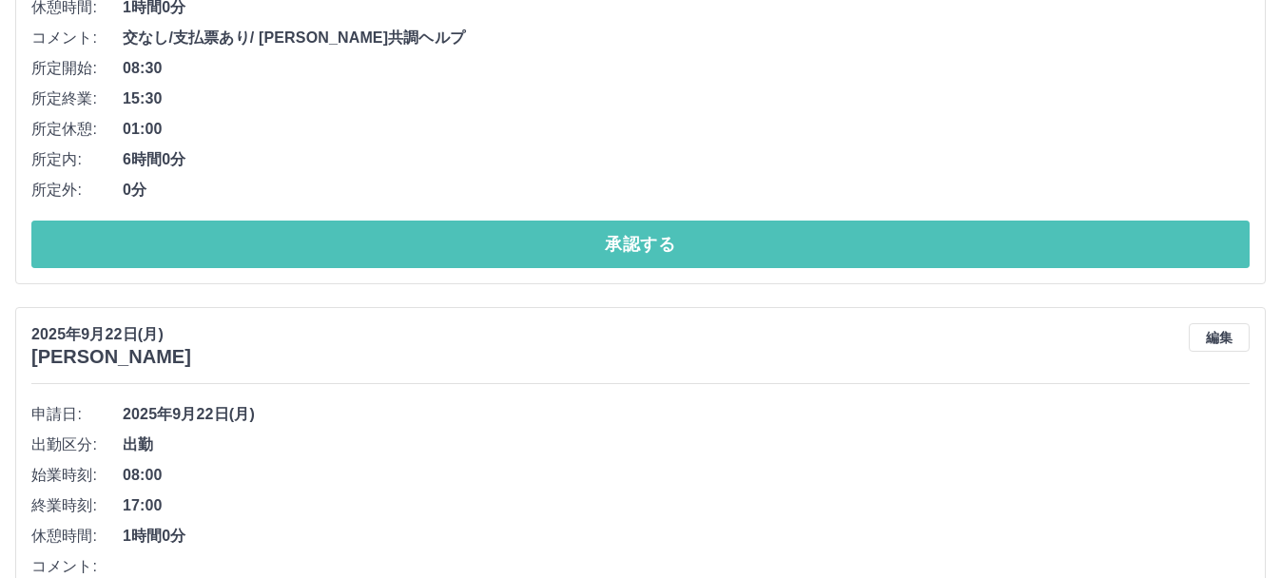
click at [564, 251] on button "承認する" at bounding box center [640, 245] width 1218 height 48
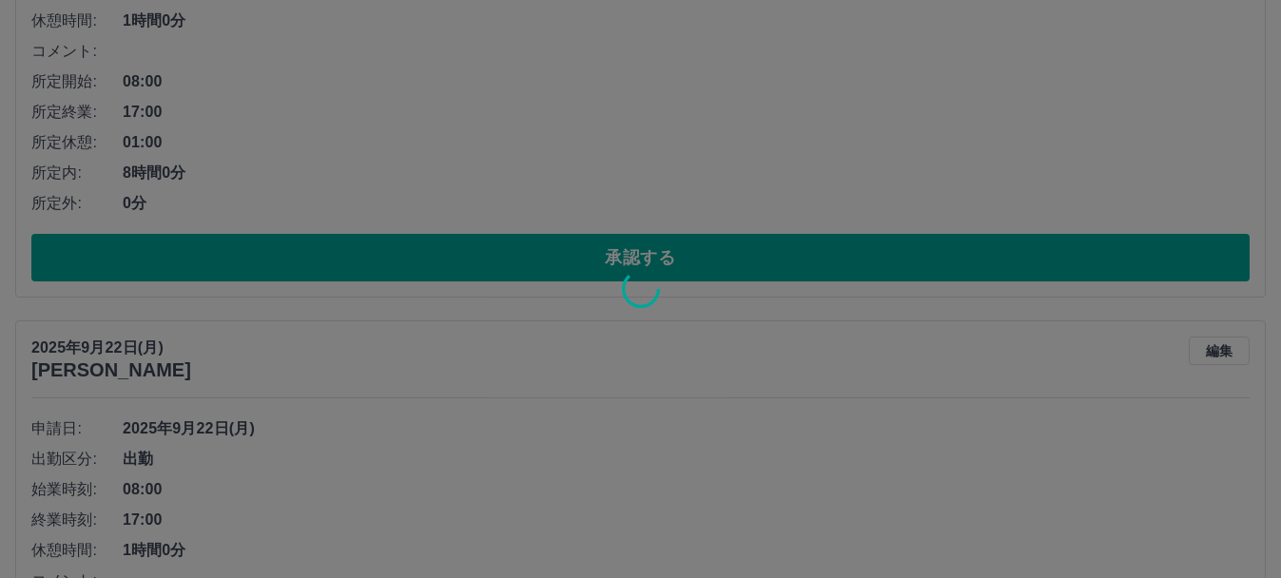
scroll to position [962, 0]
click at [566, 253] on div at bounding box center [640, 289] width 1281 height 578
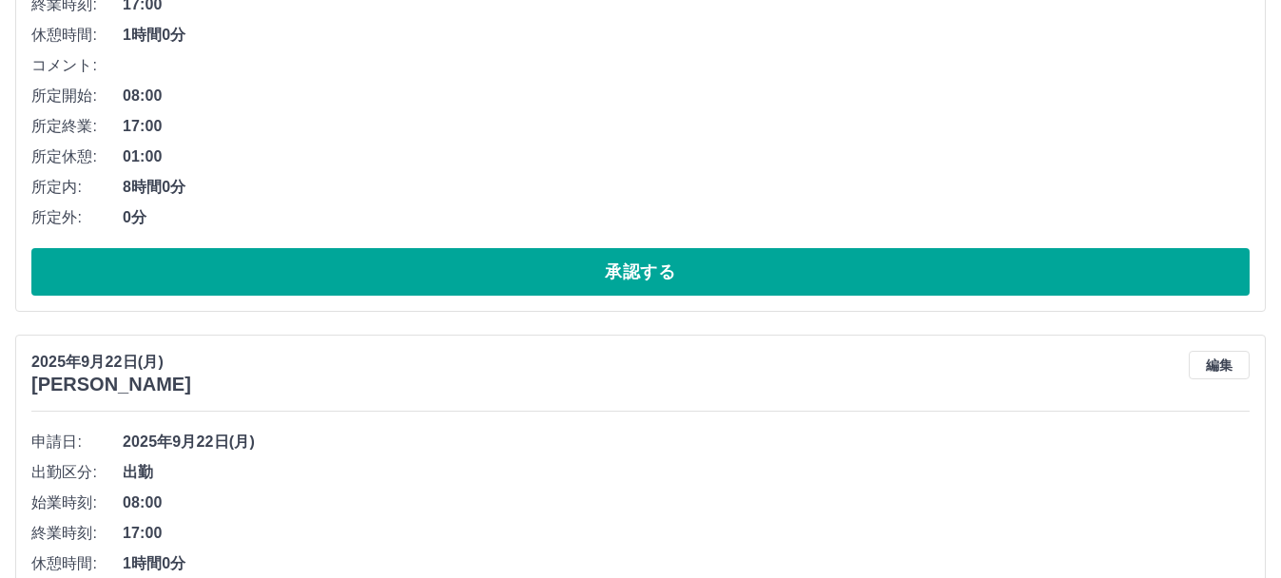
scroll to position [420, 0]
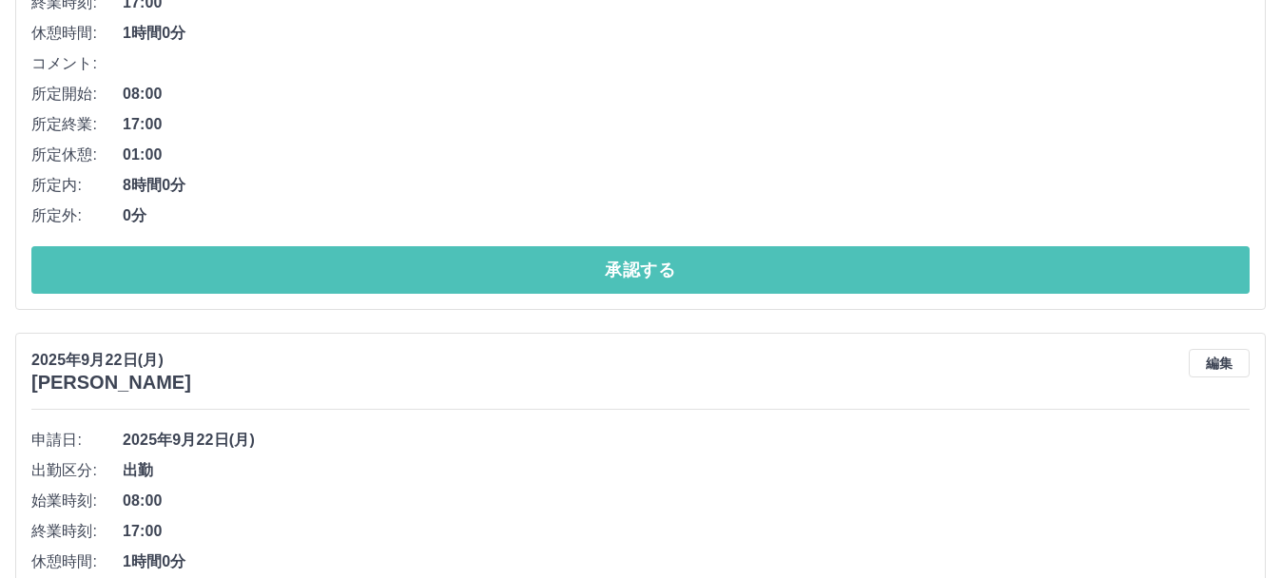
click at [566, 253] on button "承認する" at bounding box center [640, 270] width 1218 height 48
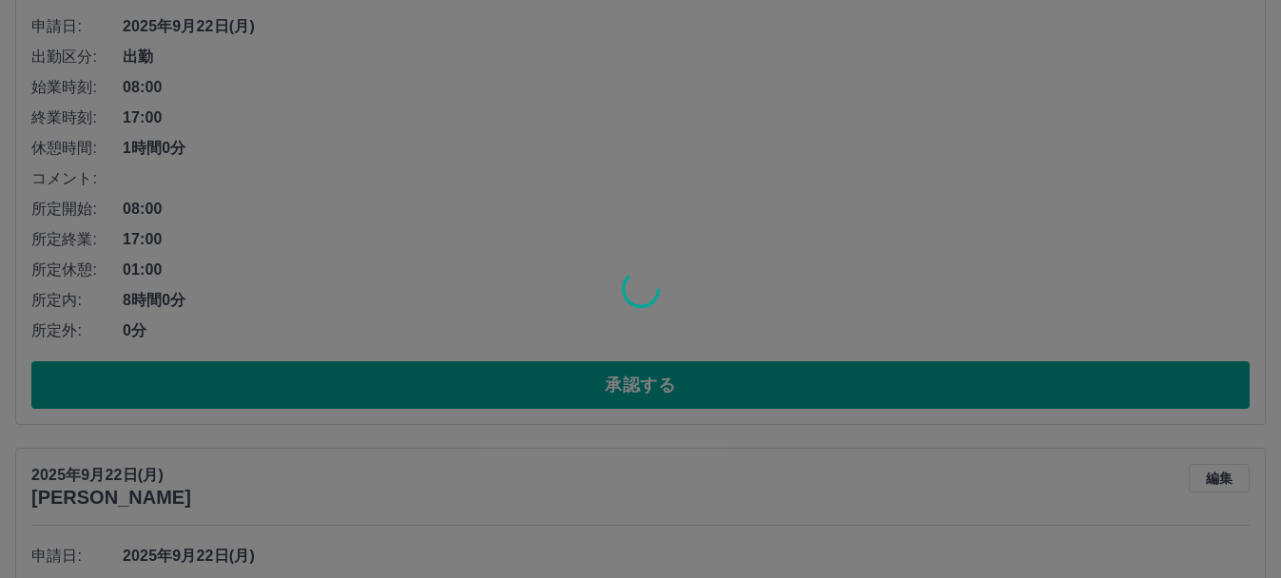
scroll to position [828, 0]
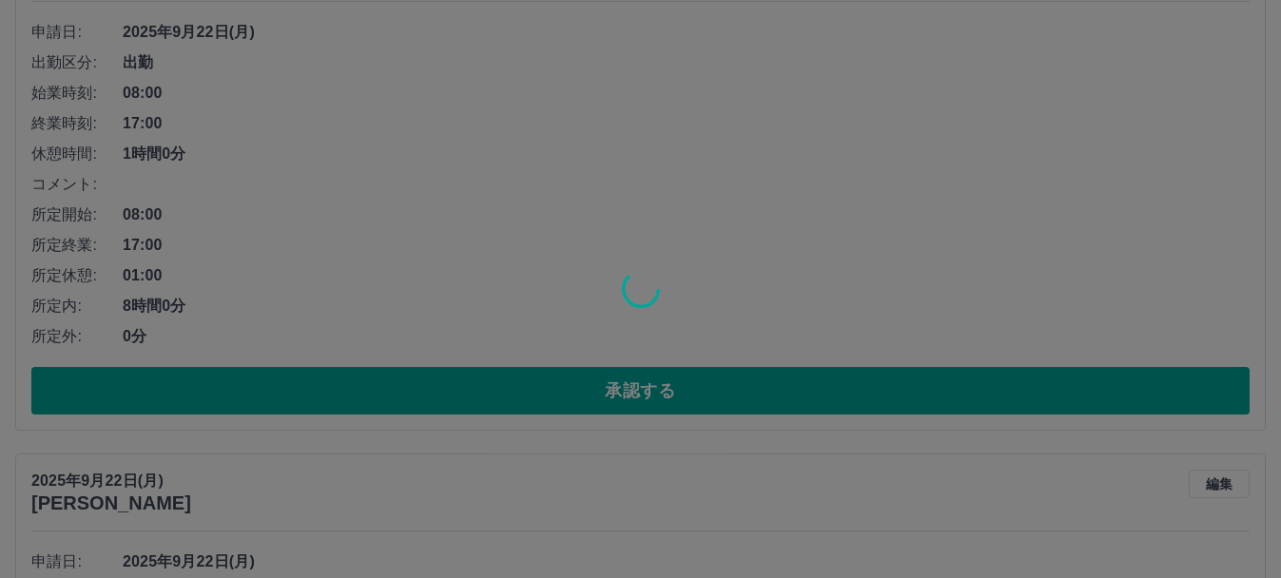
click at [583, 375] on div at bounding box center [640, 289] width 1281 height 578
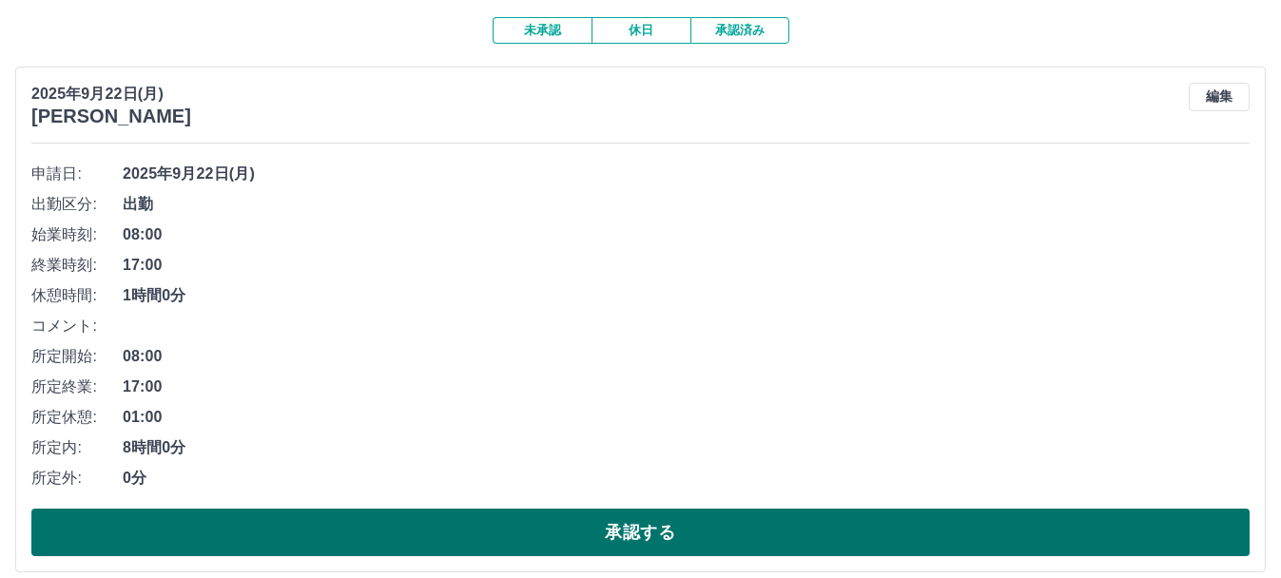
scroll to position [340, 0]
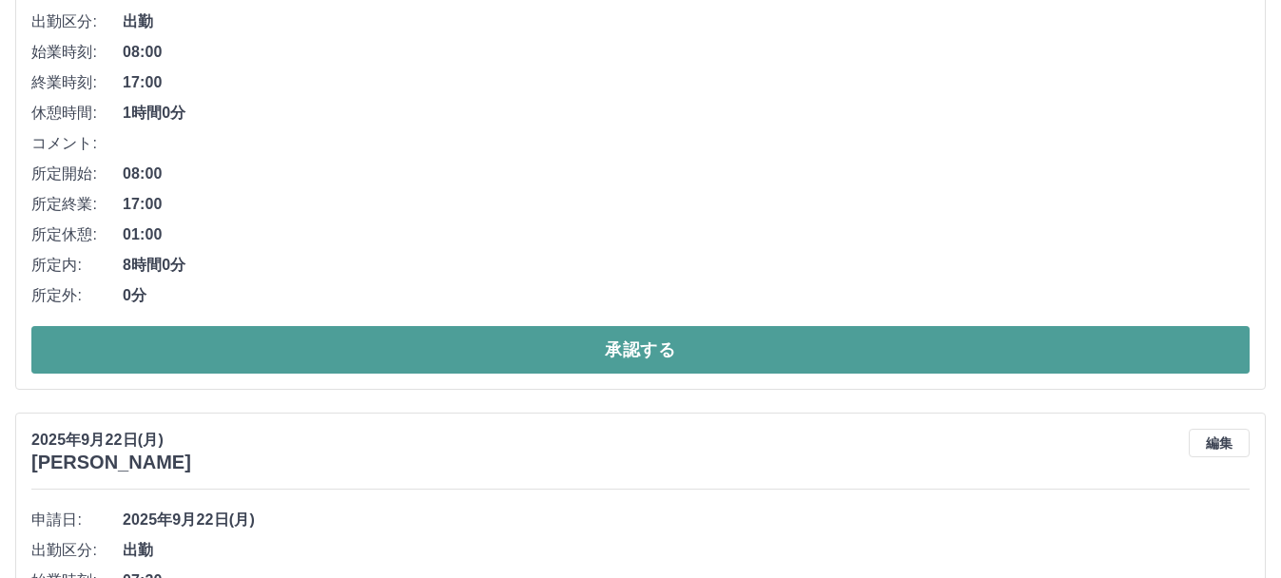
click at [585, 351] on button "承認する" at bounding box center [640, 350] width 1218 height 48
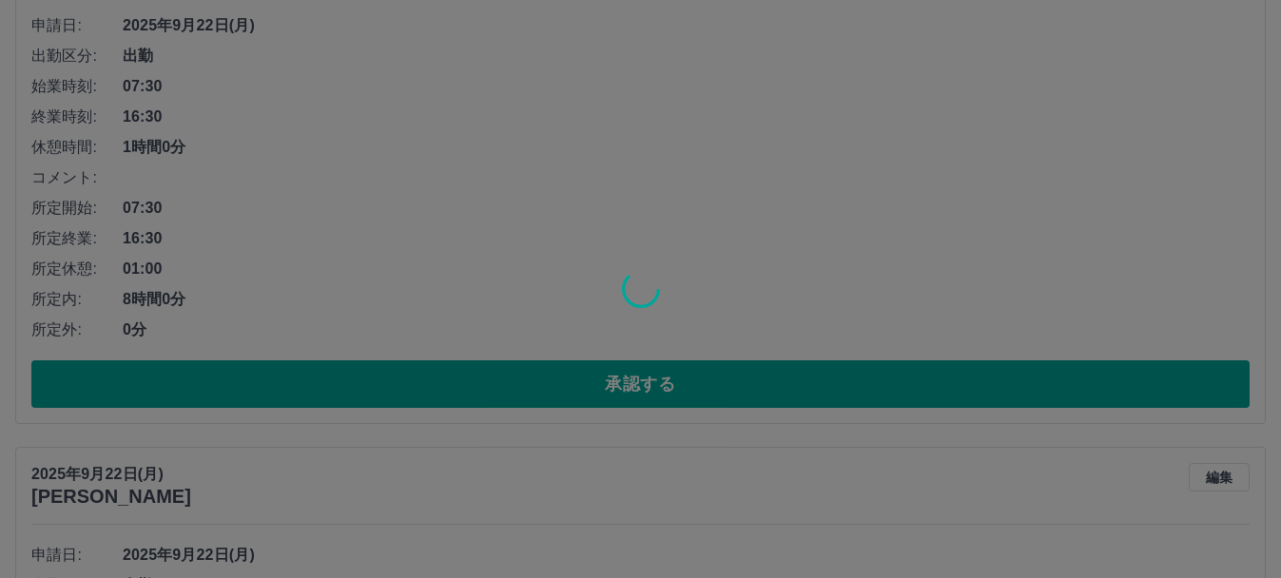
scroll to position [836, 0]
click at [606, 398] on div at bounding box center [640, 289] width 1281 height 578
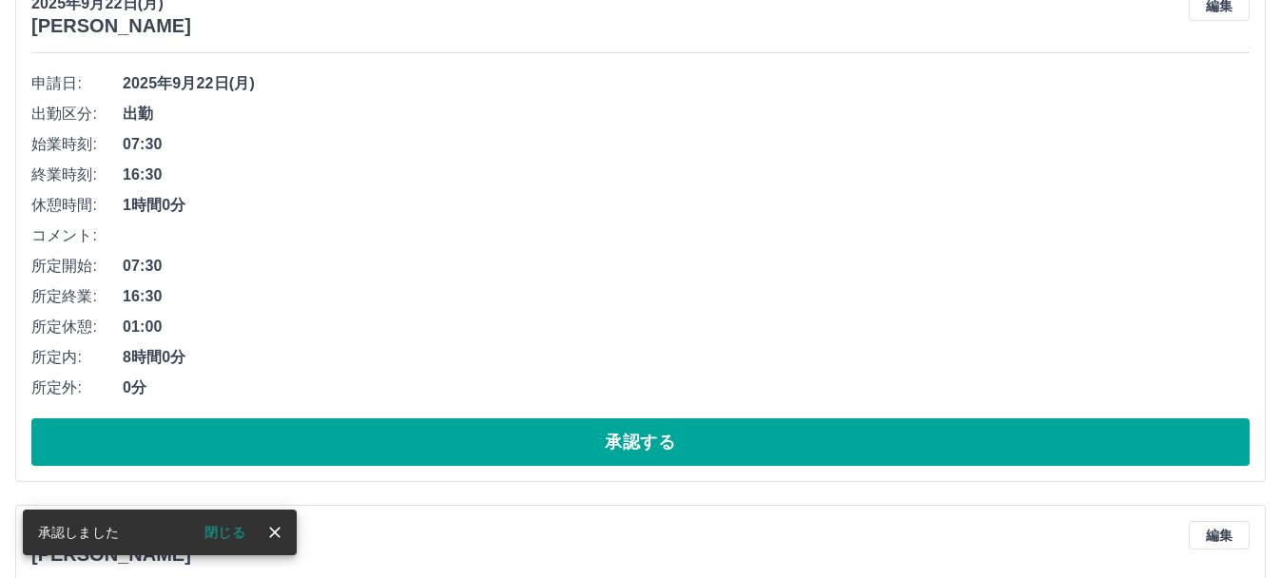
scroll to position [247, 0]
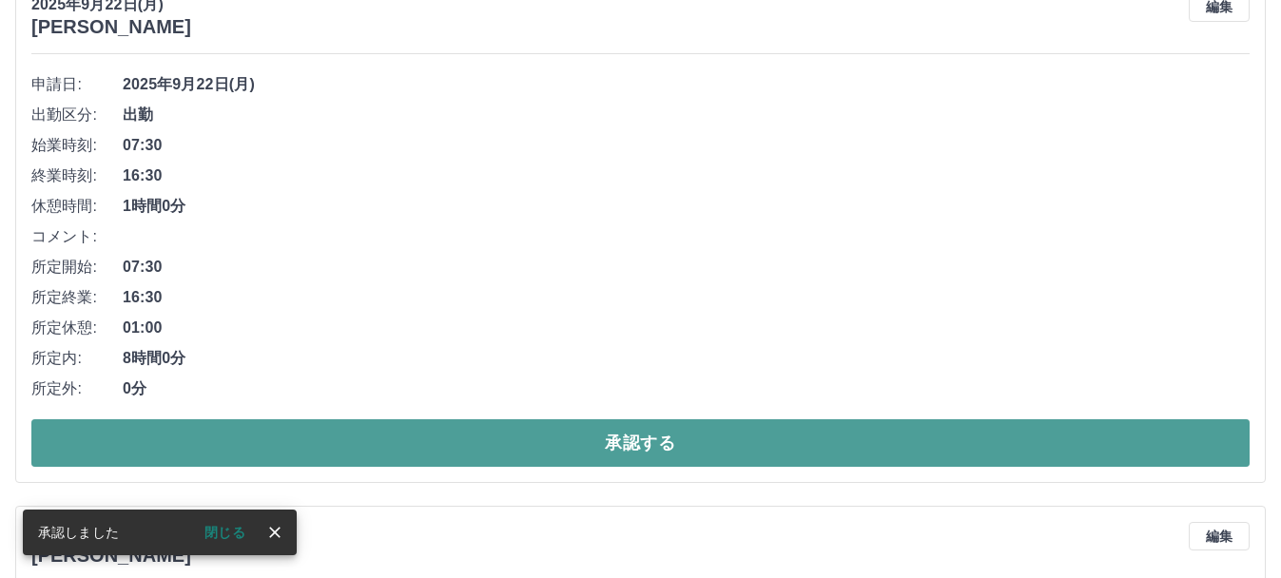
click at [606, 437] on button "承認する" at bounding box center [640, 443] width 1218 height 48
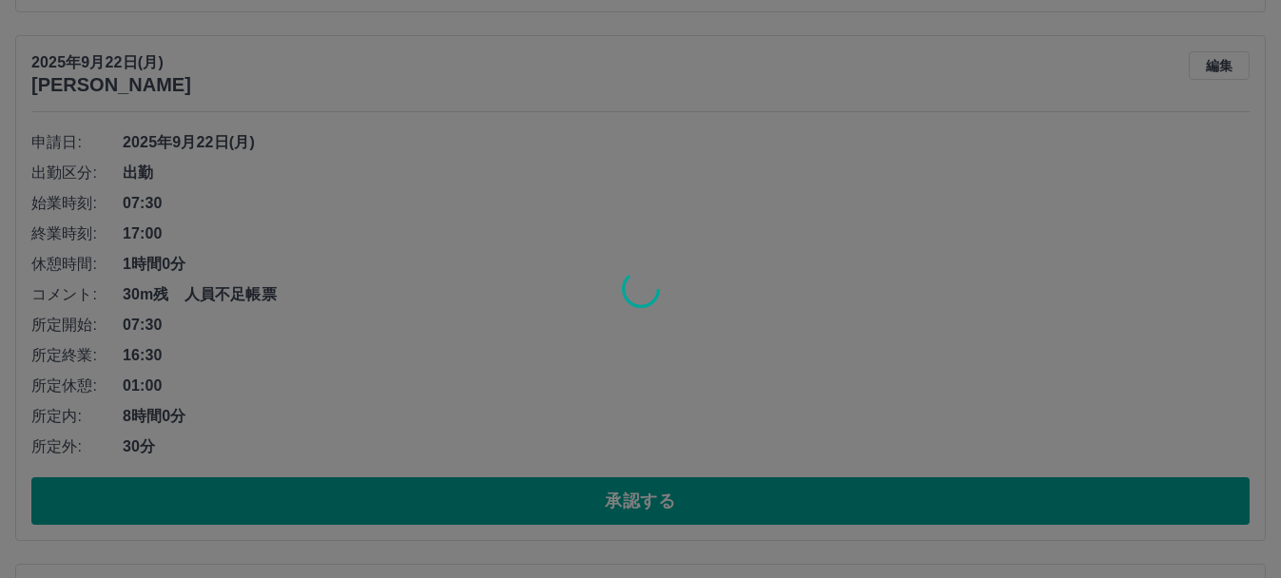
scroll to position [723, 0]
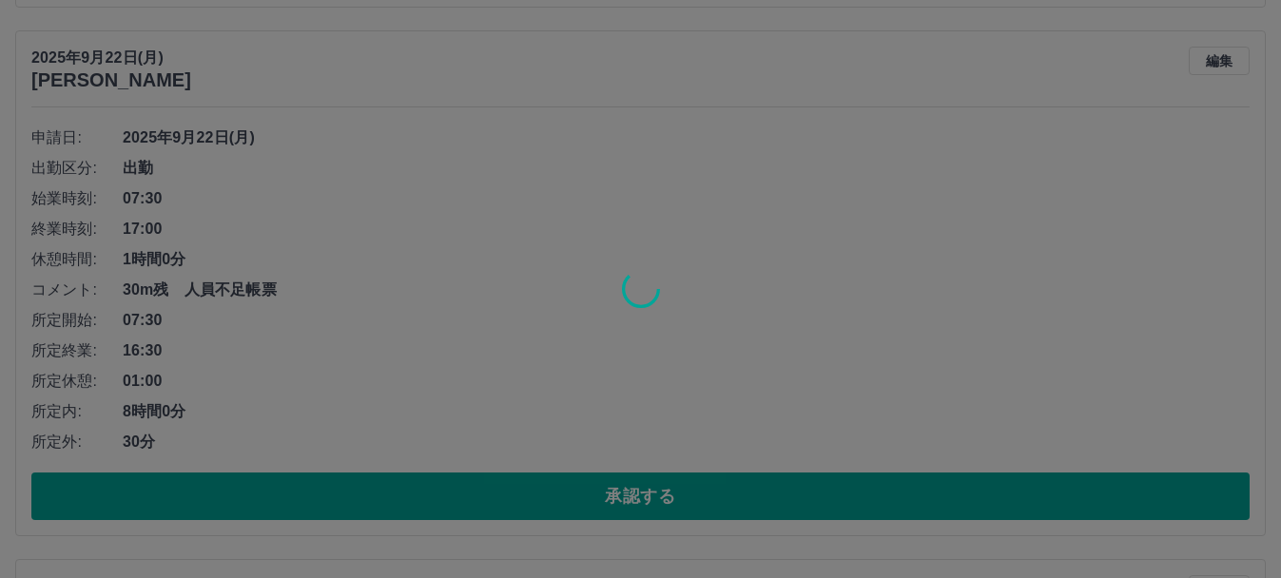
click at [611, 503] on div at bounding box center [640, 289] width 1281 height 578
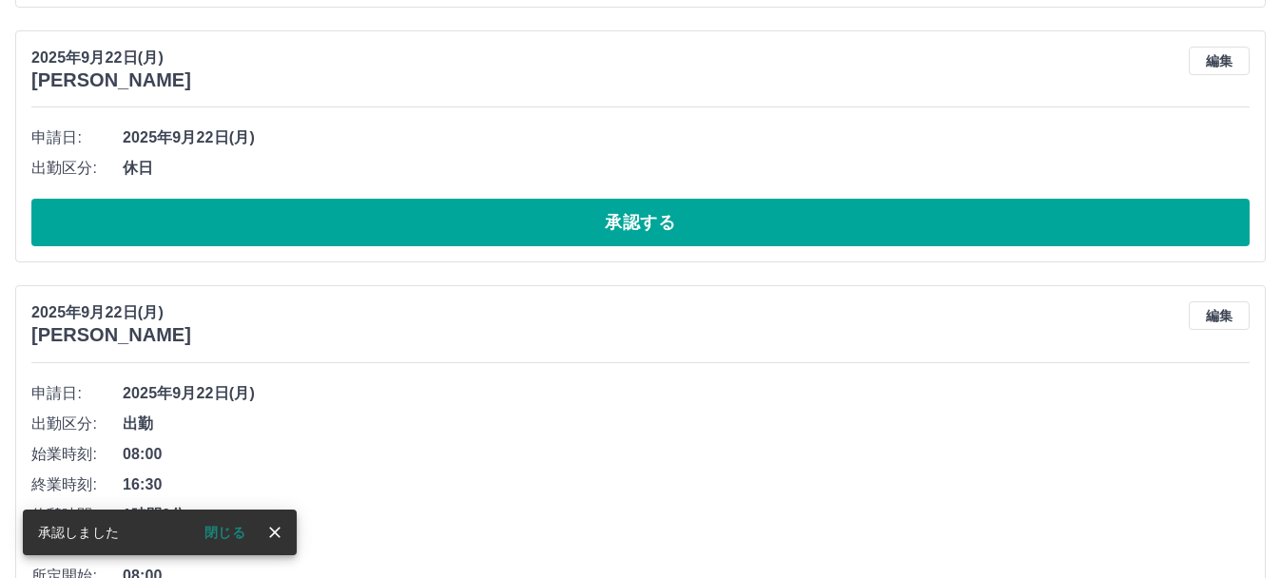
scroll to position [194, 0]
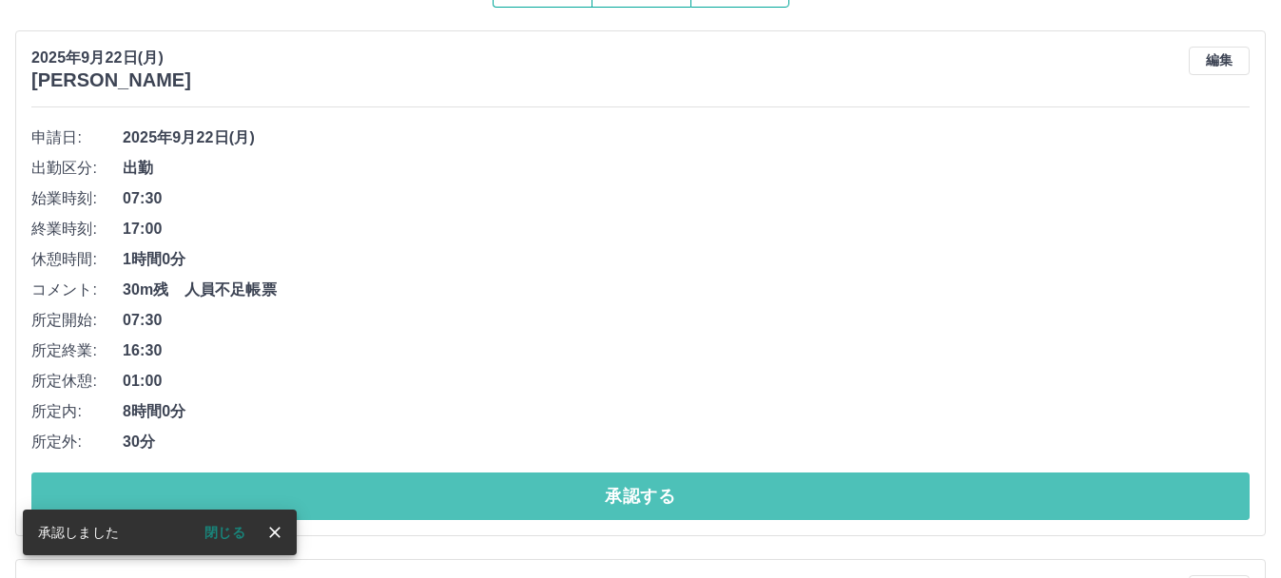
click at [611, 503] on button "承認する" at bounding box center [640, 497] width 1218 height 48
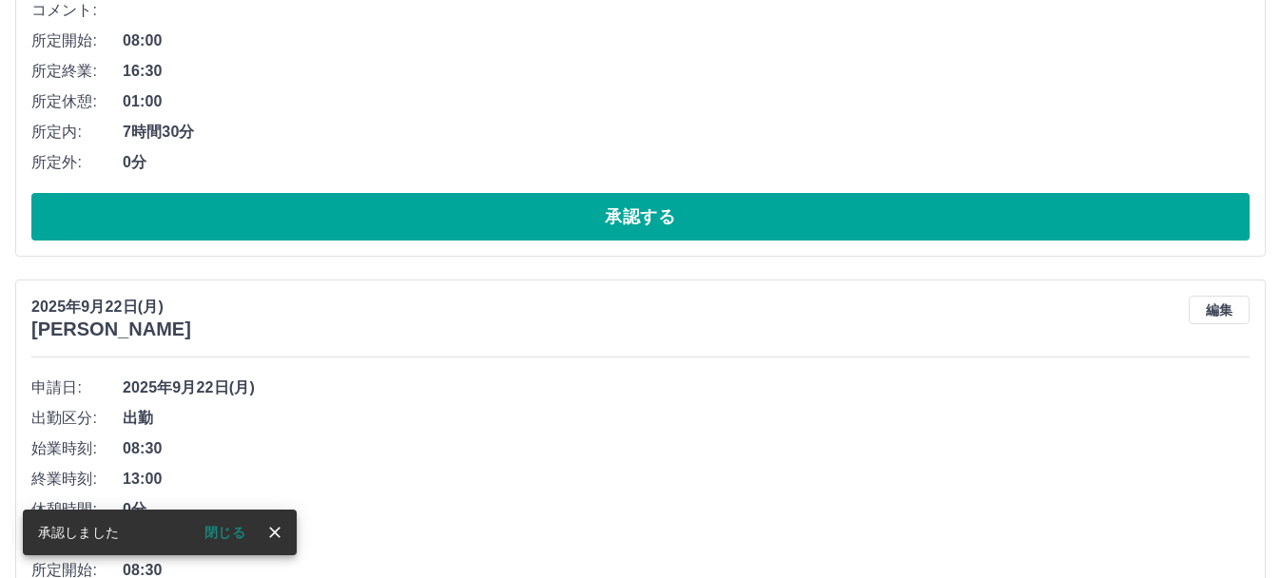
scroll to position [200, 0]
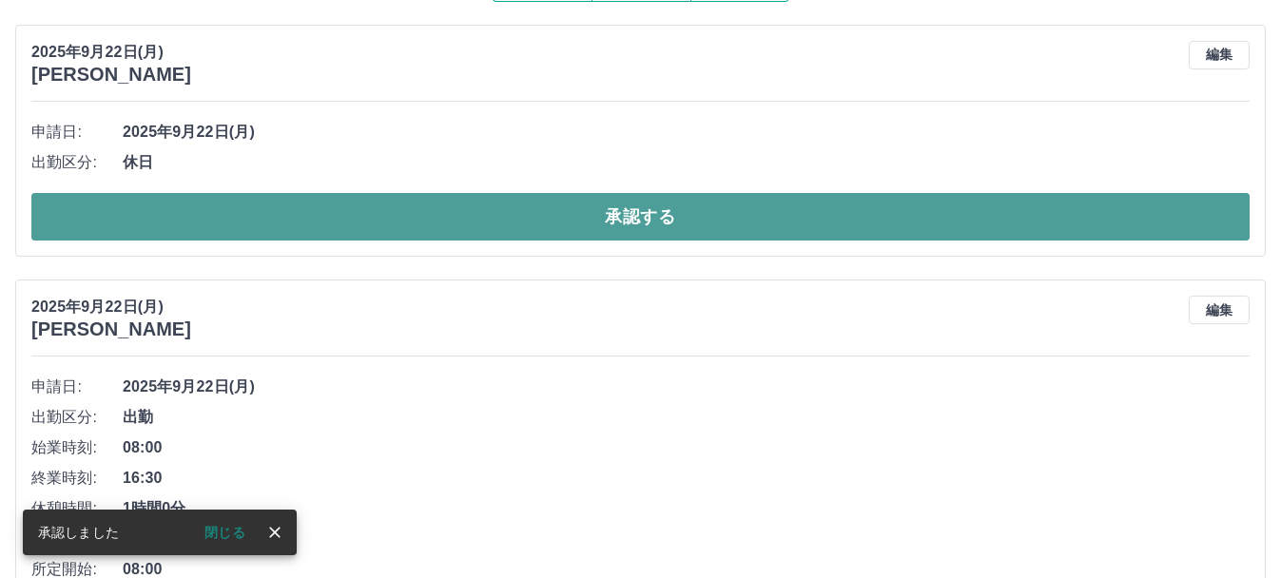
click at [631, 210] on button "承認する" at bounding box center [640, 217] width 1218 height 48
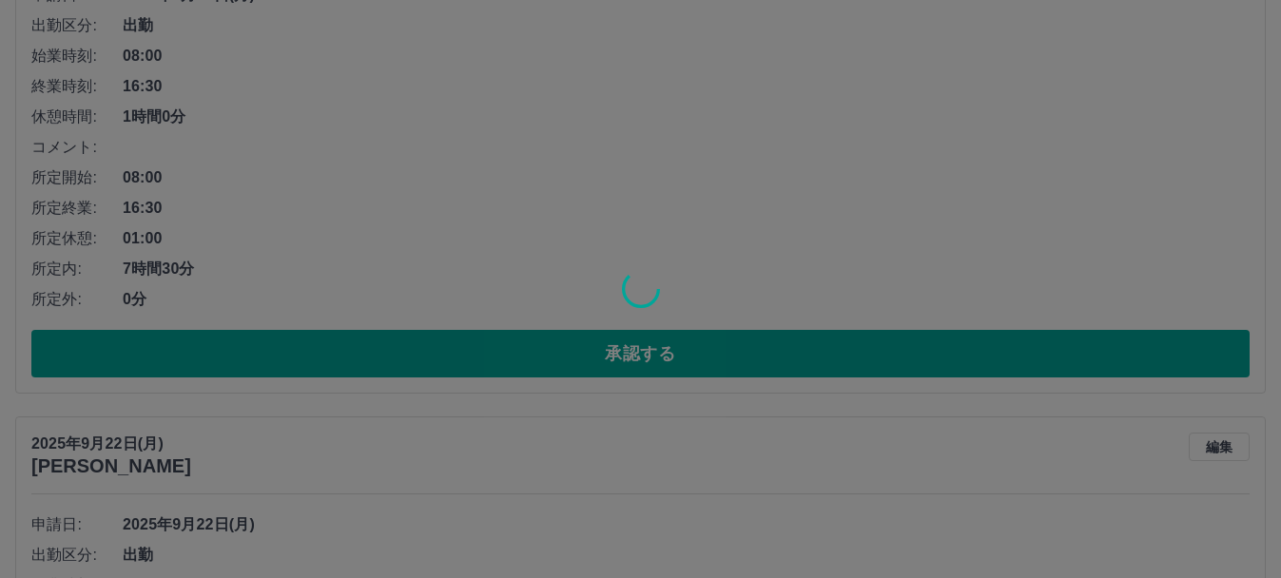
scroll to position [593, 0]
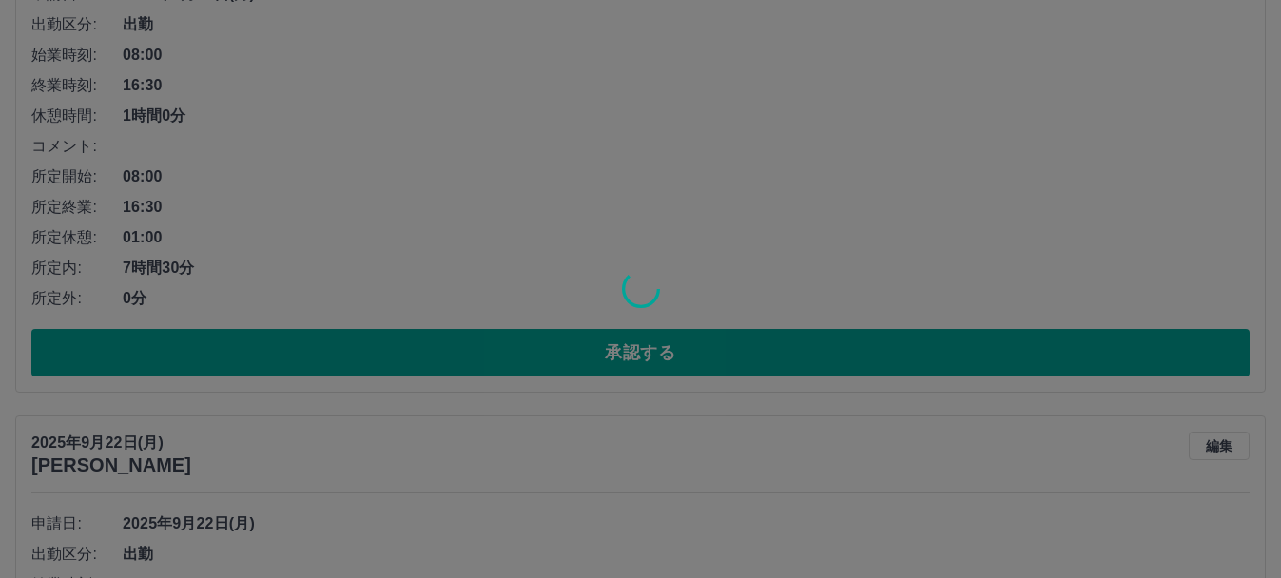
click at [628, 350] on div at bounding box center [640, 289] width 1281 height 578
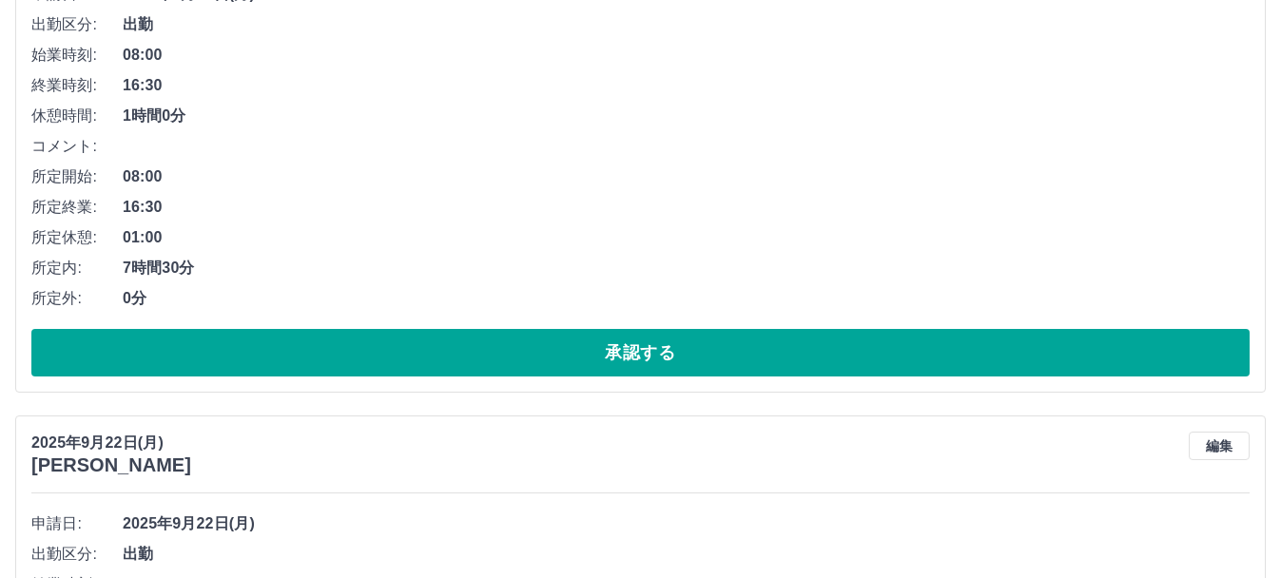
click at [628, 350] on div at bounding box center [640, 289] width 1281 height 578
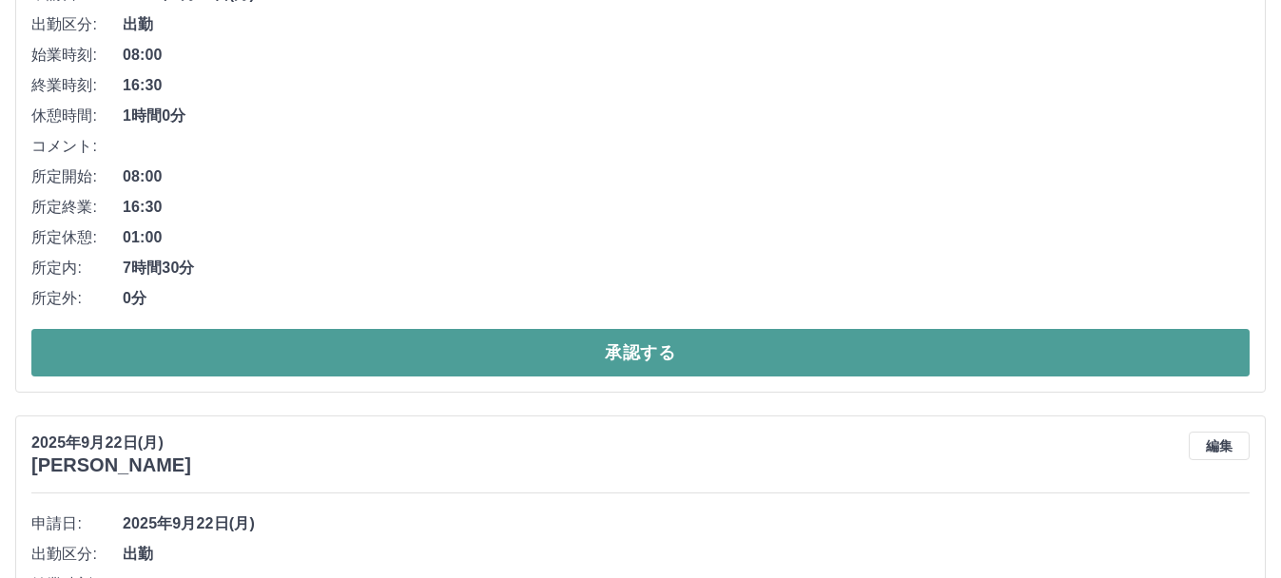
click at [628, 350] on button "承認する" at bounding box center [640, 353] width 1218 height 48
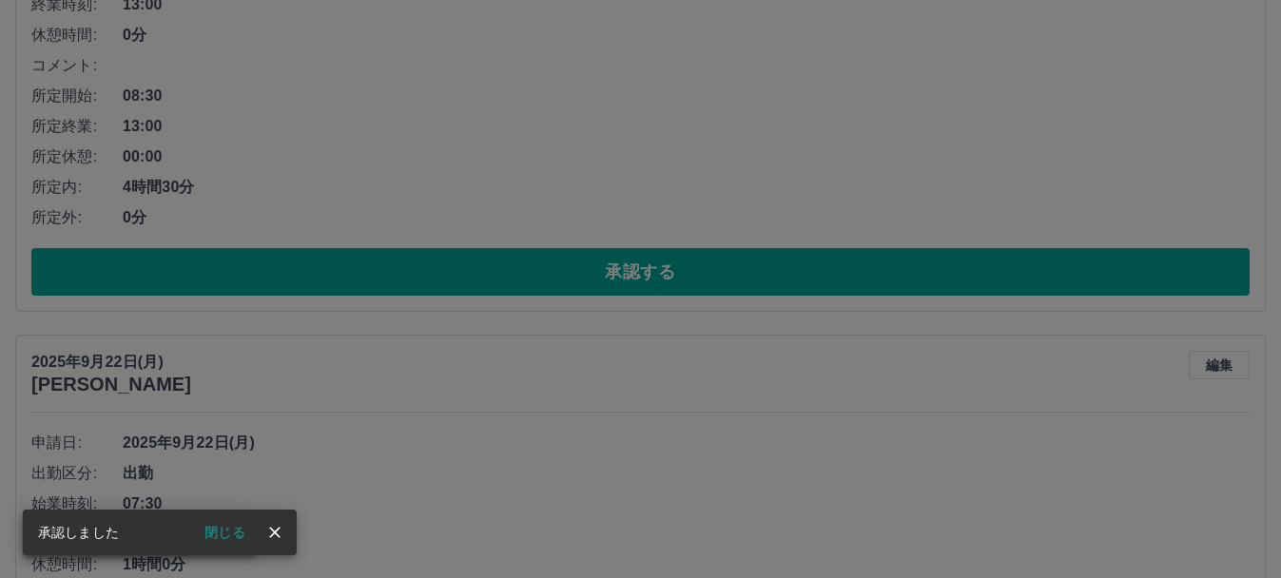
scroll to position [881, 0]
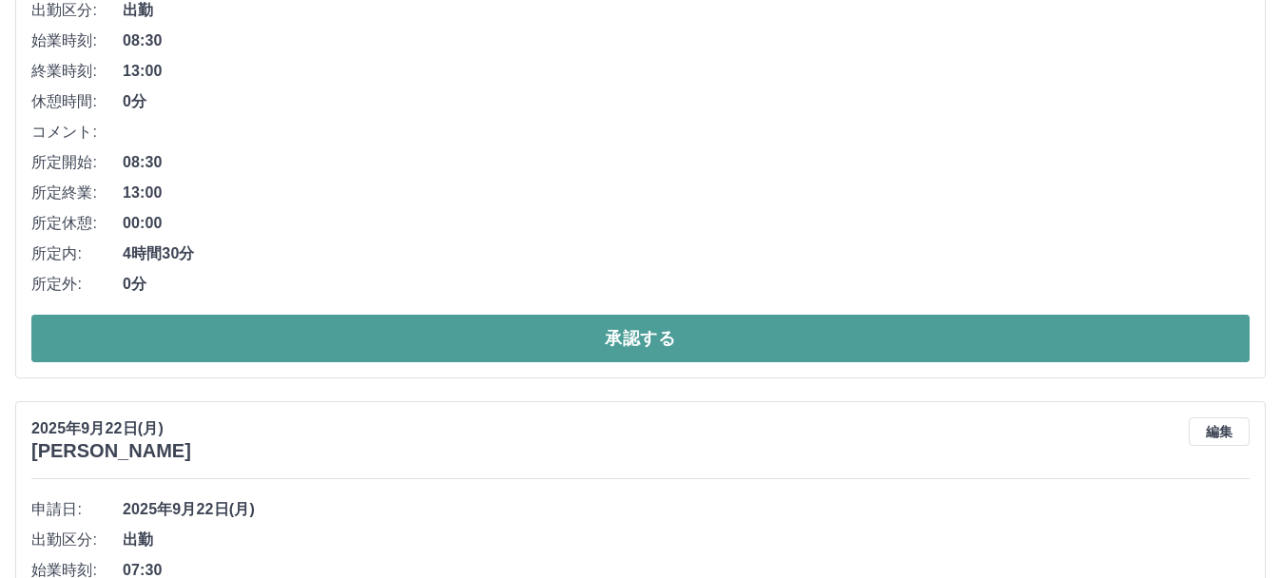
click at [628, 350] on button "承認する" at bounding box center [640, 339] width 1218 height 48
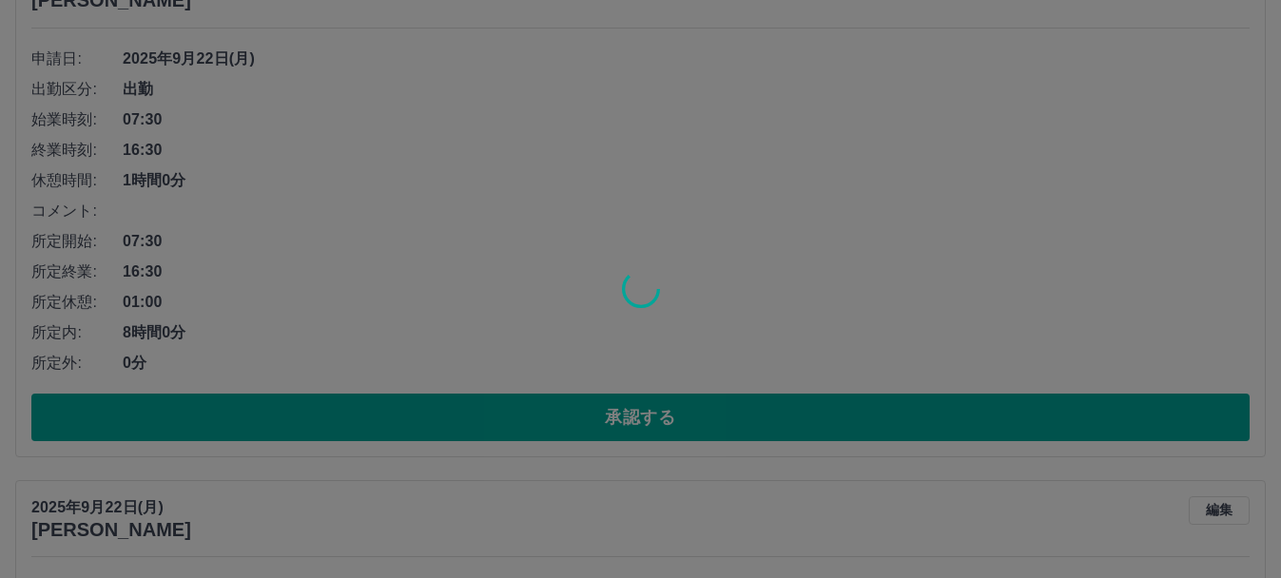
scroll to position [1332, 0]
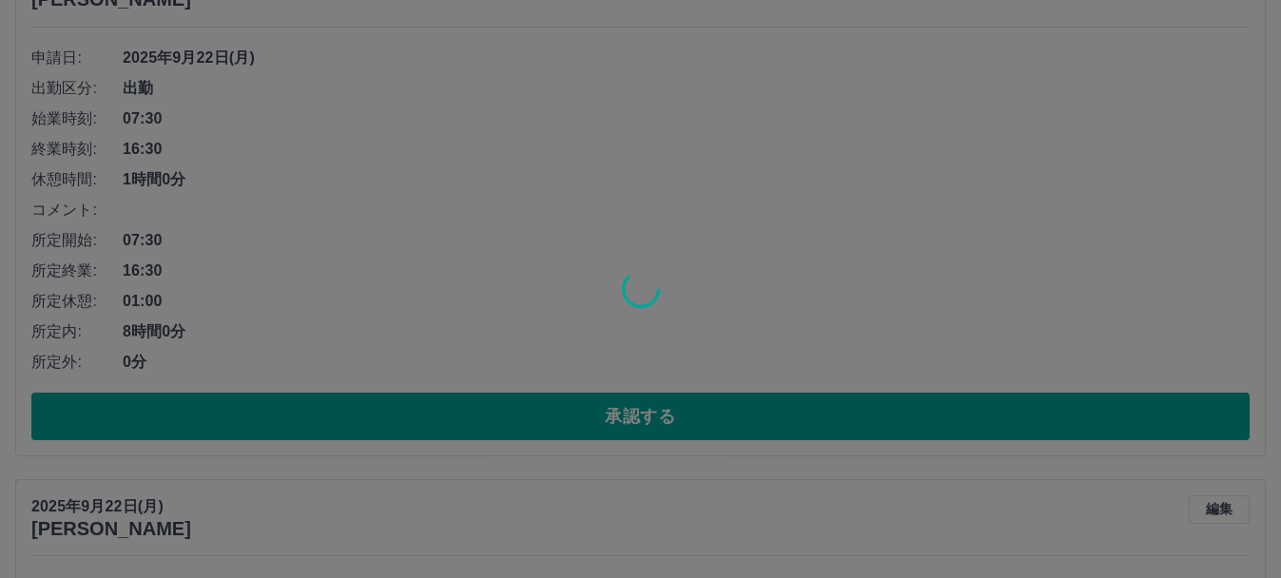
click at [622, 413] on div at bounding box center [640, 289] width 1281 height 578
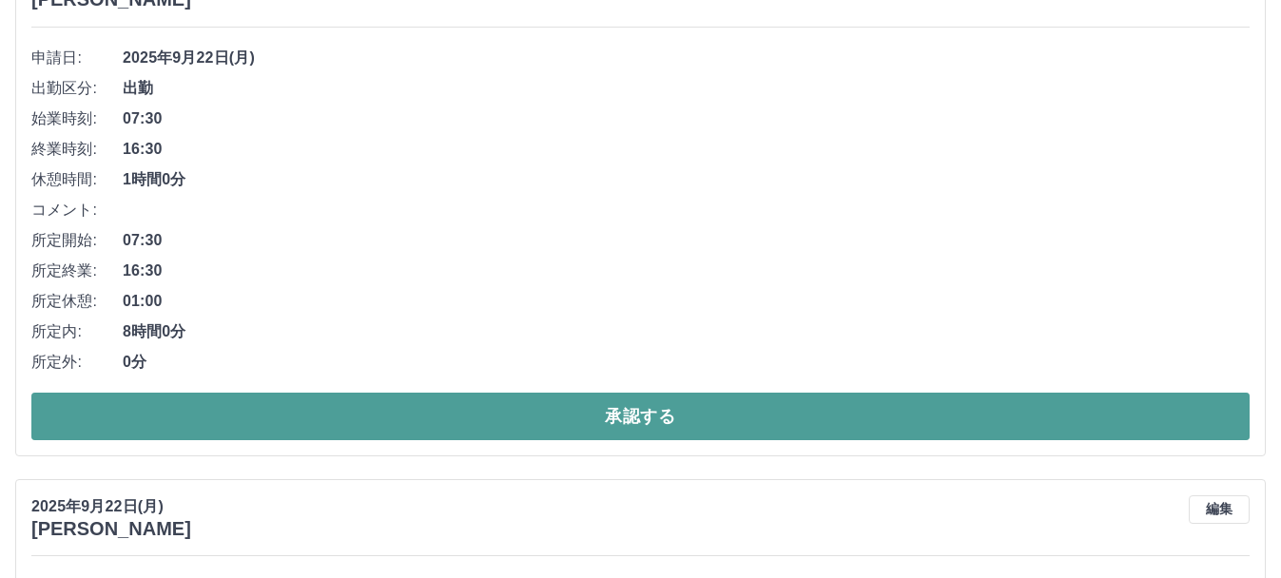
click at [622, 413] on button "承認する" at bounding box center [640, 417] width 1218 height 48
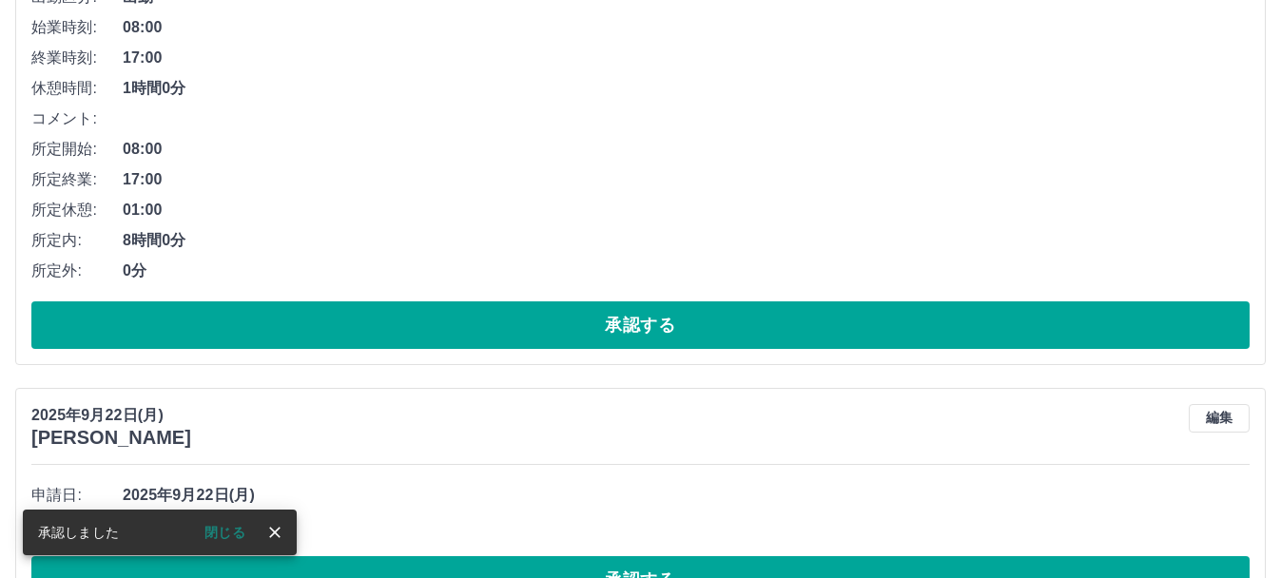
scroll to position [275, 0]
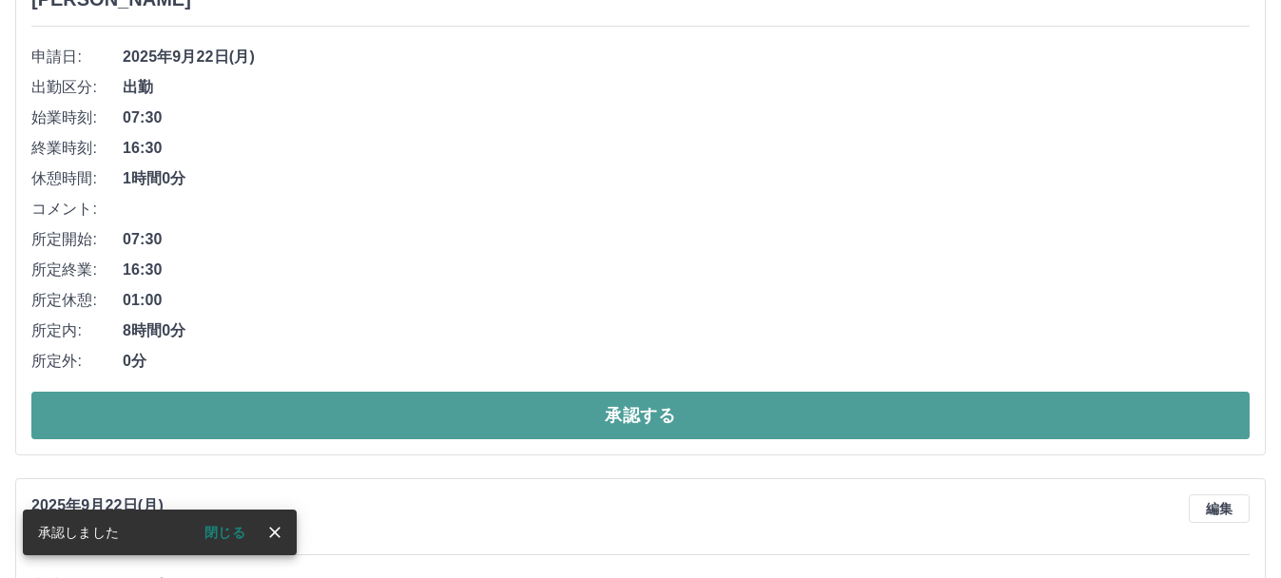
click at [622, 413] on button "承認する" at bounding box center [640, 416] width 1218 height 48
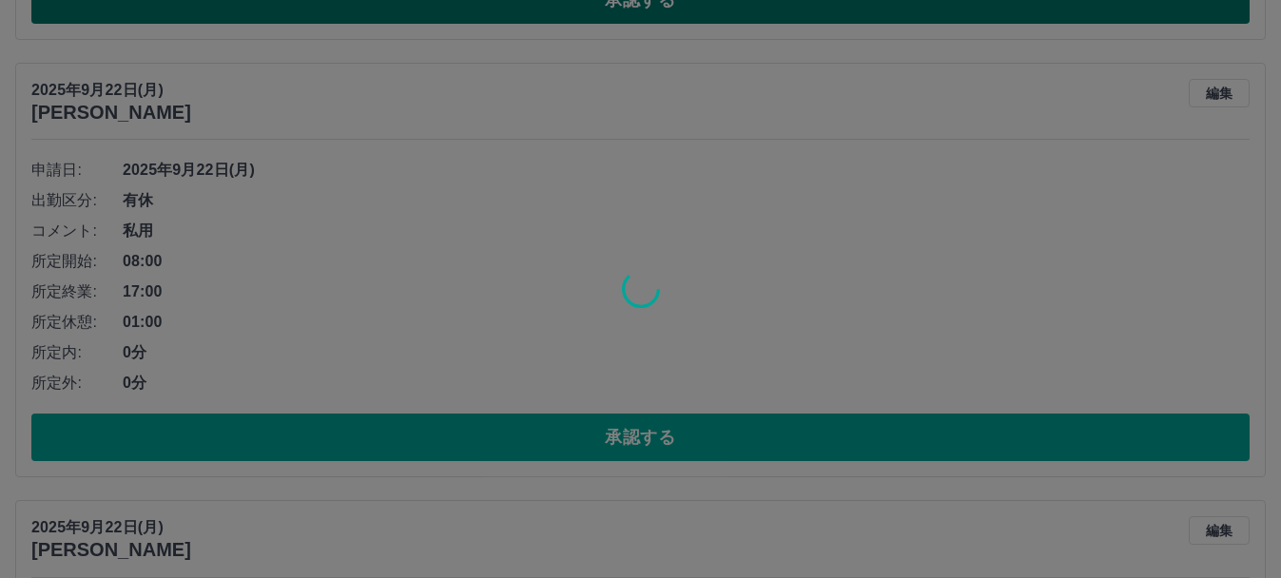
scroll to position [696, 0]
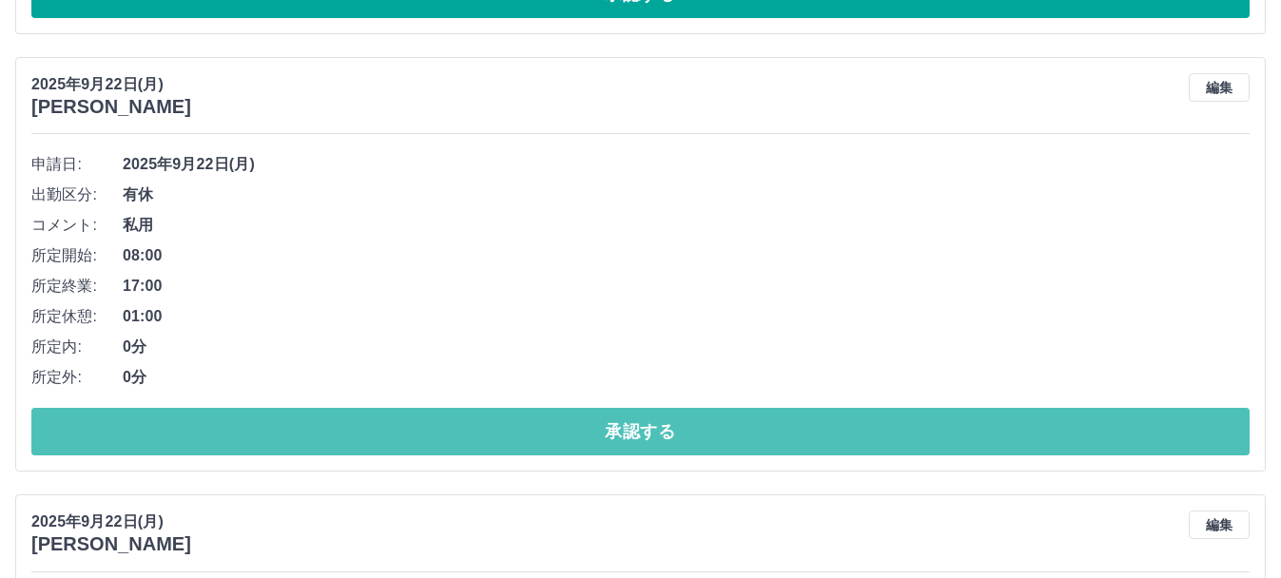
click at [623, 444] on button "承認する" at bounding box center [640, 432] width 1218 height 48
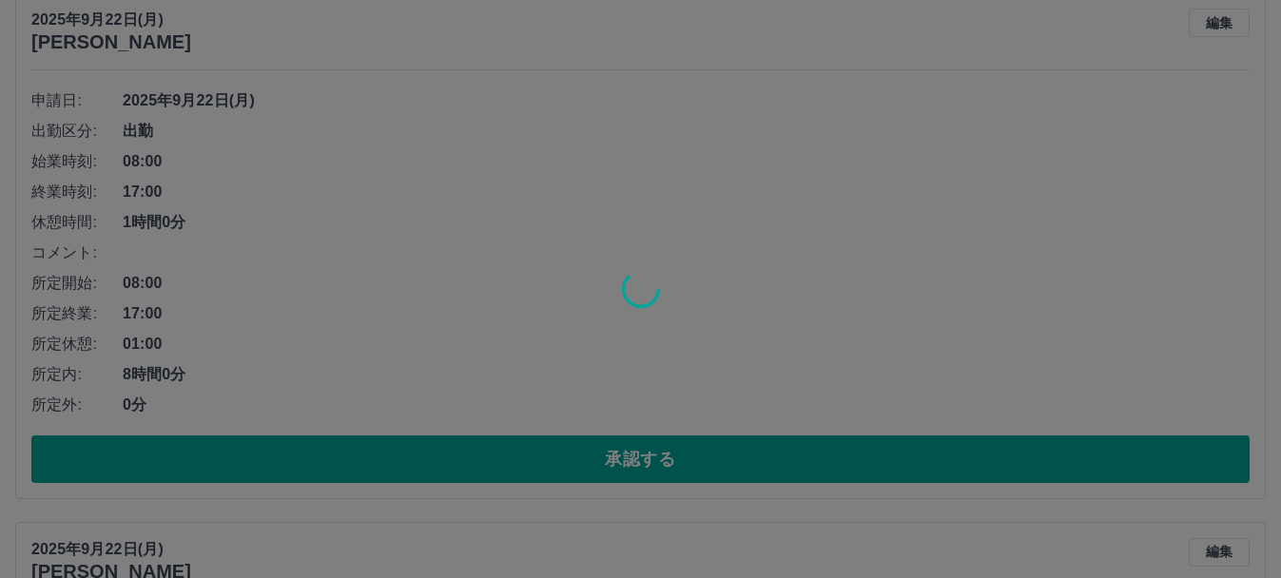
scroll to position [1201, 0]
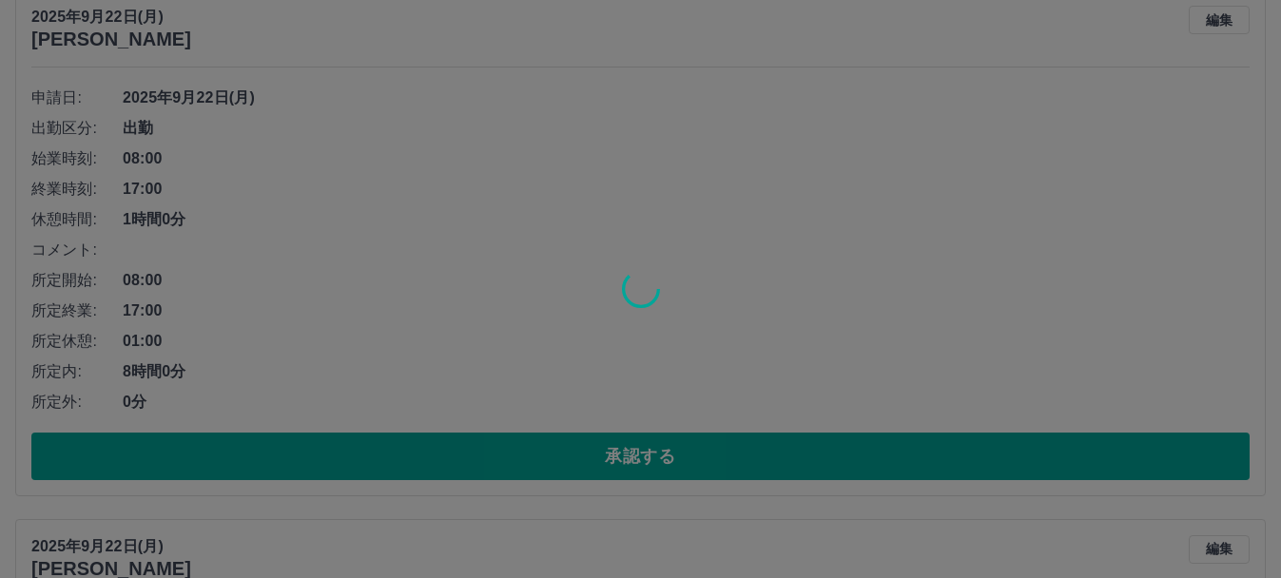
click at [623, 456] on div at bounding box center [640, 289] width 1281 height 578
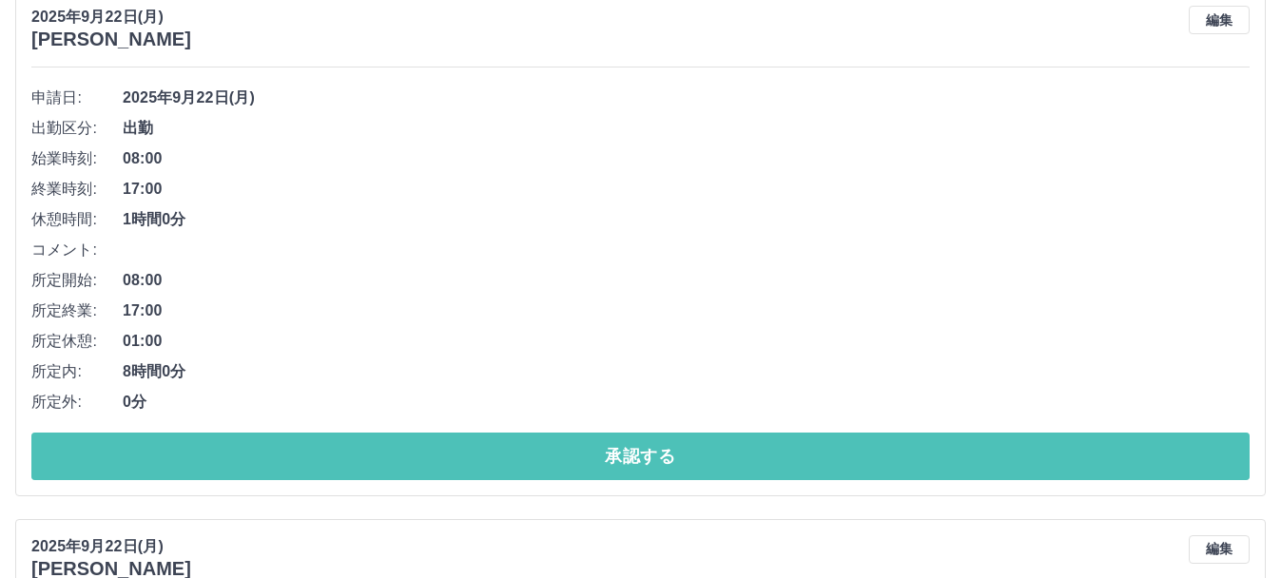
click at [623, 456] on button "承認する" at bounding box center [640, 457] width 1218 height 48
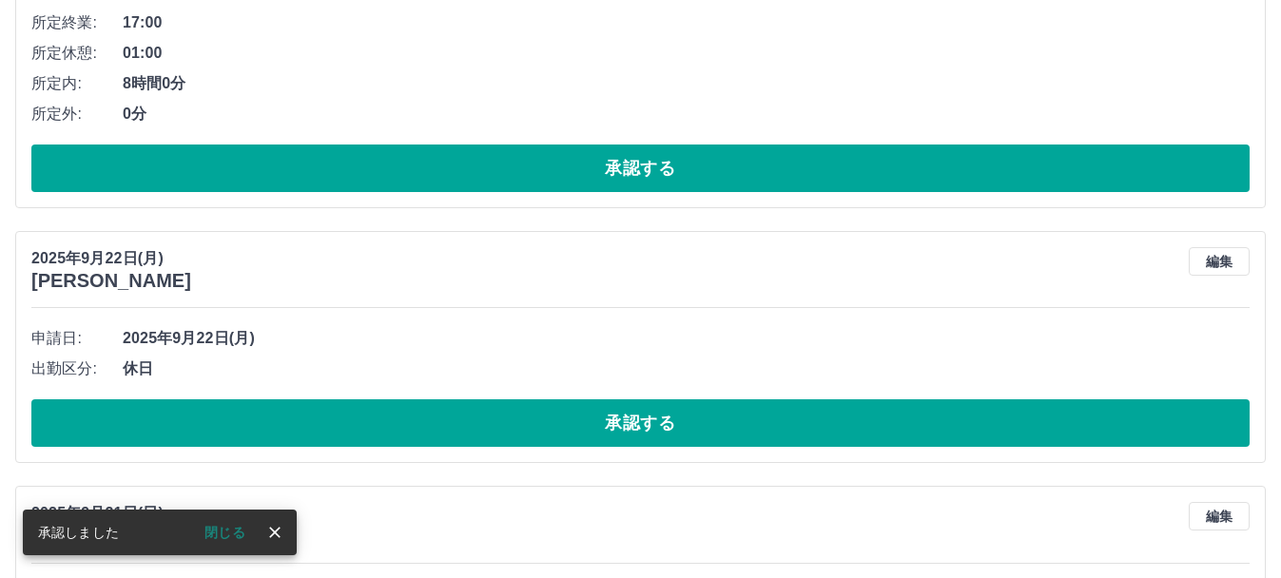
scroll to position [524, 0]
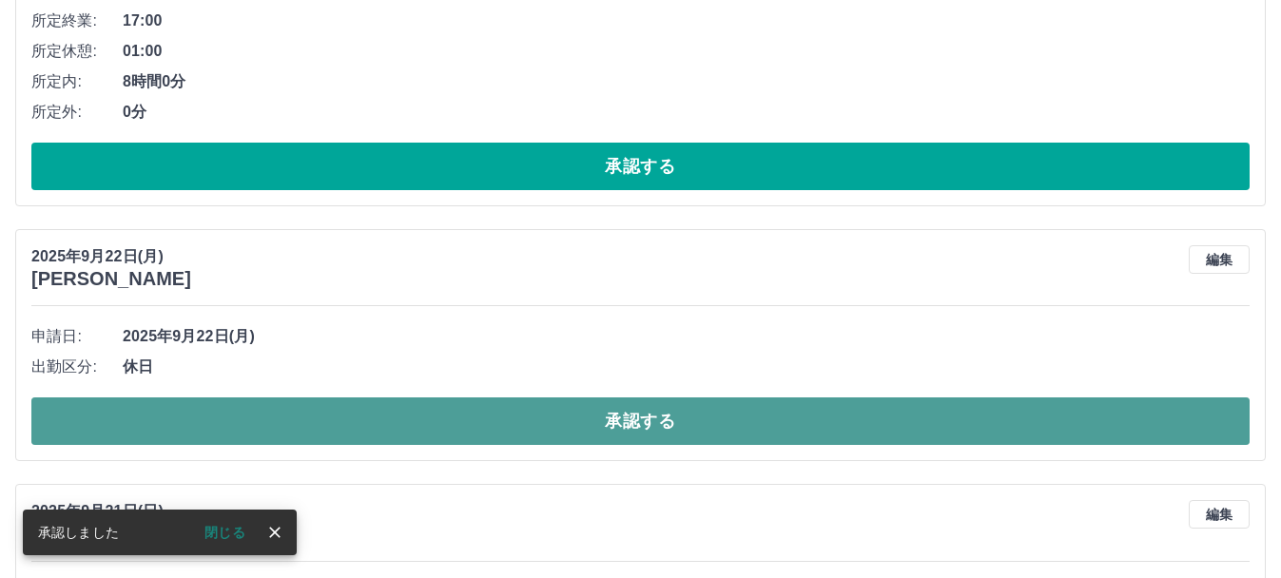
click at [623, 436] on button "承認する" at bounding box center [640, 422] width 1218 height 48
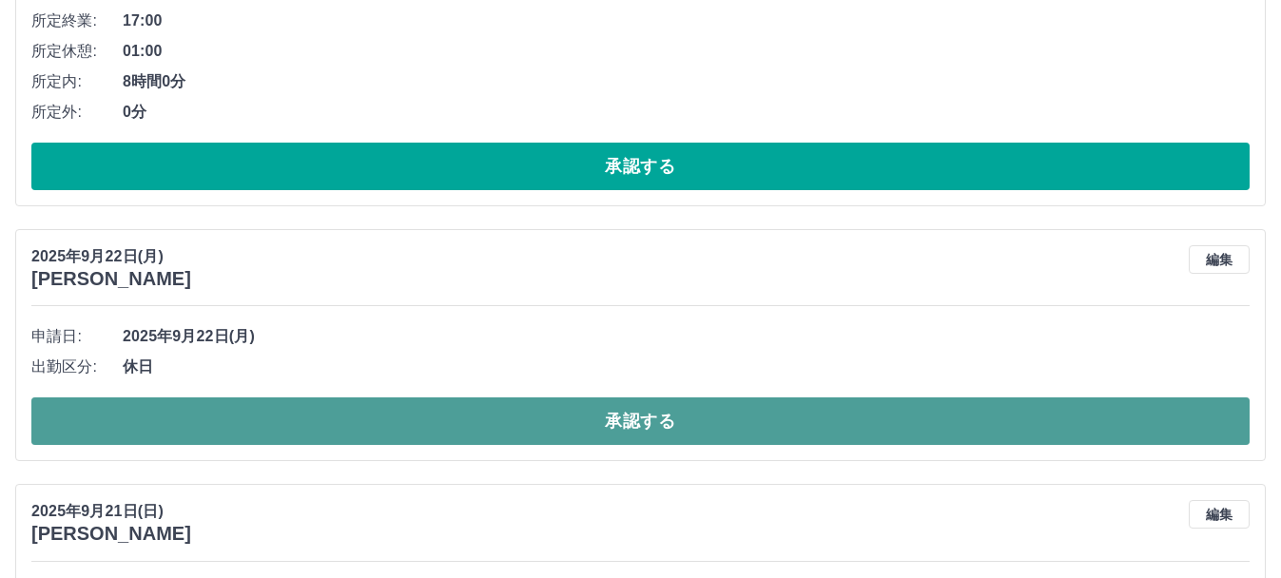
click at [623, 436] on button "承認する" at bounding box center [640, 422] width 1218 height 48
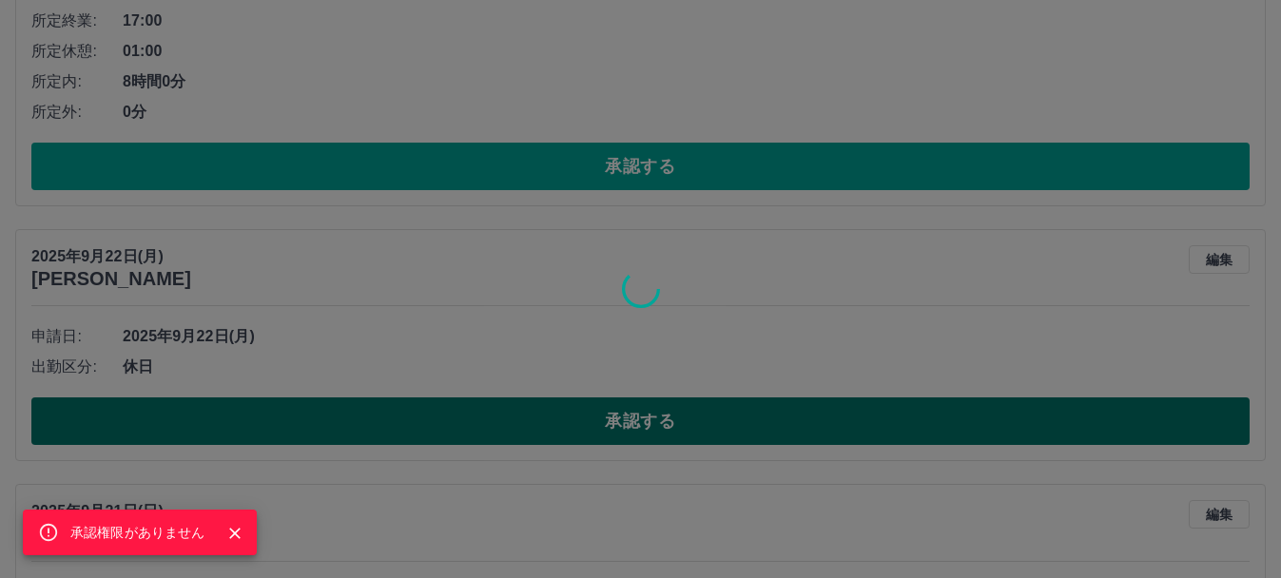
scroll to position [0, 0]
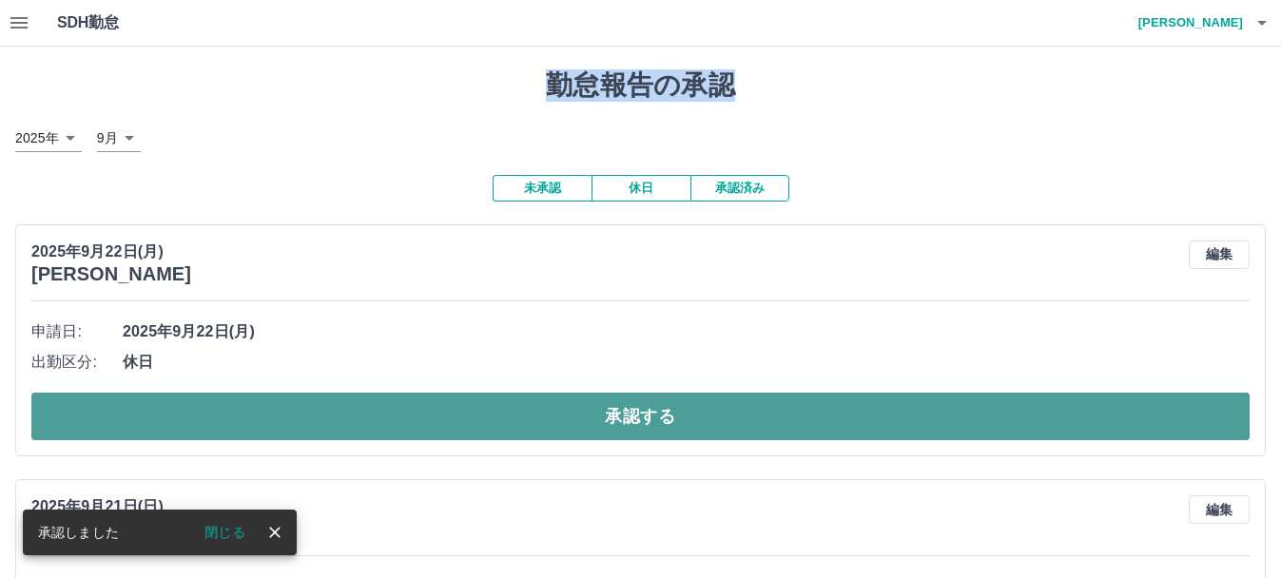
click at [623, 436] on button "承認する" at bounding box center [640, 417] width 1218 height 48
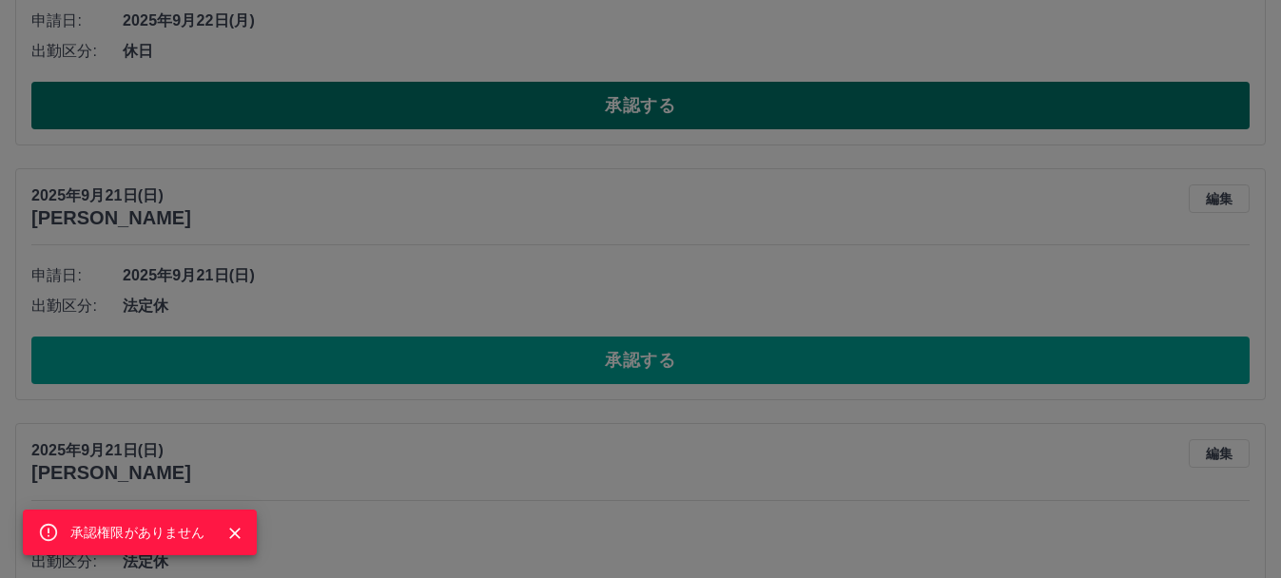
scroll to position [312, 0]
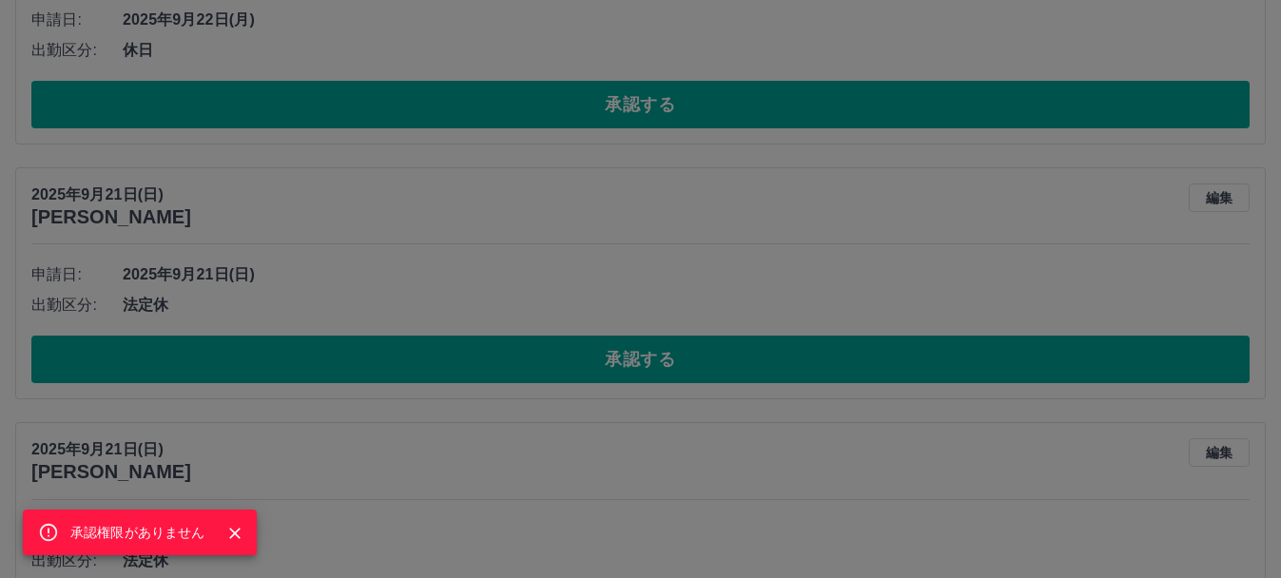
click at [624, 377] on div "承認権限がありません" at bounding box center [640, 289] width 1281 height 578
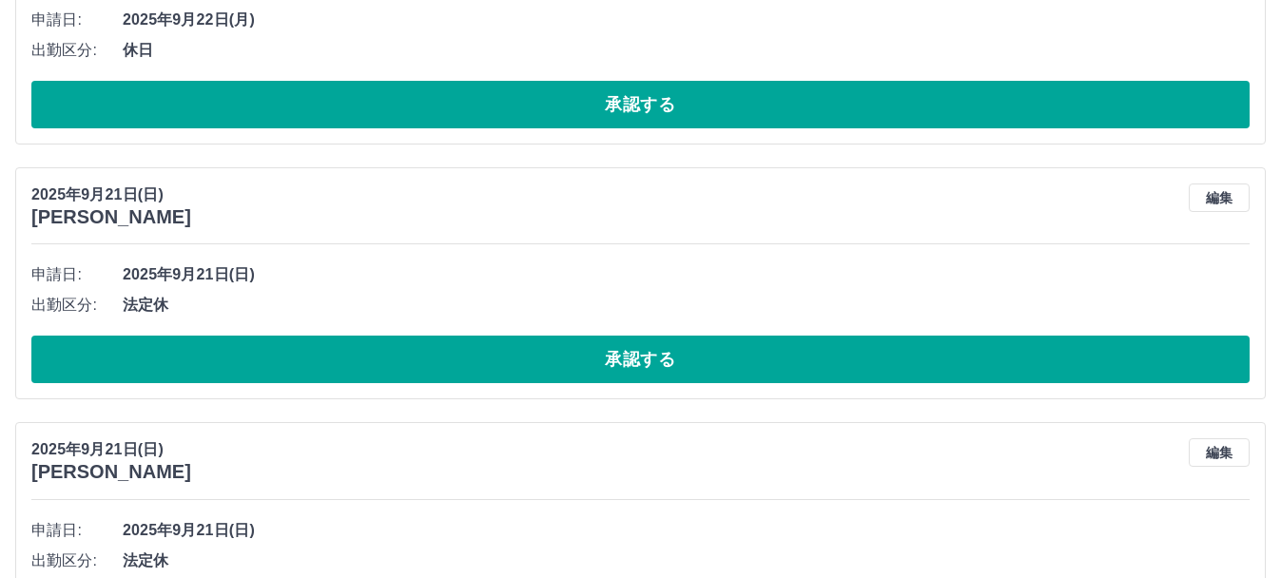
click at [624, 377] on div "承認権限がありません" at bounding box center [640, 289] width 1281 height 578
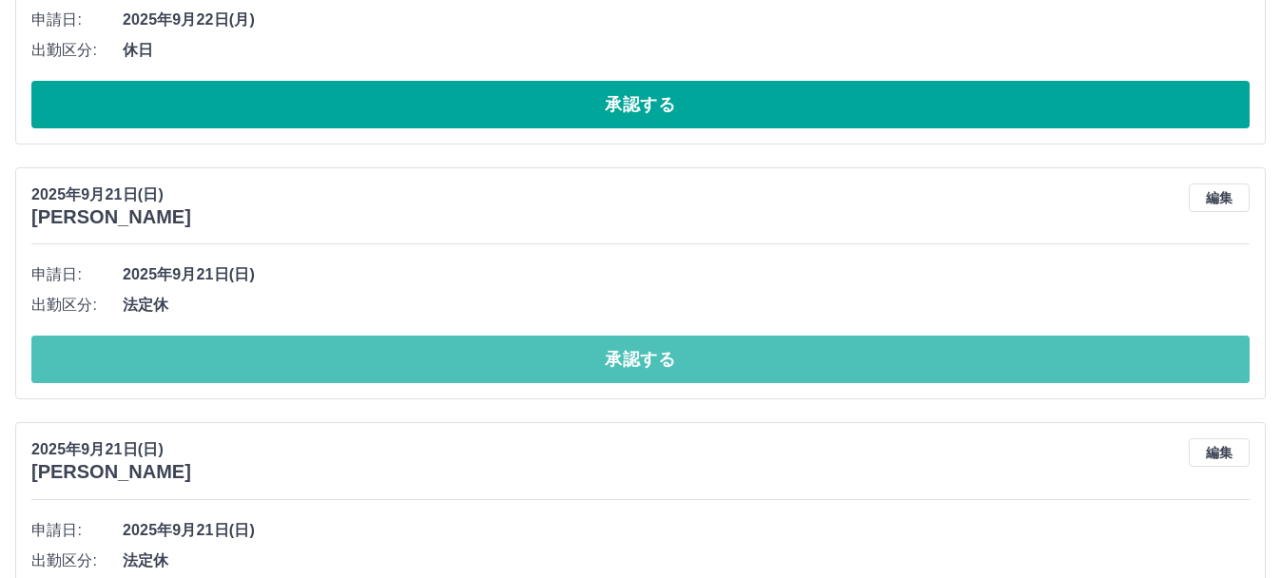
click at [624, 377] on button "承認する" at bounding box center [640, 360] width 1218 height 48
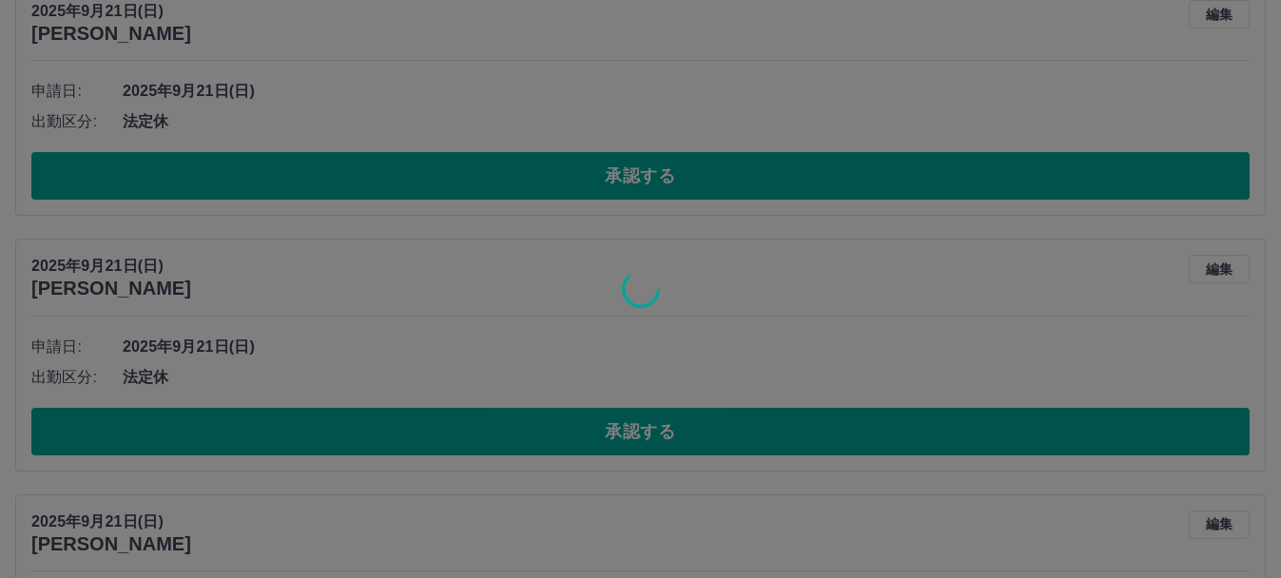
scroll to position [496, 0]
click at [644, 445] on div at bounding box center [640, 289] width 1281 height 578
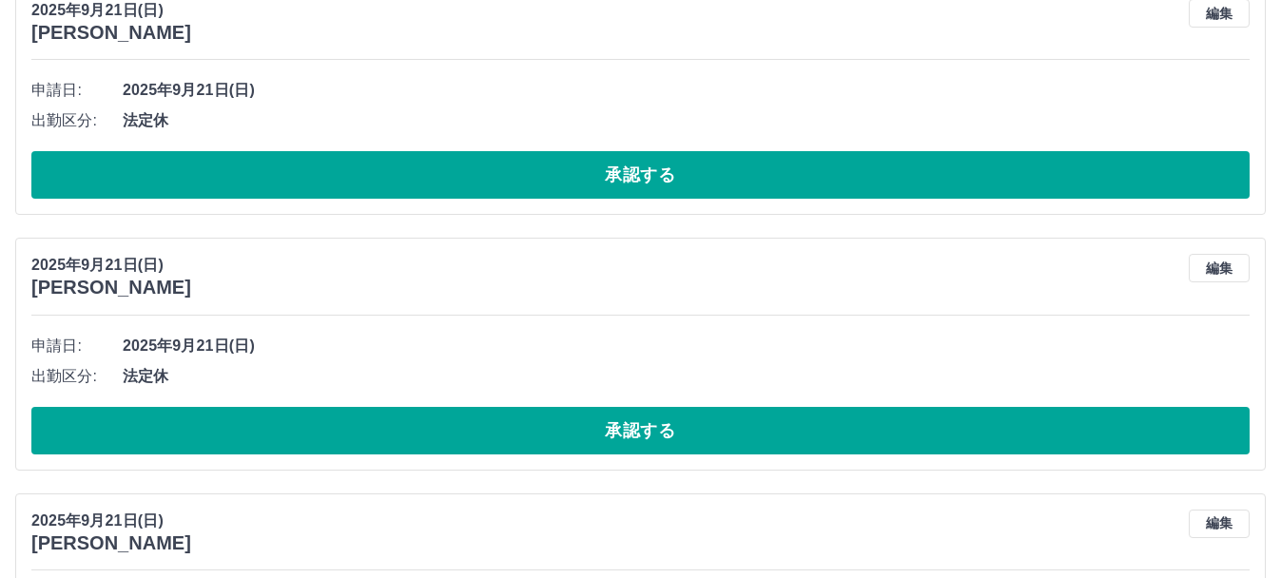
scroll to position [0, 0]
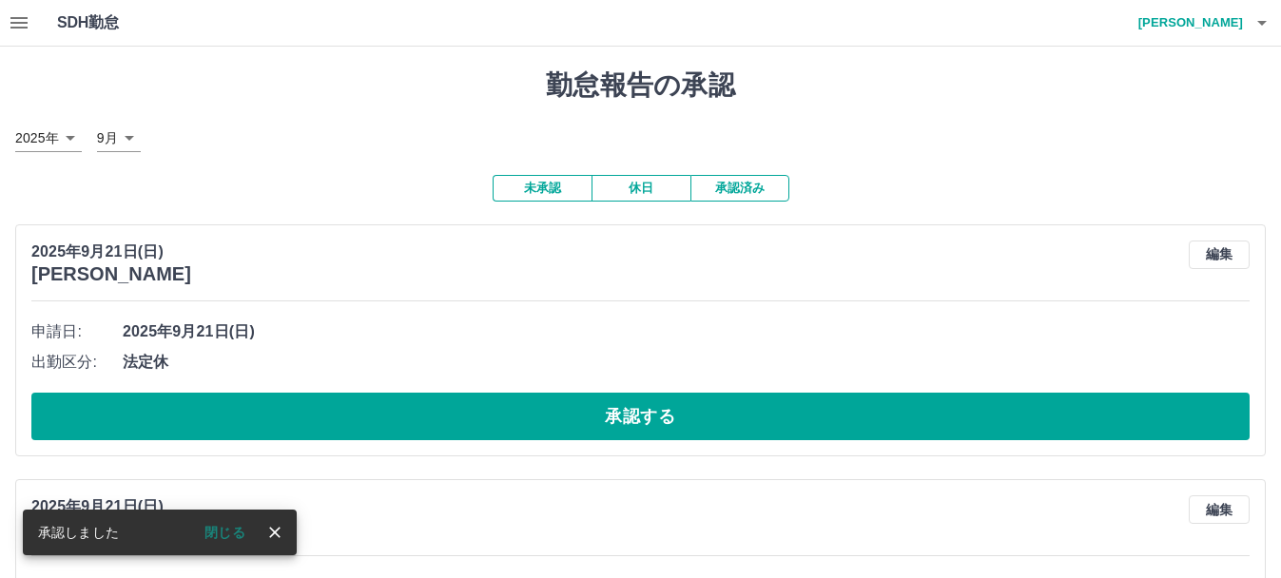
click at [644, 445] on div "[DATE] [PERSON_NAME] 編集 申請日: [DATE] 出勤区分: 法定休 承認する" at bounding box center [640, 340] width 1251 height 232
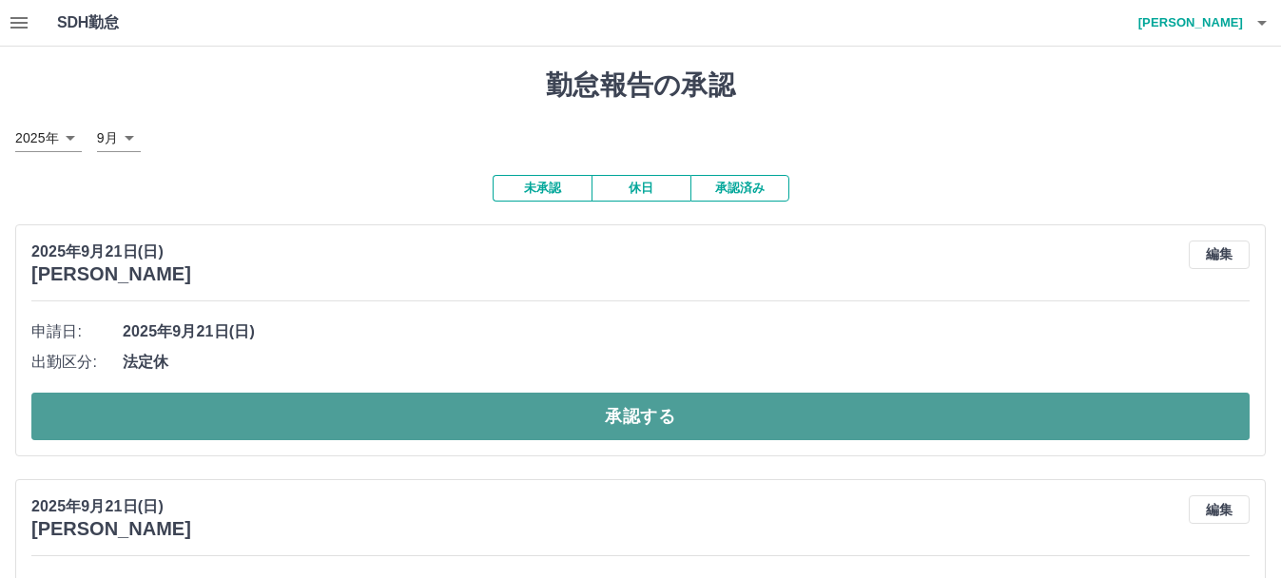
click at [636, 428] on button "承認する" at bounding box center [640, 417] width 1218 height 48
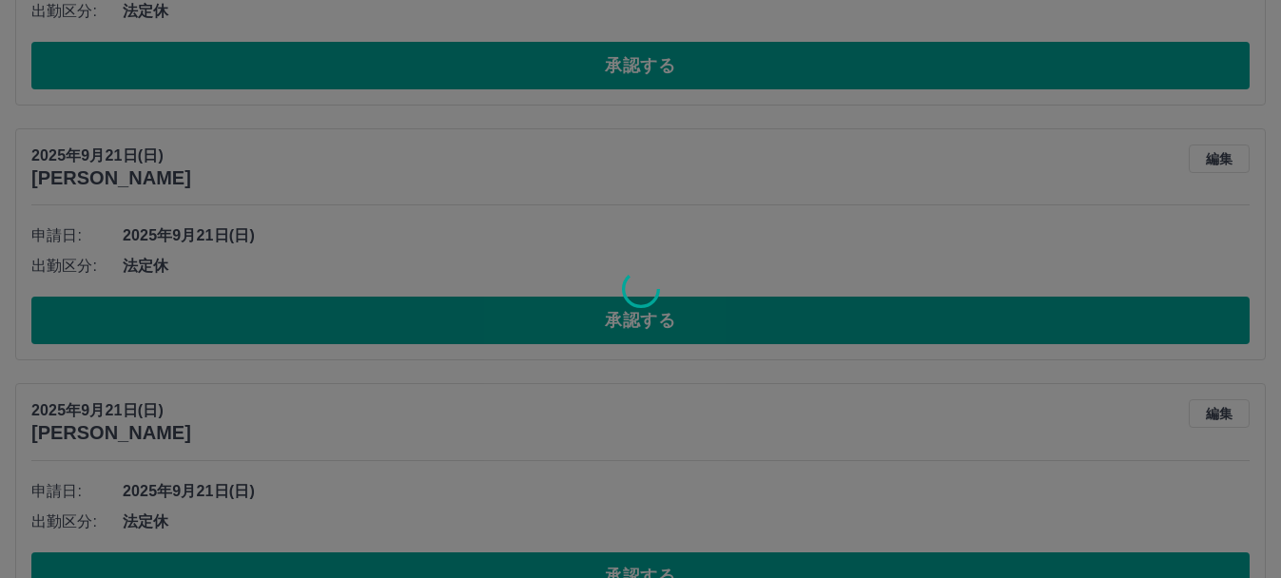
scroll to position [352, 0]
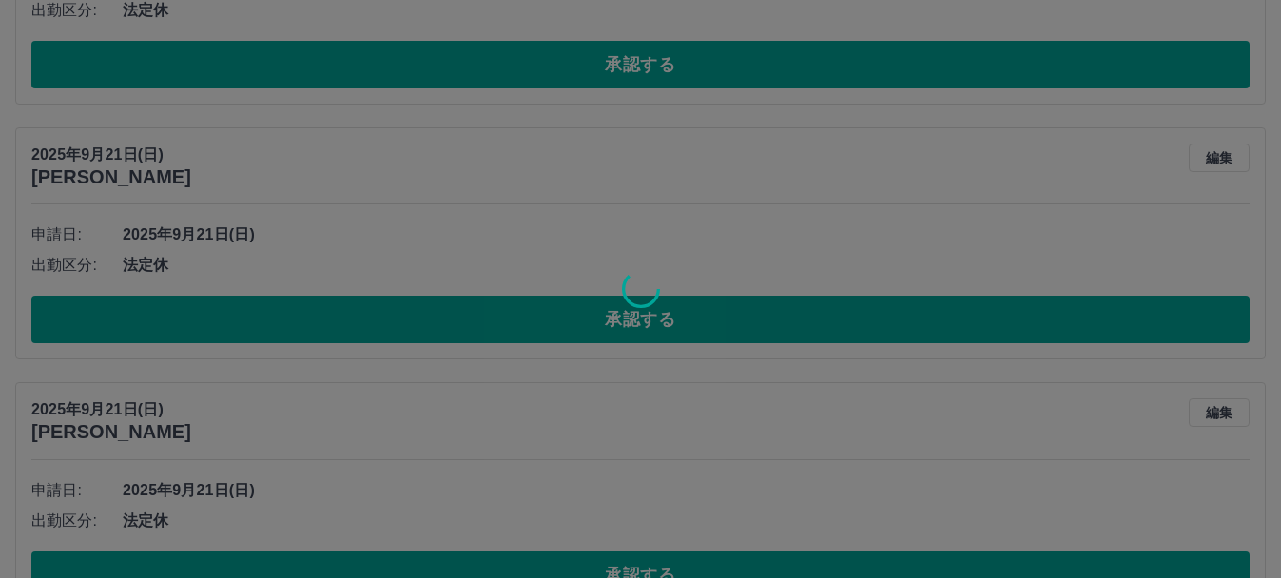
click at [639, 318] on div at bounding box center [640, 289] width 1281 height 578
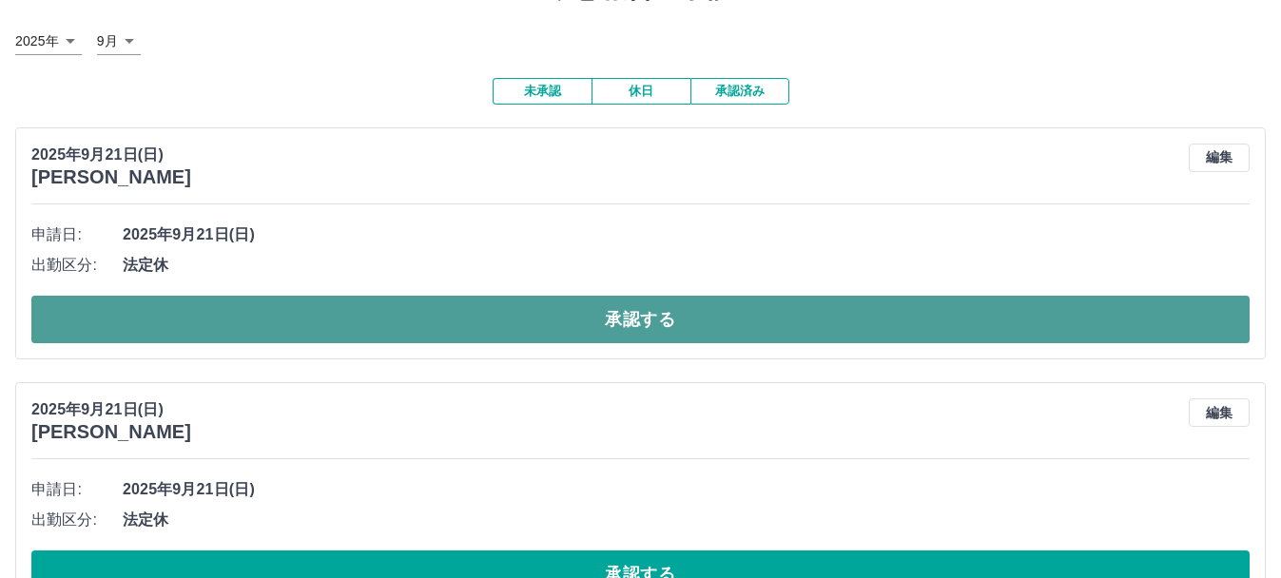
click at [639, 318] on button "承認する" at bounding box center [640, 320] width 1218 height 48
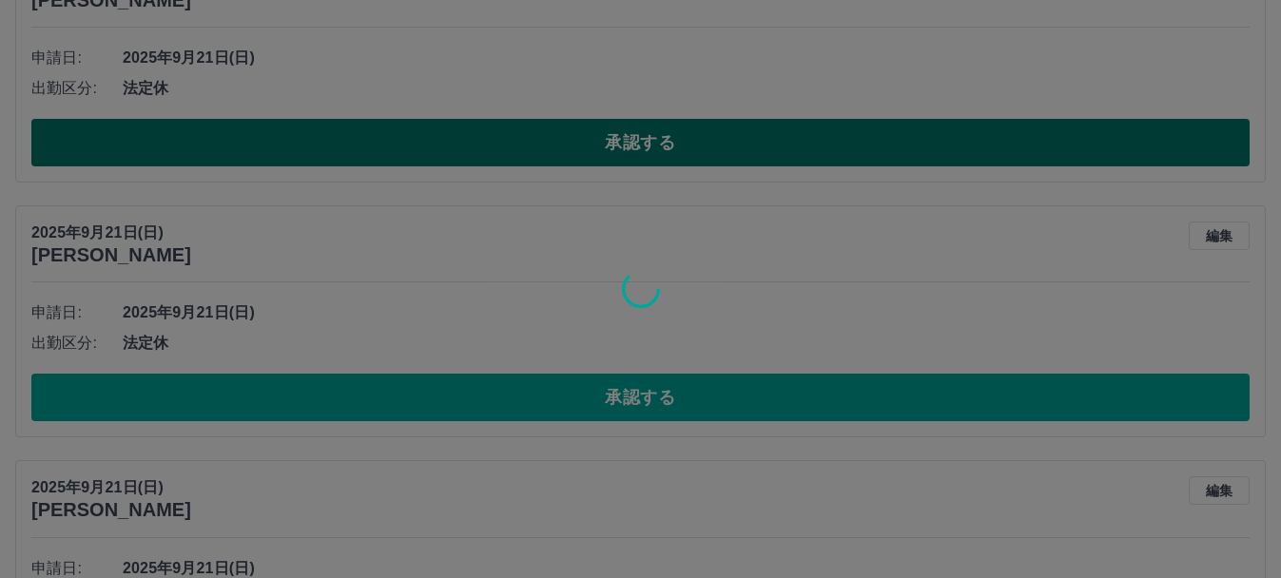
scroll to position [329, 0]
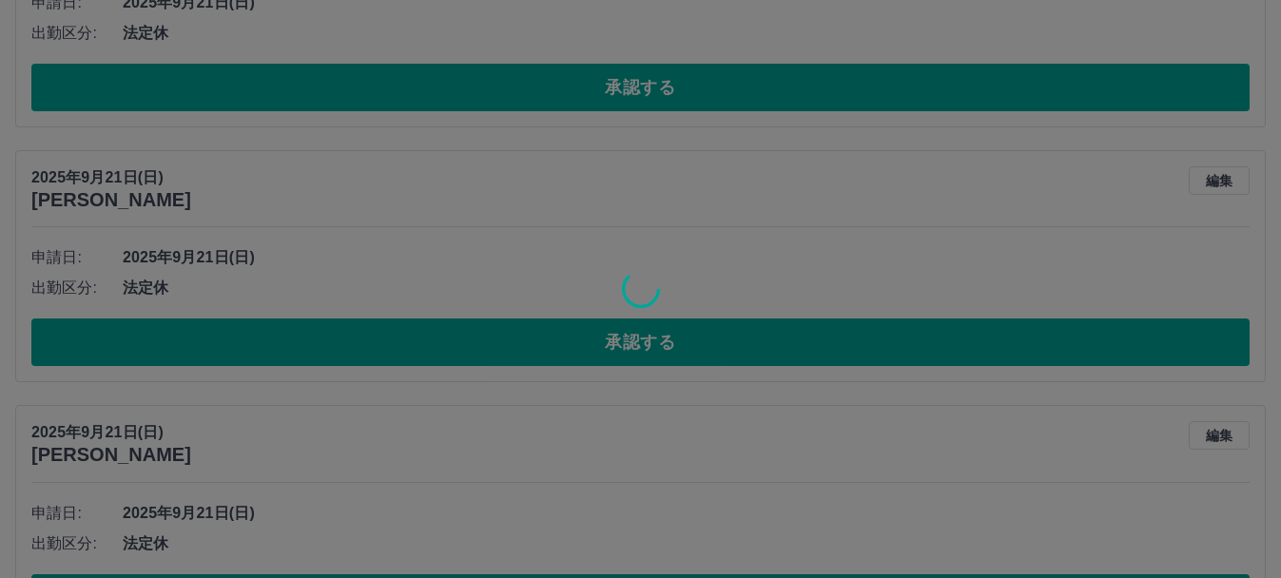
click at [642, 338] on div at bounding box center [640, 289] width 1281 height 578
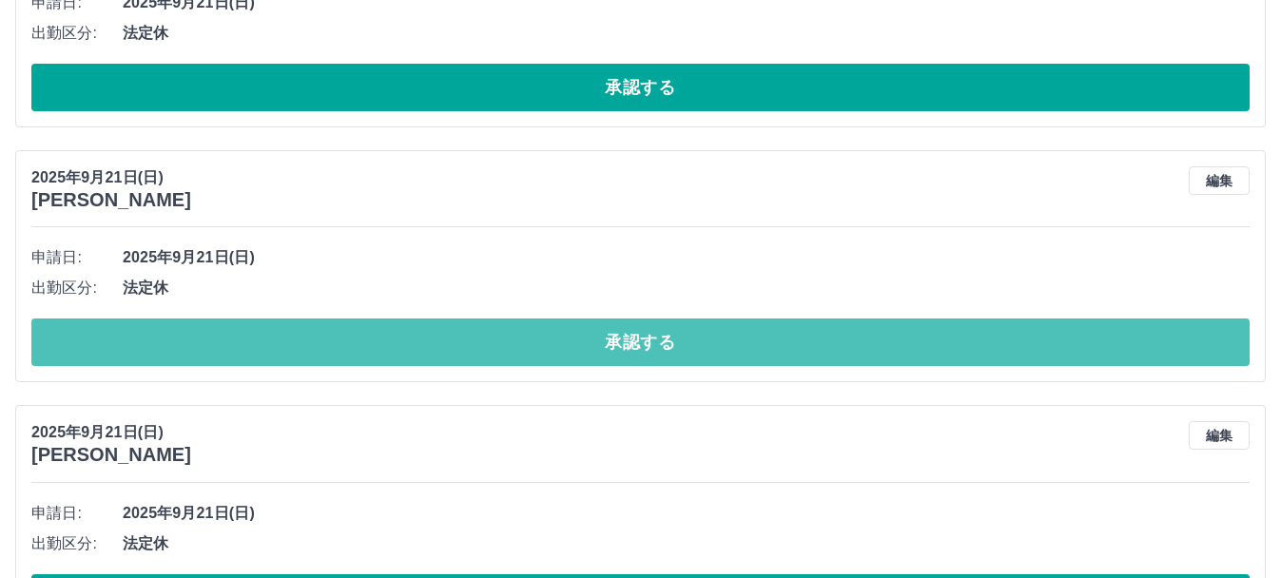
click at [642, 338] on button "承認する" at bounding box center [640, 343] width 1218 height 48
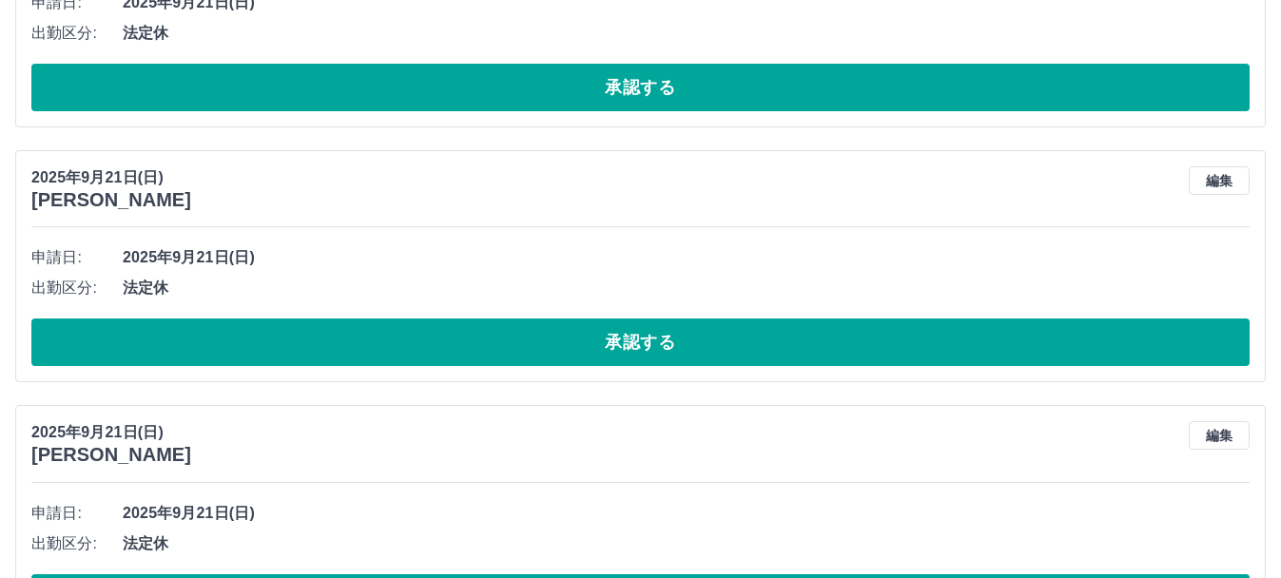
scroll to position [74, 0]
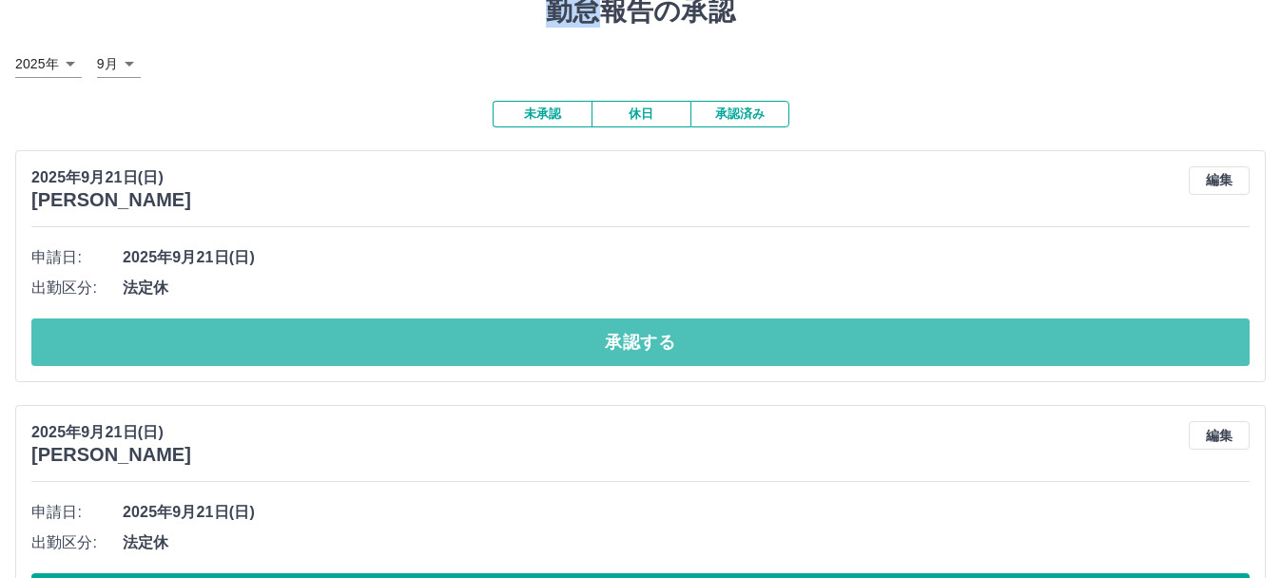
click at [642, 338] on button "承認する" at bounding box center [640, 343] width 1218 height 48
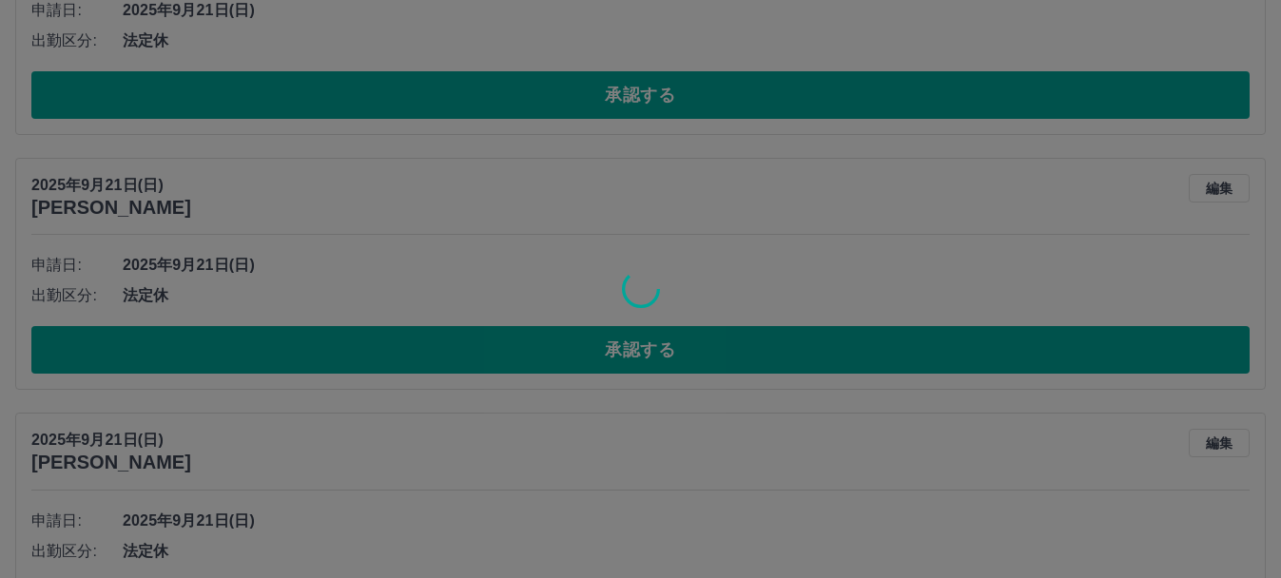
scroll to position [323, 0]
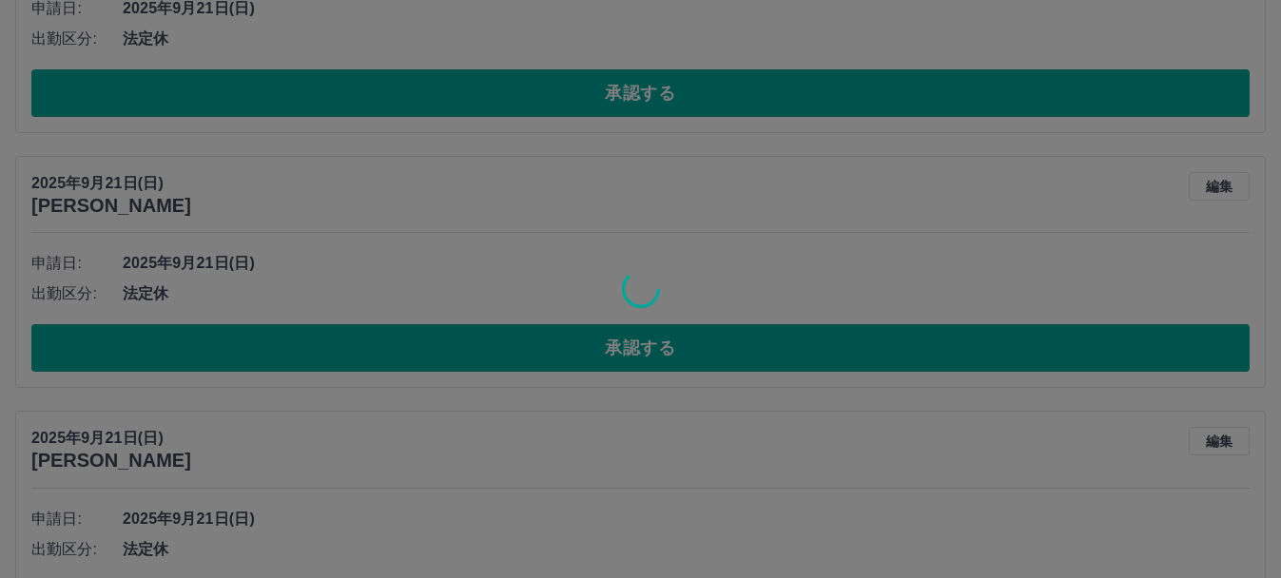
click at [642, 338] on div at bounding box center [640, 289] width 1281 height 578
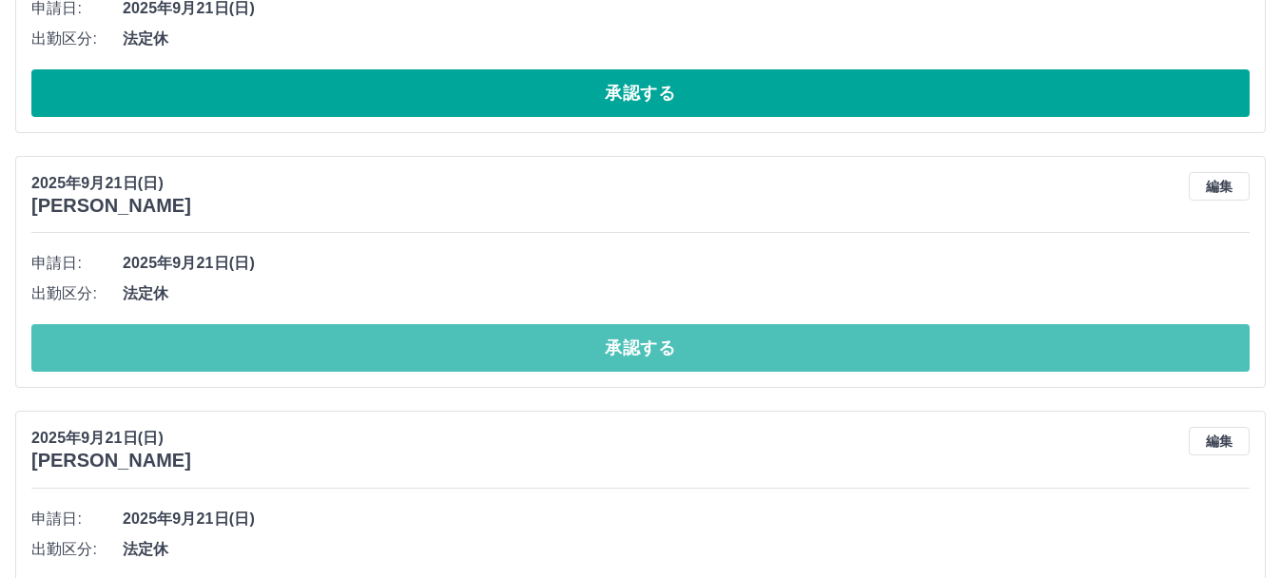
click at [642, 338] on button "承認する" at bounding box center [640, 348] width 1218 height 48
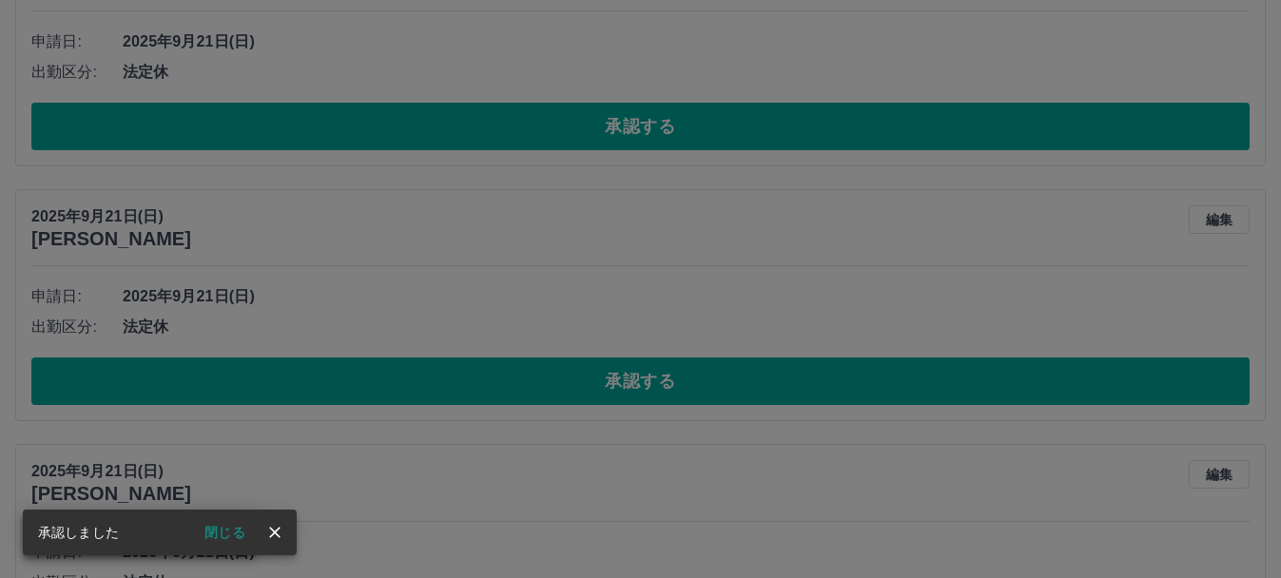
scroll to position [292, 0]
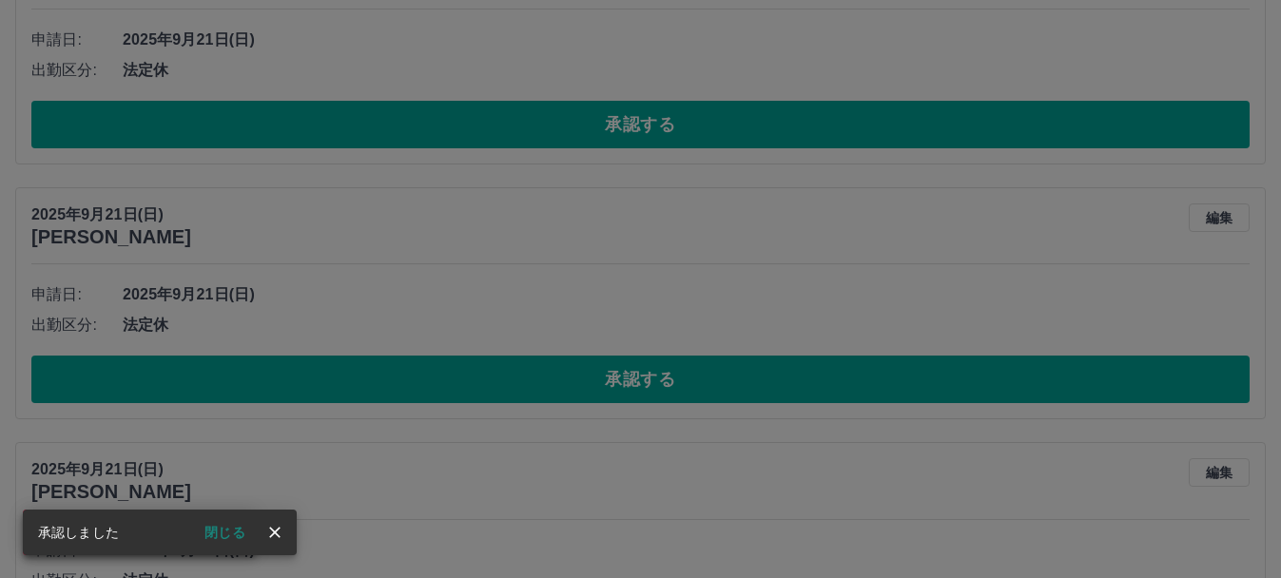
click at [642, 379] on div "承認権限がありません" at bounding box center [640, 289] width 1281 height 578
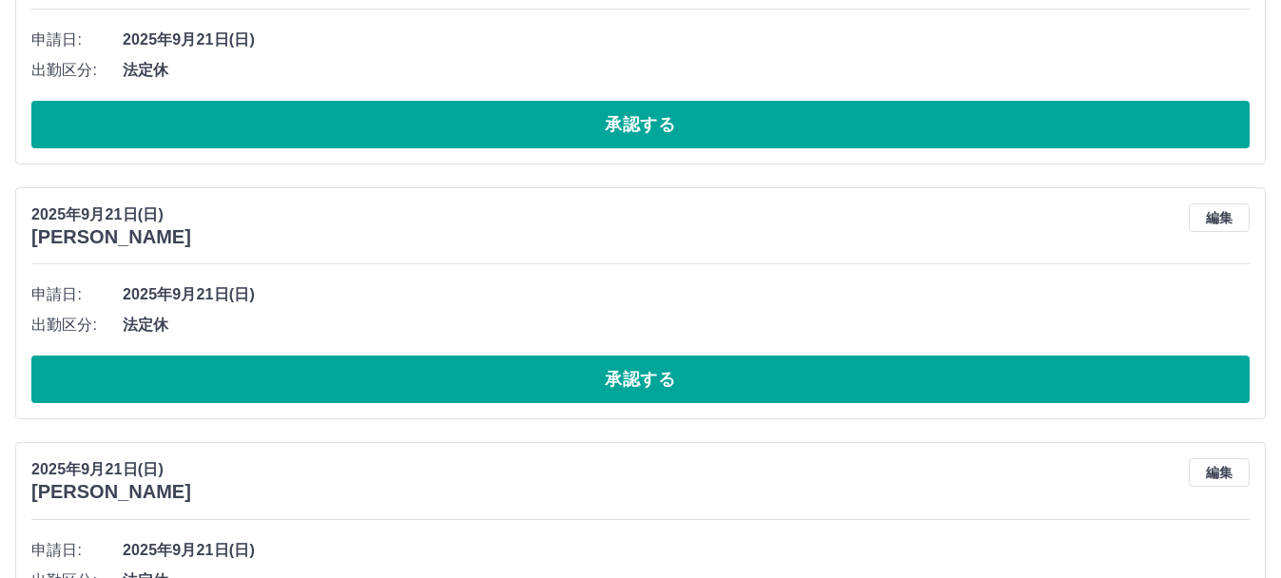
click at [642, 379] on div "承認権限がありません" at bounding box center [640, 289] width 1281 height 578
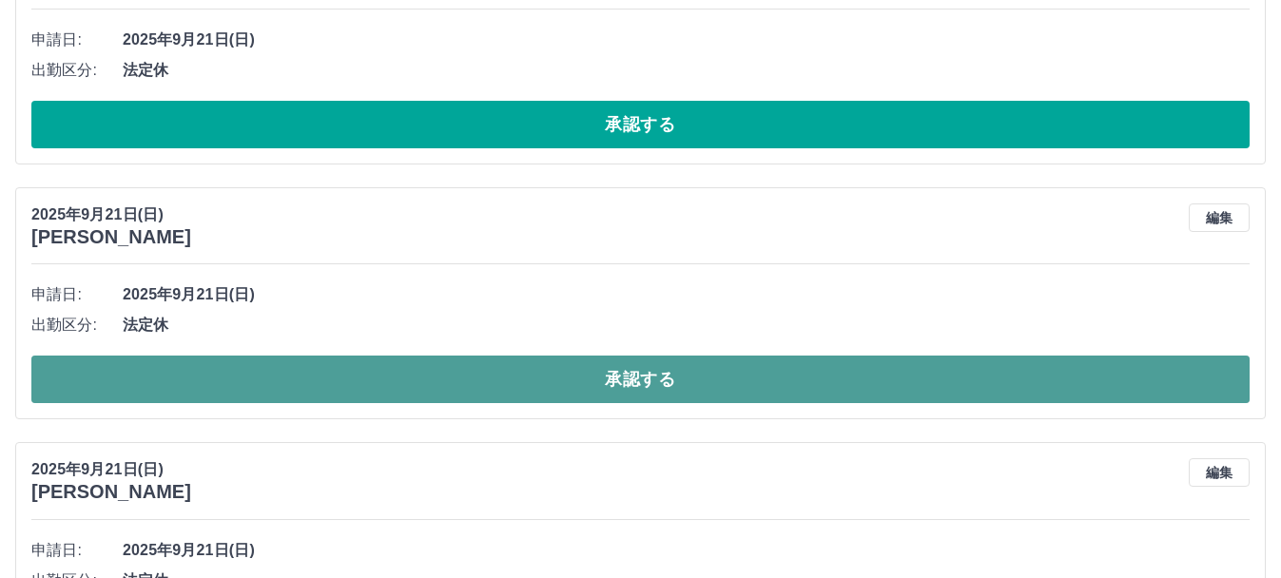
click at [642, 379] on button "承認する" at bounding box center [640, 380] width 1218 height 48
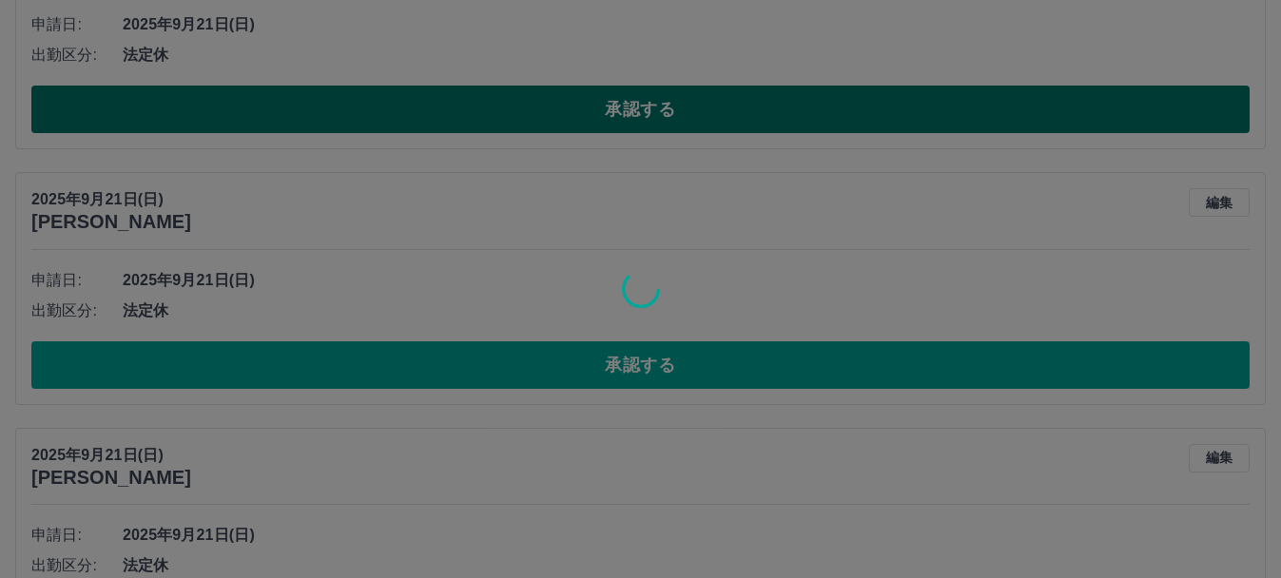
scroll to position [566, 0]
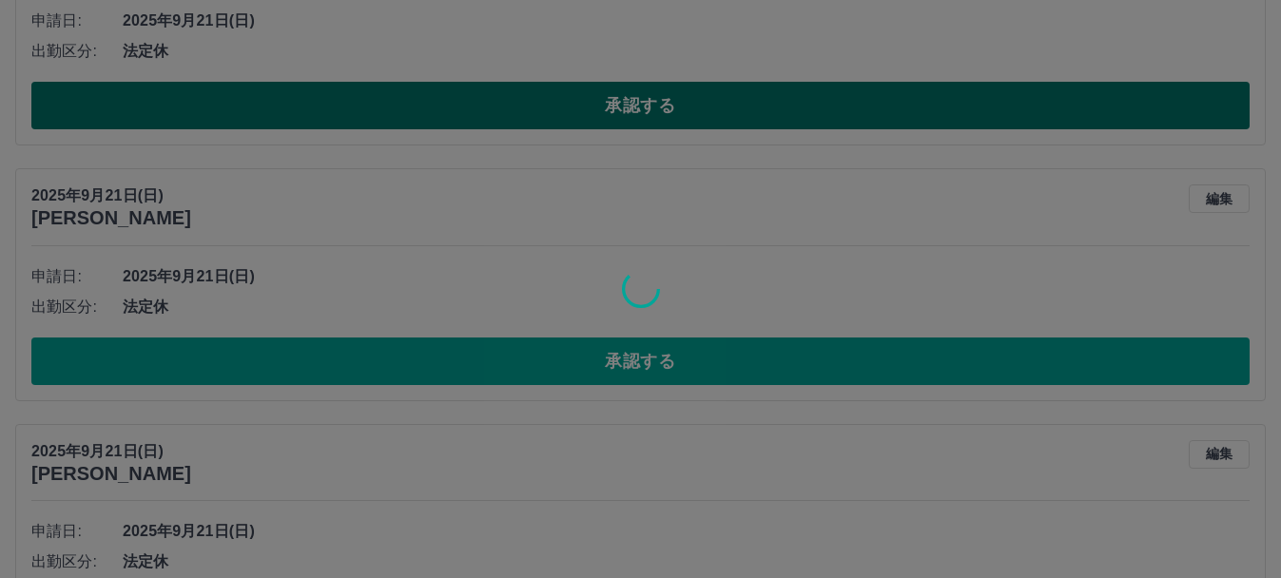
click at [642, 379] on div at bounding box center [640, 289] width 1281 height 578
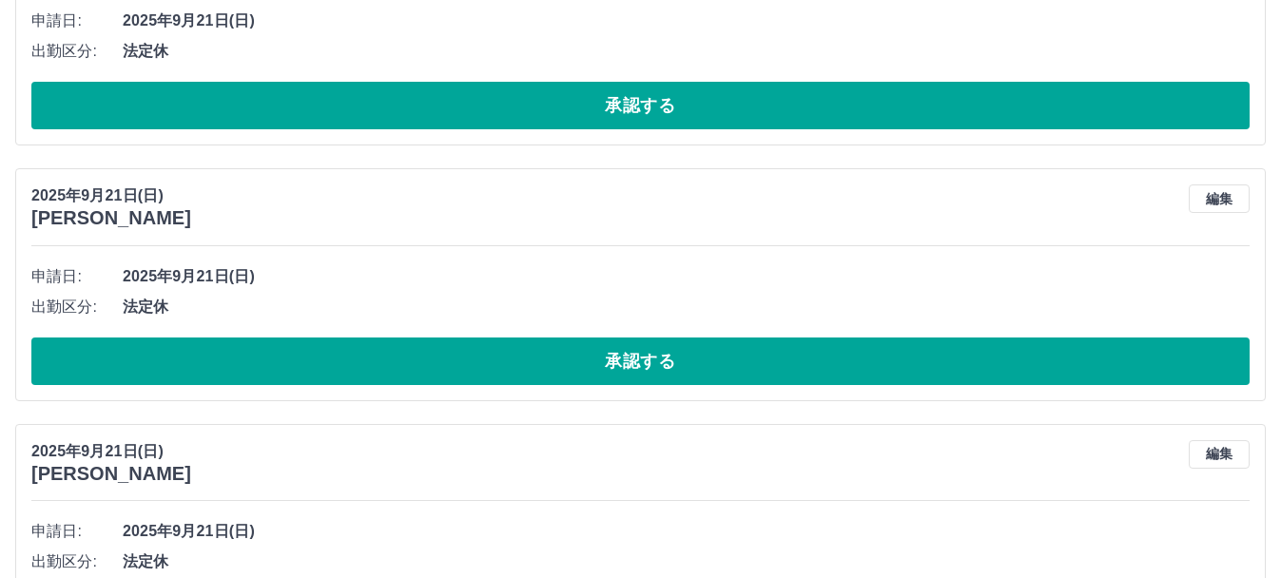
click at [642, 379] on div at bounding box center [640, 289] width 1281 height 578
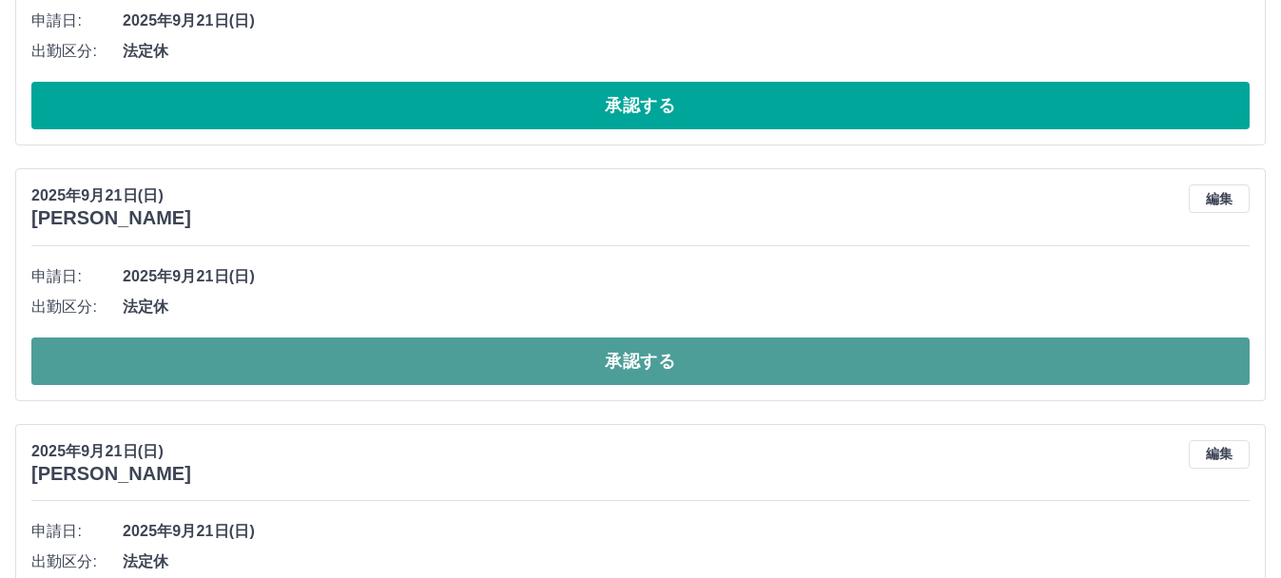
click at [642, 379] on button "承認する" at bounding box center [640, 362] width 1218 height 48
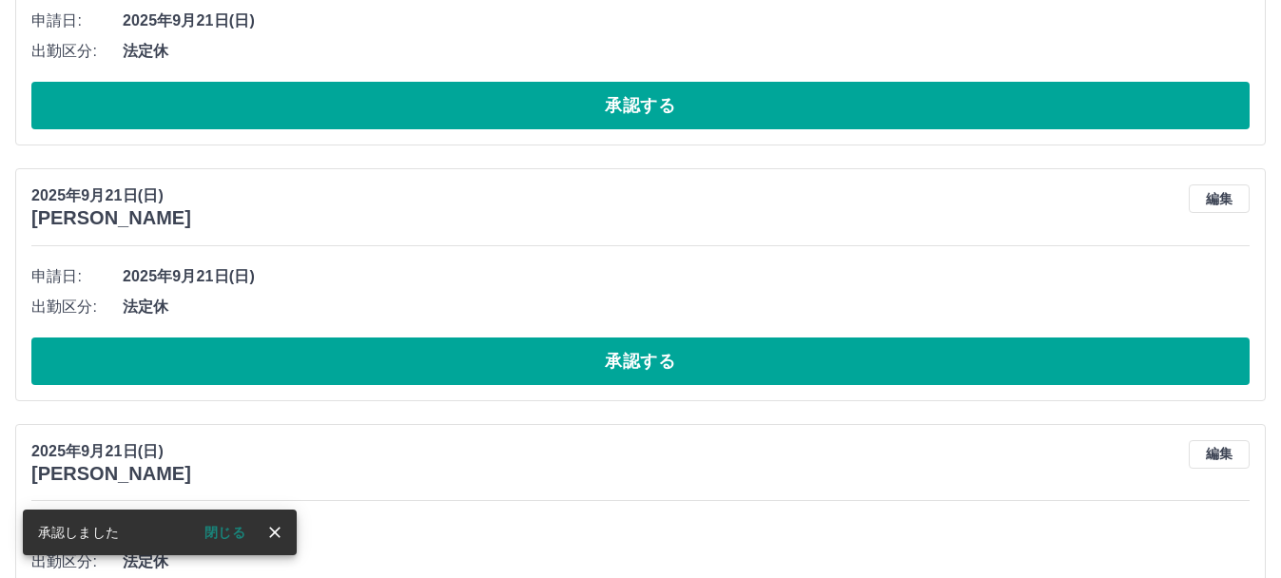
scroll to position [56, 0]
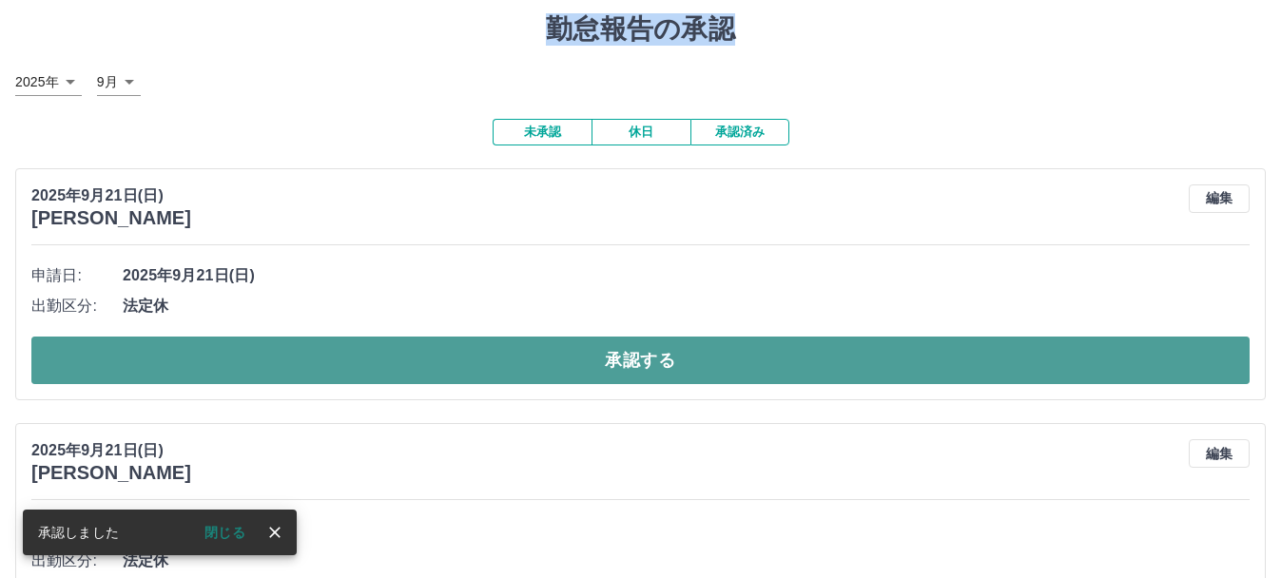
click at [642, 379] on button "承認する" at bounding box center [640, 361] width 1218 height 48
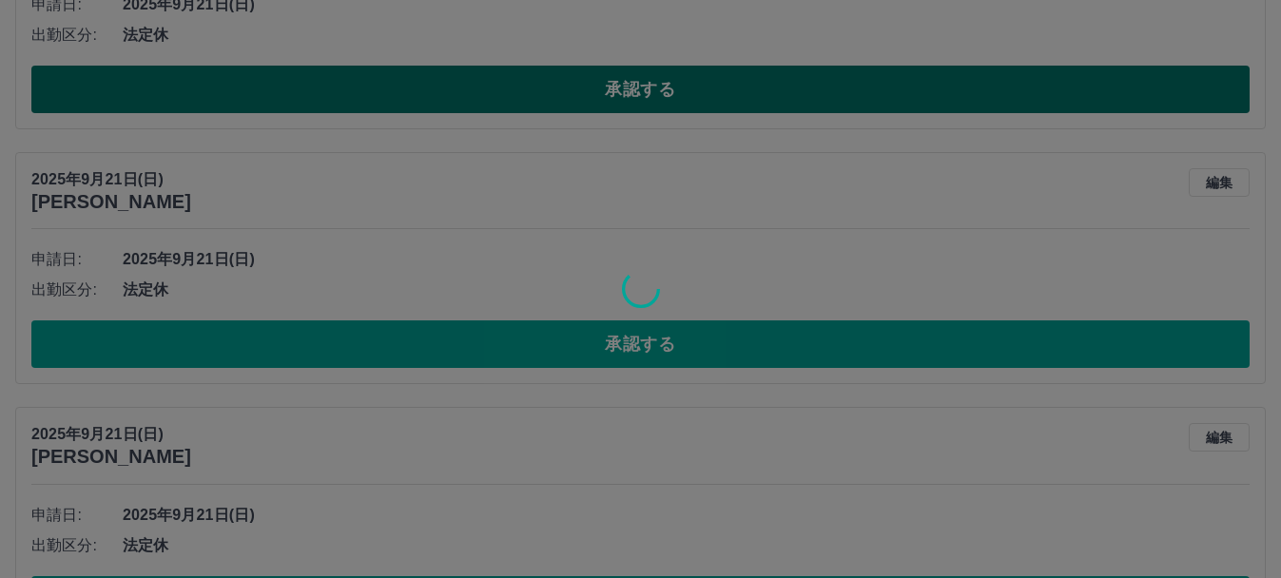
scroll to position [335, 0]
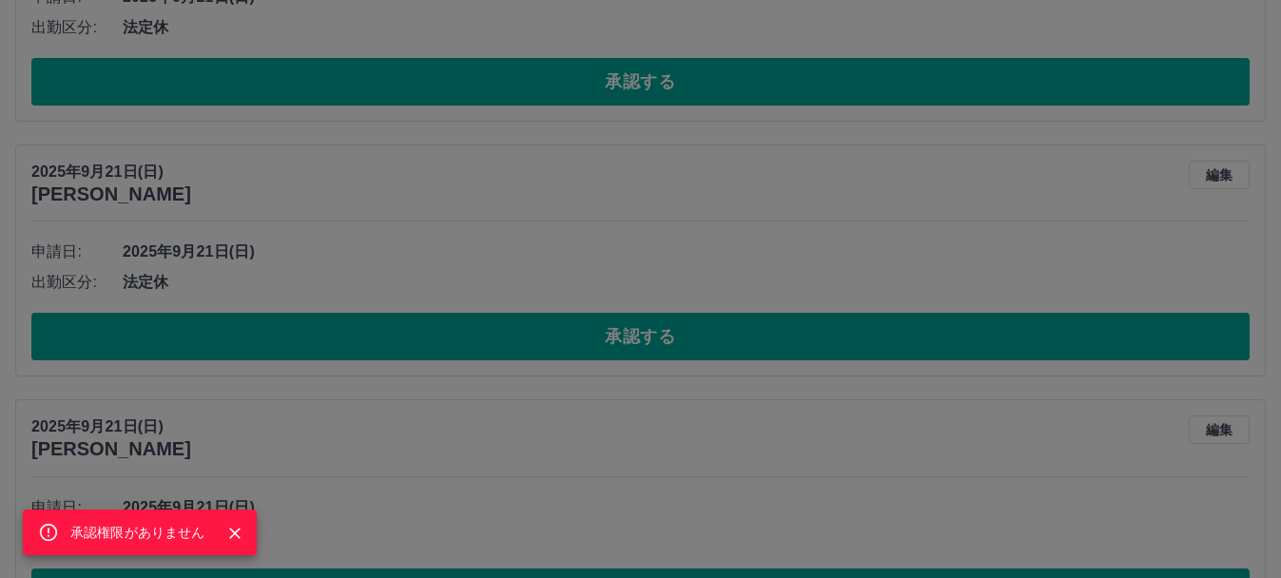
click at [641, 332] on div "承認権限がありません" at bounding box center [640, 289] width 1281 height 578
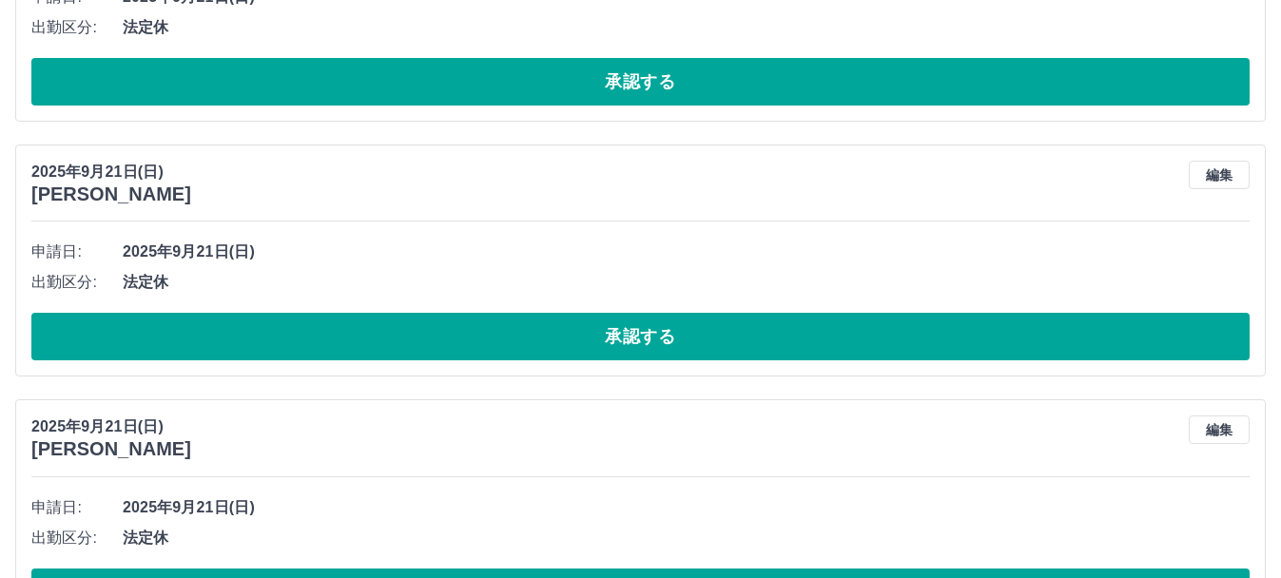
click at [641, 332] on div "承認権限がありません" at bounding box center [640, 289] width 1281 height 578
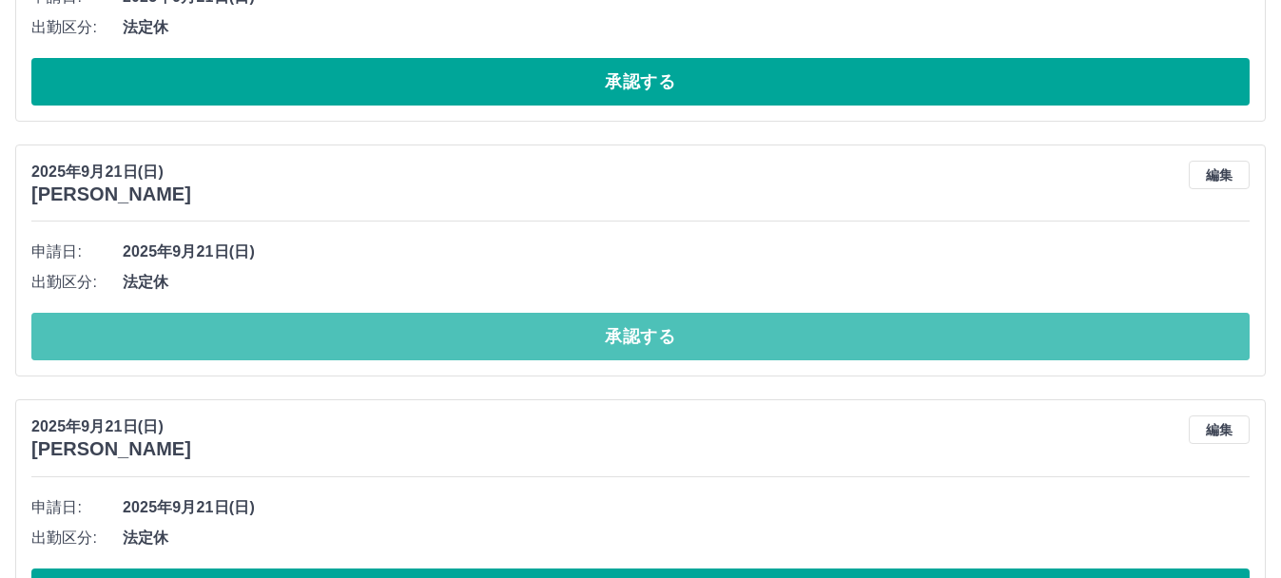
click at [641, 332] on button "承認する" at bounding box center [640, 337] width 1218 height 48
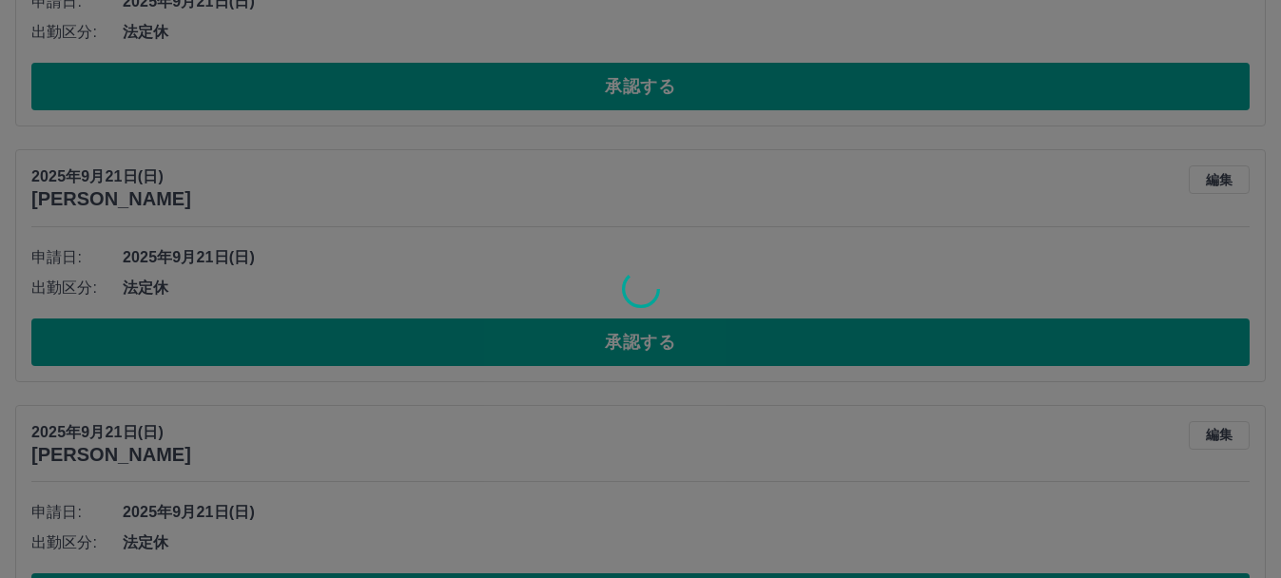
scroll to position [586, 0]
click at [641, 332] on div at bounding box center [640, 289] width 1281 height 578
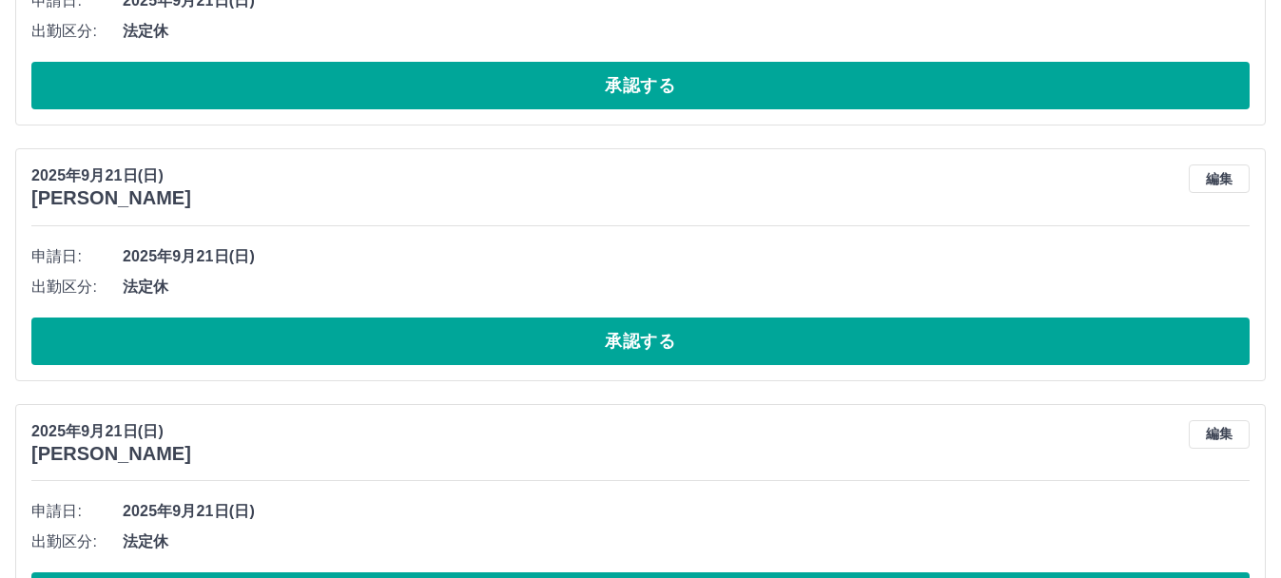
click at [641, 332] on div at bounding box center [640, 289] width 1281 height 578
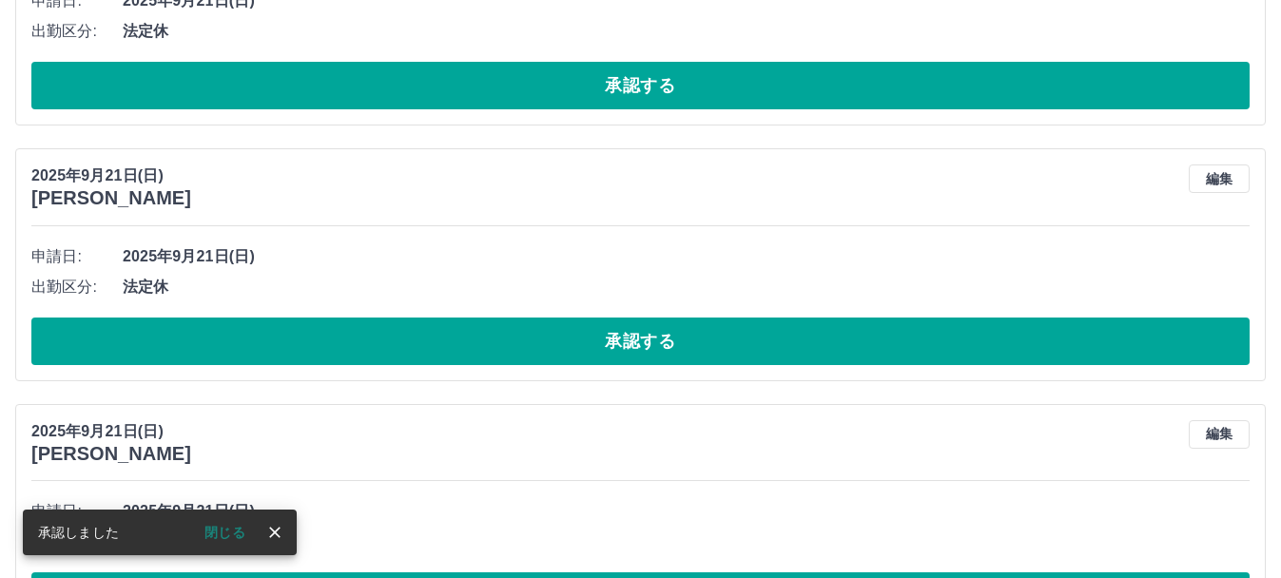
scroll to position [76, 0]
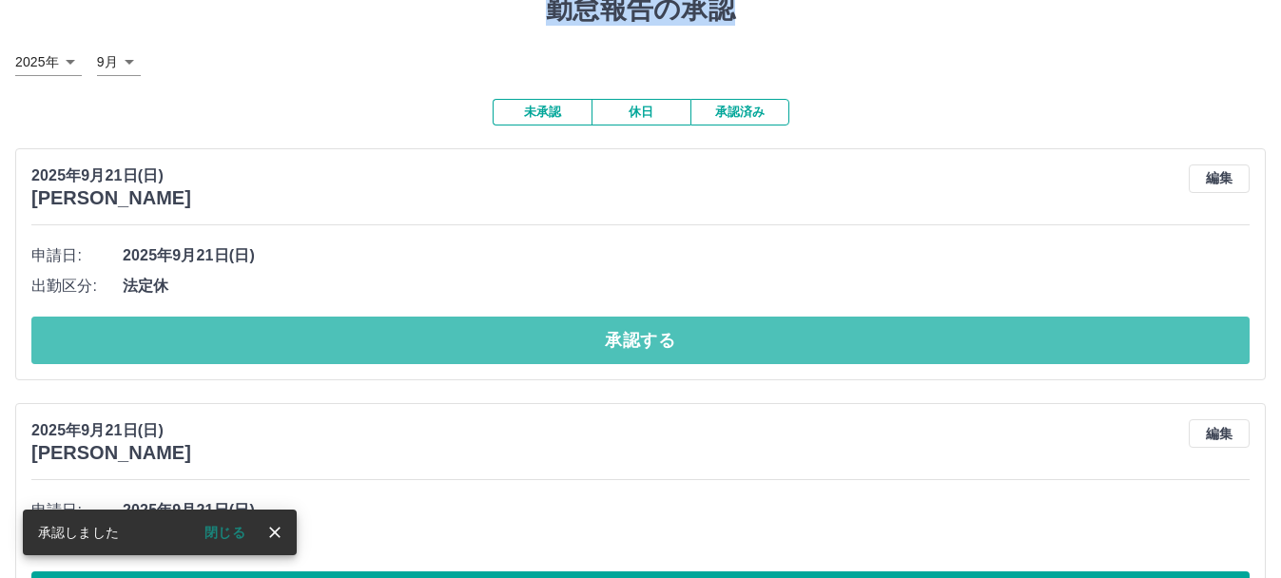
click at [641, 332] on button "承認する" at bounding box center [640, 341] width 1218 height 48
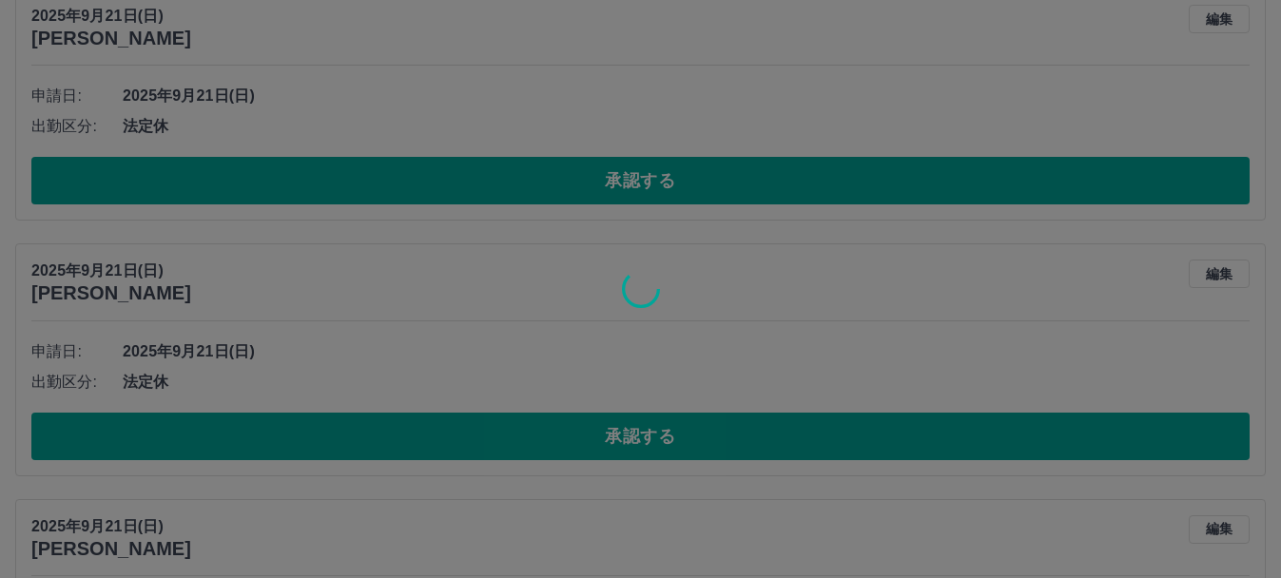
scroll to position [236, 0]
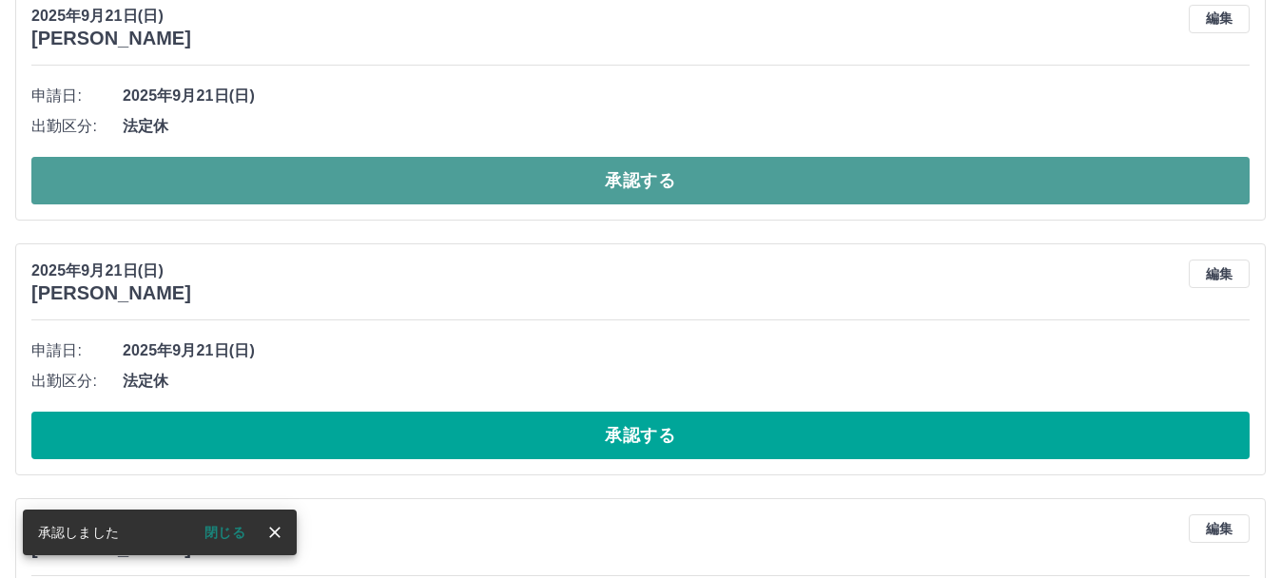
click at [614, 192] on button "承認する" at bounding box center [640, 181] width 1218 height 48
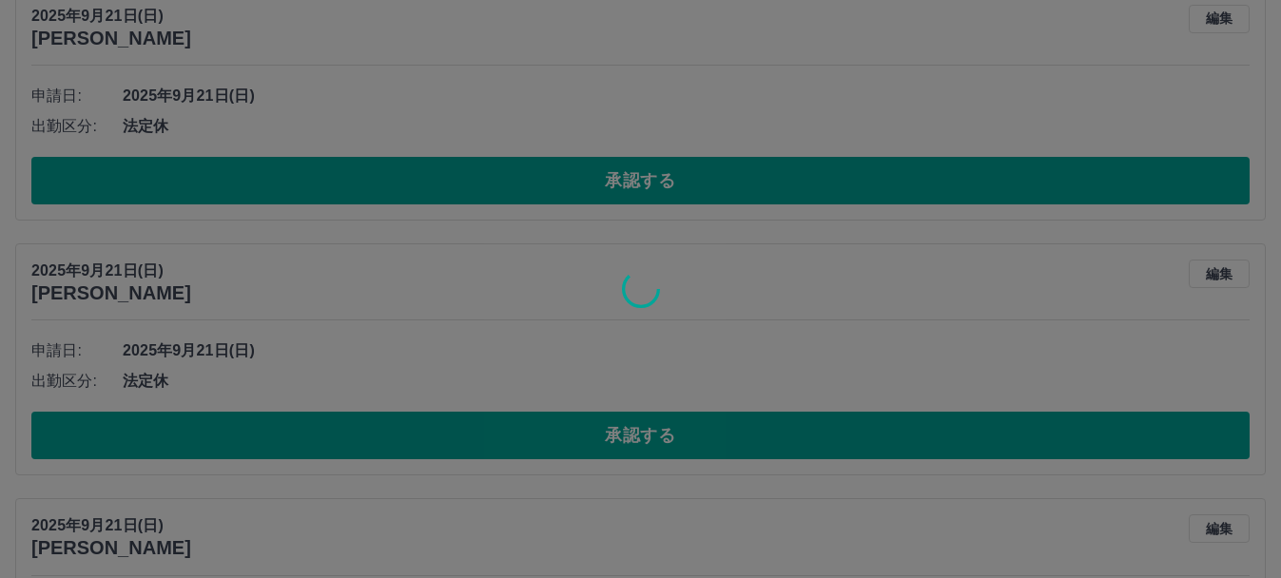
click at [600, 451] on div at bounding box center [640, 289] width 1281 height 578
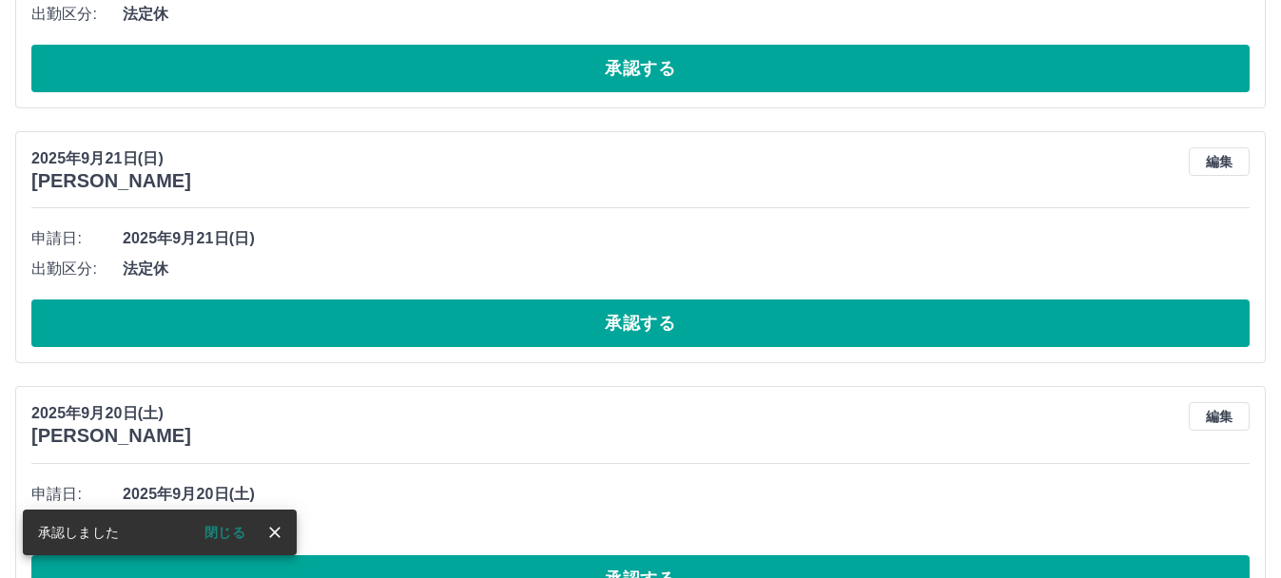
scroll to position [354, 0]
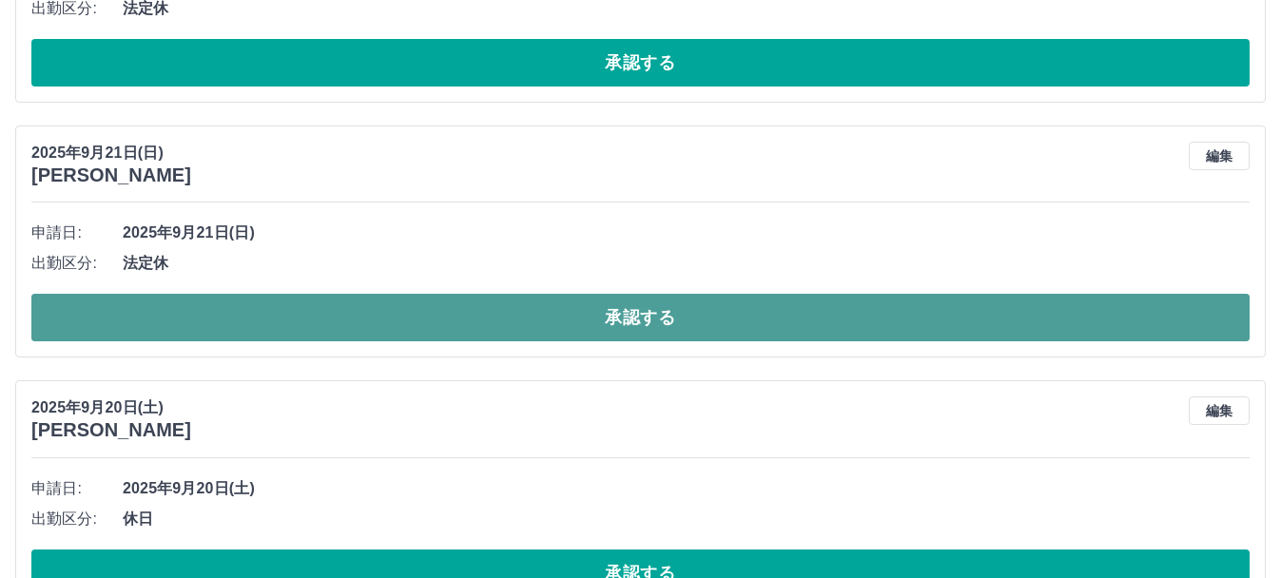
click at [611, 329] on button "承認する" at bounding box center [640, 318] width 1218 height 48
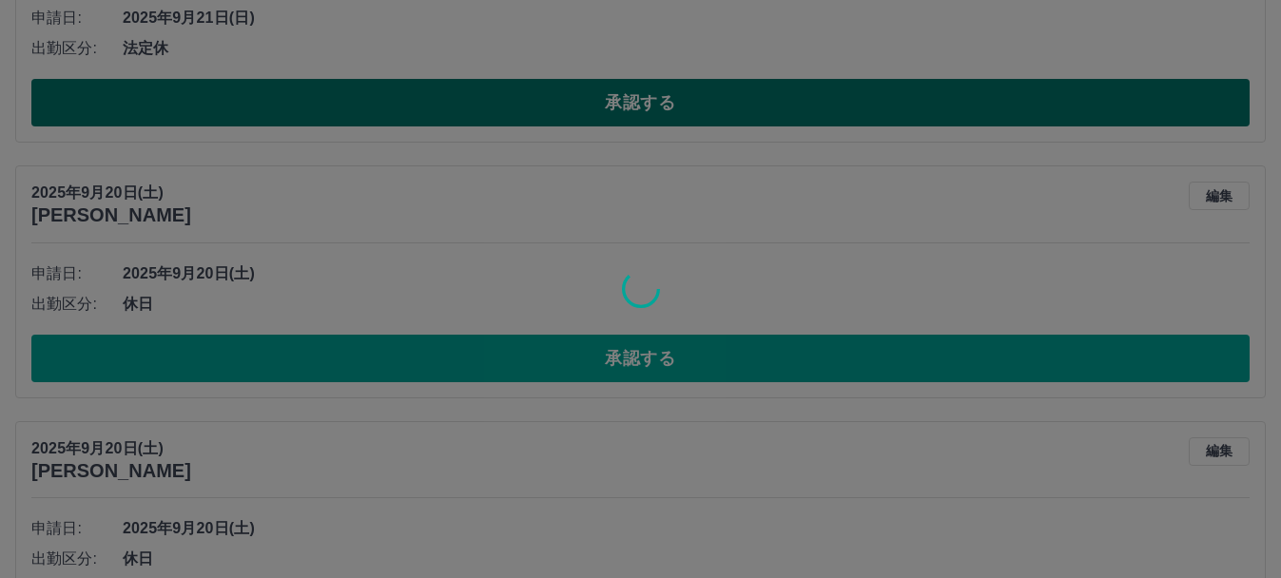
scroll to position [571, 0]
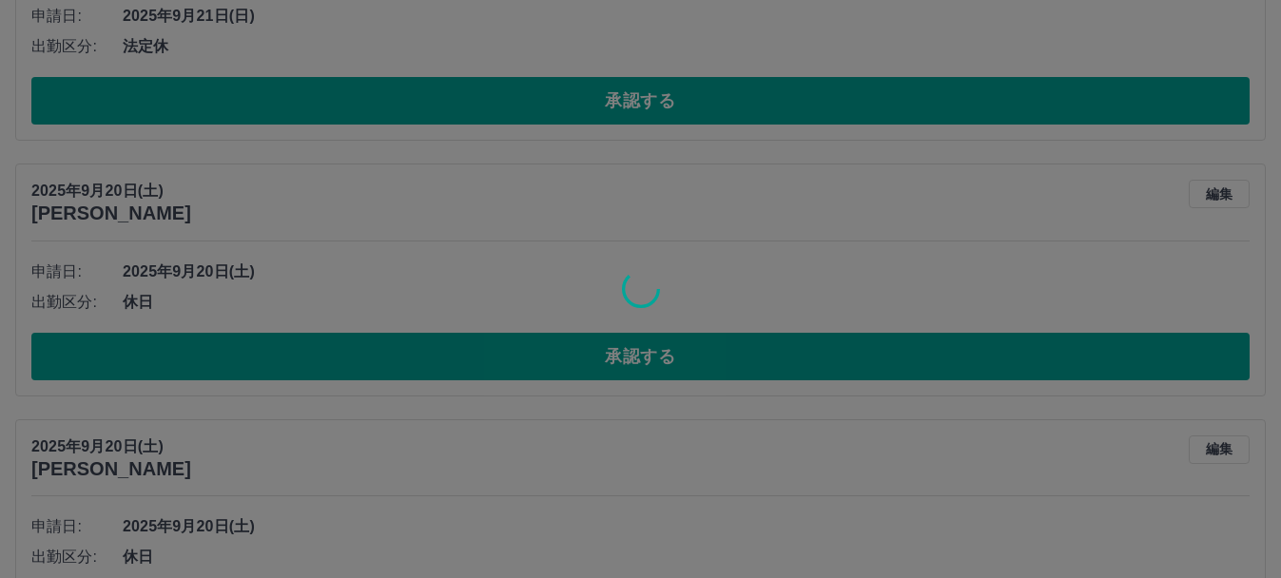
click at [603, 368] on div at bounding box center [640, 289] width 1281 height 578
click at [603, 368] on div "SDH勤怠 [PERSON_NAME] 勤怠報告の承認 [DATE] **** 9月 * 未承認 休日 承認済み [DATE] [PERSON_NAME] 編…" at bounding box center [640, 444] width 1281 height 2030
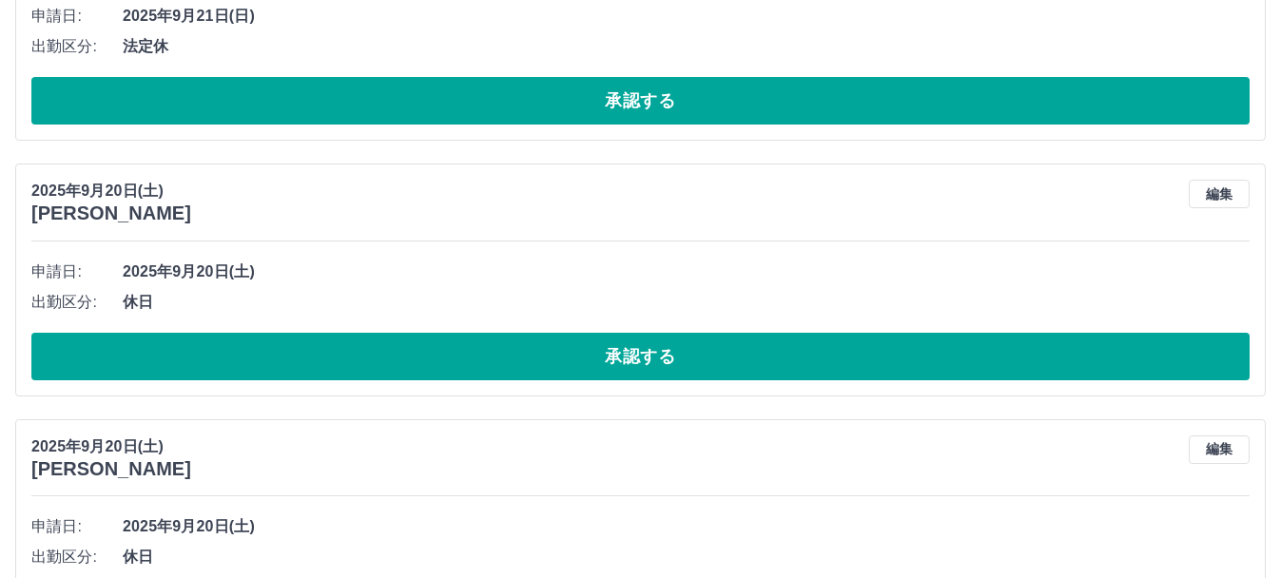
click at [603, 368] on button "承認する" at bounding box center [640, 357] width 1218 height 48
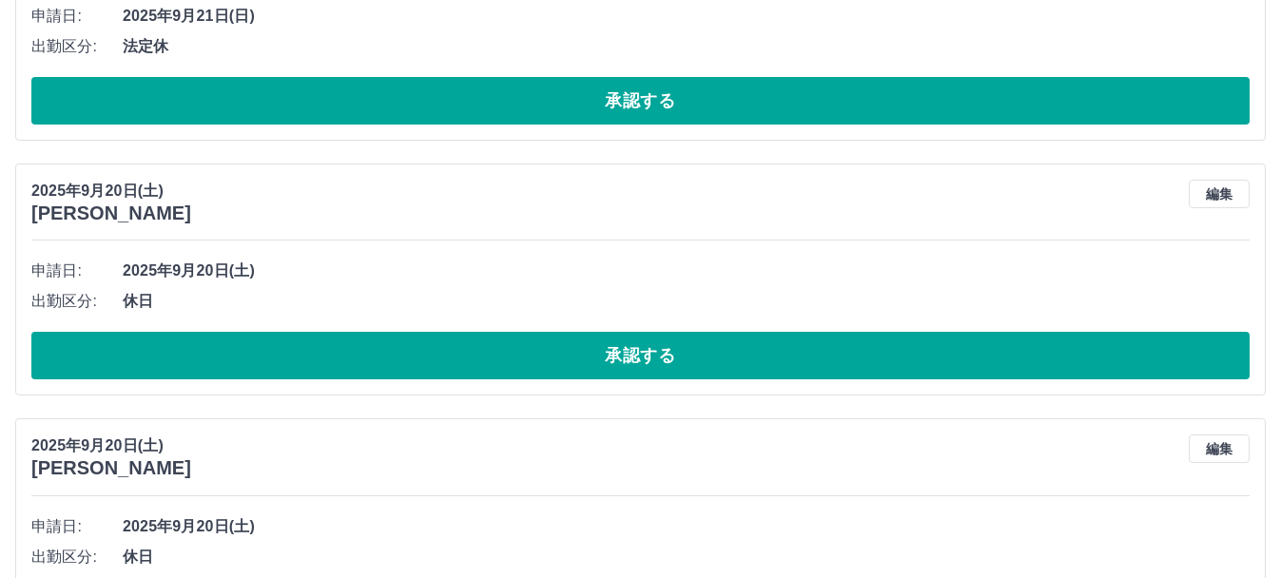
click at [603, 368] on button "承認する" at bounding box center [640, 356] width 1218 height 48
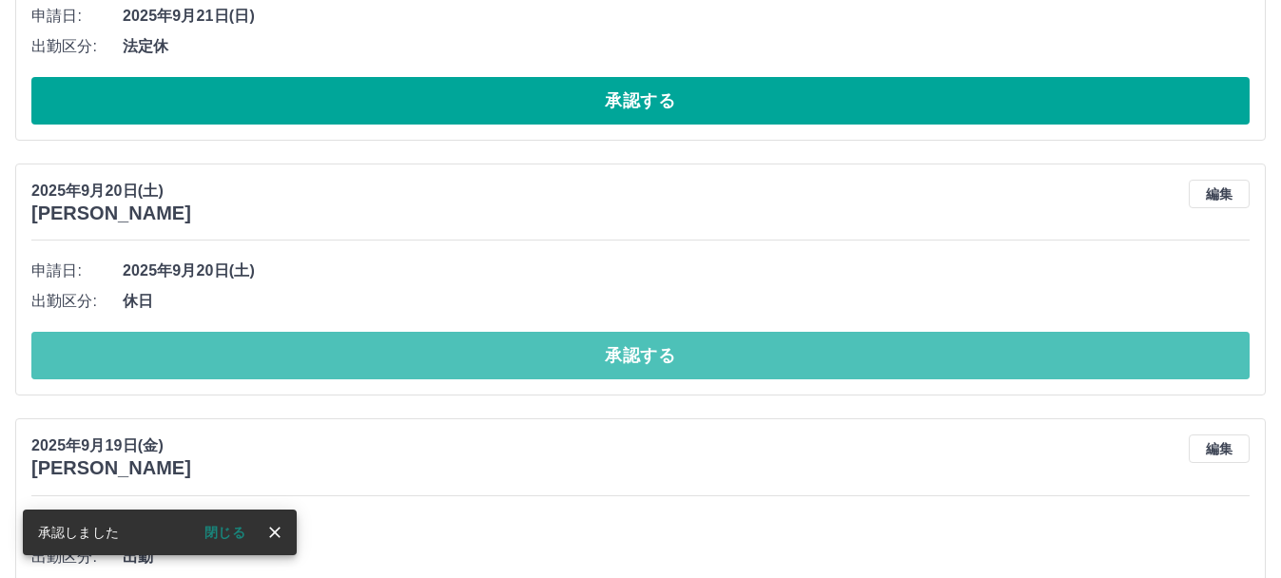
click at [603, 368] on button "承認する" at bounding box center [640, 356] width 1218 height 48
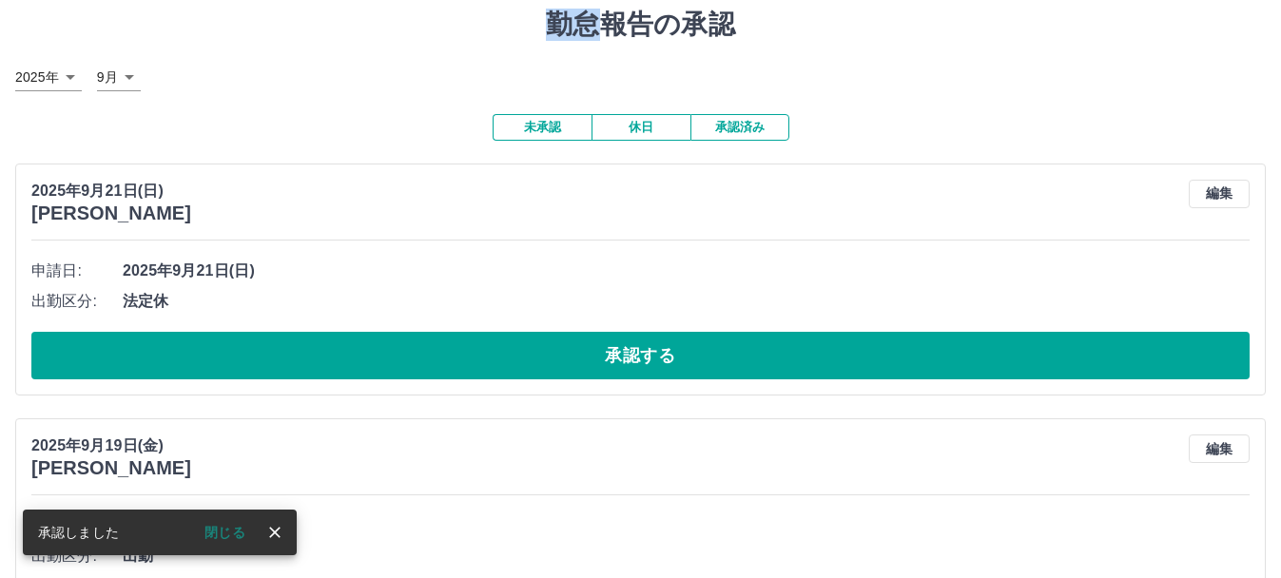
scroll to position [62, 0]
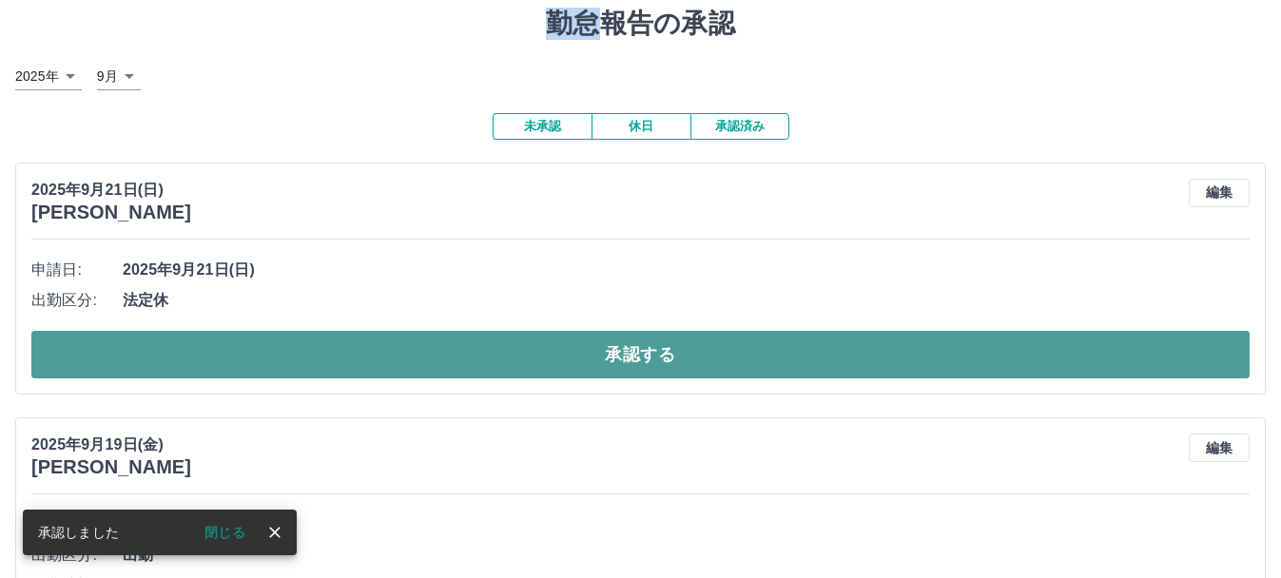
click at [631, 369] on button "承認する" at bounding box center [640, 355] width 1218 height 48
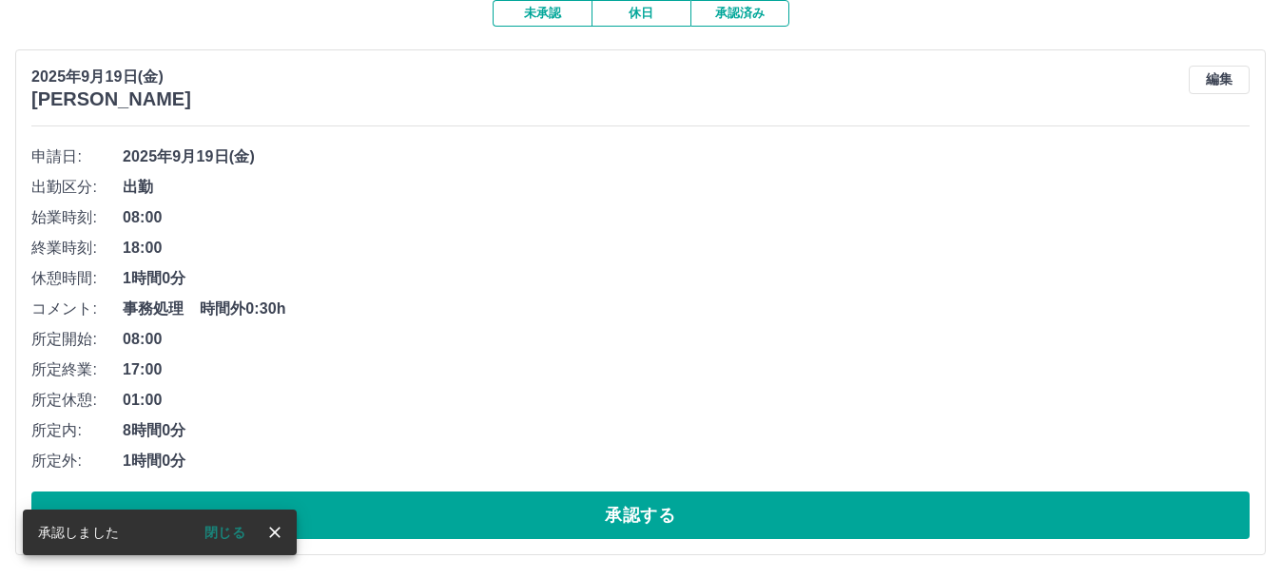
scroll to position [177, 0]
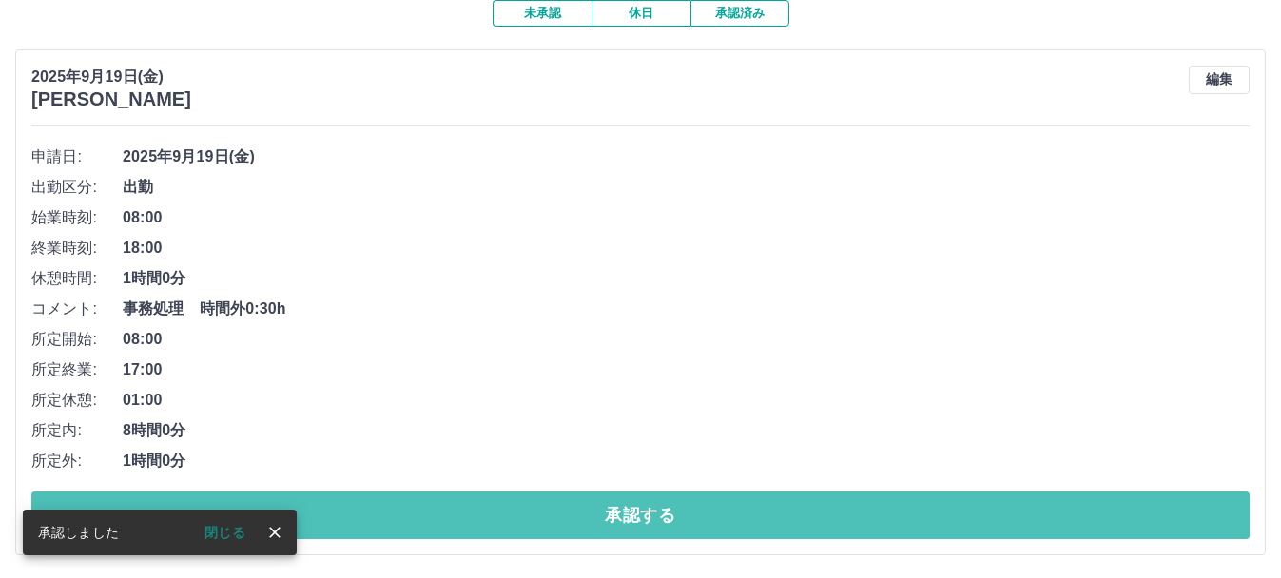
click at [624, 516] on button "承認する" at bounding box center [640, 516] width 1218 height 48
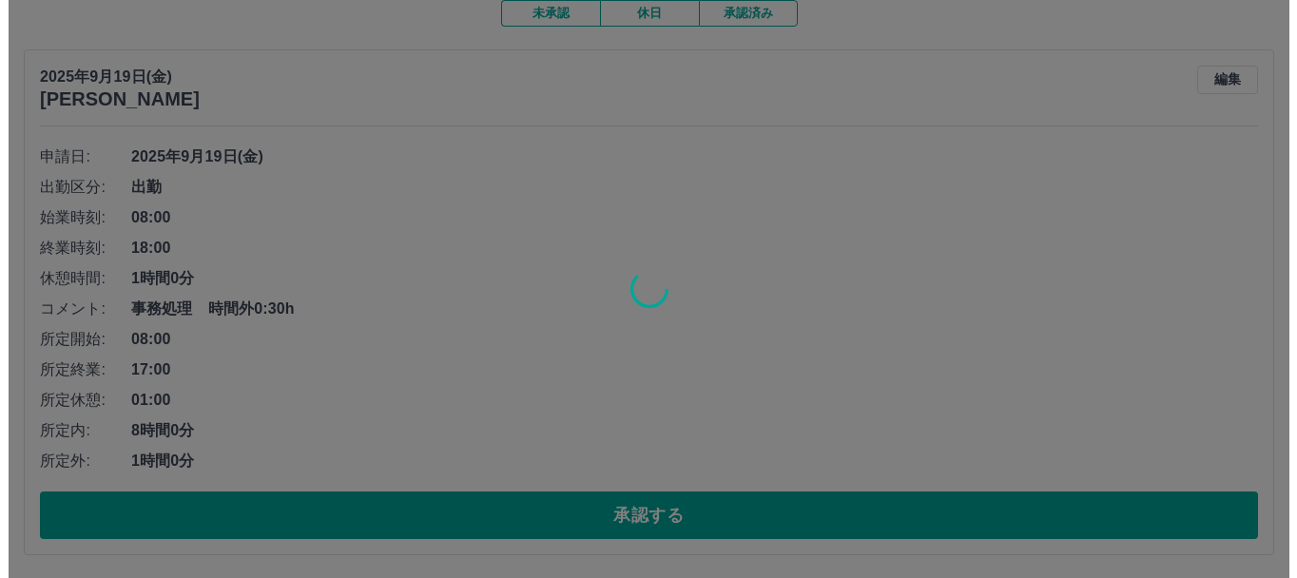
scroll to position [0, 0]
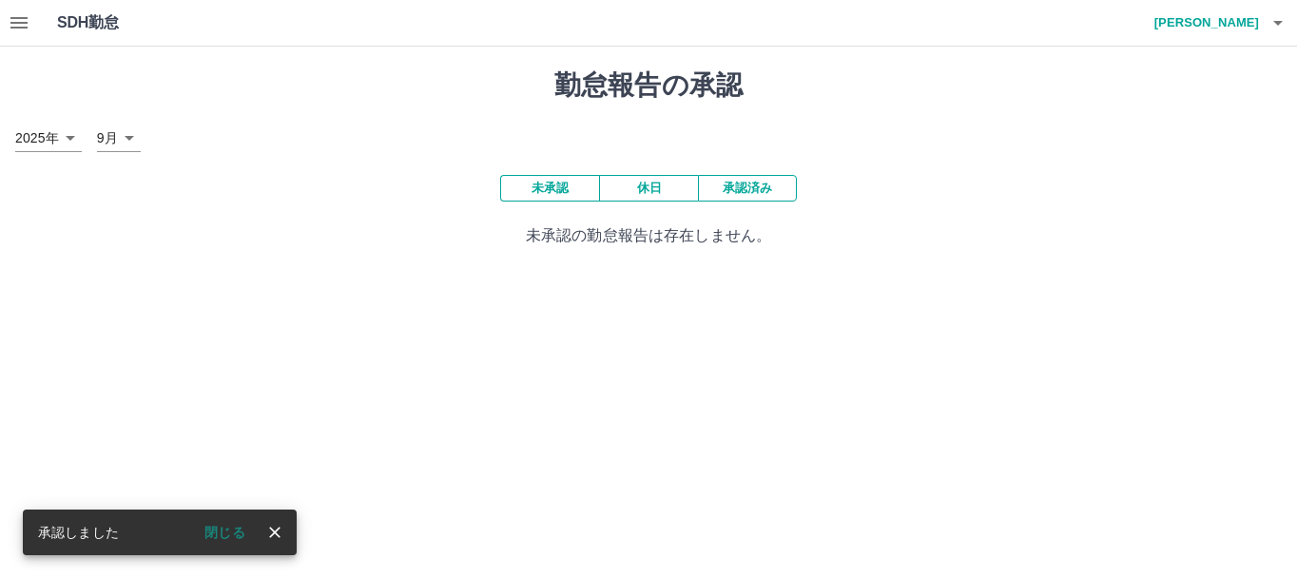
click at [1213, 21] on h4 "[PERSON_NAME]" at bounding box center [1202, 23] width 114 height 46
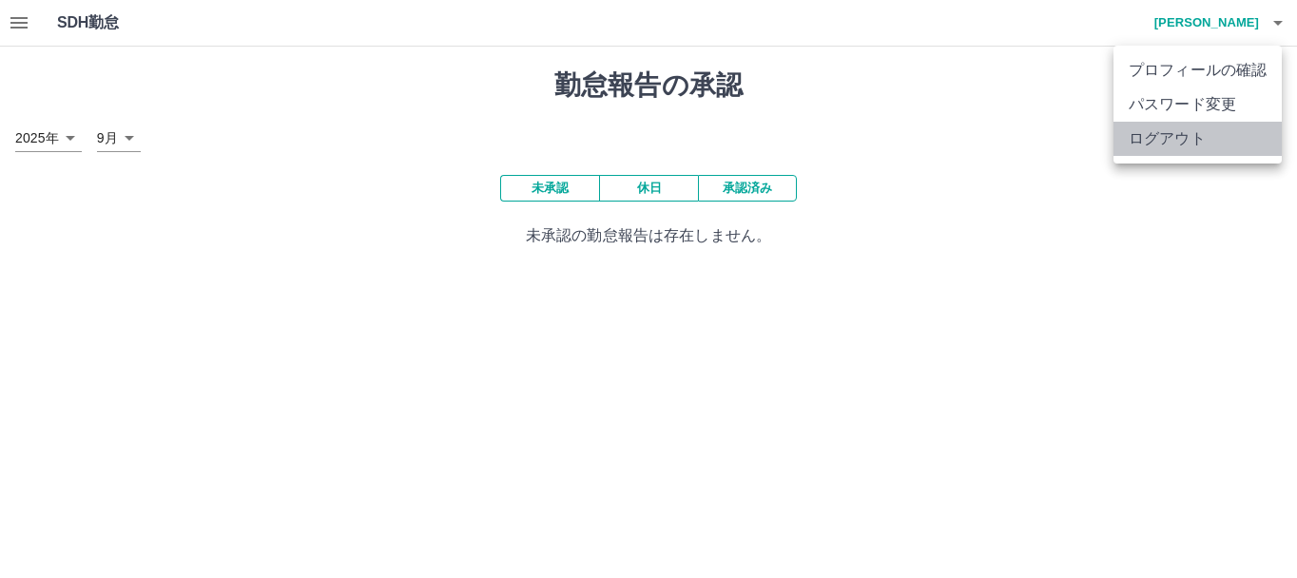
click at [1201, 141] on li "ログアウト" at bounding box center [1198, 139] width 168 height 34
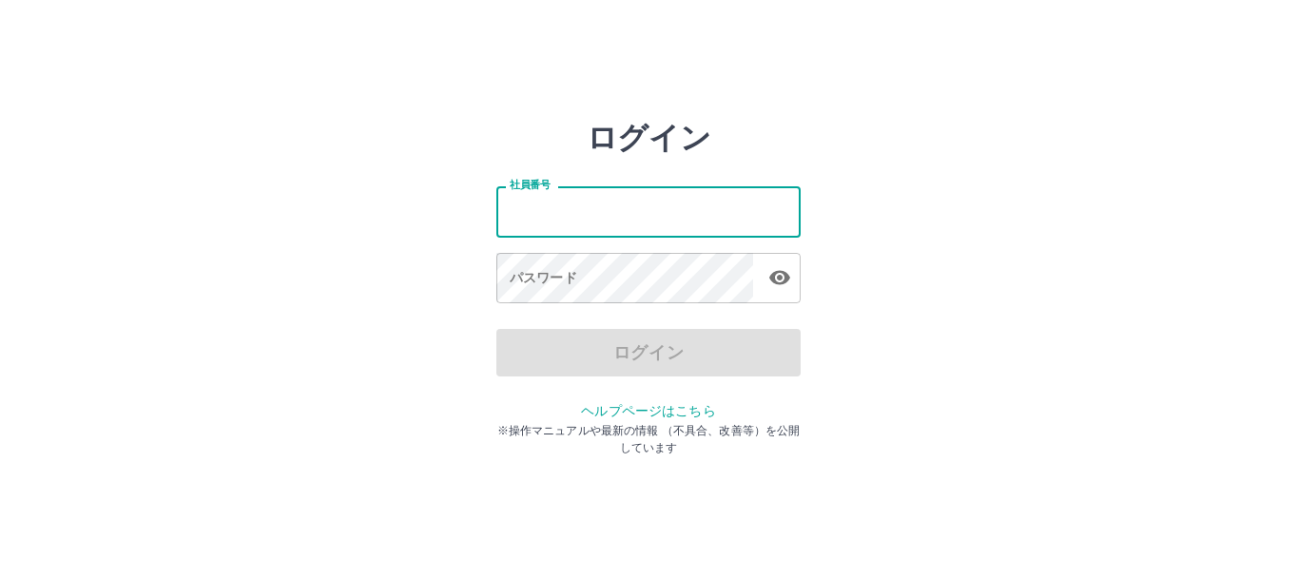
click at [597, 211] on input "社員番号" at bounding box center [648, 211] width 304 height 50
type input "*******"
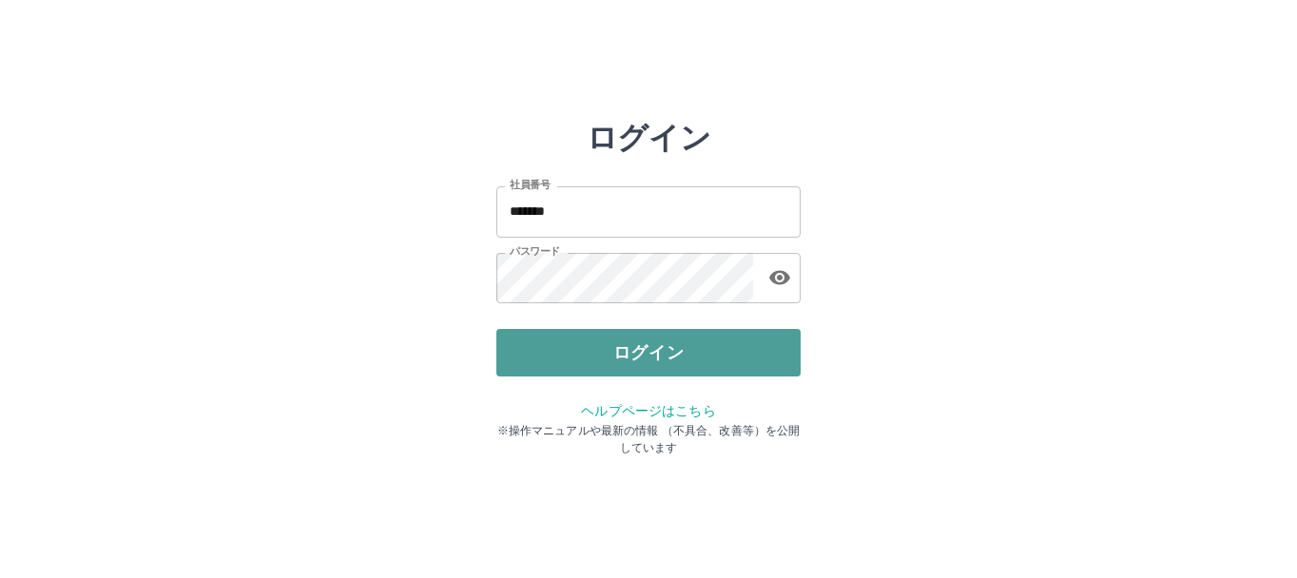
click at [601, 344] on button "ログイン" at bounding box center [648, 353] width 304 height 48
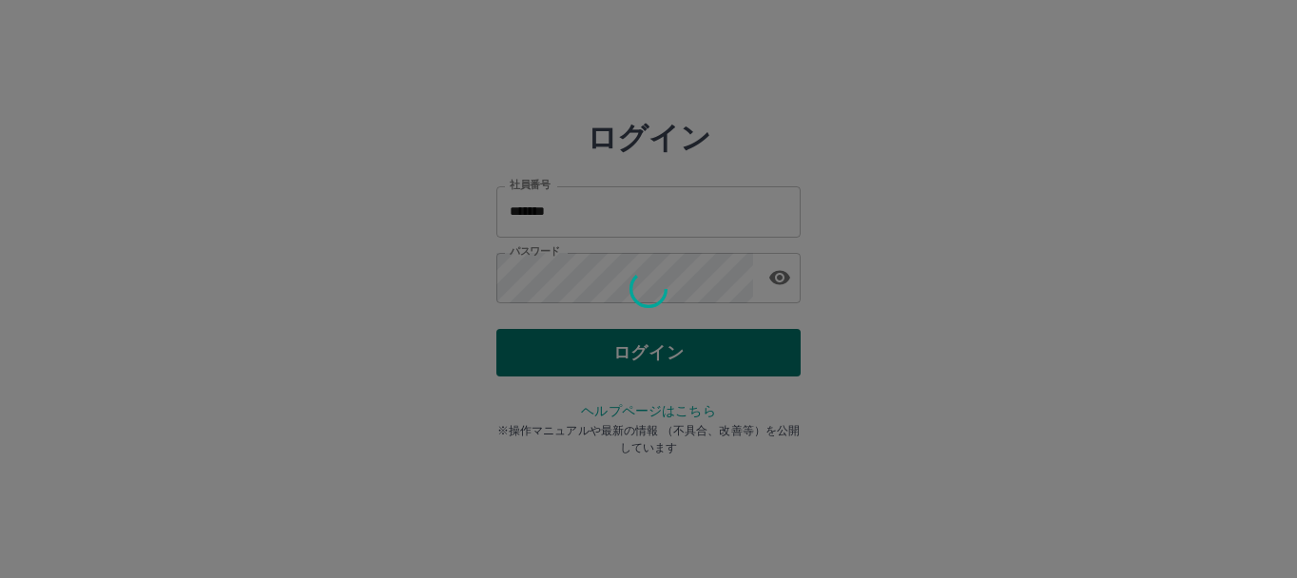
click at [601, 344] on div "ログイン 社員番号 ******* 社員番号 パスワード パスワード ログイン ヘルプページはこちら ※操作マニュアルや最新の情報 （不具合、改善等）を公開し…" at bounding box center [648, 272] width 304 height 304
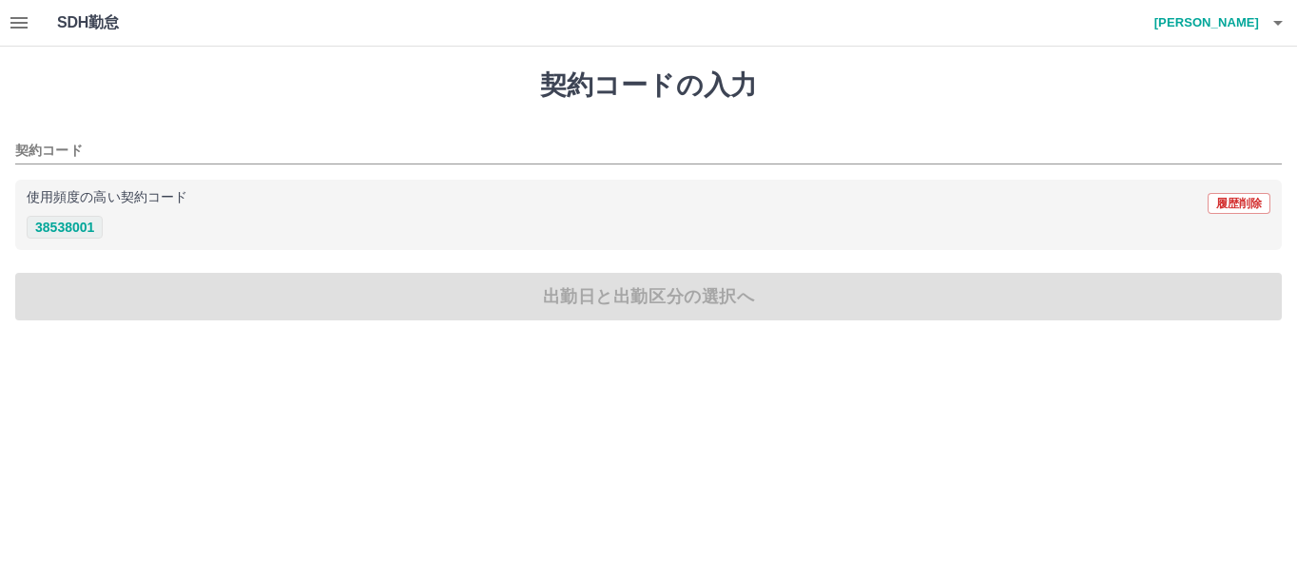
click at [50, 228] on button "38538001" at bounding box center [65, 227] width 76 height 23
type input "********"
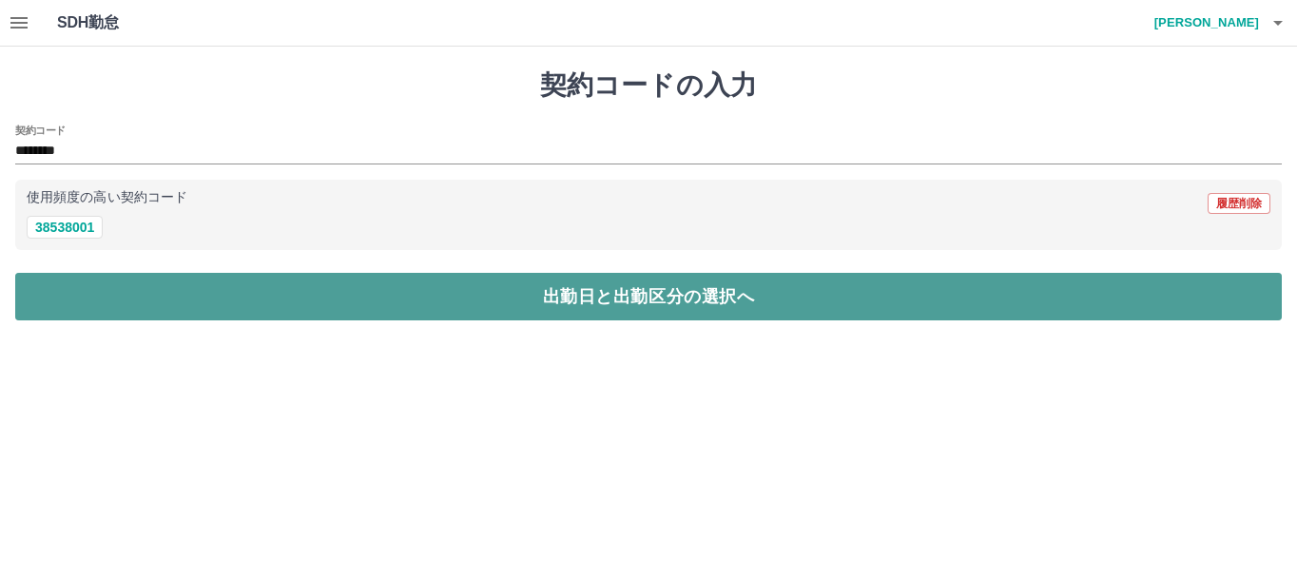
click at [126, 316] on button "出勤日と出勤区分の選択へ" at bounding box center [648, 297] width 1267 height 48
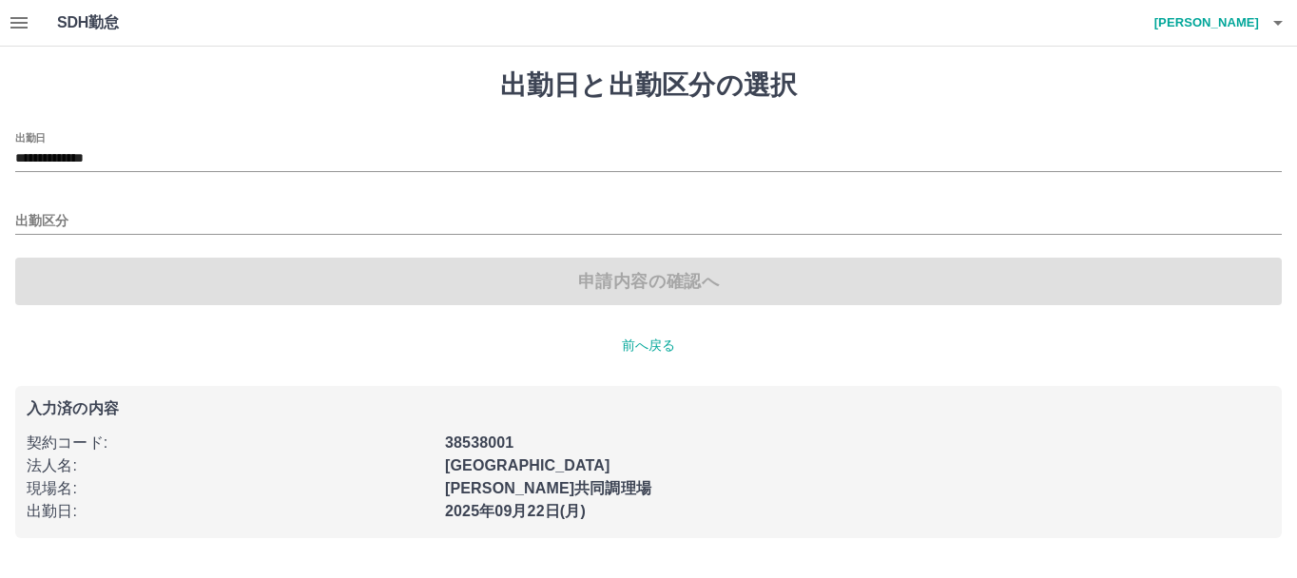
click at [186, 138] on div "**********" at bounding box center [648, 152] width 1267 height 40
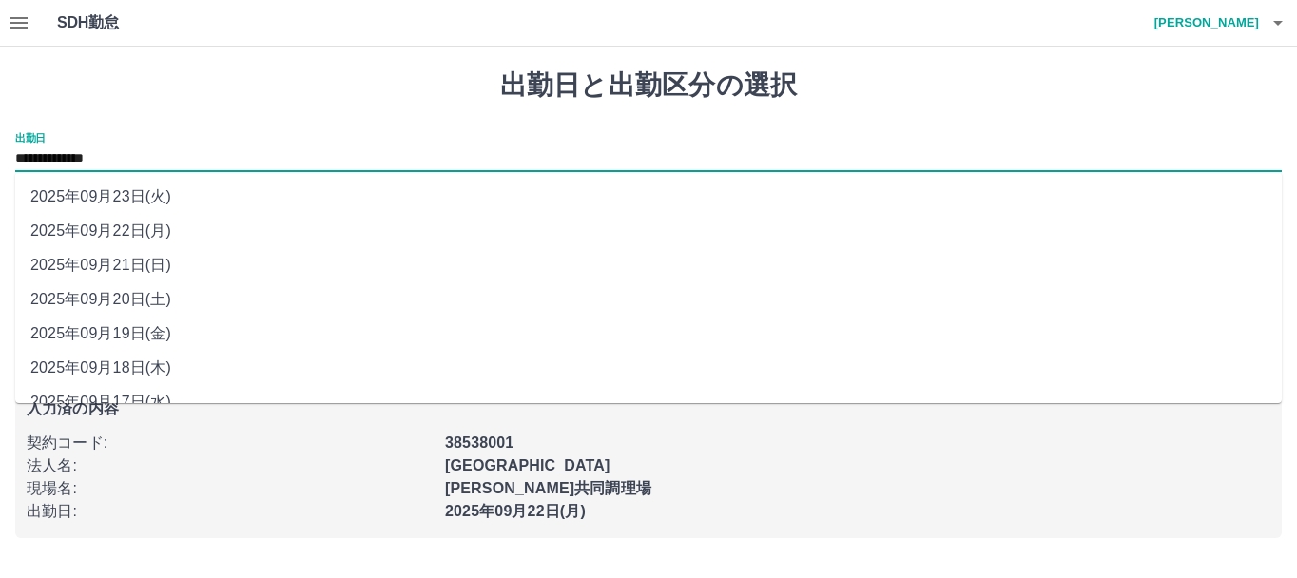
click at [189, 157] on input "**********" at bounding box center [648, 159] width 1267 height 24
click at [135, 265] on li "2025年09月21日(日)" at bounding box center [648, 265] width 1267 height 34
type input "**********"
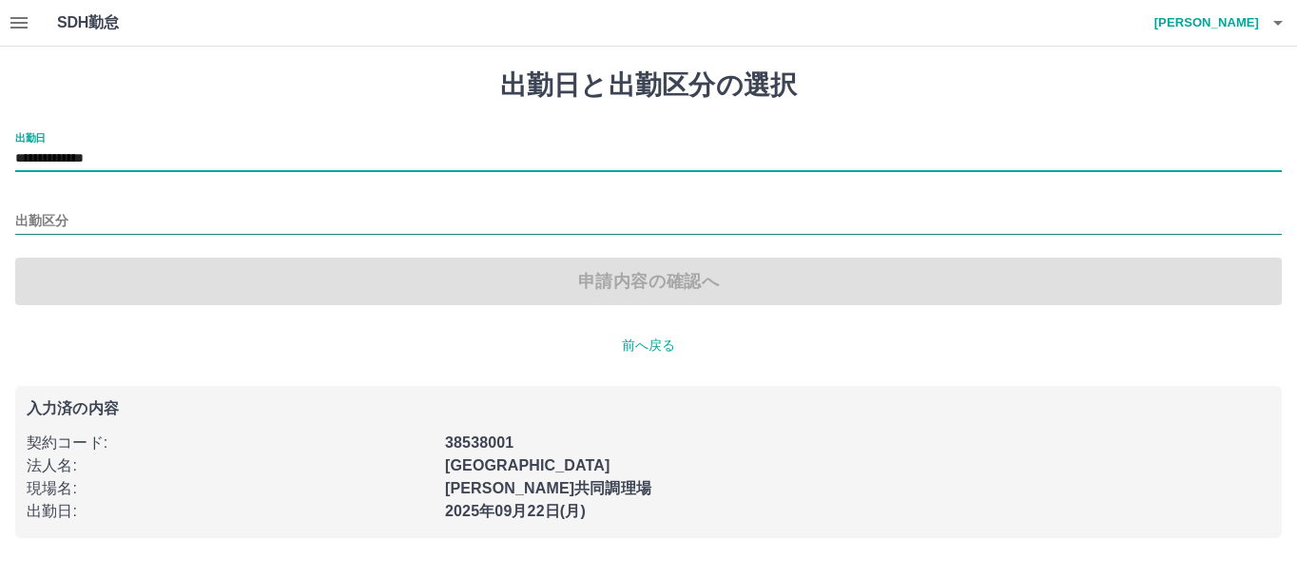
click at [38, 225] on input "出勤区分" at bounding box center [648, 222] width 1267 height 24
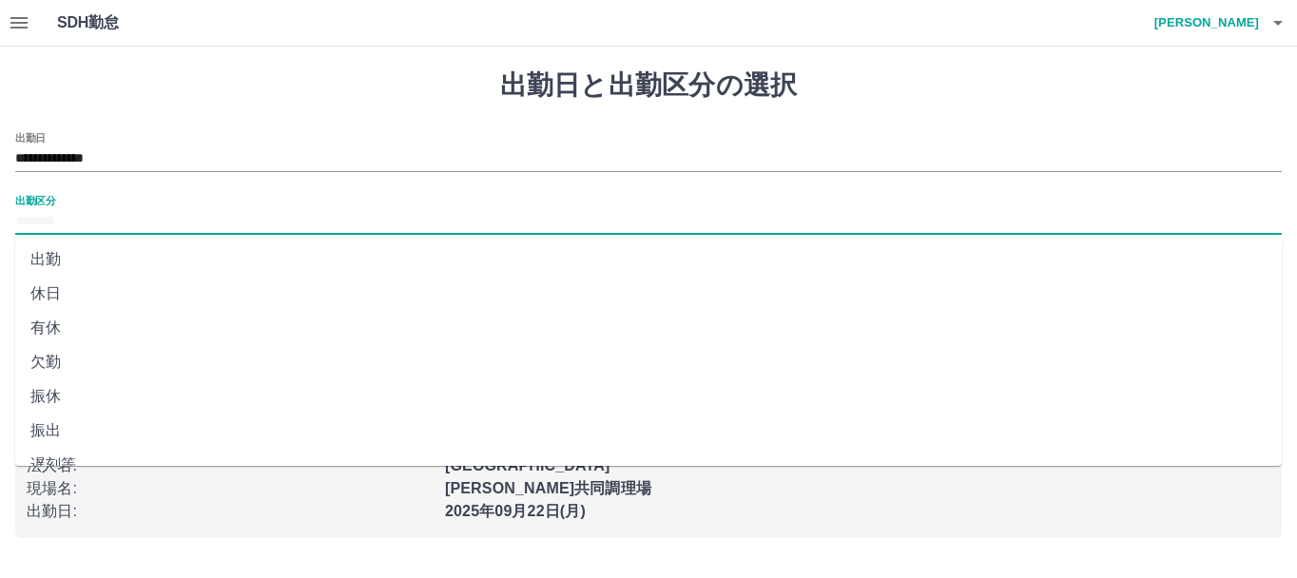
scroll to position [400, 0]
click at [62, 411] on li "法定休" at bounding box center [648, 407] width 1267 height 34
type input "***"
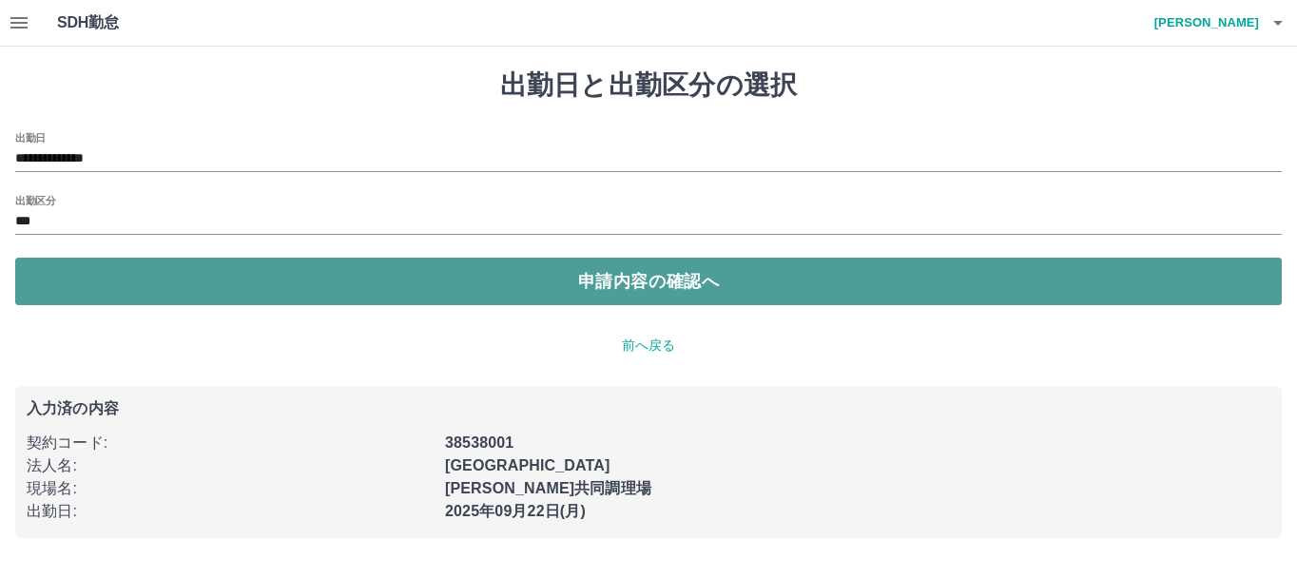
click at [189, 291] on button "申請内容の確認へ" at bounding box center [648, 282] width 1267 height 48
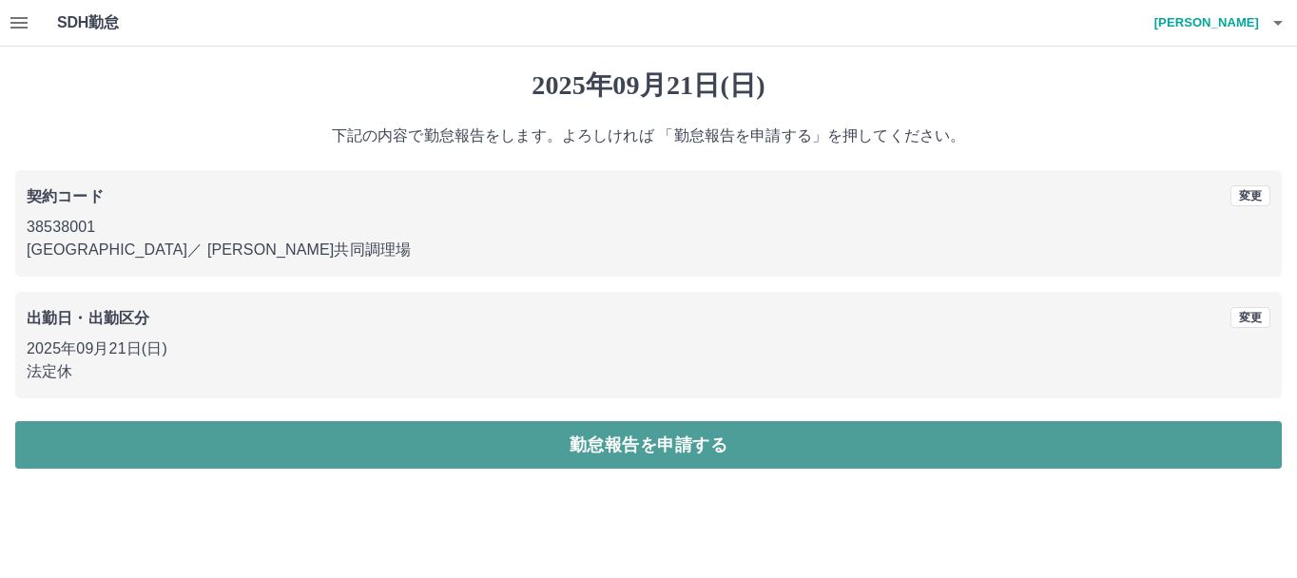
click at [232, 445] on button "勤怠報告を申請する" at bounding box center [648, 445] width 1267 height 48
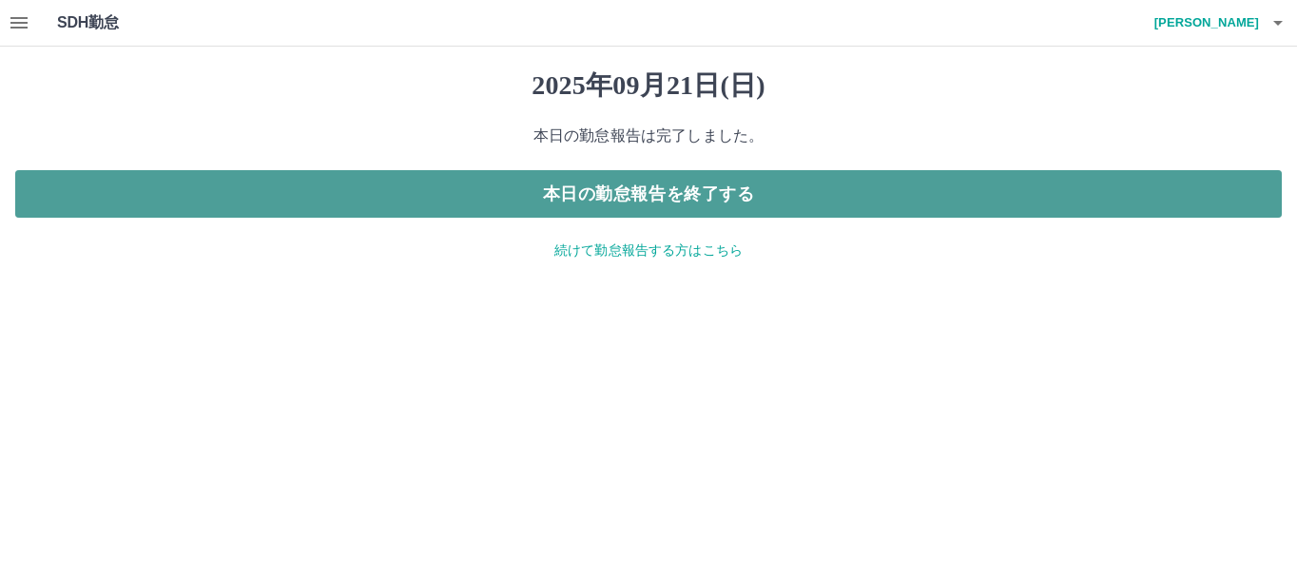
click at [550, 201] on button "本日の勤怠報告を終了する" at bounding box center [648, 194] width 1267 height 48
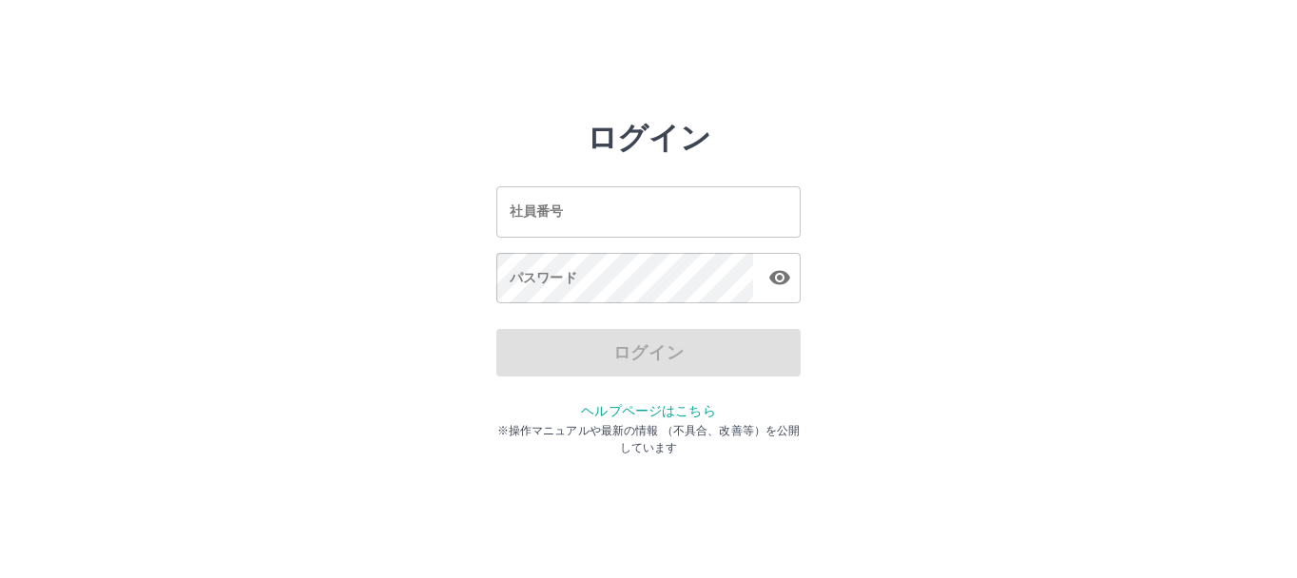
click at [537, 225] on input "社員番号" at bounding box center [648, 211] width 304 height 50
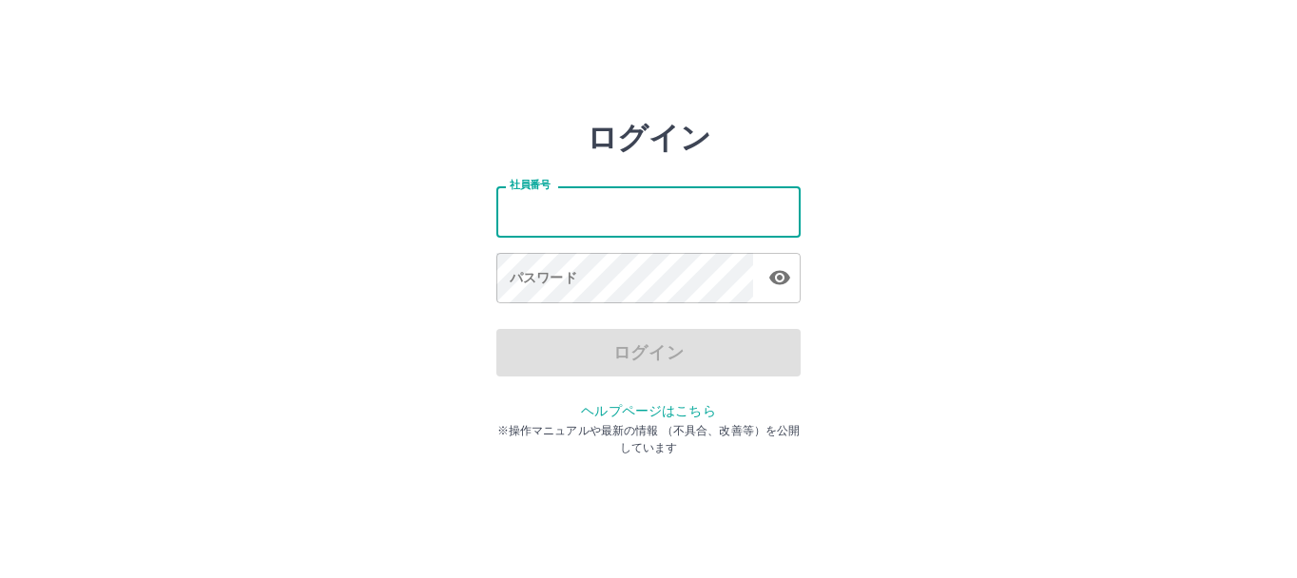
type input "*******"
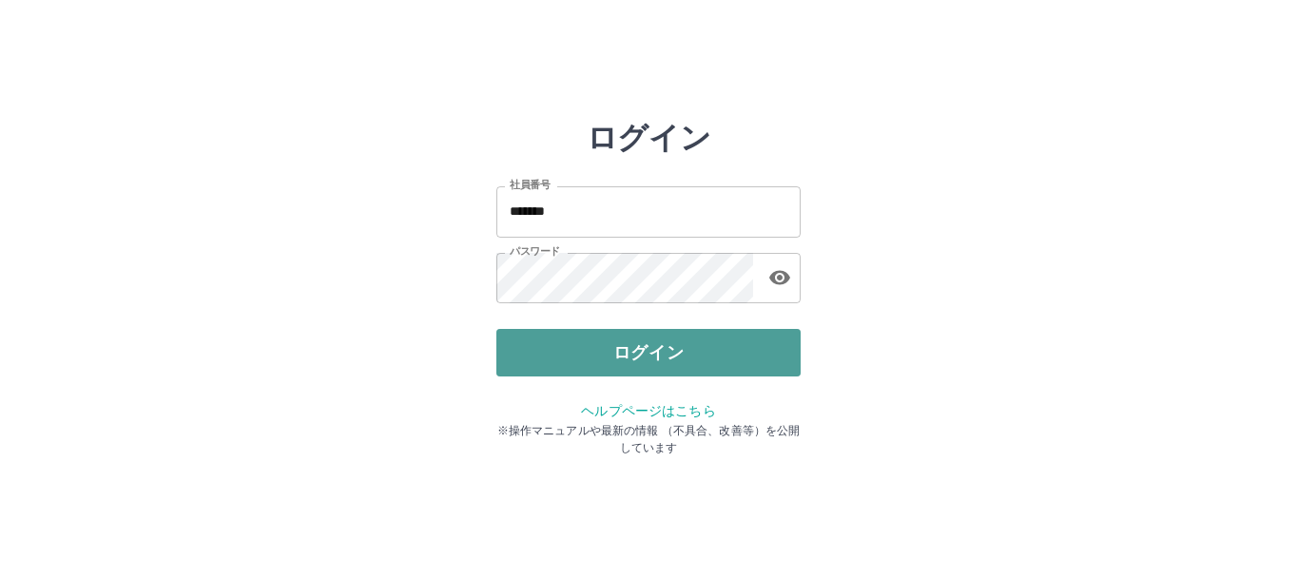
click at [625, 359] on button "ログイン" at bounding box center [648, 353] width 304 height 48
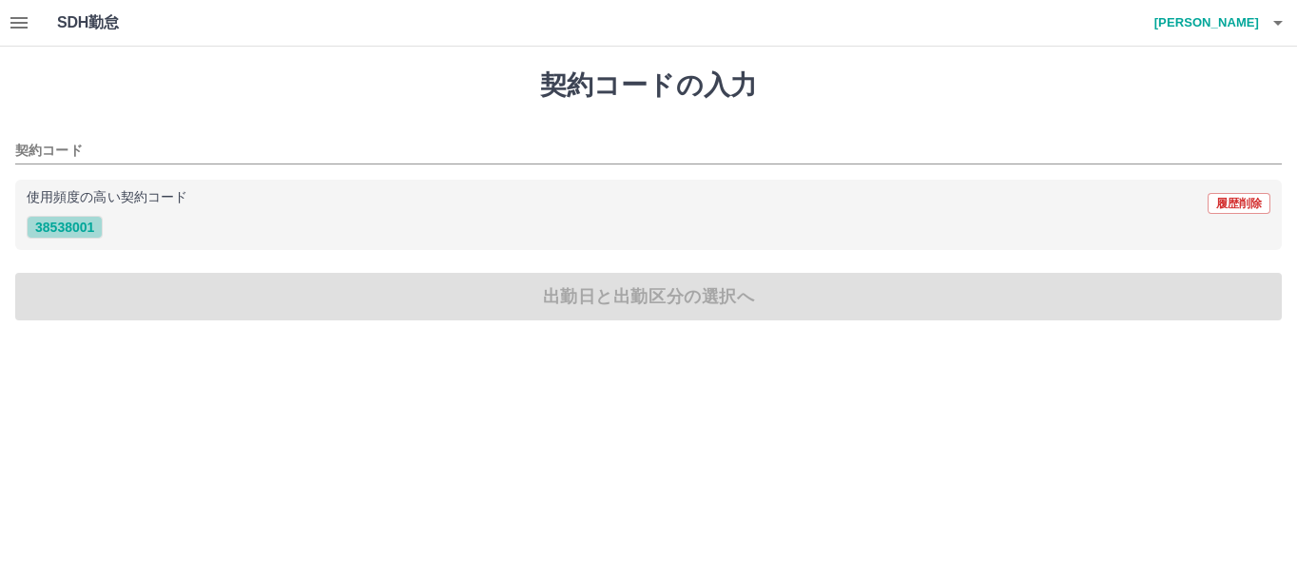
click at [64, 230] on button "38538001" at bounding box center [65, 227] width 76 height 23
type input "********"
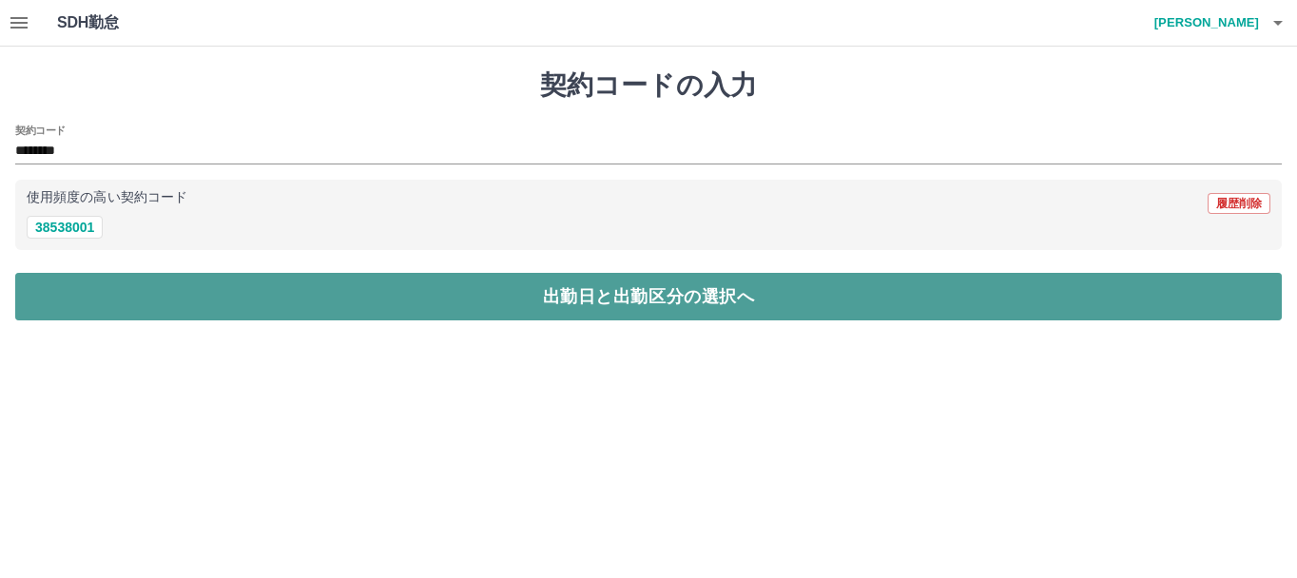
click at [141, 285] on button "出勤日と出勤区分の選択へ" at bounding box center [648, 297] width 1267 height 48
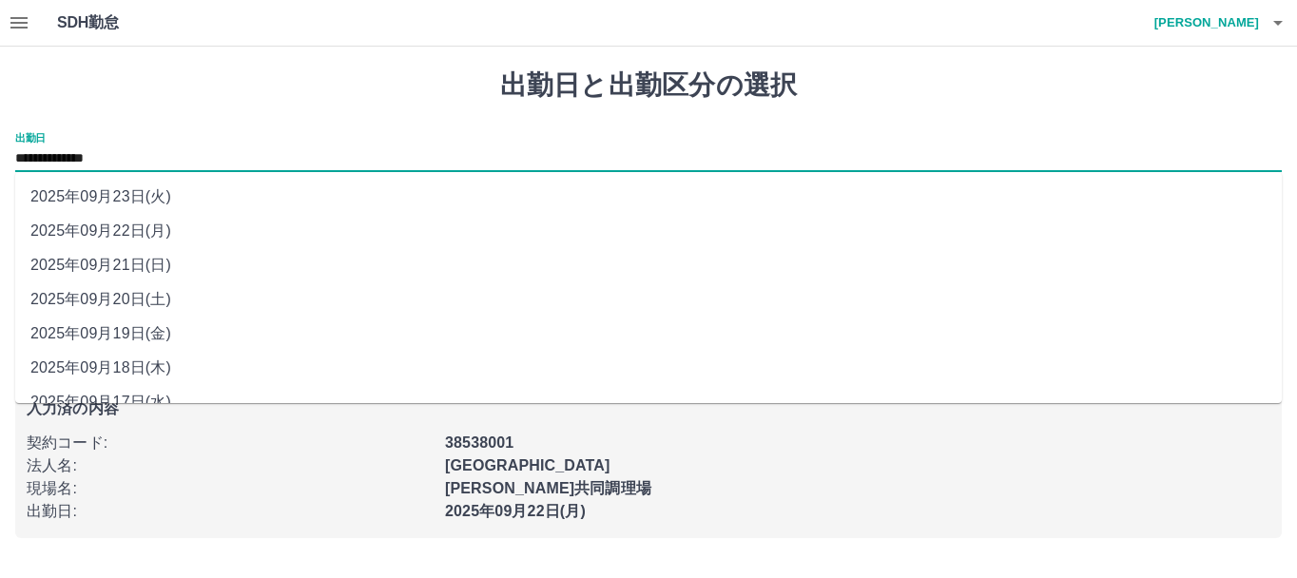
click at [152, 164] on input "**********" at bounding box center [648, 159] width 1267 height 24
click at [160, 263] on li "2025年09月21日(日)" at bounding box center [648, 265] width 1267 height 34
type input "**********"
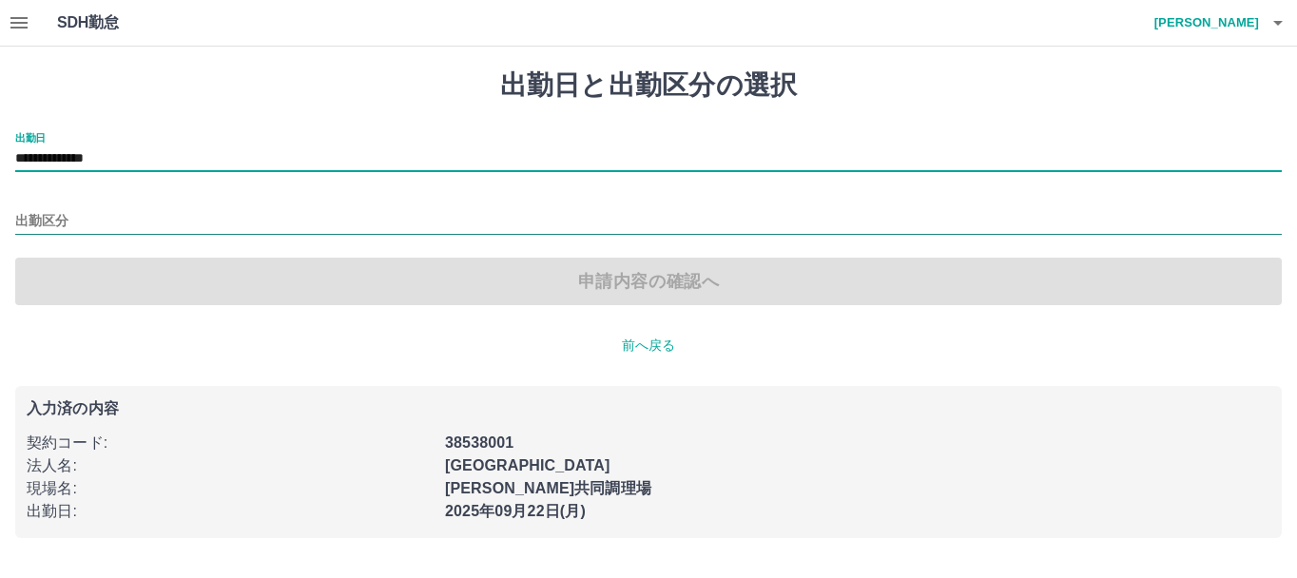
click at [83, 223] on input "出勤区分" at bounding box center [648, 222] width 1267 height 24
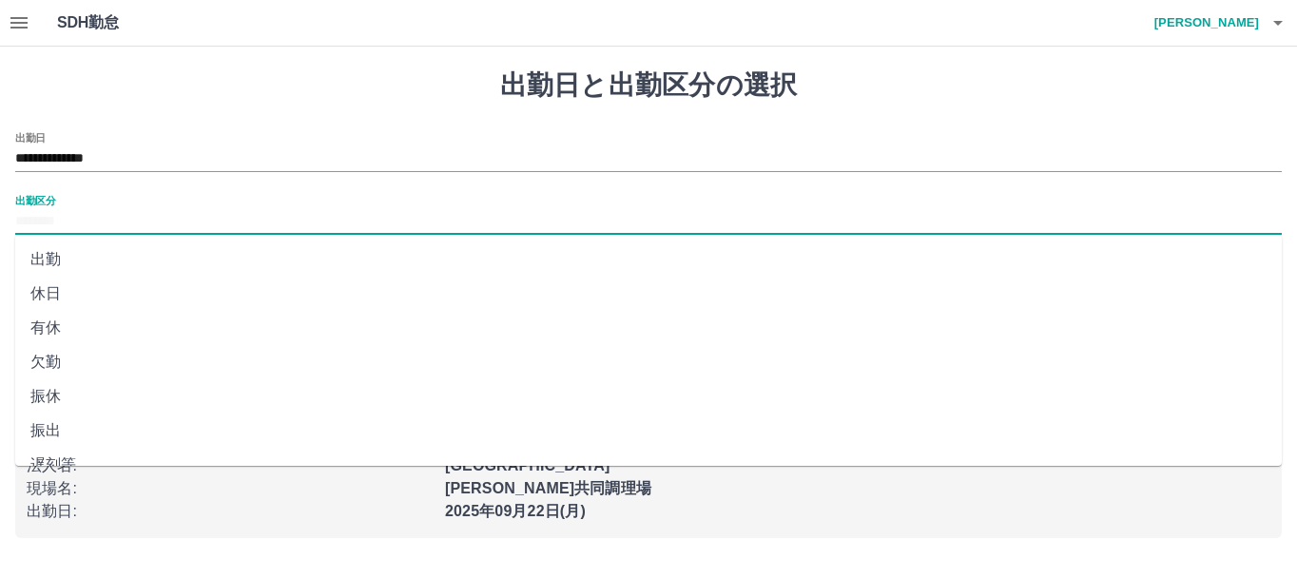
scroll to position [400, 0]
click at [58, 406] on li "法定休" at bounding box center [648, 407] width 1267 height 34
type input "***"
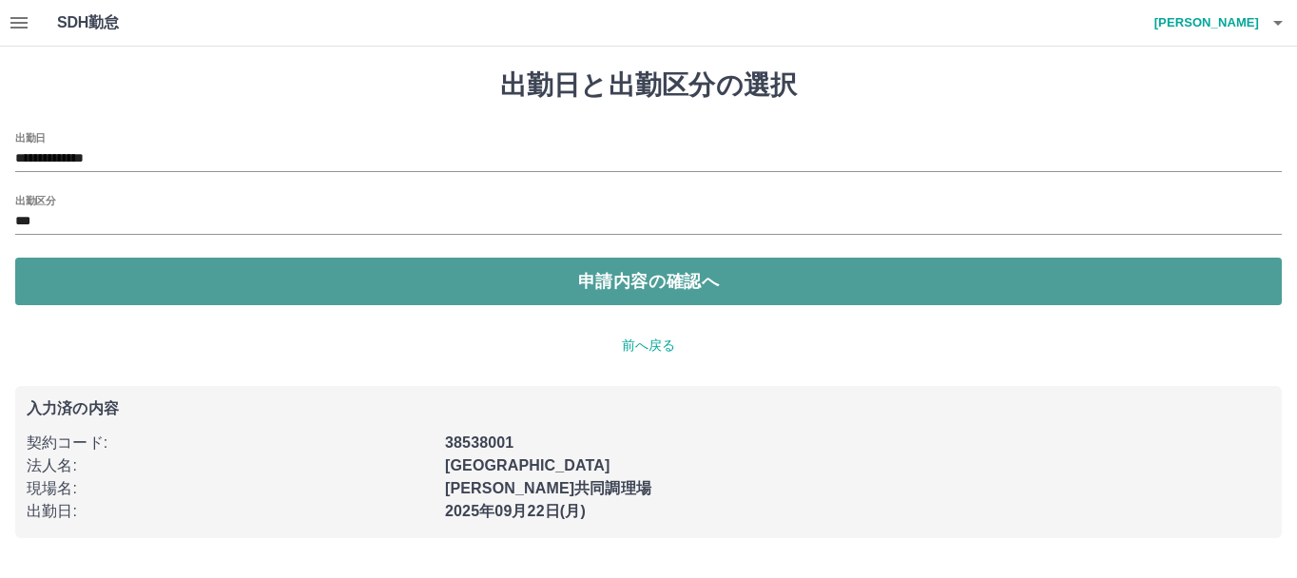
click at [263, 297] on button "申請内容の確認へ" at bounding box center [648, 282] width 1267 height 48
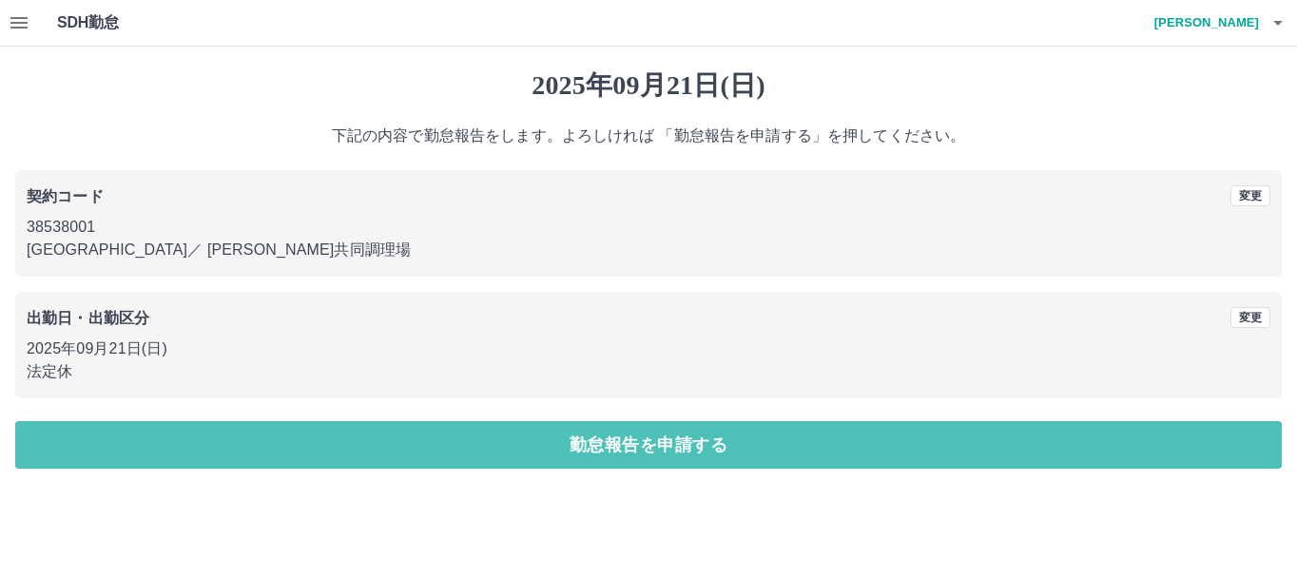
click at [339, 460] on button "勤怠報告を申請する" at bounding box center [648, 445] width 1267 height 48
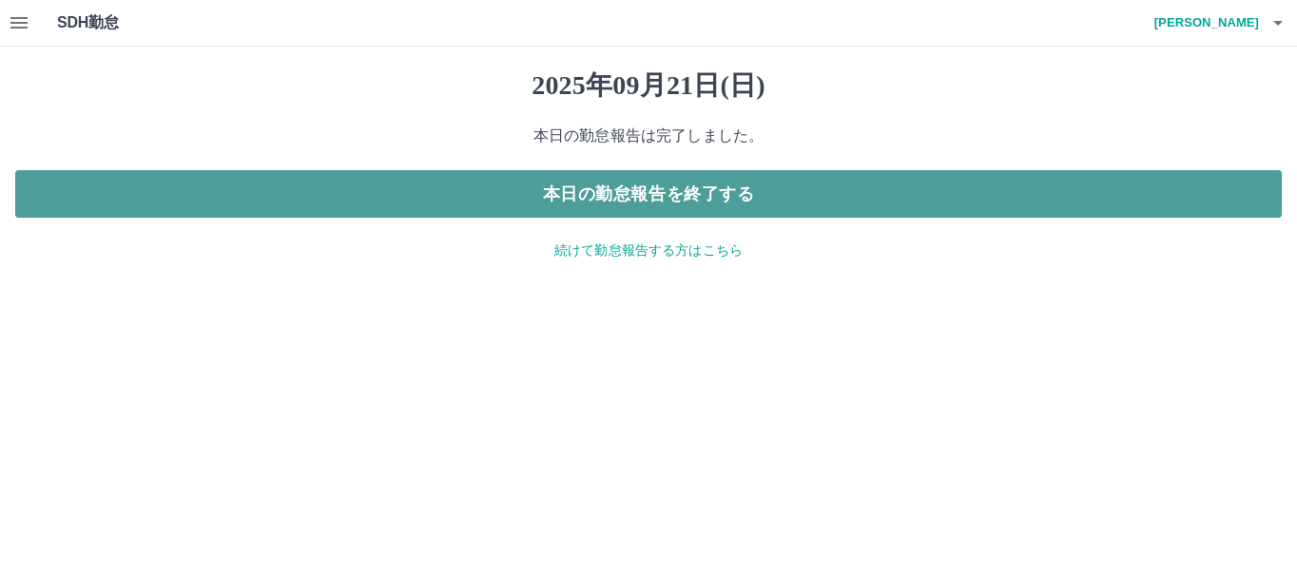
click at [514, 182] on button "本日の勤怠報告を終了する" at bounding box center [648, 194] width 1267 height 48
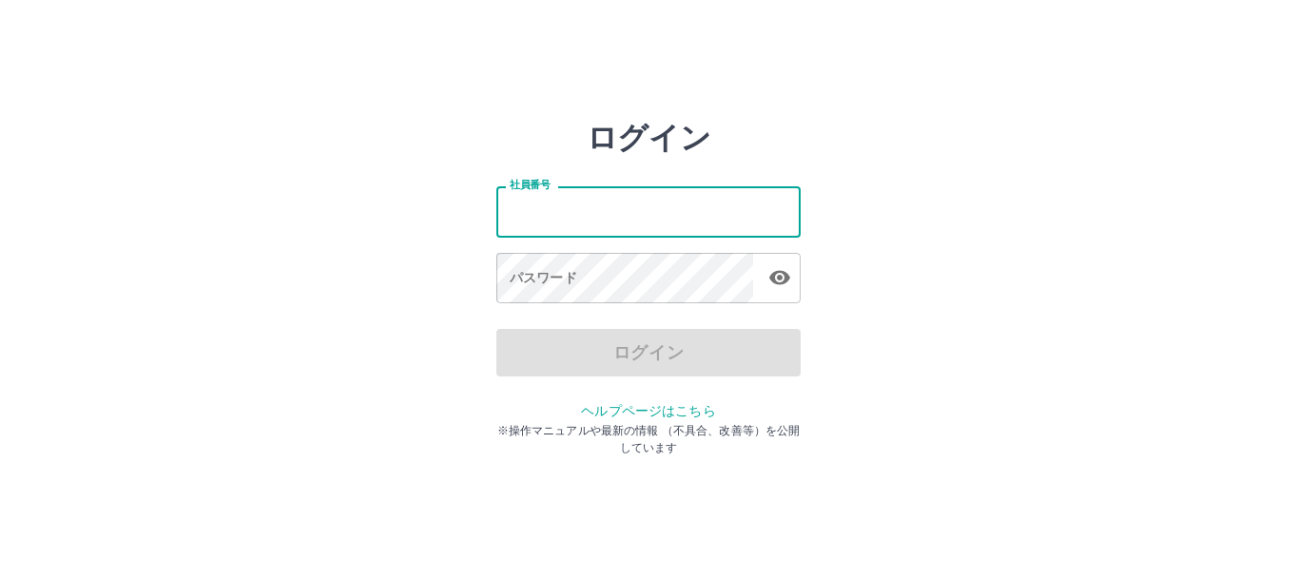
click at [513, 198] on input "社員番号" at bounding box center [648, 211] width 304 height 50
type input "*******"
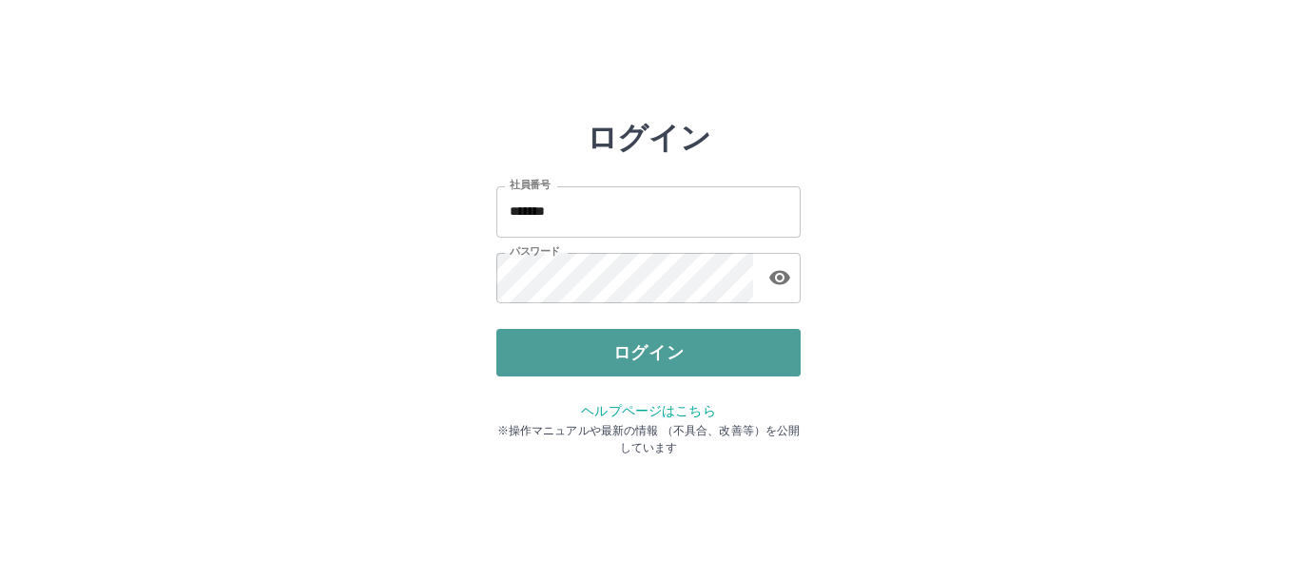
click at [644, 348] on button "ログイン" at bounding box center [648, 353] width 304 height 48
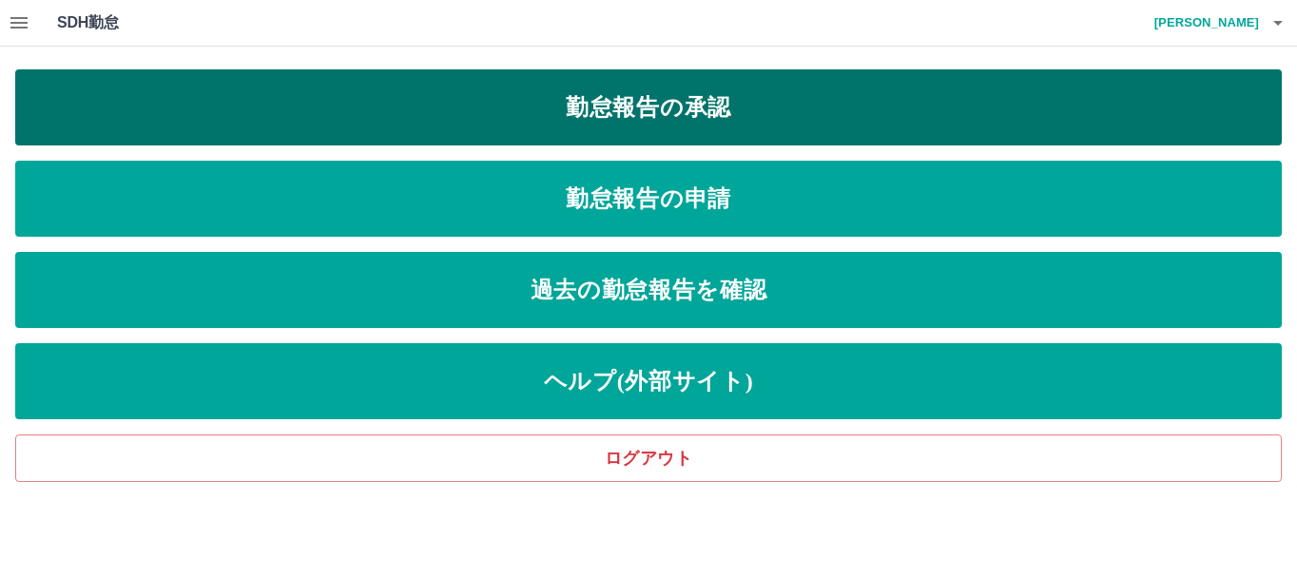
click at [728, 122] on link "勤怠報告の承認" at bounding box center [648, 107] width 1267 height 76
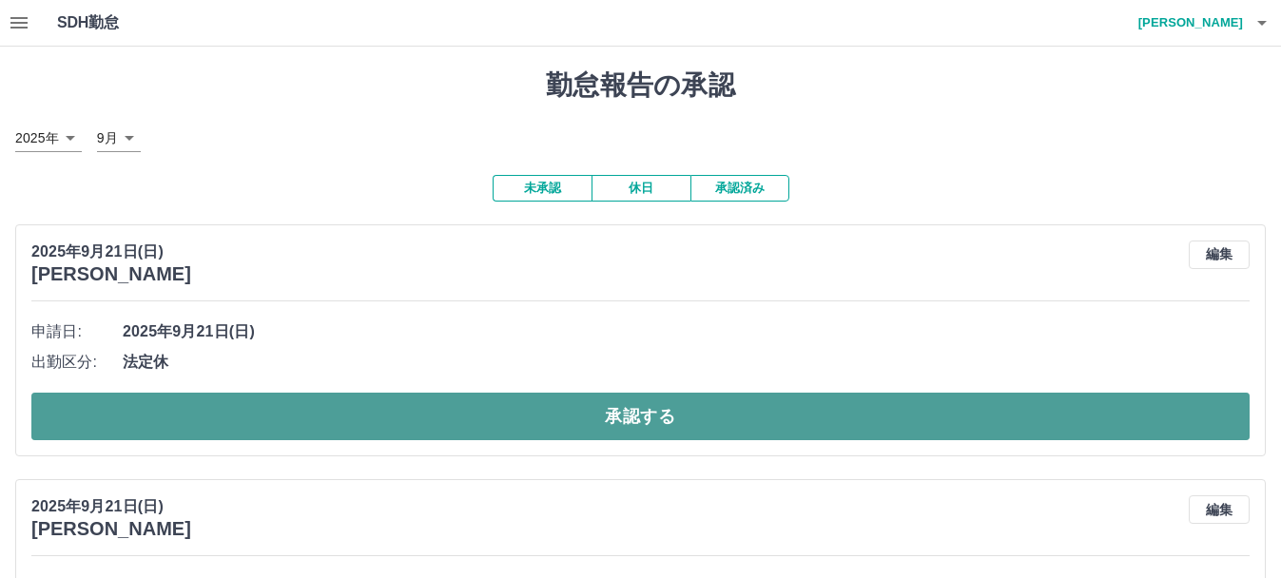
click at [441, 413] on button "承認する" at bounding box center [640, 417] width 1218 height 48
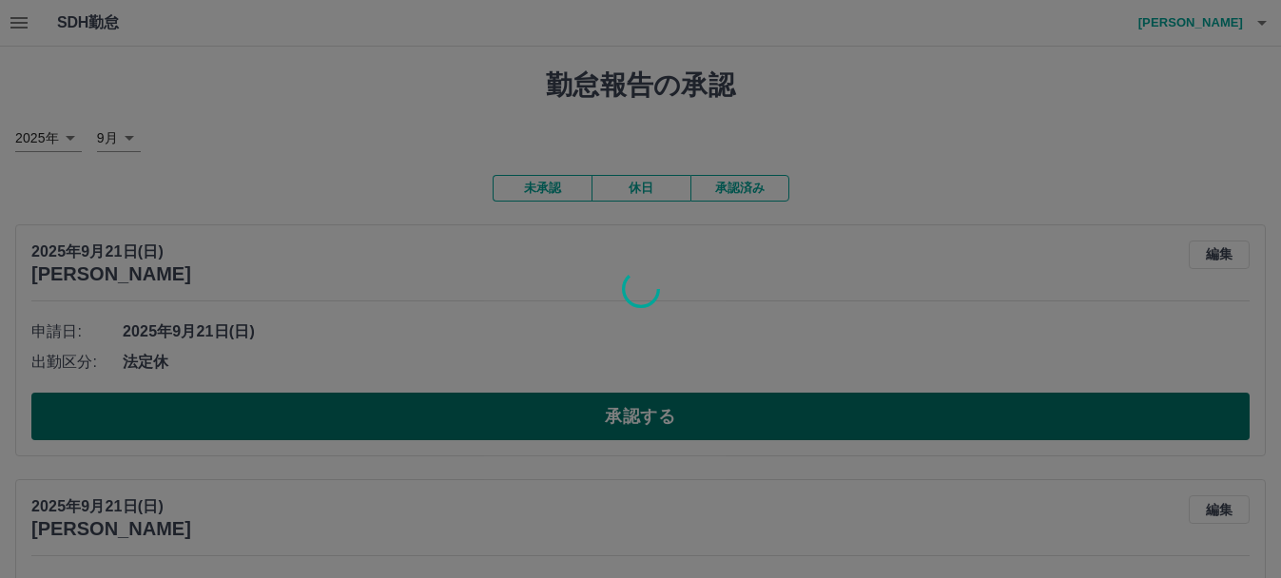
scroll to position [158, 0]
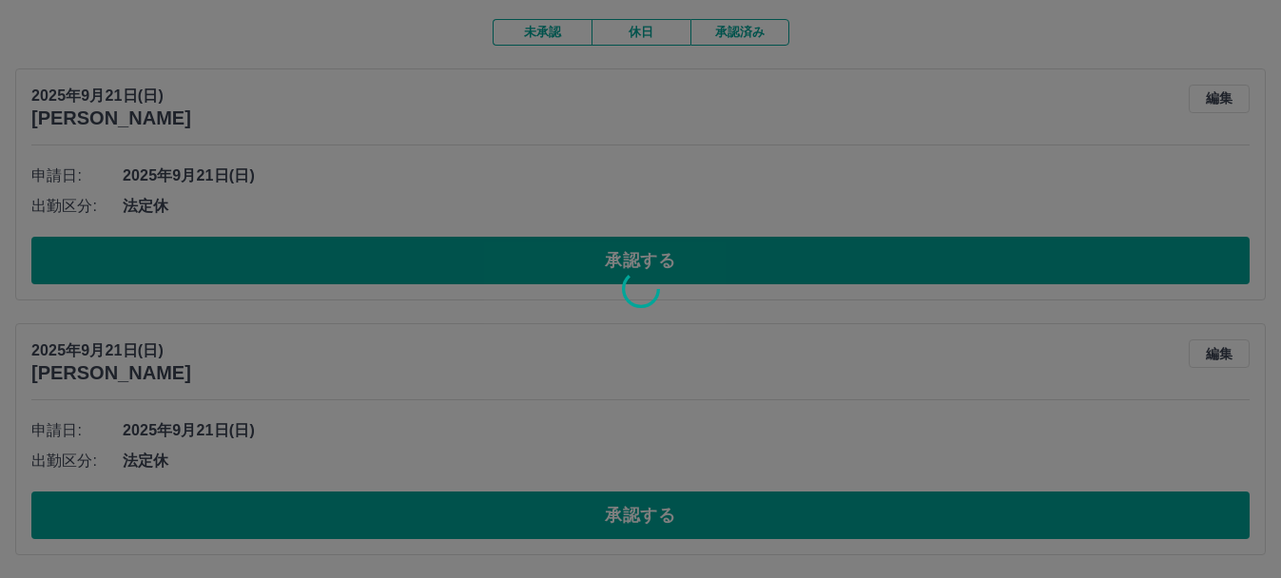
click at [465, 513] on div at bounding box center [640, 289] width 1281 height 578
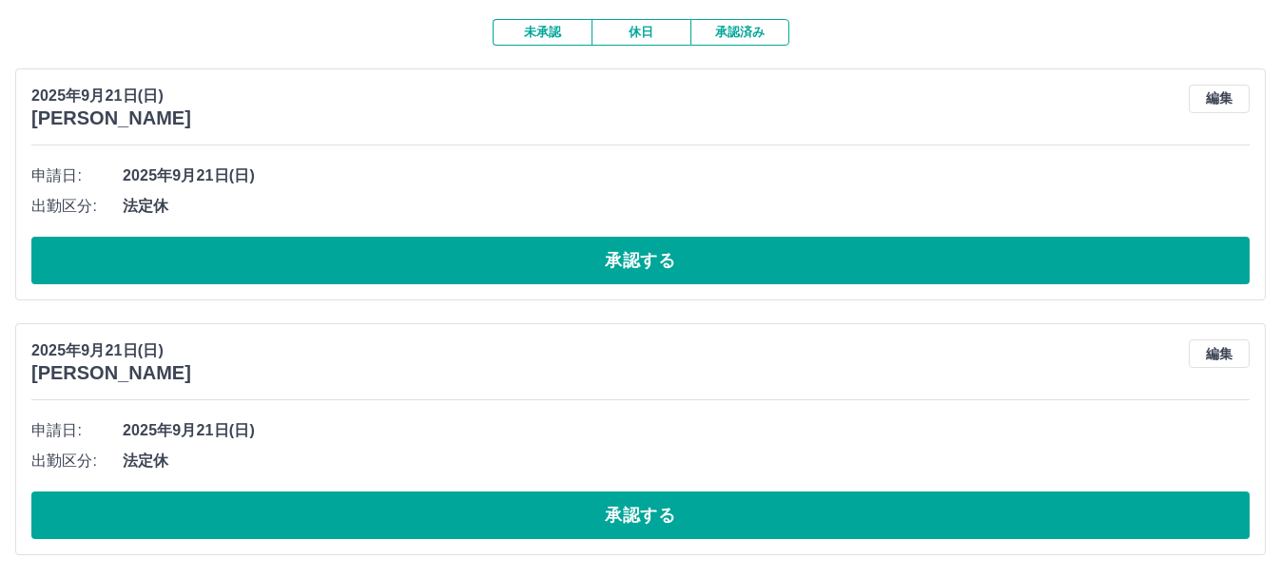
click at [465, 513] on div "SDH勤怠 渡邉　香奈 勤怠報告の承認 2025年 **** 9月 * 未承認 休日 承認済み 2025年9月21日(日) 田中　初子 編集 申請日: 202…" at bounding box center [640, 211] width 1281 height 734
click at [465, 513] on button "承認する" at bounding box center [640, 516] width 1218 height 48
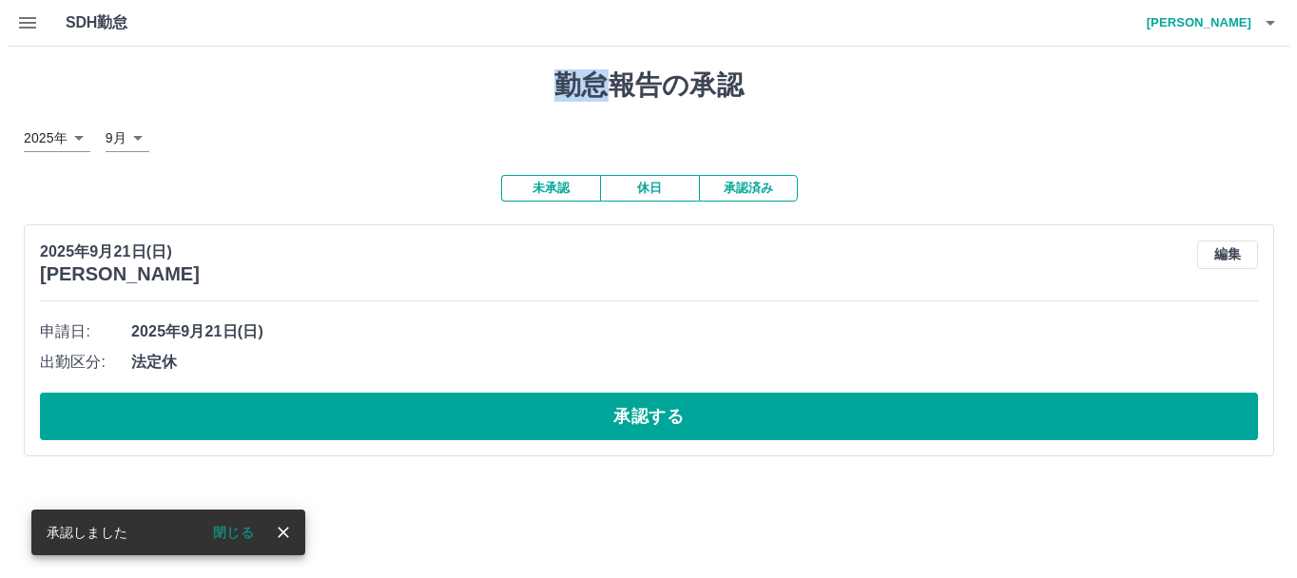
scroll to position [0, 0]
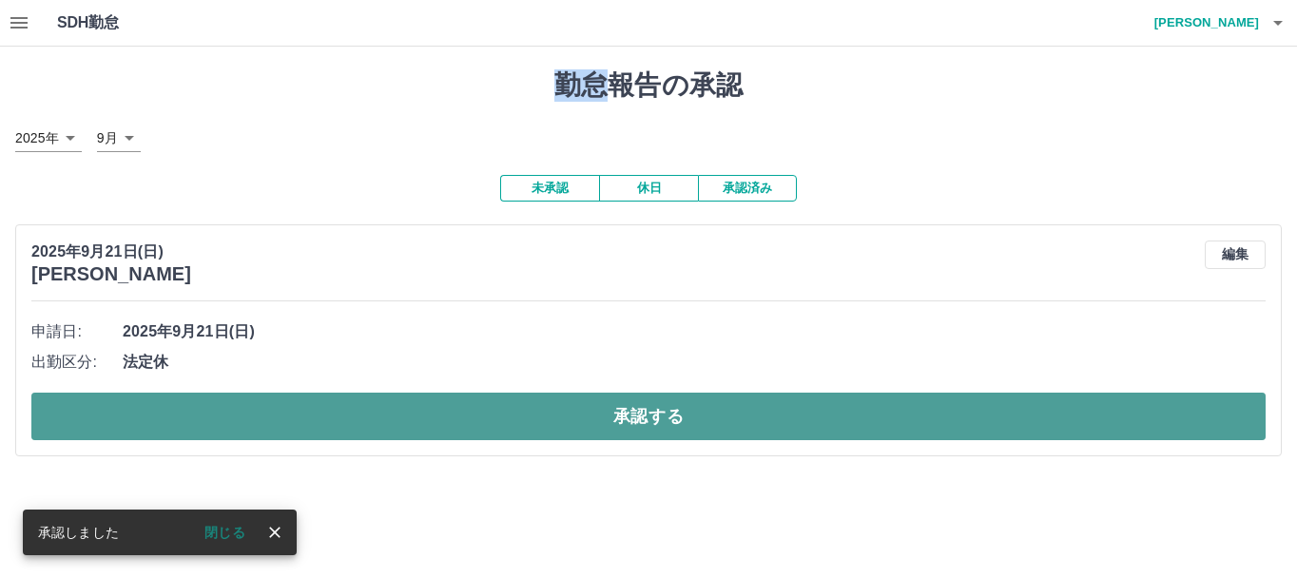
click at [450, 414] on button "承認する" at bounding box center [648, 417] width 1234 height 48
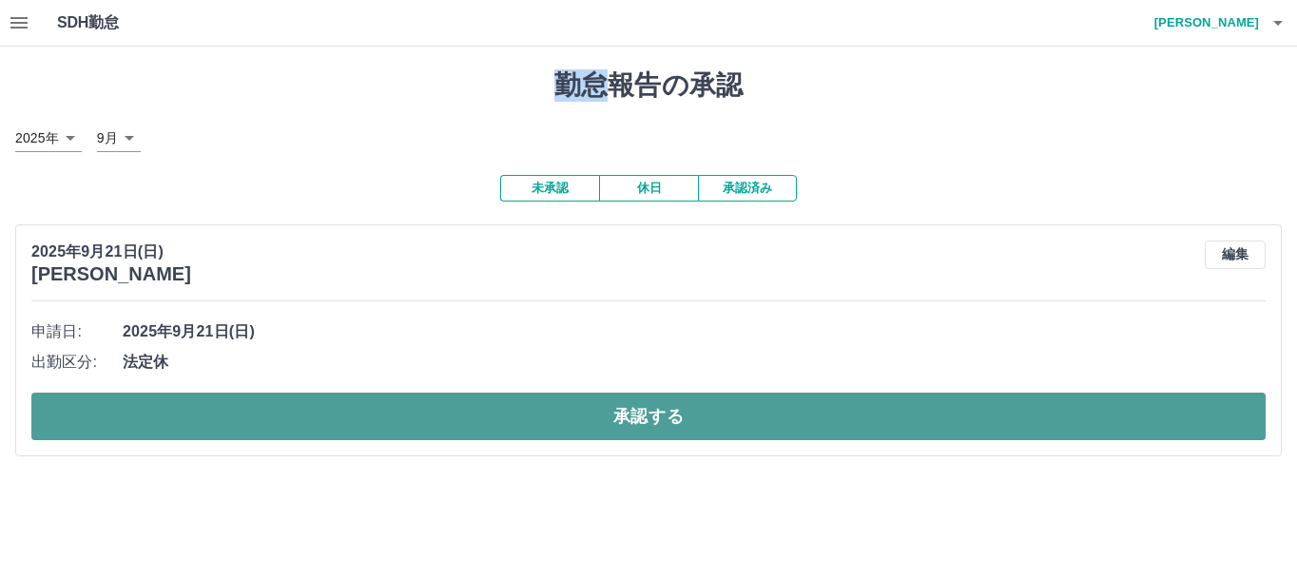
click at [778, 432] on button "承認する" at bounding box center [648, 417] width 1234 height 48
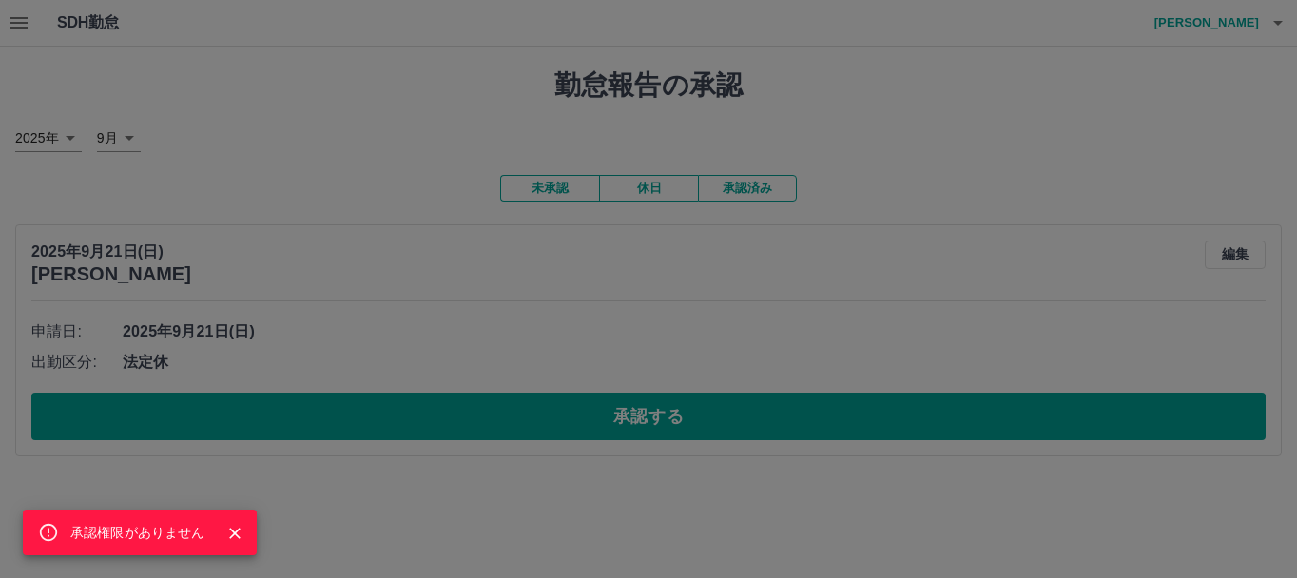
click at [777, 409] on div "承認権限がありません" at bounding box center [648, 289] width 1297 height 578
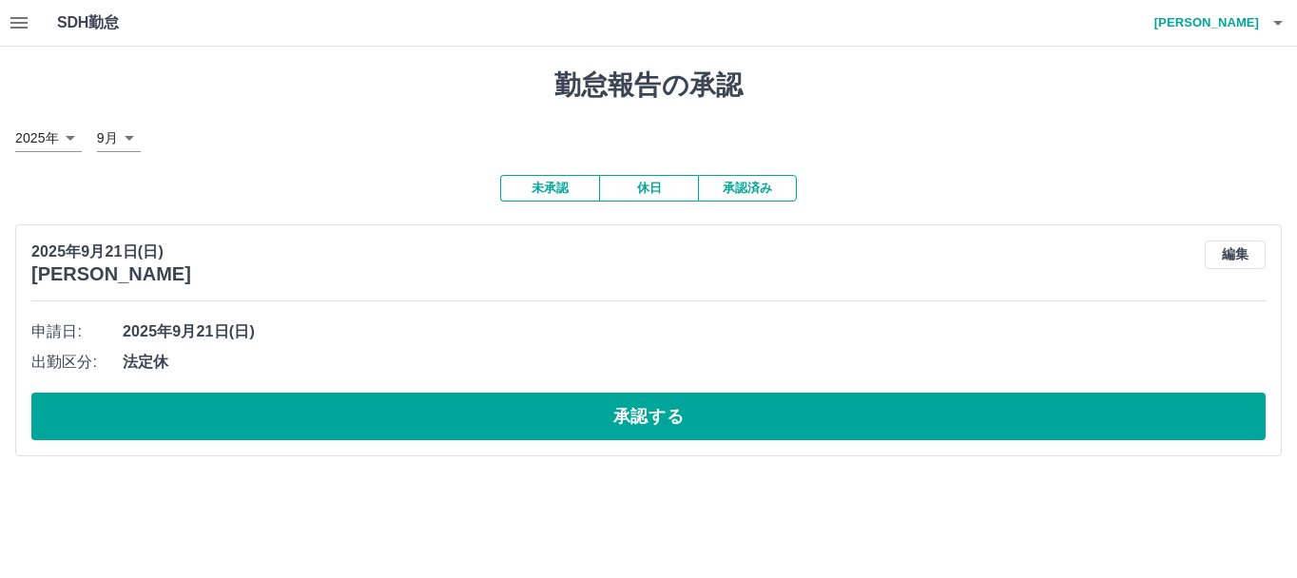
click at [777, 409] on div "承認権限がありません" at bounding box center [648, 289] width 1297 height 578
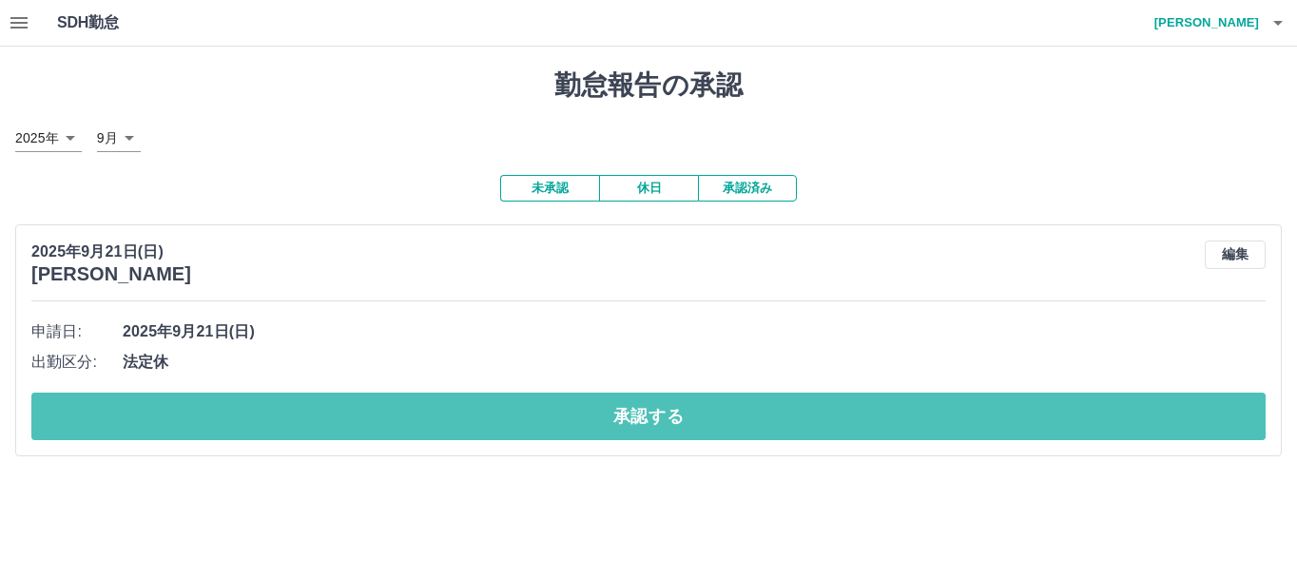
click at [777, 409] on button "承認する" at bounding box center [648, 417] width 1234 height 48
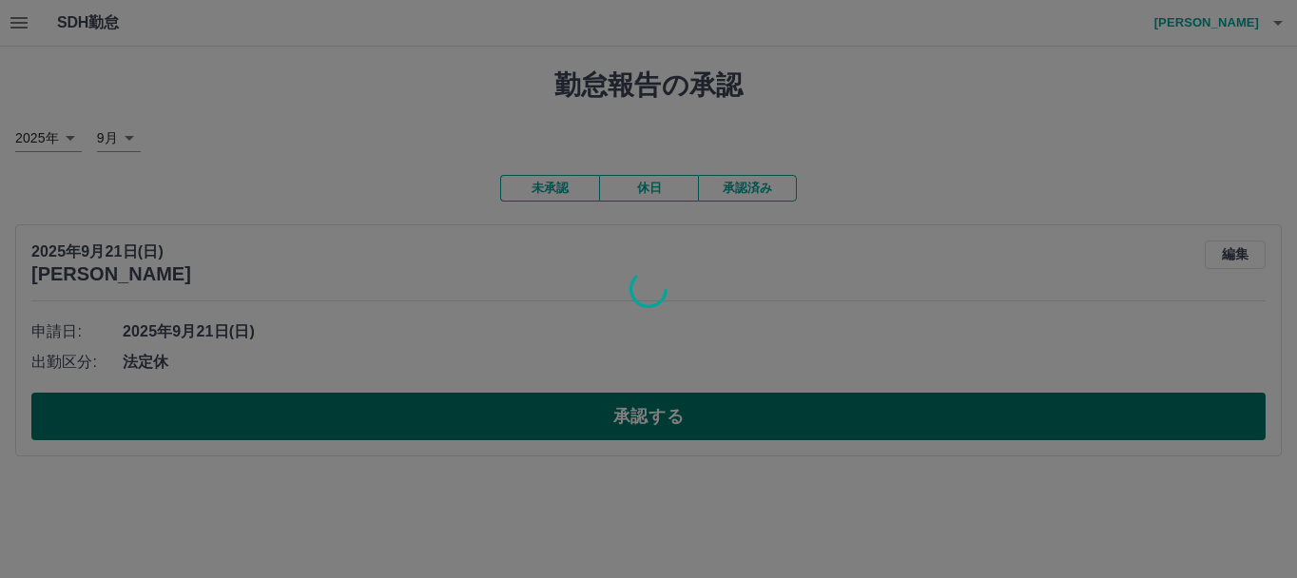
click at [777, 409] on div "SDH勤怠 渡邉　香奈 勤怠報告の承認 2025年 **** 9月 * 未承認 休日 承認済み 2025年9月21日(日) 松﨑　智江子 編集 申請日: 20…" at bounding box center [648, 239] width 1297 height 479
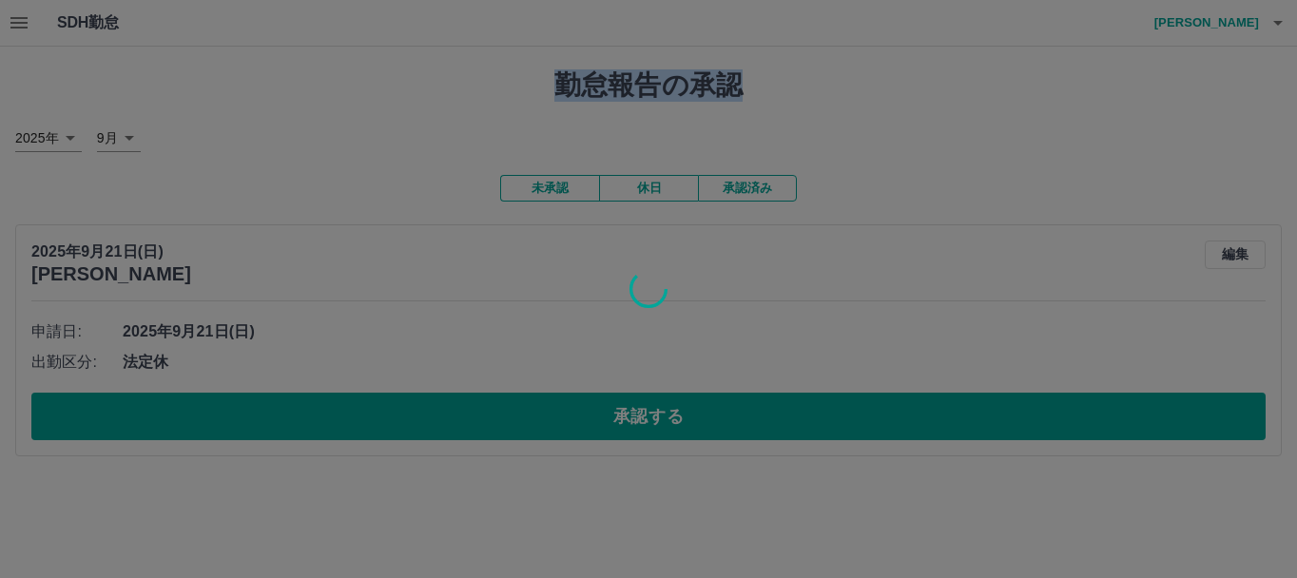
click at [777, 409] on div at bounding box center [648, 289] width 1297 height 578
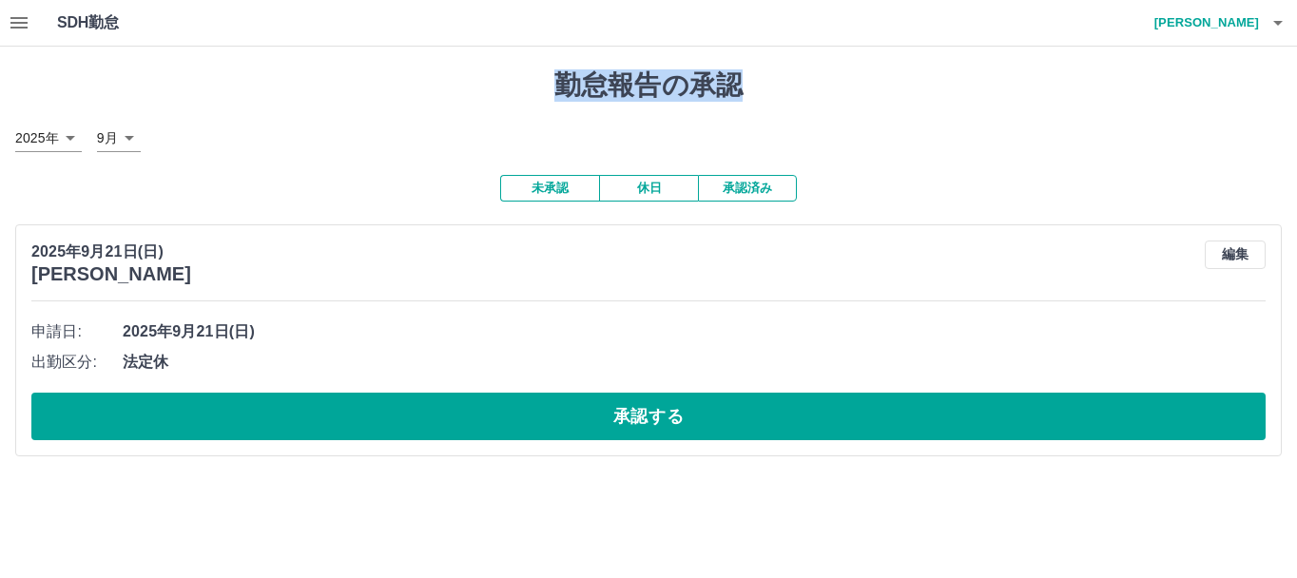
click at [777, 409] on div at bounding box center [648, 289] width 1297 height 578
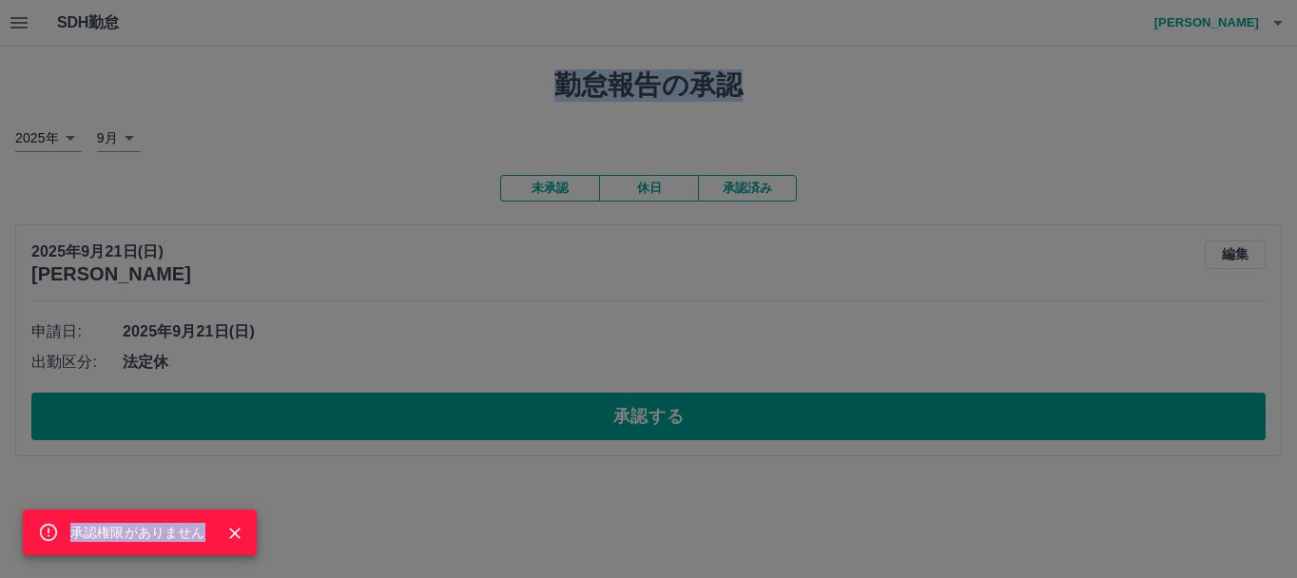
drag, startPoint x: 777, startPoint y: 409, endPoint x: 1235, endPoint y: 18, distance: 602.4
click at [1235, 18] on div "承認権限がありません" at bounding box center [648, 289] width 1297 height 578
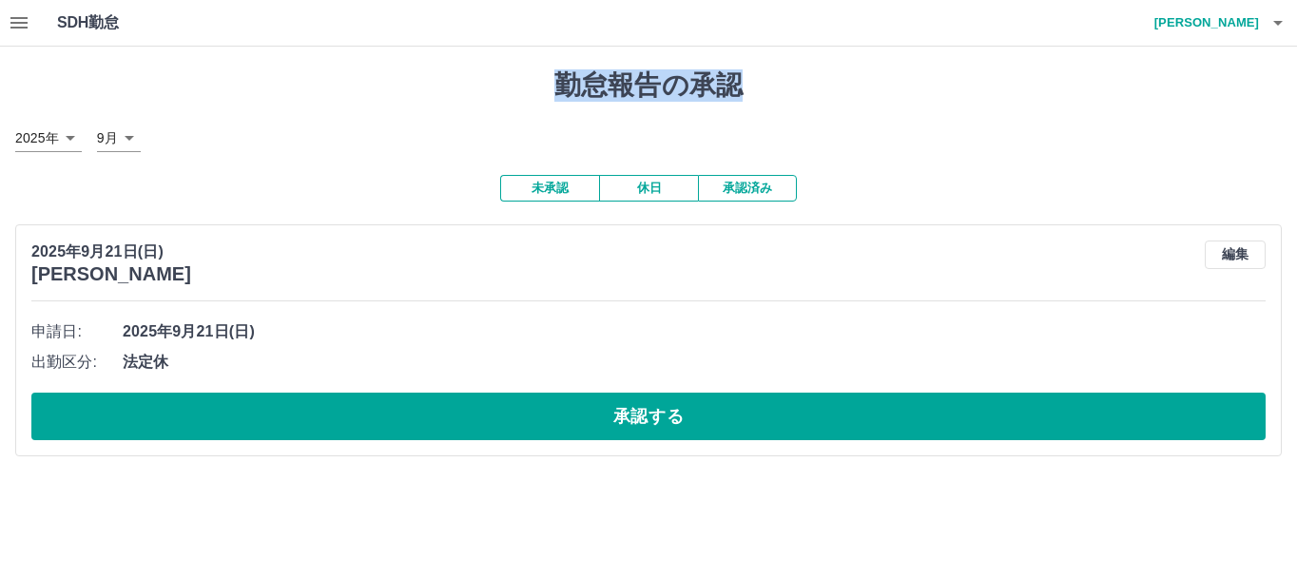
click at [748, 198] on button "承認済み" at bounding box center [747, 188] width 99 height 27
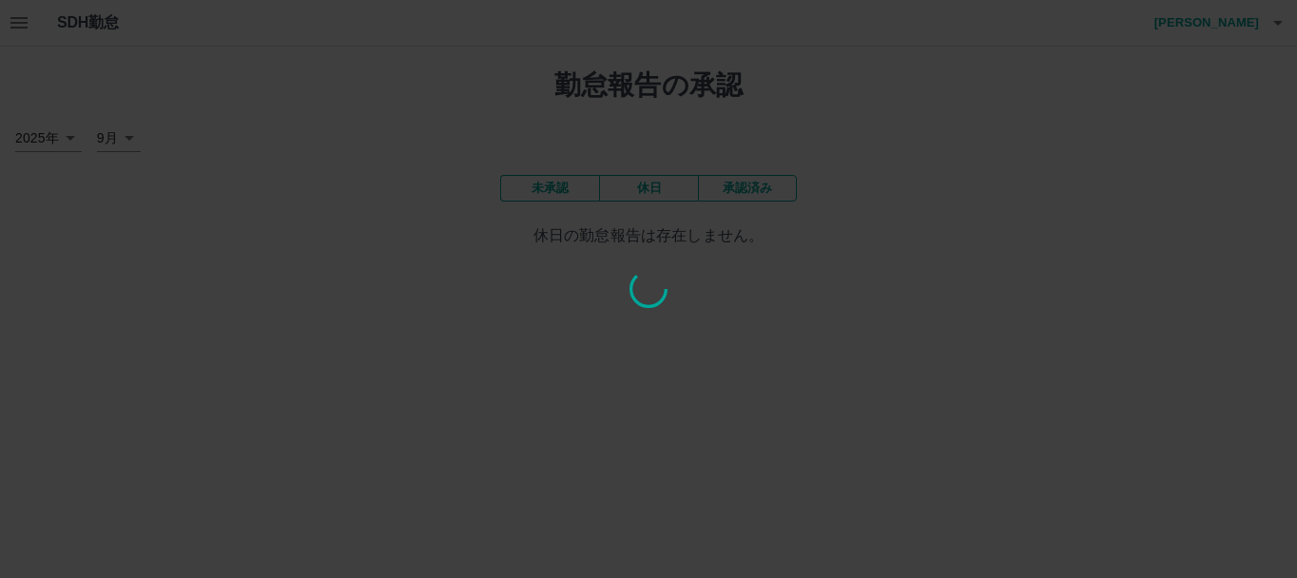
click at [995, 226] on div at bounding box center [648, 289] width 1297 height 578
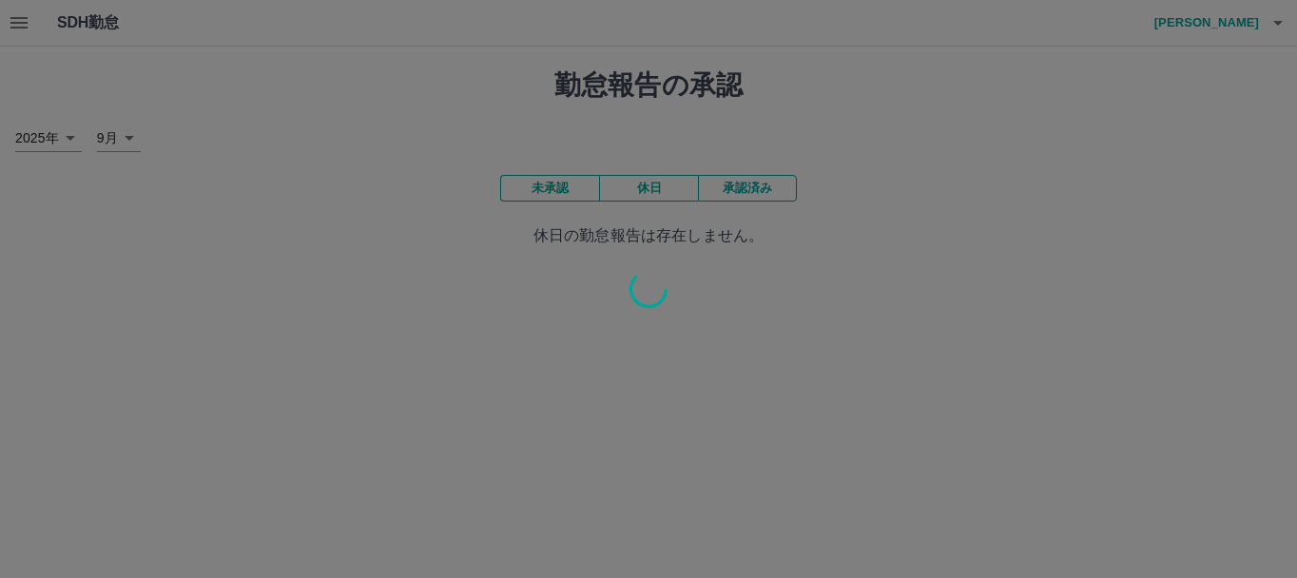
click at [555, 185] on div at bounding box center [648, 289] width 1297 height 578
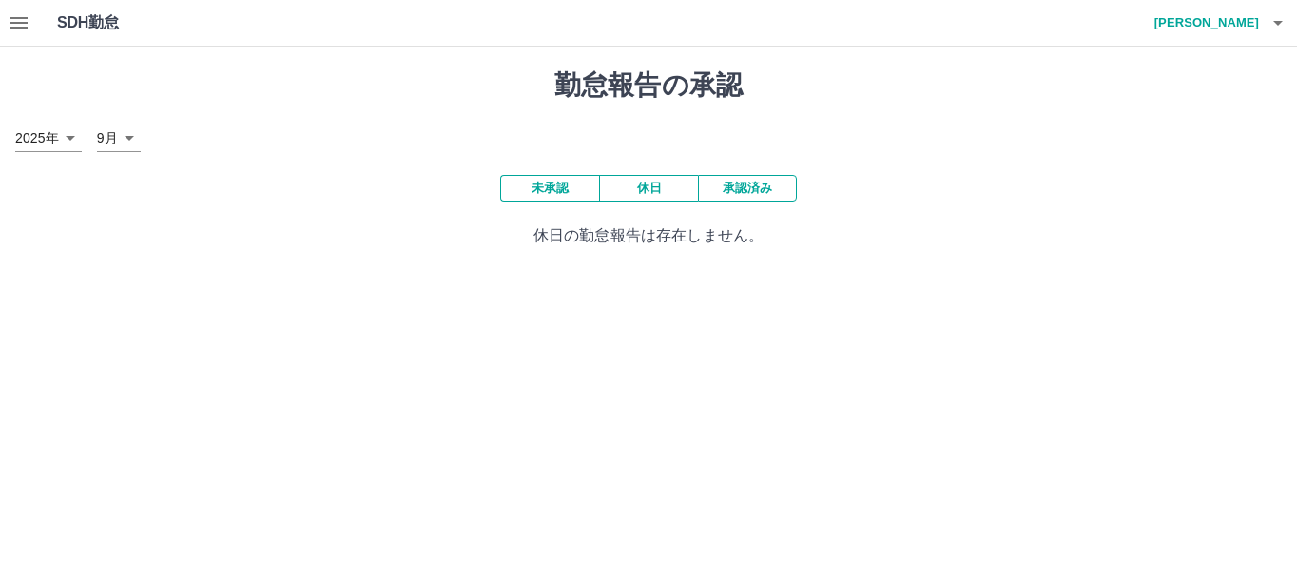
click at [555, 185] on button "未承認" at bounding box center [549, 188] width 99 height 27
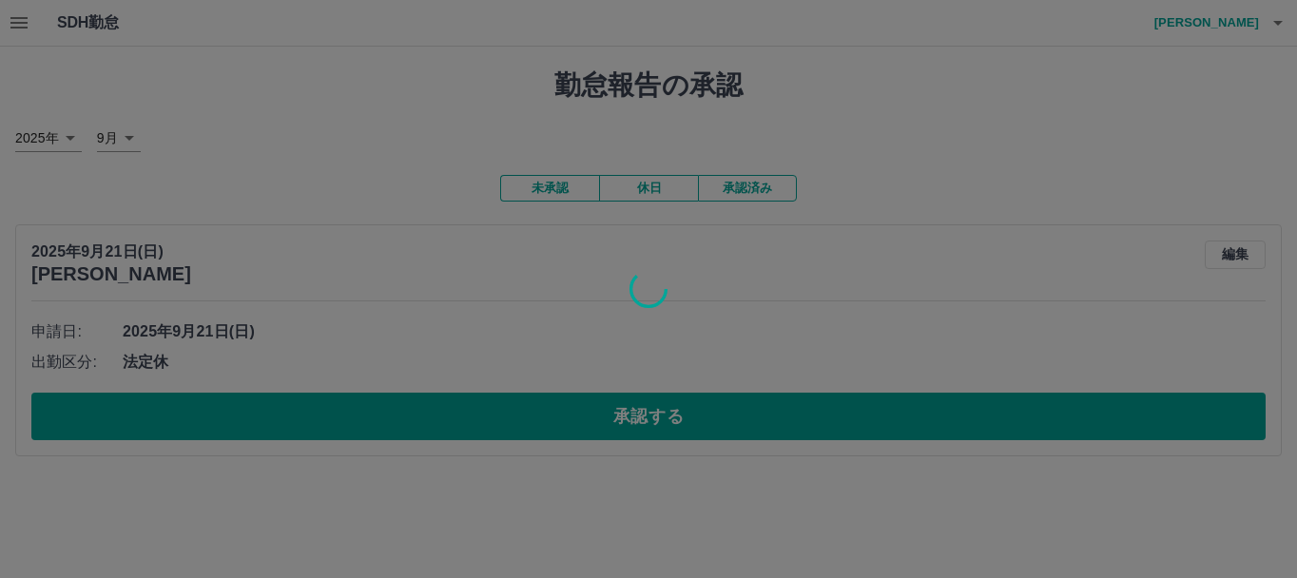
click at [555, 190] on div at bounding box center [648, 289] width 1297 height 578
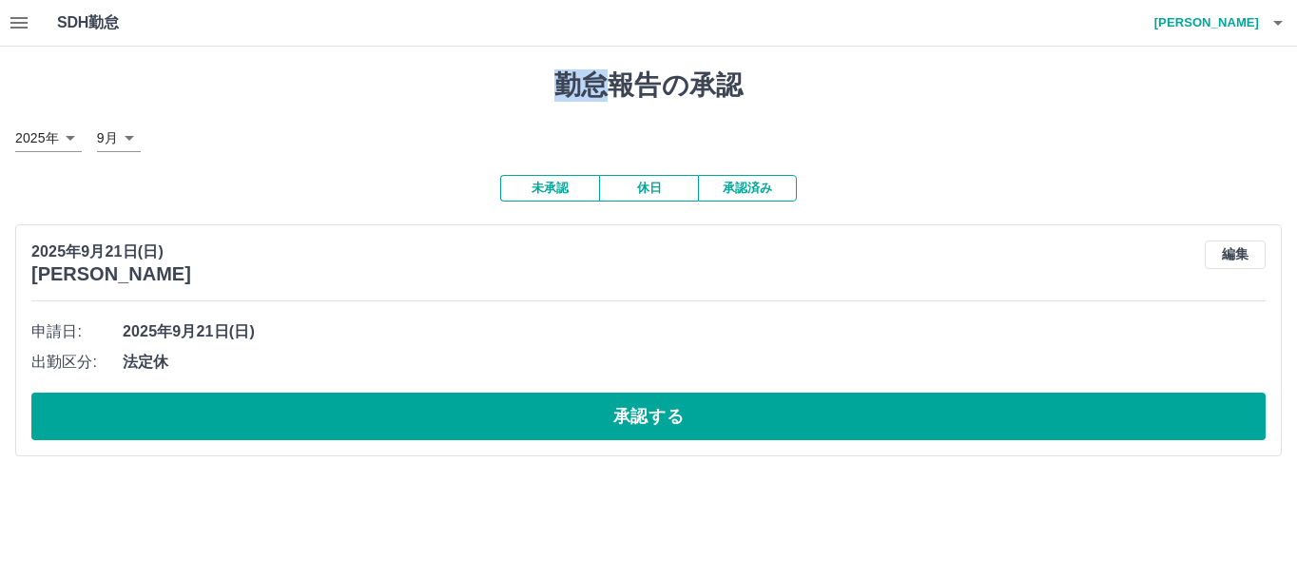
click at [555, 190] on div "SDH勤怠 渡邉　香奈 勤怠報告の承認 2025年 **** 9月 * 未承認 休日 承認済み 2025年9月21日(日) 松﨑　智江子 編集 申請日: 20…" at bounding box center [648, 239] width 1297 height 479
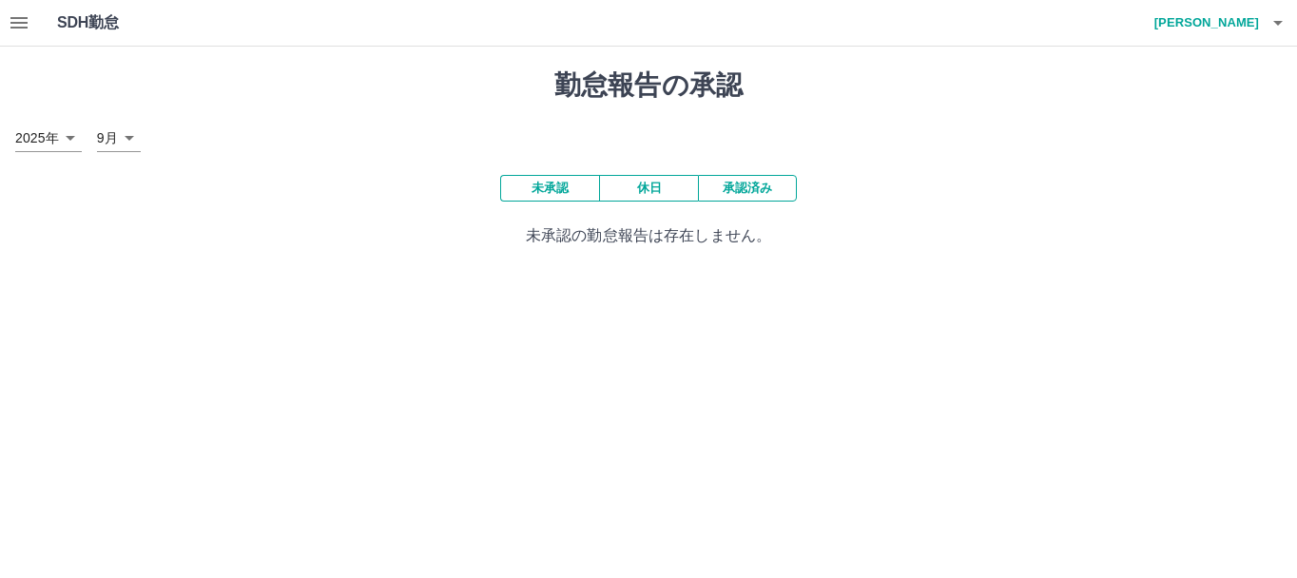
click at [549, 270] on html "SDH勤怠 渡邉　香奈 勤怠報告の承認 2025年 **** 9月 * 未承認 休日 承認済み 未承認の勤怠報告は存在しません。 SDH勤怠" at bounding box center [648, 135] width 1297 height 270
click at [1218, 18] on h4 "渡邉　香奈" at bounding box center [1202, 23] width 114 height 46
click at [1201, 141] on li "ログアウト" at bounding box center [1198, 139] width 168 height 34
